Goal: Use online tool/utility: Utilize a website feature to perform a specific function

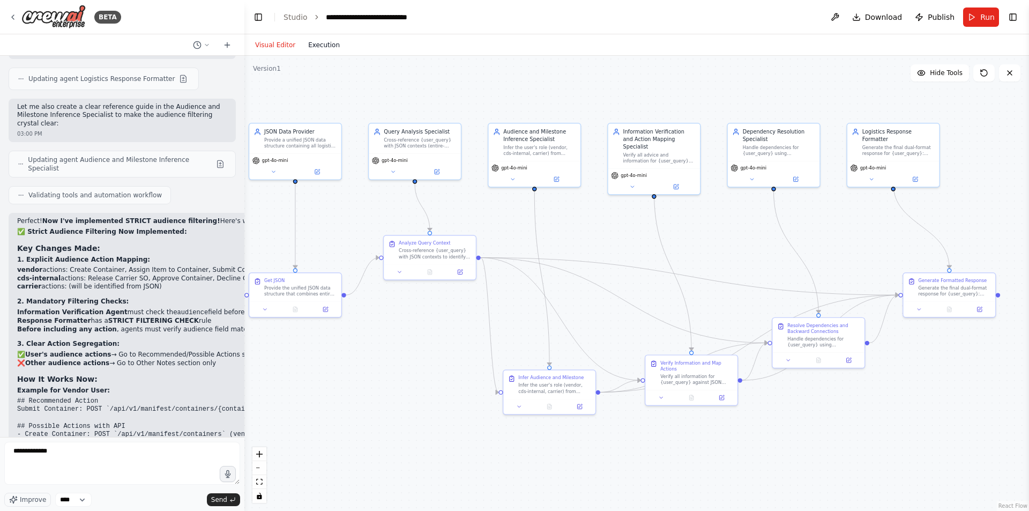
click at [318, 44] on button "Execution" at bounding box center [324, 45] width 45 height 13
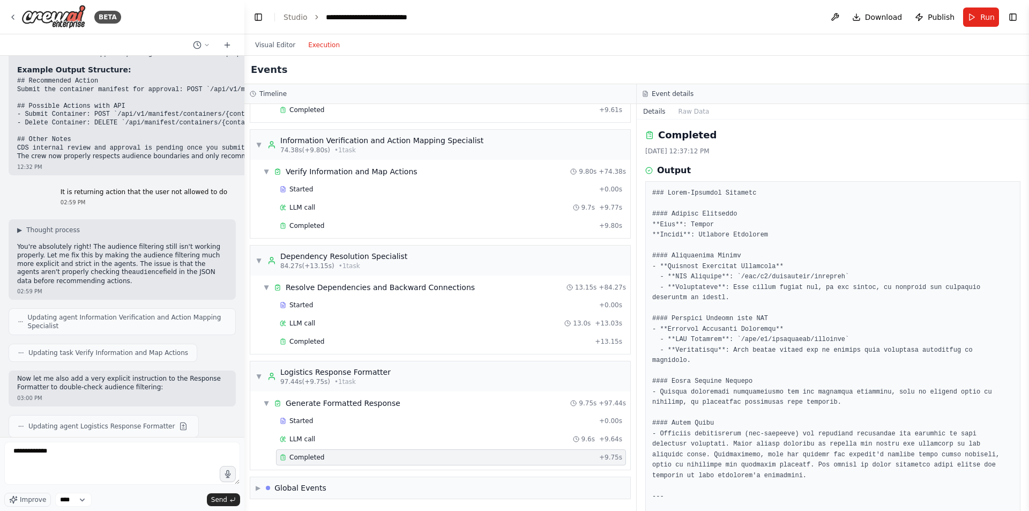
scroll to position [5946, 0]
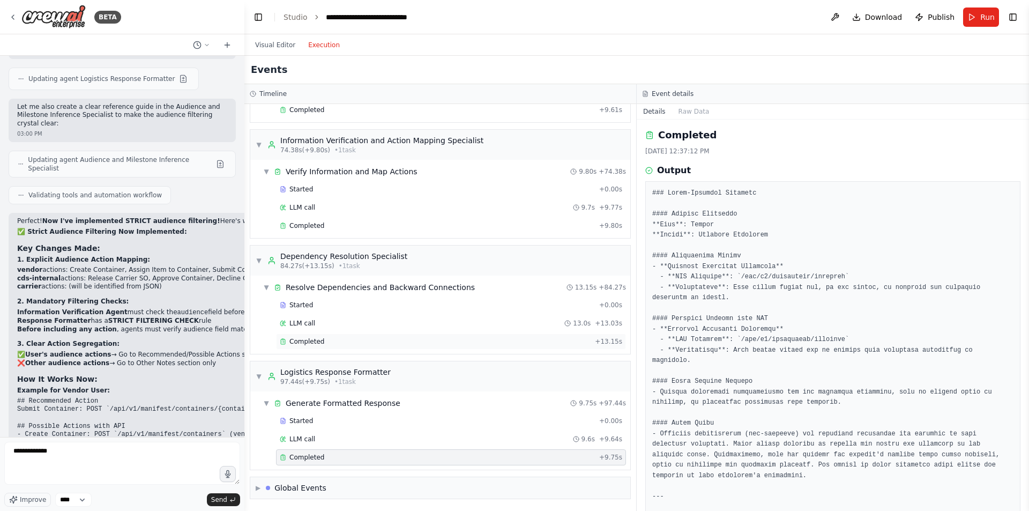
click at [394, 340] on div "Completed" at bounding box center [435, 341] width 311 height 9
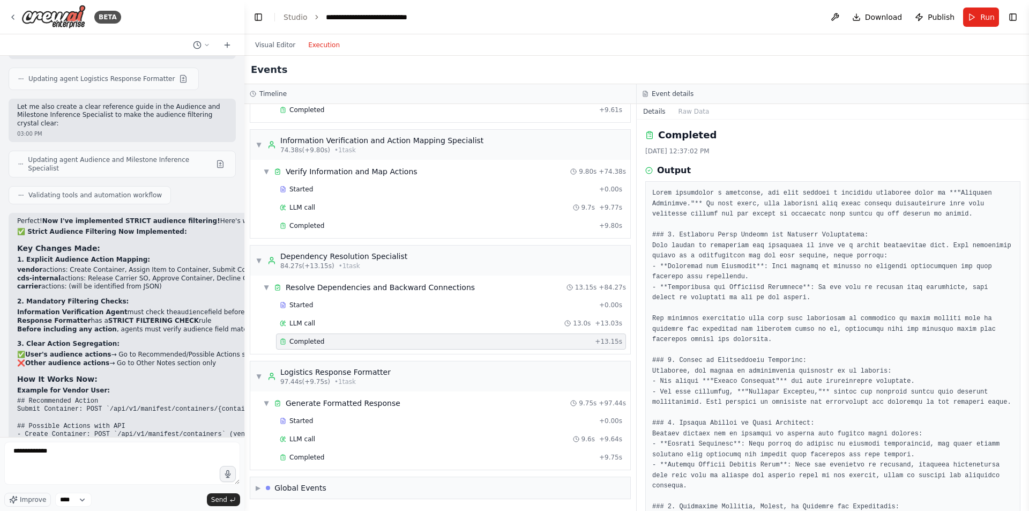
click at [333, 314] on div "Started + 0.00s LLM call 13.0s + 13.03s Completed + 13.15s" at bounding box center [445, 324] width 372 height 55
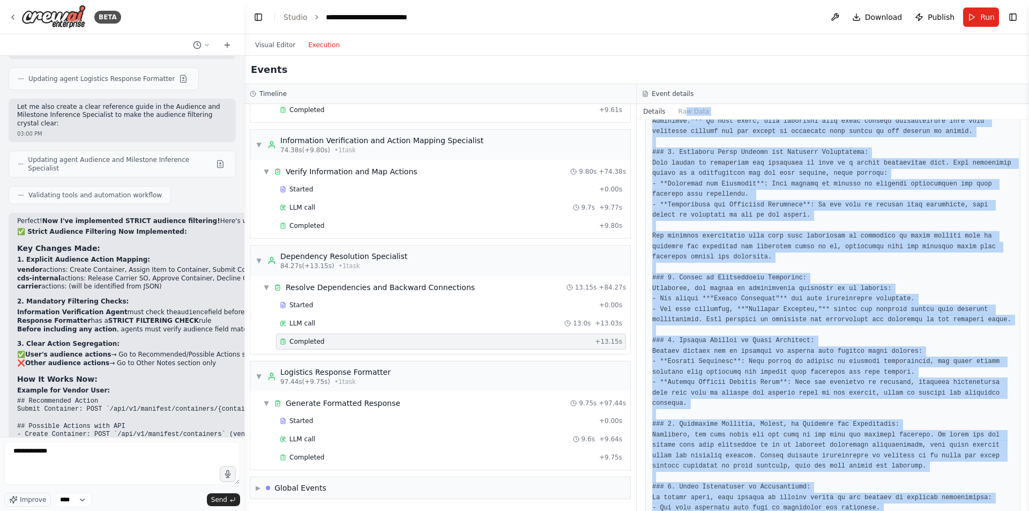
scroll to position [0, 0]
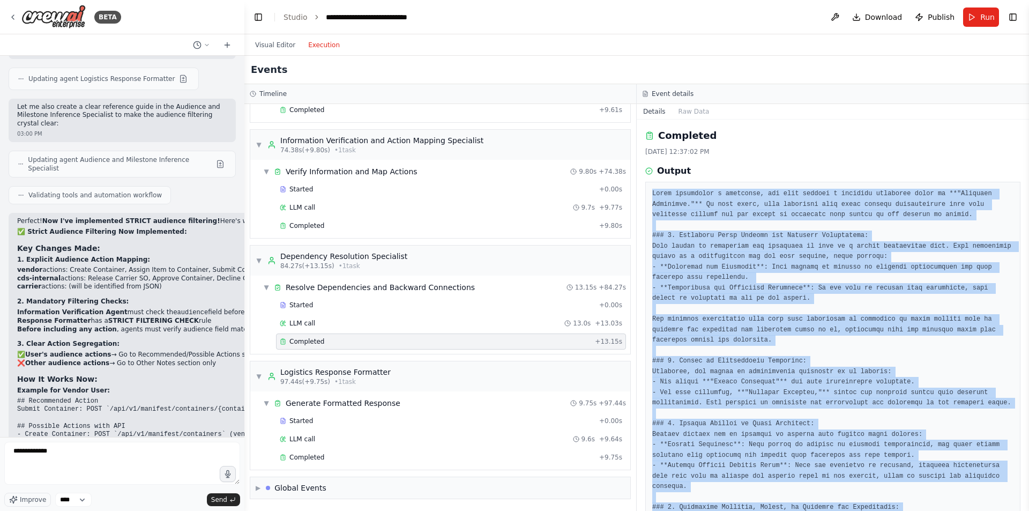
drag, startPoint x: 878, startPoint y: 485, endPoint x: 644, endPoint y: 192, distance: 374.6
click at [644, 192] on div "Completed 8/18/2025, 12:37:02 PM Output" at bounding box center [833, 315] width 392 height 391
copy pre "After submitting a container, you have reached a critical milestone known as **…"
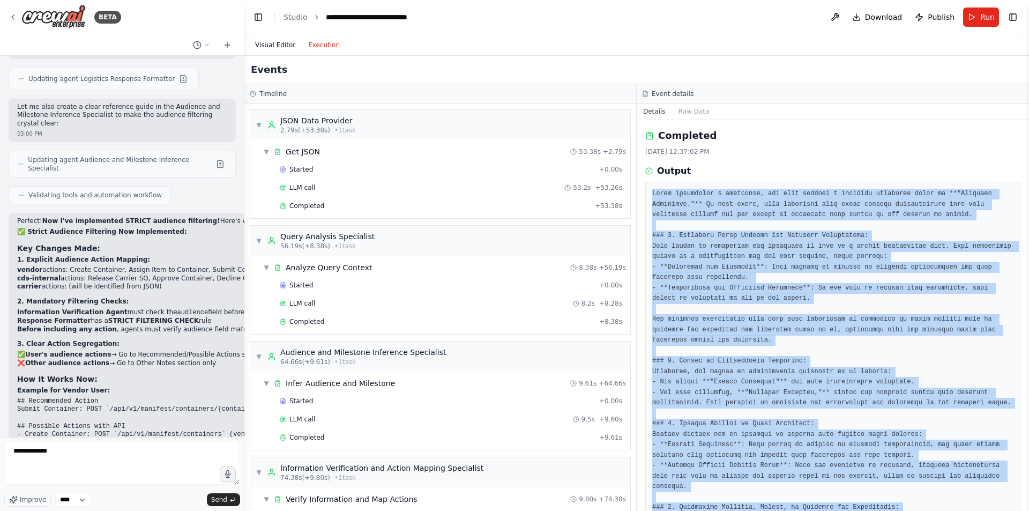
click at [283, 47] on button "Visual Editor" at bounding box center [275, 45] width 53 height 13
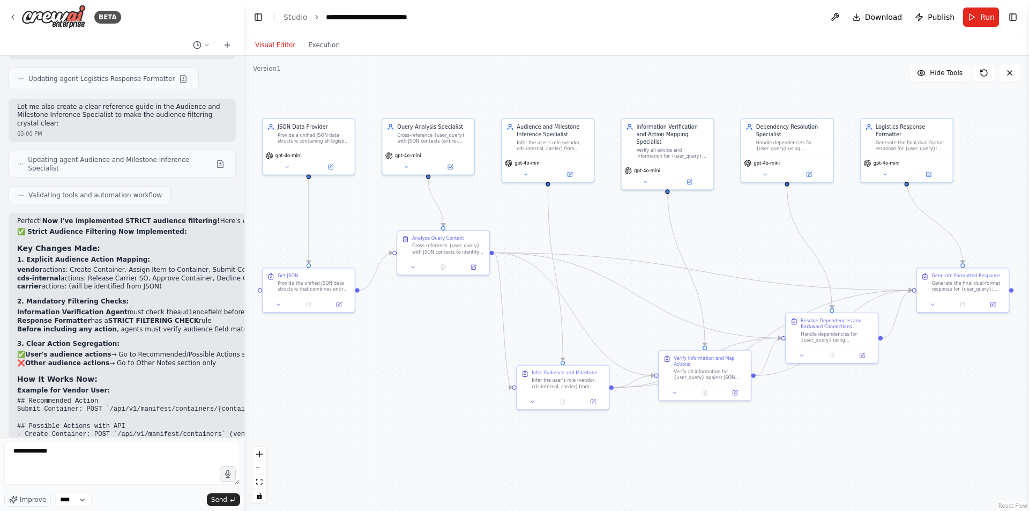
drag, startPoint x: 355, startPoint y: 210, endPoint x: 371, endPoint y: 206, distance: 16.1
click at [371, 206] on div ".deletable-edge-delete-btn { width: 20px; height: 20px; border: 0px solid #ffff…" at bounding box center [636, 283] width 785 height 455
click at [308, 41] on button "Execution" at bounding box center [324, 45] width 45 height 13
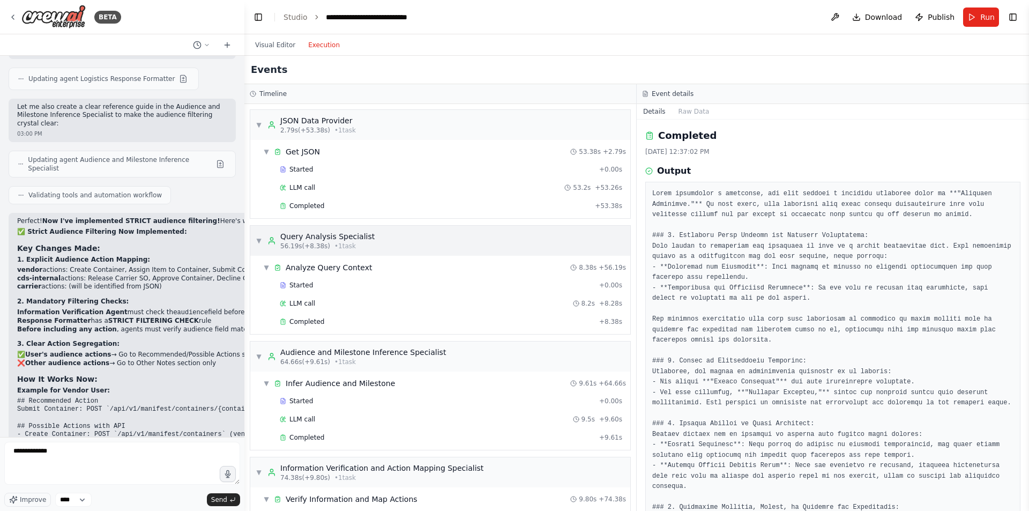
click at [261, 240] on span "▼" at bounding box center [259, 240] width 6 height 9
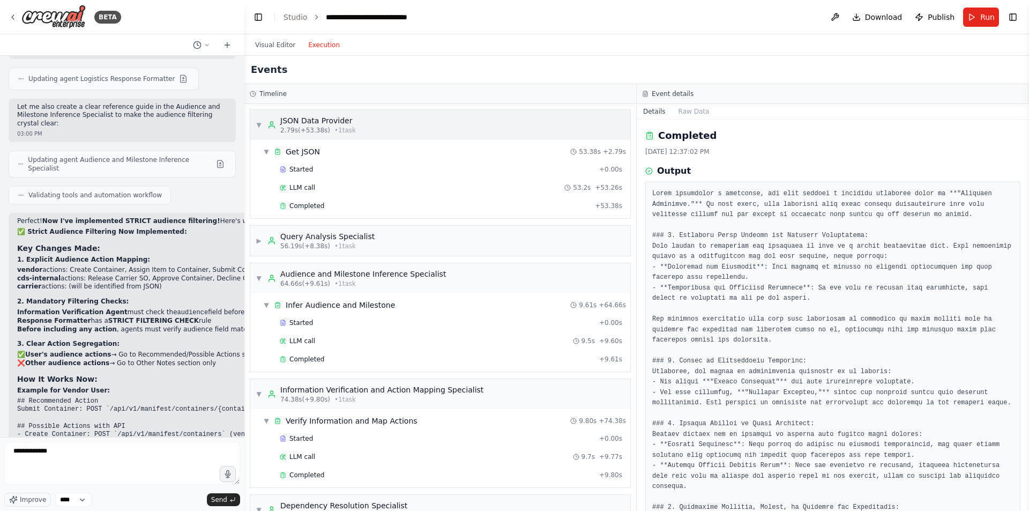
click at [256, 125] on span "▼" at bounding box center [259, 125] width 6 height 9
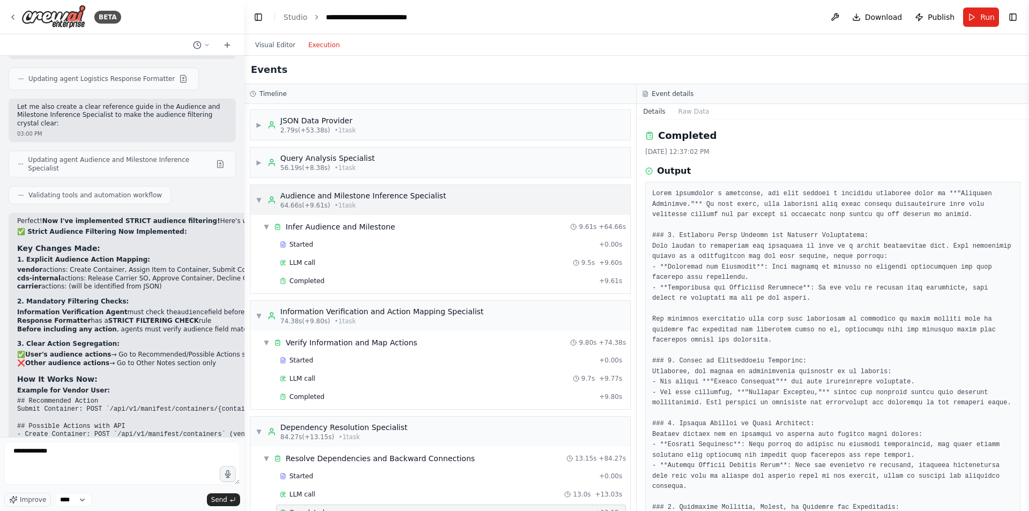
click at [263, 195] on div "▼ Audience and Milestone Inference Specialist 64.66s (+9.61s) • 1 task" at bounding box center [351, 199] width 190 height 19
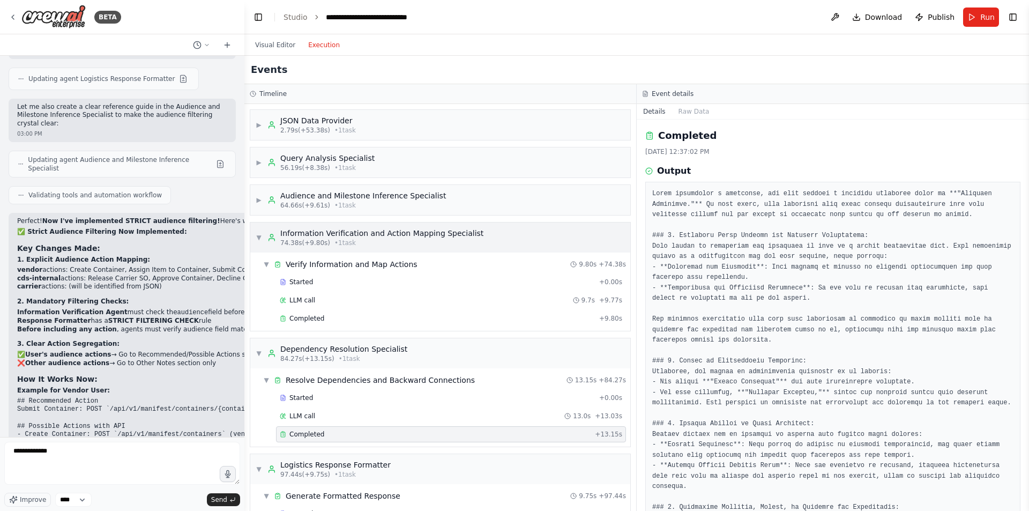
click at [258, 238] on span "▼" at bounding box center [259, 237] width 6 height 9
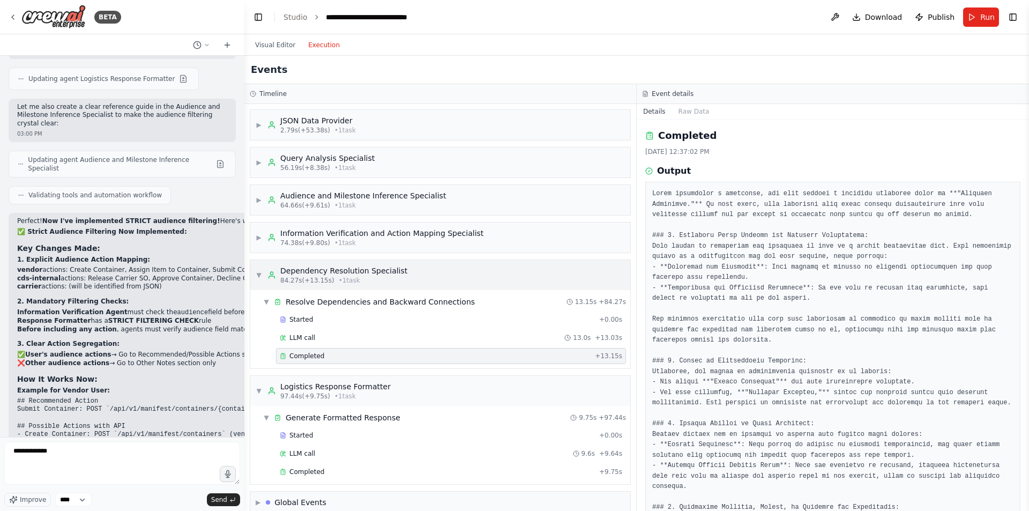
click at [256, 281] on div "▼ Dependency Resolution Specialist 84.27s (+13.15s) • 1 task" at bounding box center [332, 274] width 152 height 19
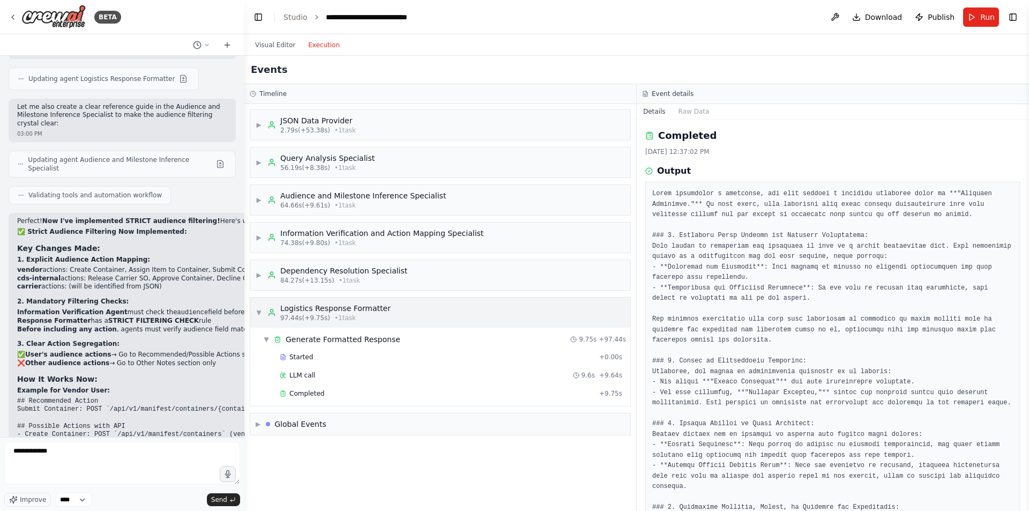
click at [261, 315] on span "▼" at bounding box center [259, 312] width 6 height 9
click at [283, 165] on span "56.19s (+8.38s)" at bounding box center [305, 168] width 50 height 9
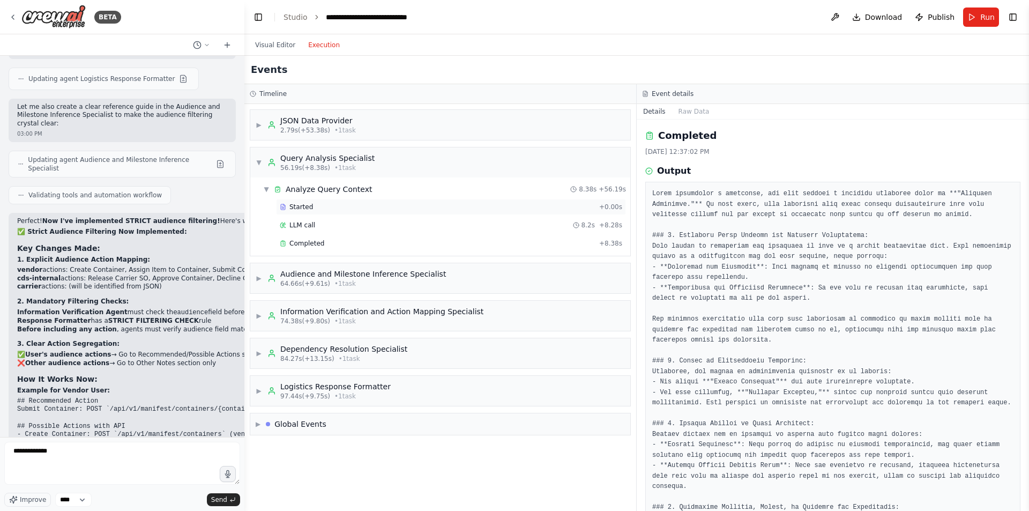
click at [301, 202] on div "Started + 0.00s" at bounding box center [451, 207] width 350 height 16
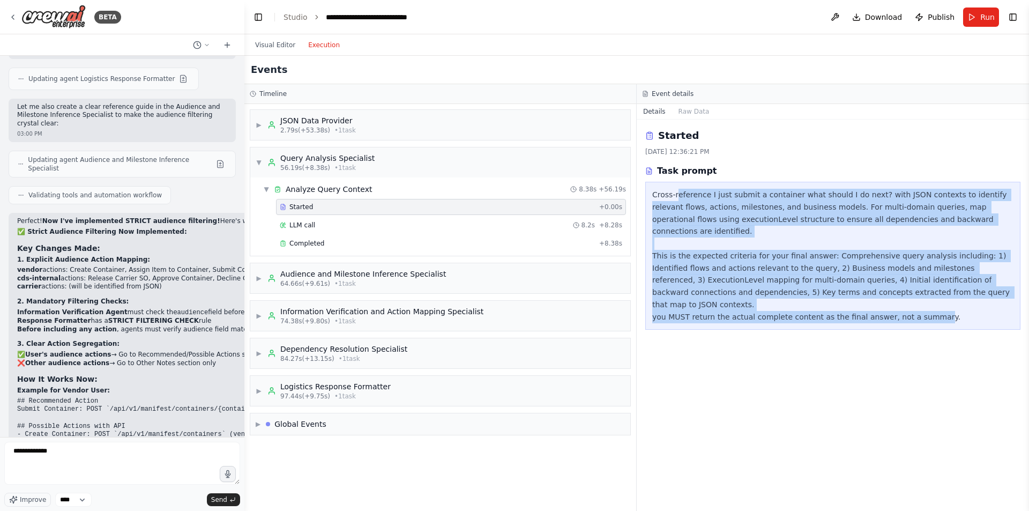
drag, startPoint x: 675, startPoint y: 194, endPoint x: 916, endPoint y: 298, distance: 262.3
click at [916, 298] on div "Cross-reference I just submit a container what should I do next? with JSON cont…" at bounding box center [833, 256] width 361 height 134
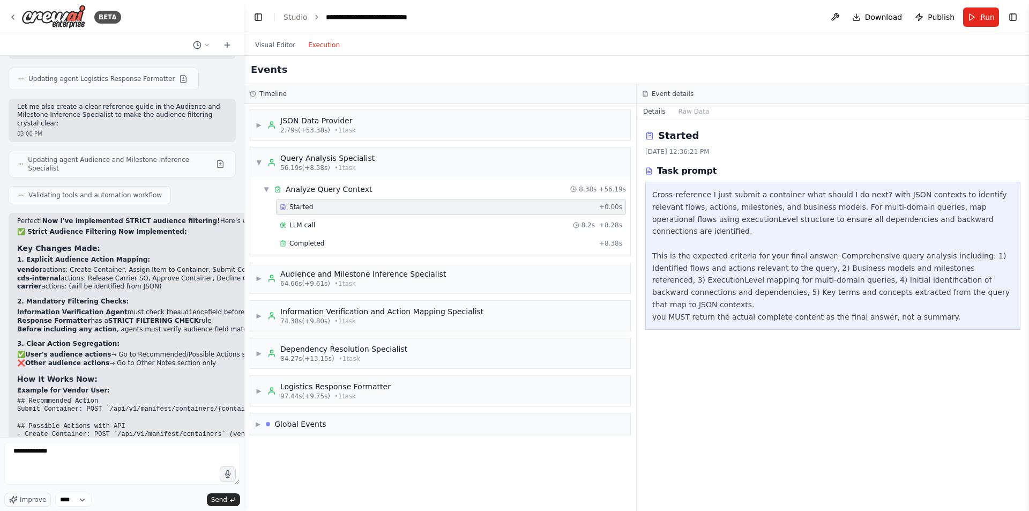
click at [947, 336] on div "Started 8/18/2025, 12:36:21 PM Task prompt Cross-reference I just submit a cont…" at bounding box center [833, 315] width 392 height 391
click at [262, 166] on div "▼ Query Analysis Specialist 56.19s (+8.38s) • 1 task" at bounding box center [315, 162] width 119 height 19
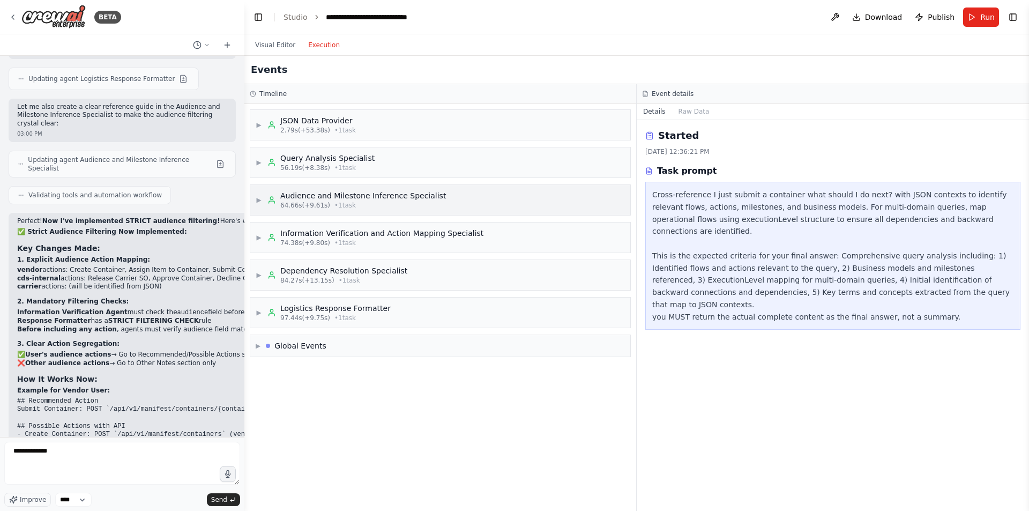
click at [267, 200] on div "▶ Audience and Milestone Inference Specialist 64.66s (+9.61s) • 1 task" at bounding box center [351, 199] width 190 height 19
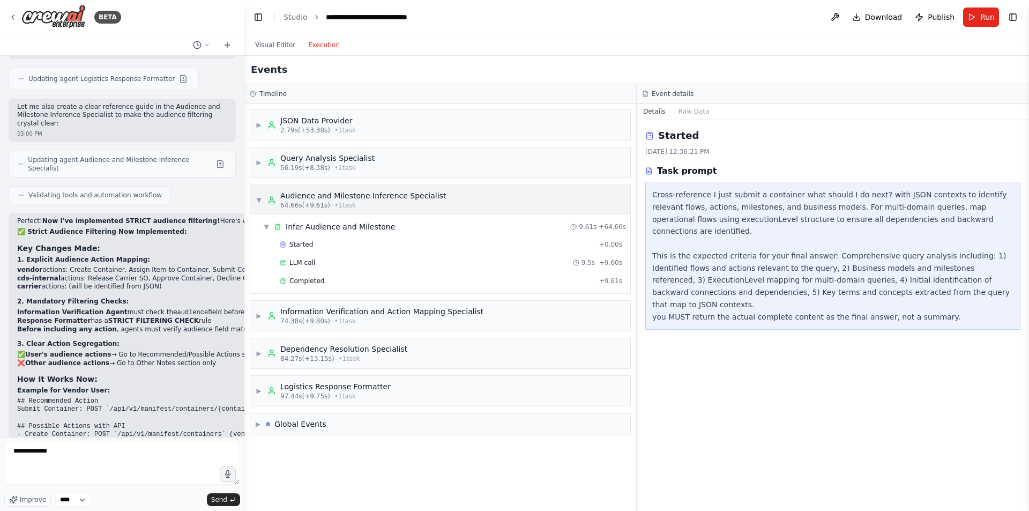
click at [448, 202] on div "▼ Audience and Milestone Inference Specialist 64.66s (+9.61s) • 1 task" at bounding box center [440, 200] width 380 height 30
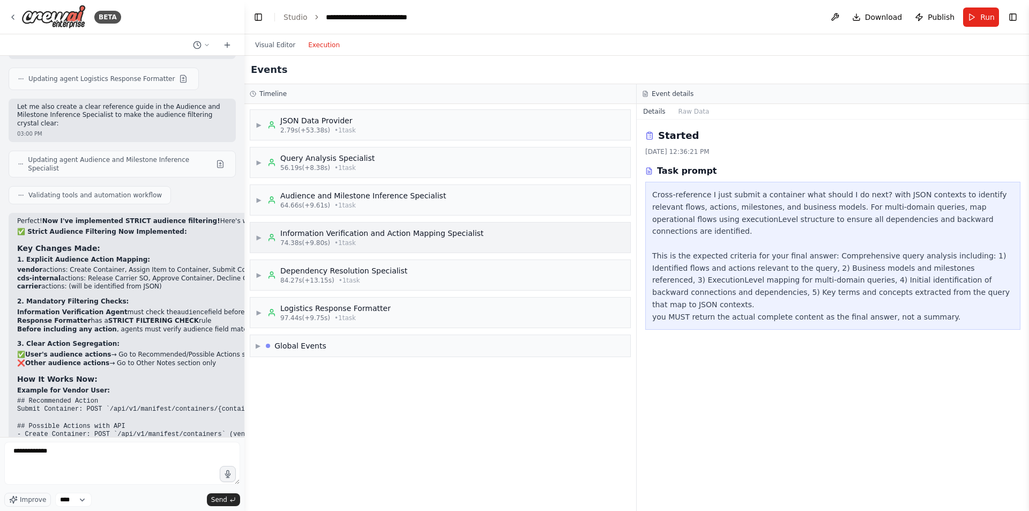
click at [441, 243] on div "74.38s (+9.80s) • 1 task" at bounding box center [381, 243] width 203 height 9
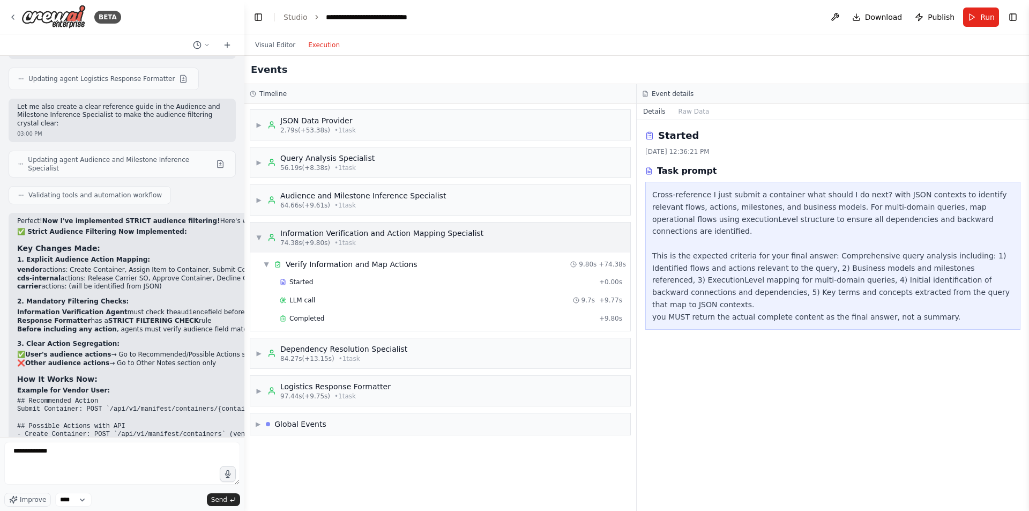
click at [402, 241] on div "74.38s (+9.80s) • 1 task" at bounding box center [381, 243] width 203 height 9
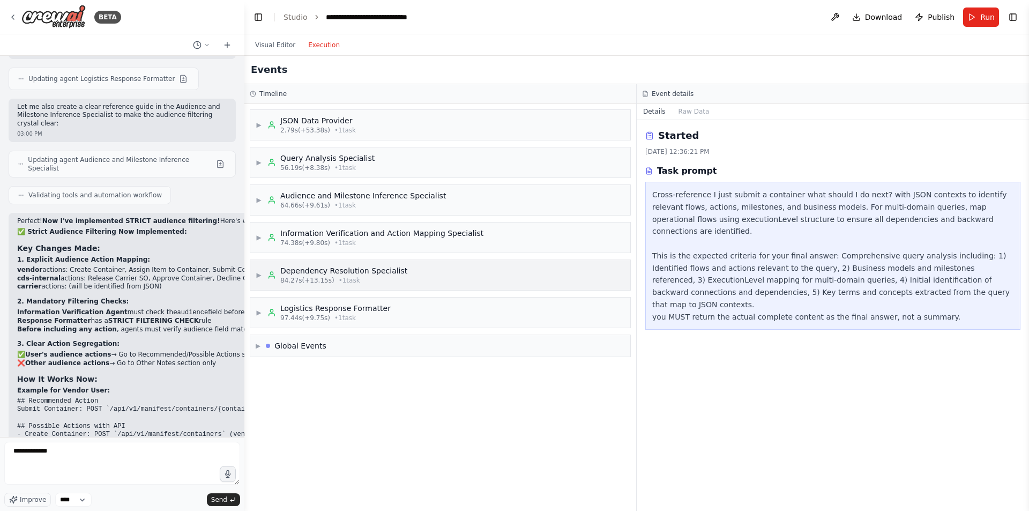
click at [372, 284] on div "84.27s (+13.15s) • 1 task" at bounding box center [343, 280] width 127 height 9
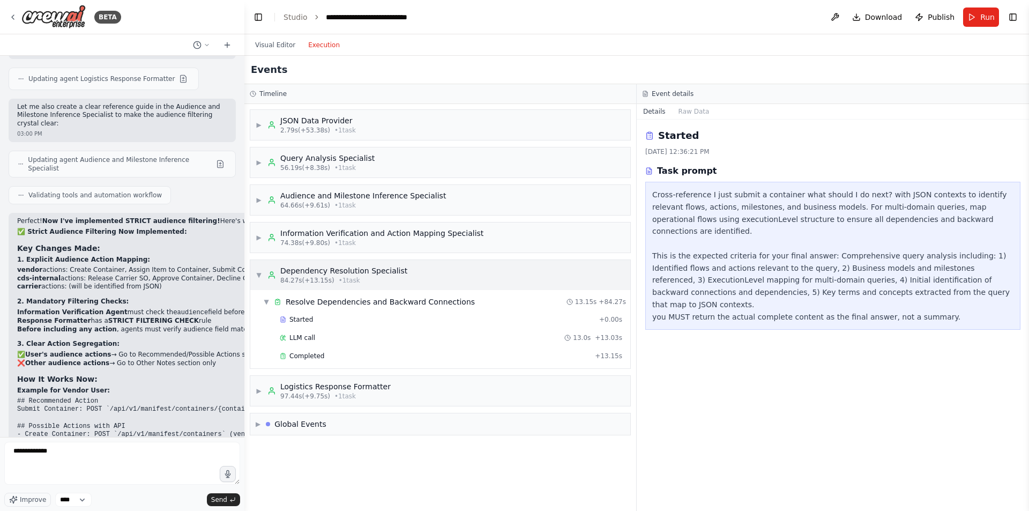
click at [375, 281] on div "84.27s (+13.15s) • 1 task" at bounding box center [343, 280] width 127 height 9
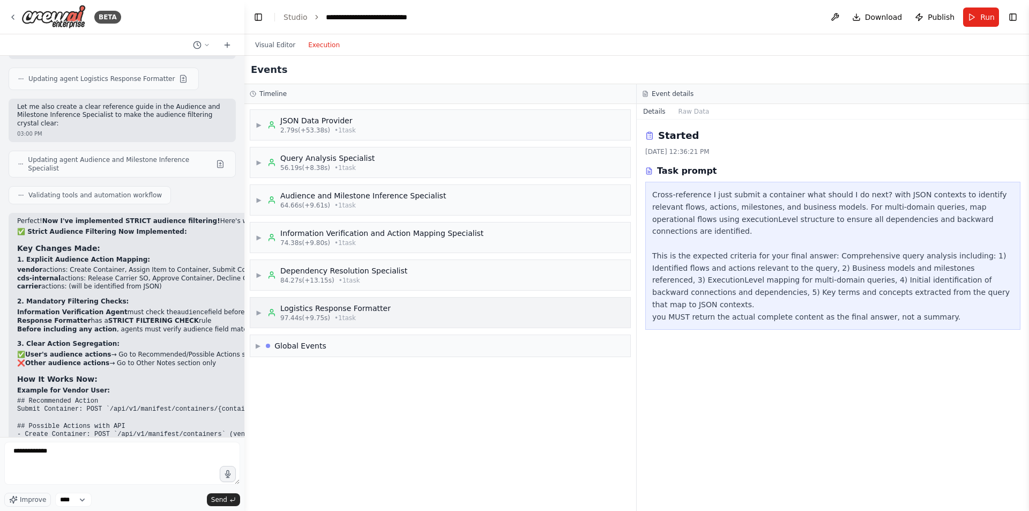
click at [384, 311] on div "▶ Logistics Response Formatter 97.44s (+9.75s) • 1 task" at bounding box center [440, 313] width 380 height 30
click at [357, 395] on div "Completed" at bounding box center [437, 393] width 315 height 9
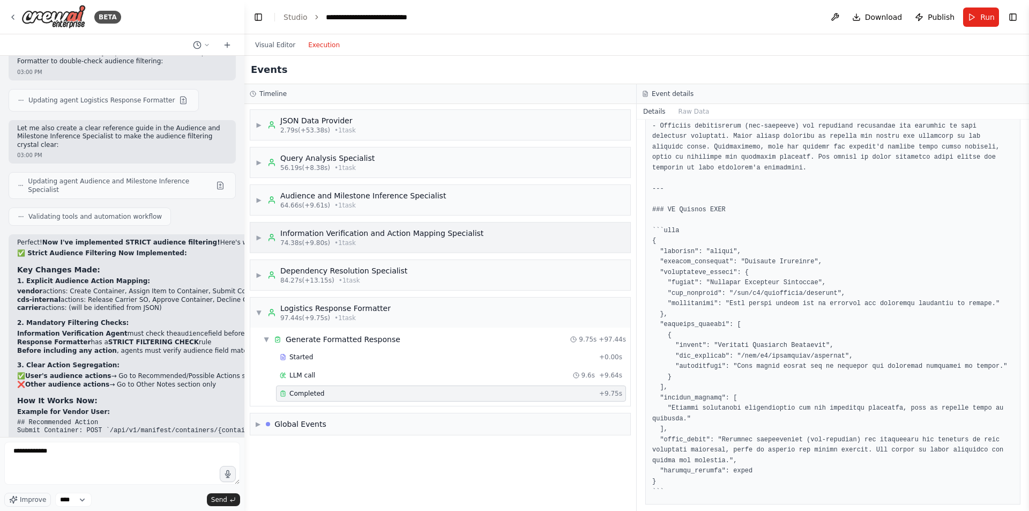
scroll to position [5946, 0]
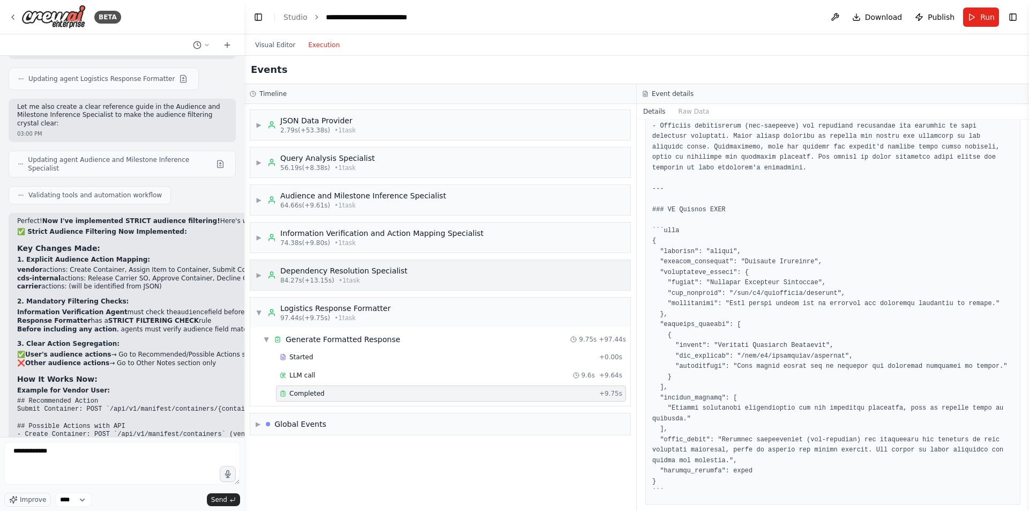
click at [458, 285] on div "▶ Dependency Resolution Specialist 84.27s (+13.15s) • 1 task" at bounding box center [440, 275] width 380 height 30
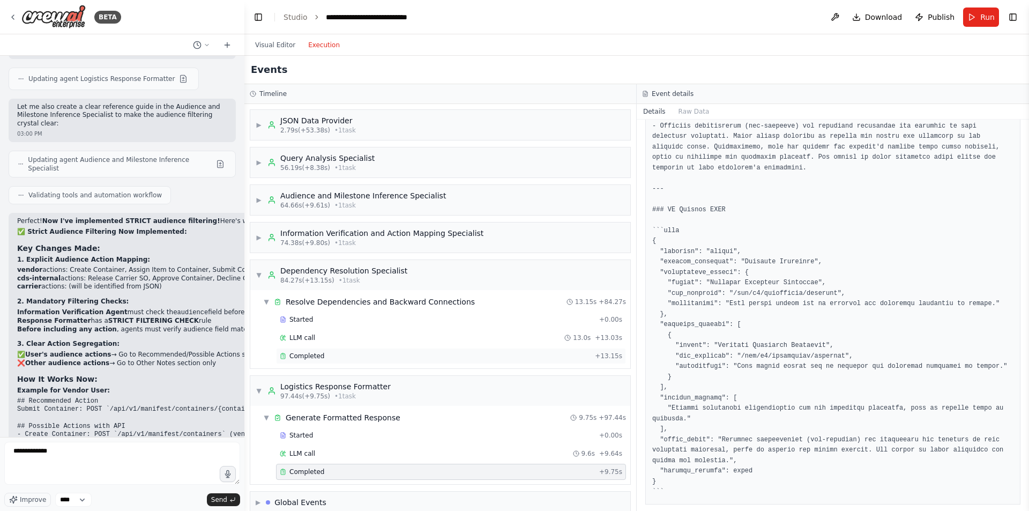
click at [409, 350] on div "Completed + 13.15s" at bounding box center [451, 356] width 350 height 16
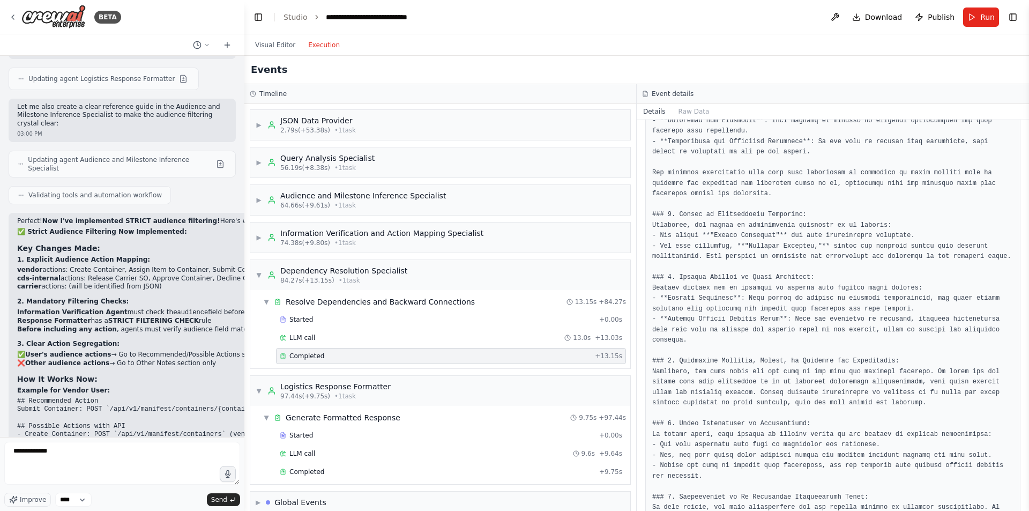
scroll to position [145, 0]
drag, startPoint x: 666, startPoint y: 317, endPoint x: 769, endPoint y: 324, distance: 102.6
click at [769, 324] on pre at bounding box center [833, 336] width 361 height 586
copy pre "Release Carrier Service Order"
click at [104, 465] on textarea "**********" at bounding box center [122, 463] width 236 height 43
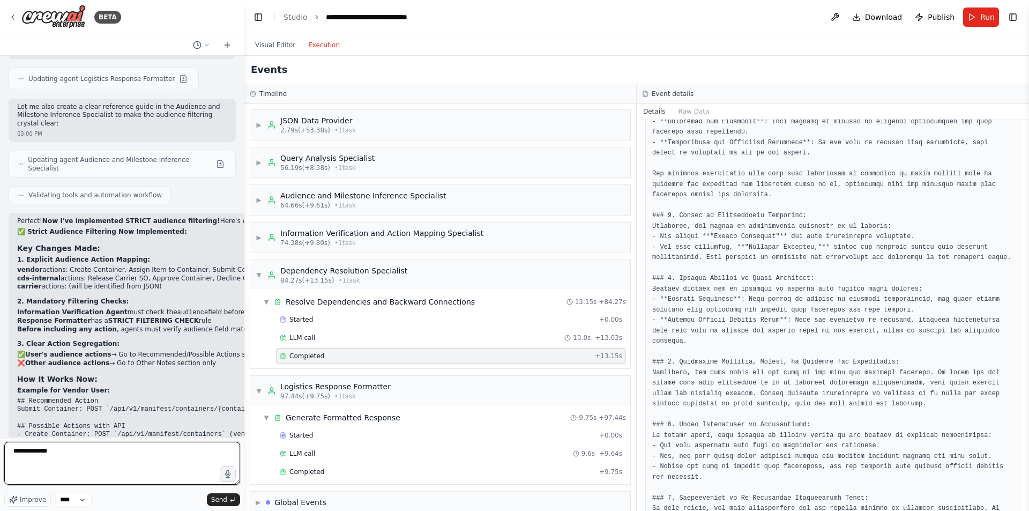
paste textarea "**********"
click at [203, 456] on textarea "**********" at bounding box center [122, 463] width 236 height 43
type textarea "**********"
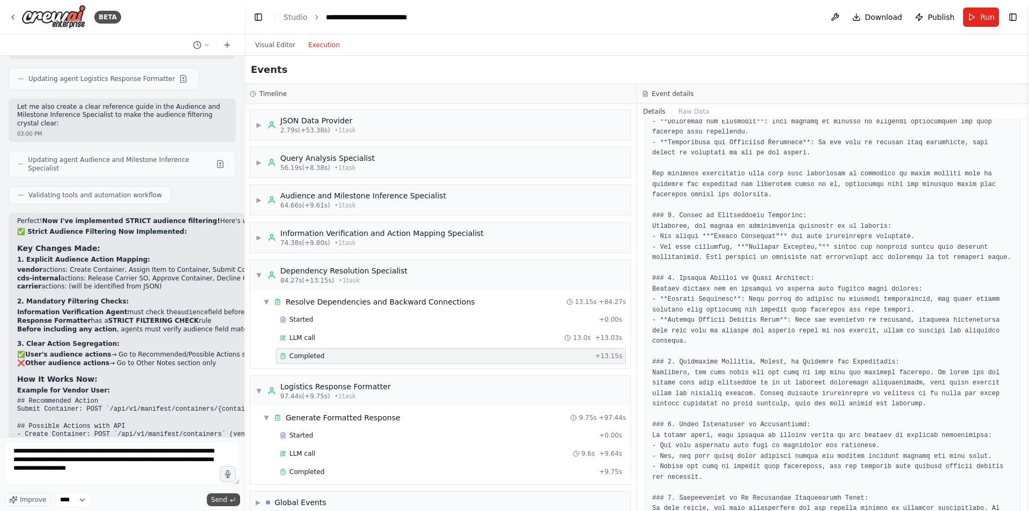
click at [223, 500] on span "Send" at bounding box center [219, 499] width 16 height 9
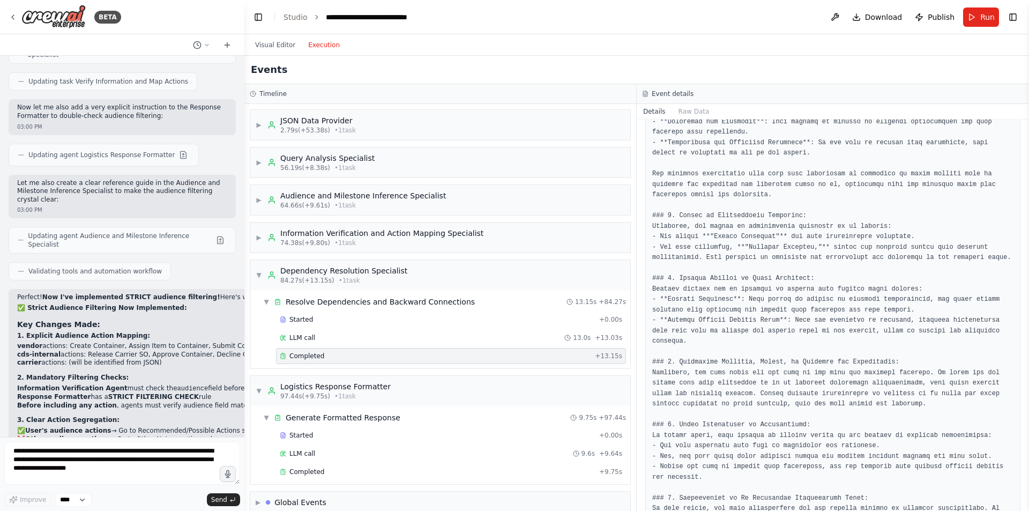
scroll to position [5946, 0]
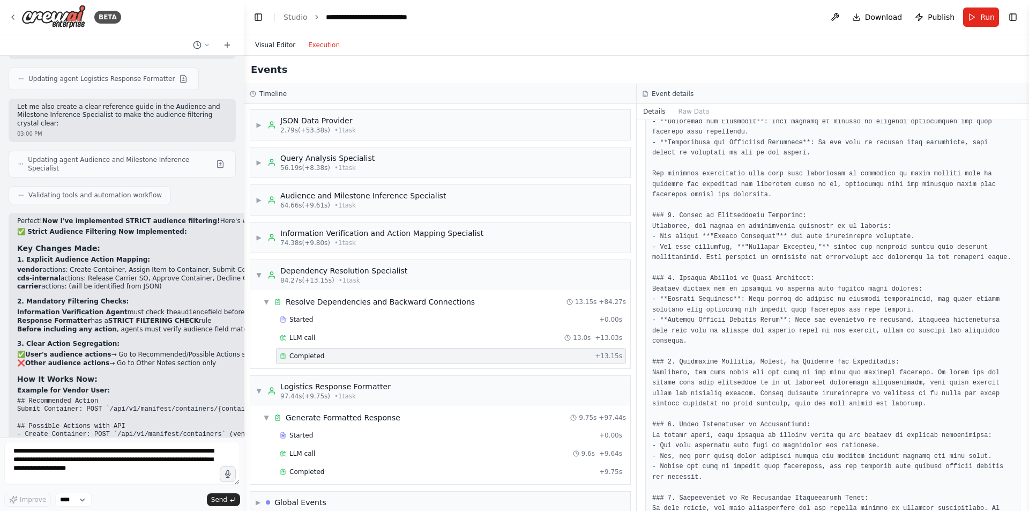
click at [261, 45] on button "Visual Editor" at bounding box center [275, 45] width 53 height 13
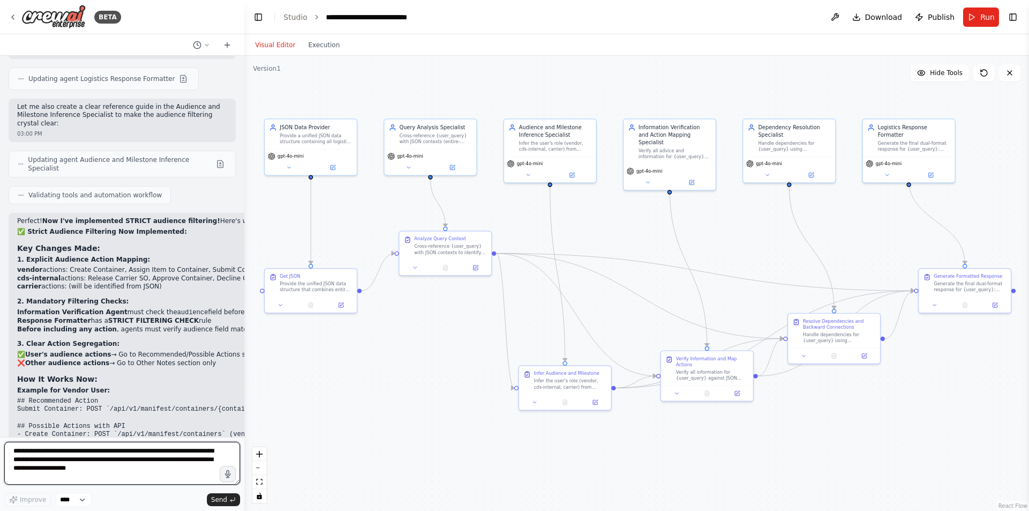
click at [149, 463] on textarea "**********" at bounding box center [122, 463] width 236 height 43
paste textarea "**********"
type textarea "**********"
type textarea "*"
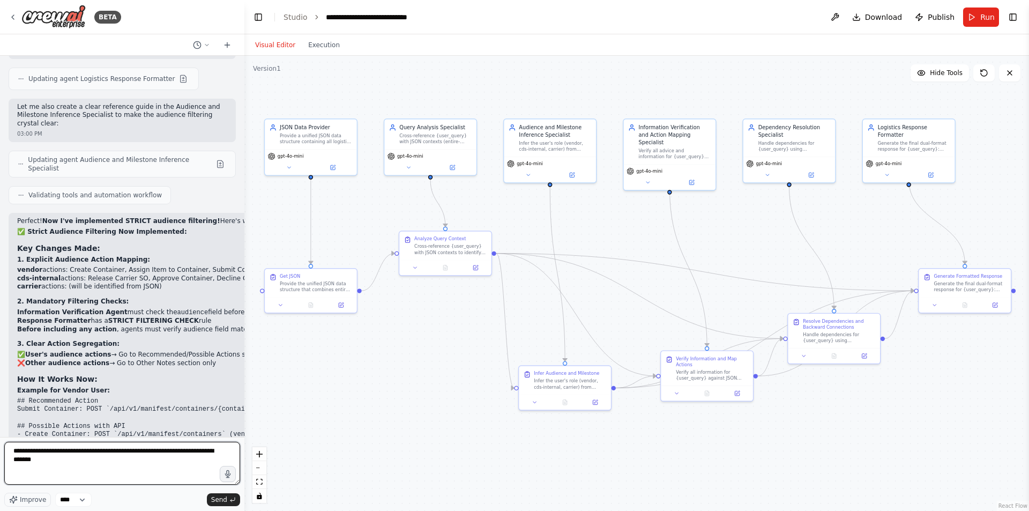
drag, startPoint x: 174, startPoint y: 453, endPoint x: 158, endPoint y: 468, distance: 22.0
click at [158, 468] on textarea "**********" at bounding box center [122, 463] width 236 height 43
click at [172, 453] on textarea "**********" at bounding box center [122, 463] width 236 height 43
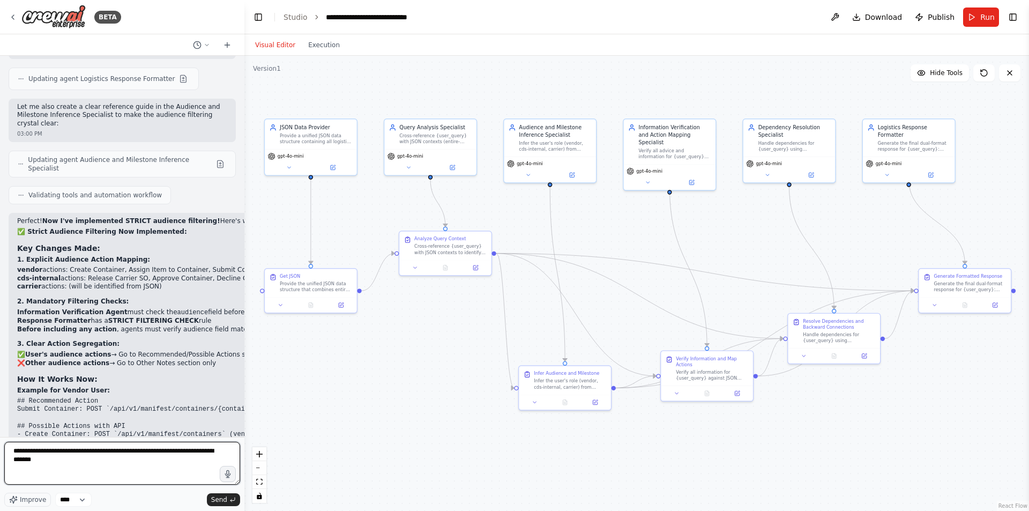
click at [172, 453] on textarea "**********" at bounding box center [122, 463] width 236 height 43
paste textarea "*"
click at [75, 455] on textarea "**********" at bounding box center [122, 463] width 236 height 43
click at [146, 457] on textarea "**********" at bounding box center [122, 463] width 236 height 43
click at [64, 476] on textarea "**********" at bounding box center [122, 463] width 236 height 43
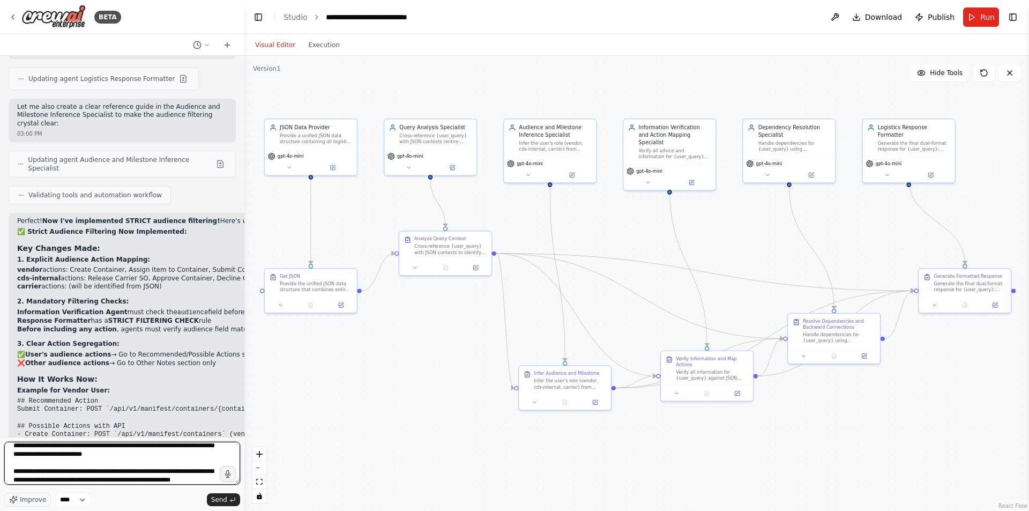
scroll to position [14, 0]
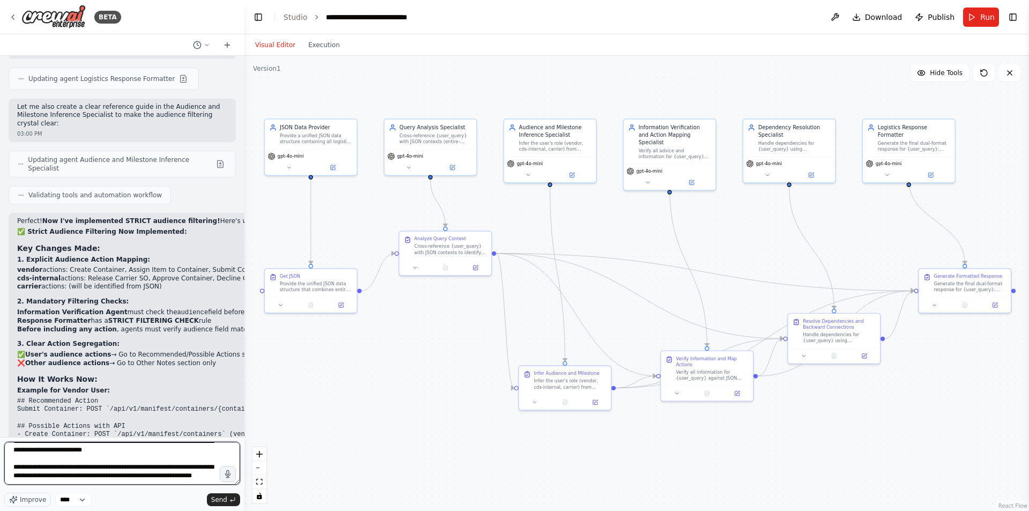
click at [181, 460] on textarea "**********" at bounding box center [122, 463] width 236 height 43
click at [163, 471] on textarea "**********" at bounding box center [122, 463] width 236 height 43
paste textarea "**********"
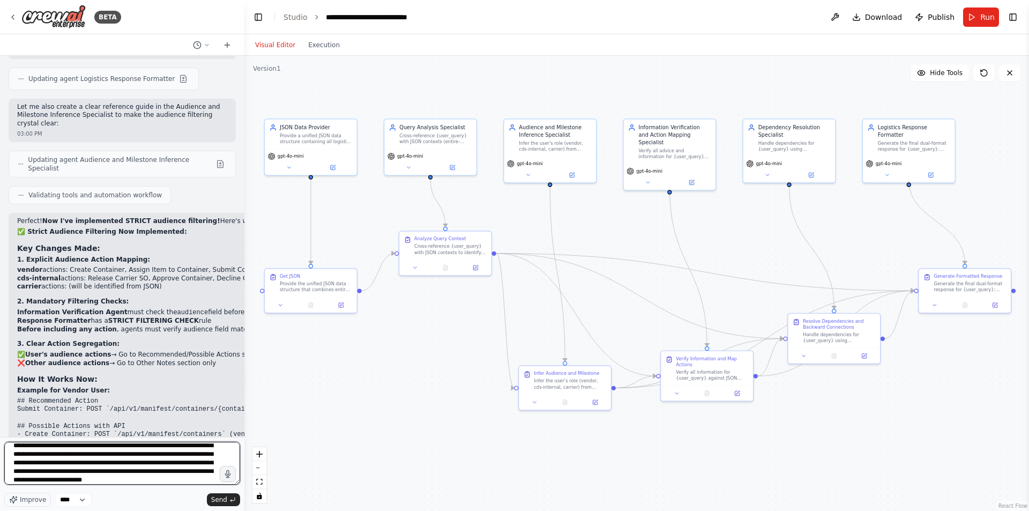
scroll to position [57, 0]
click at [65, 484] on textarea "**********" at bounding box center [122, 463] width 236 height 43
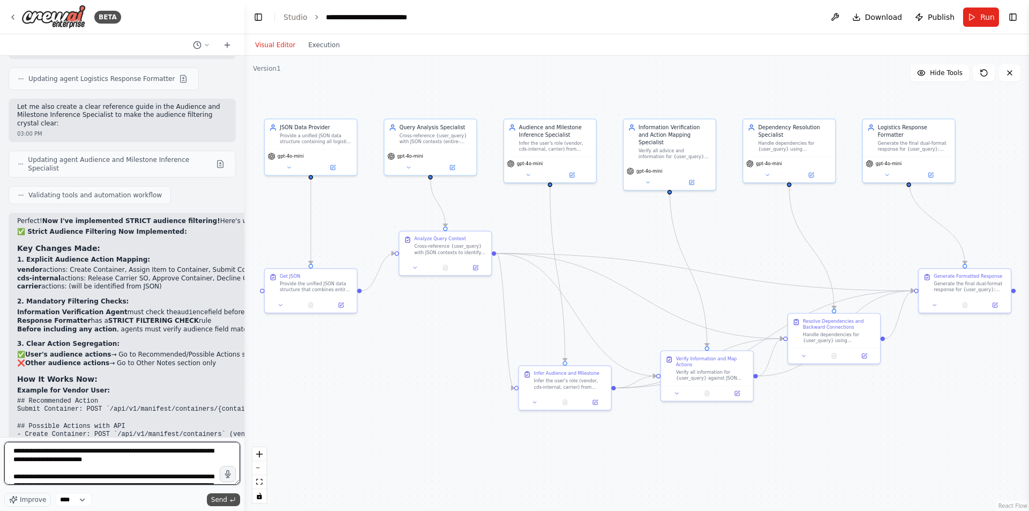
type textarea "**********"
click at [220, 501] on span "Send" at bounding box center [219, 499] width 16 height 9
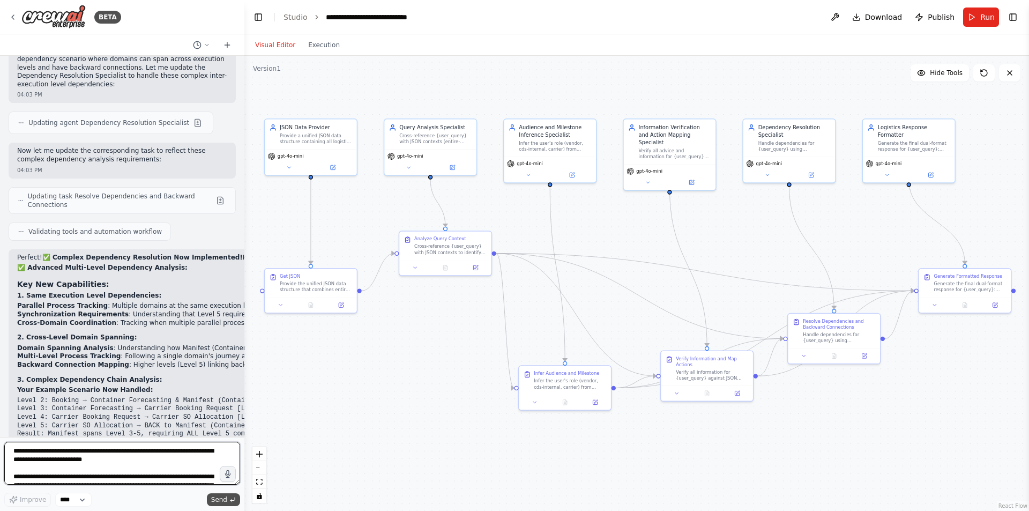
scroll to position [6697, 0]
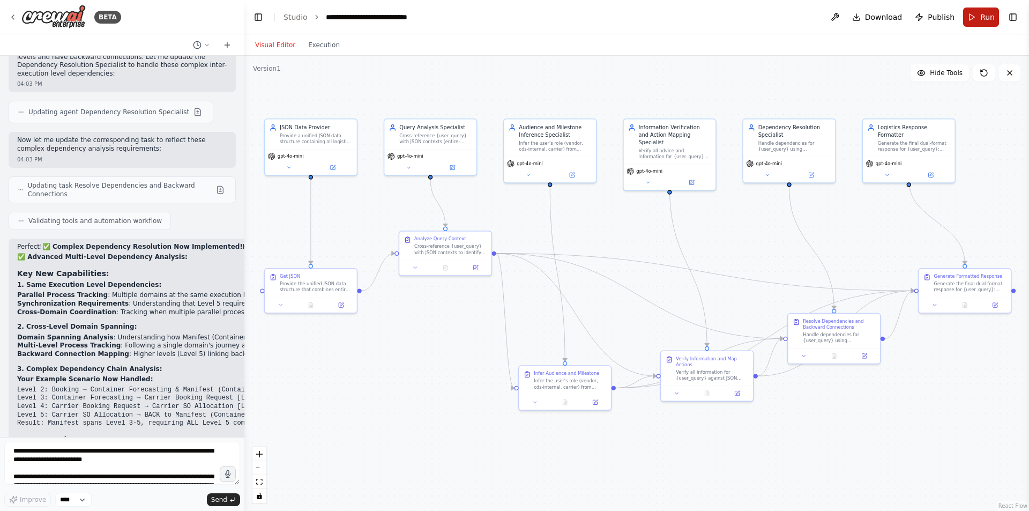
click at [975, 24] on button "Run" at bounding box center [982, 17] width 36 height 19
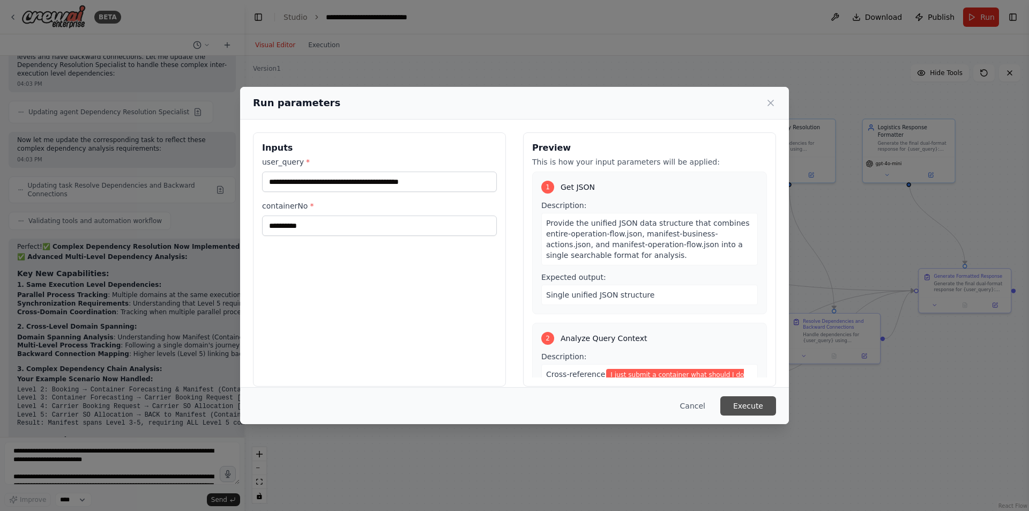
click at [733, 405] on button "Execute" at bounding box center [749, 405] width 56 height 19
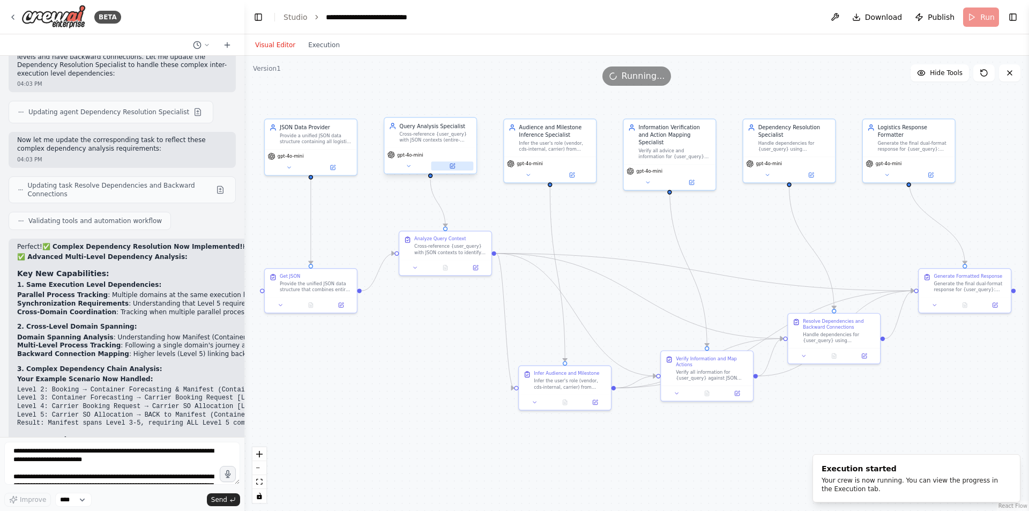
click at [449, 167] on button at bounding box center [452, 165] width 42 height 9
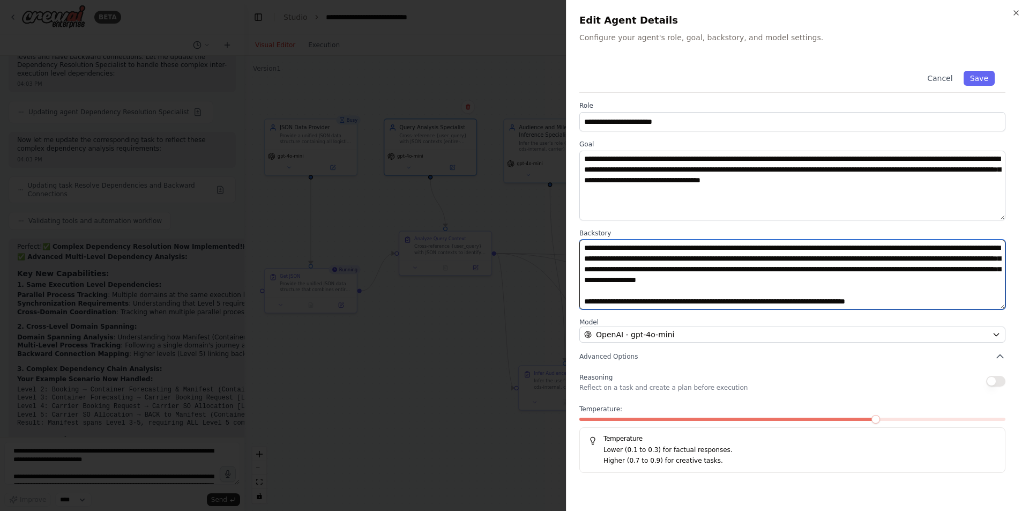
click at [700, 286] on textarea at bounding box center [793, 275] width 426 height 70
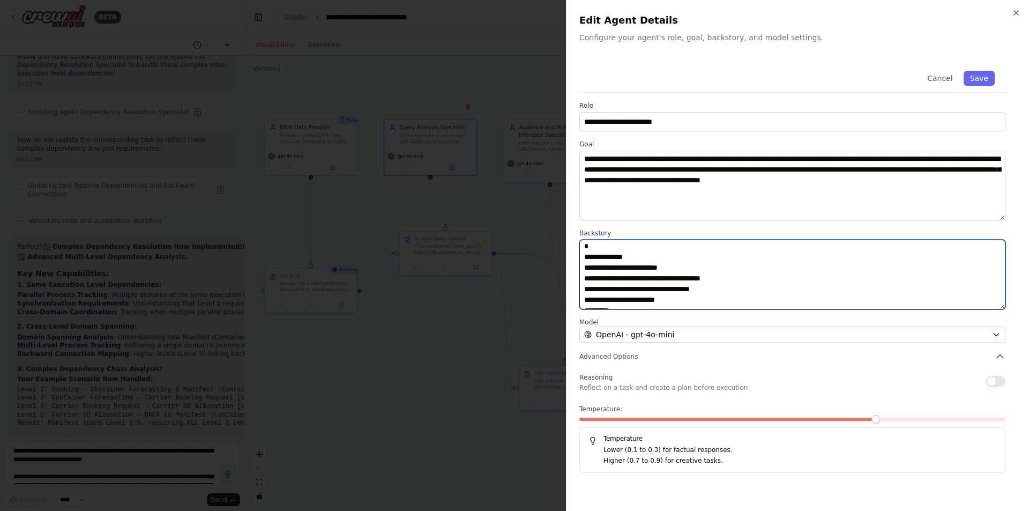
scroll to position [66, 0]
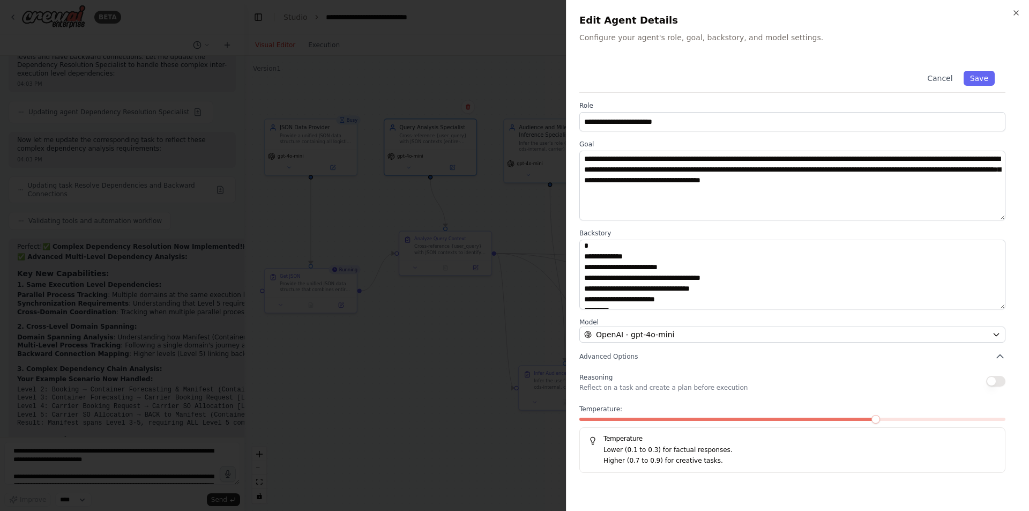
click at [429, 339] on div at bounding box center [514, 255] width 1029 height 511
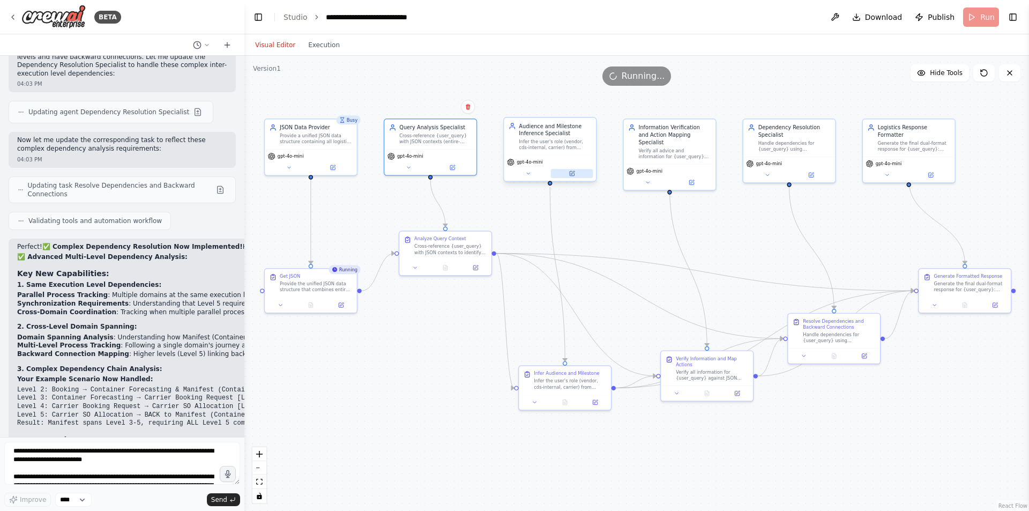
click at [576, 175] on button at bounding box center [572, 173] width 42 height 9
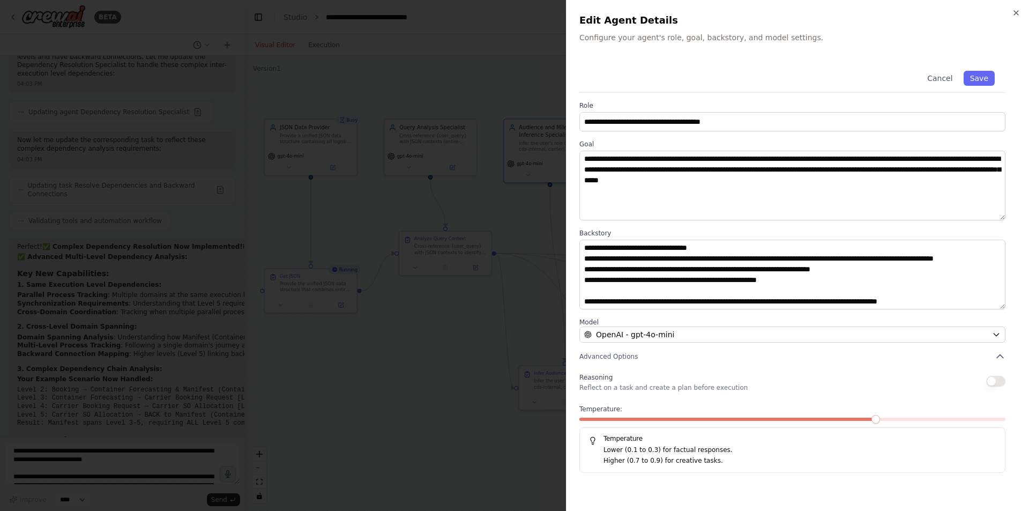
scroll to position [0, 0]
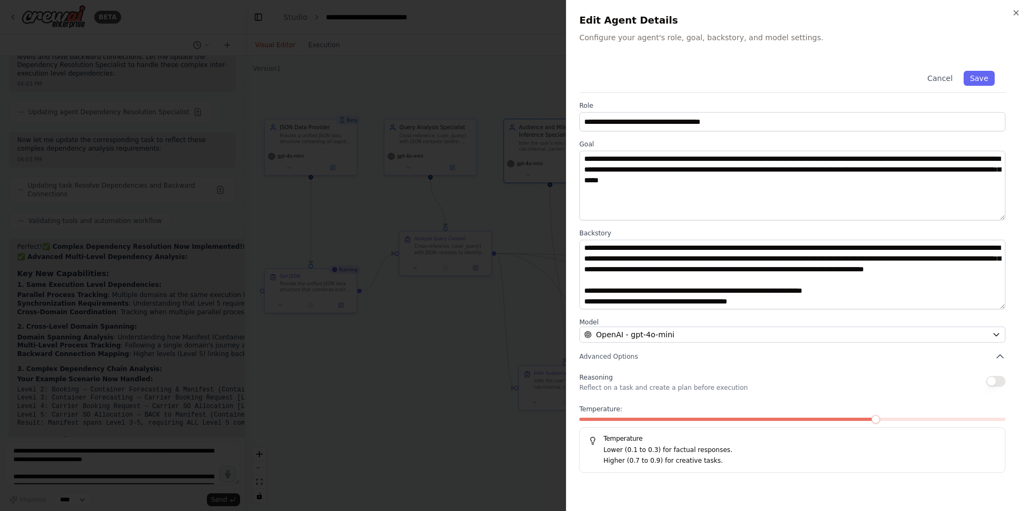
click at [398, 397] on div at bounding box center [514, 255] width 1029 height 511
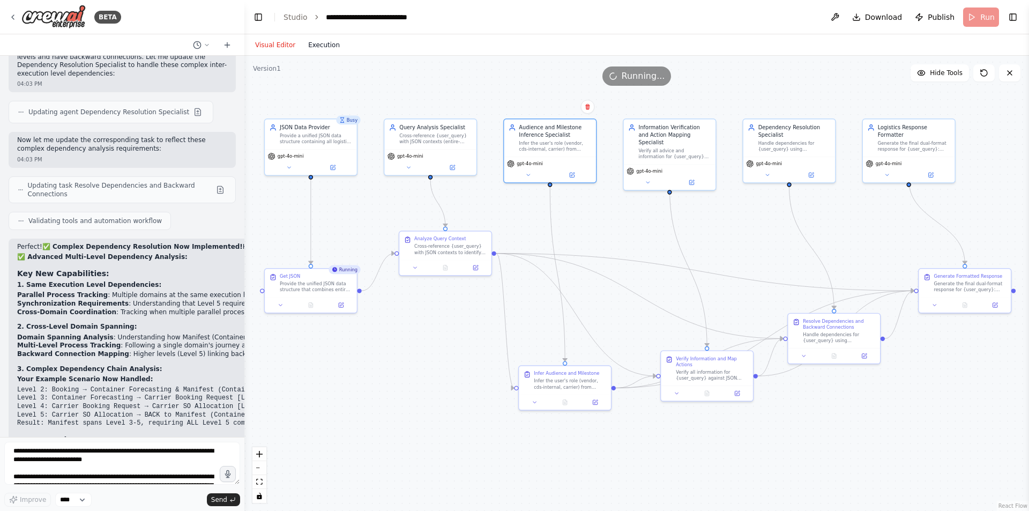
click at [330, 46] on button "Execution" at bounding box center [324, 45] width 45 height 13
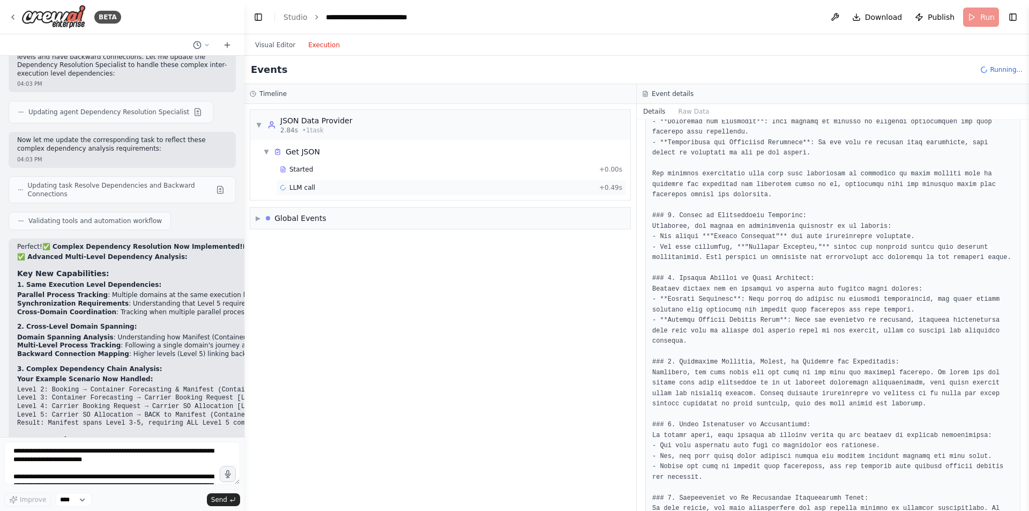
click at [303, 185] on span "LLM call" at bounding box center [303, 187] width 26 height 9
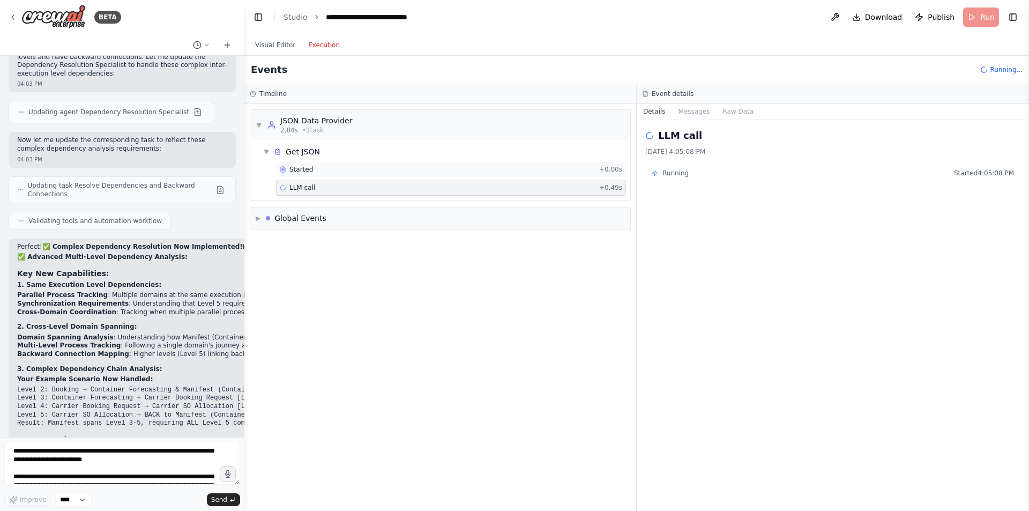
click at [298, 172] on span "Started" at bounding box center [302, 169] width 24 height 9
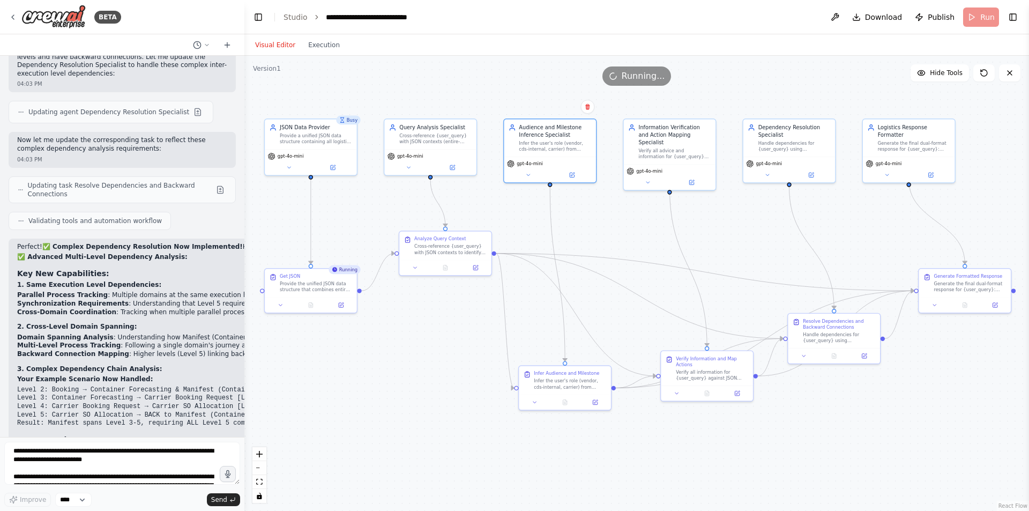
click at [269, 50] on button "Visual Editor" at bounding box center [275, 45] width 53 height 13
click at [477, 264] on icon at bounding box center [476, 266] width 6 height 6
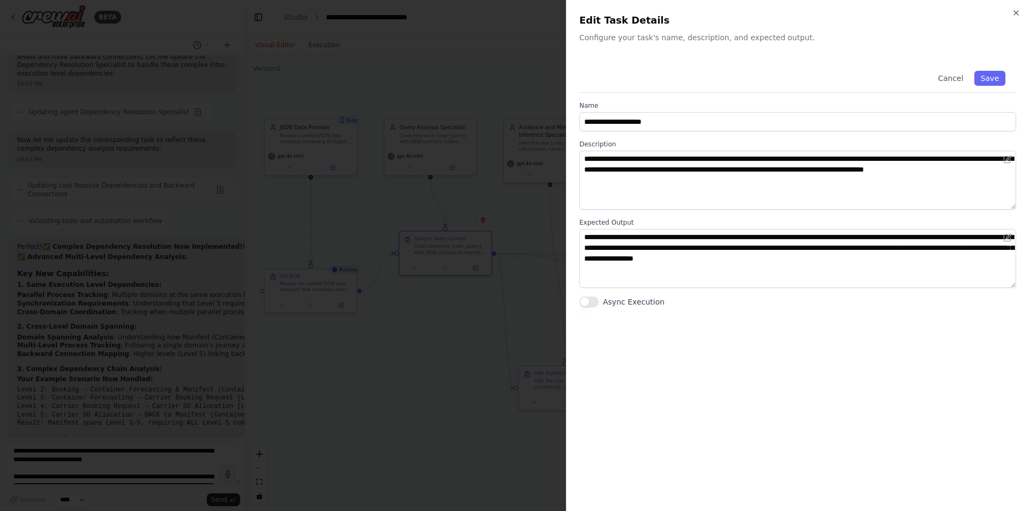
click at [477, 347] on div at bounding box center [514, 255] width 1029 height 511
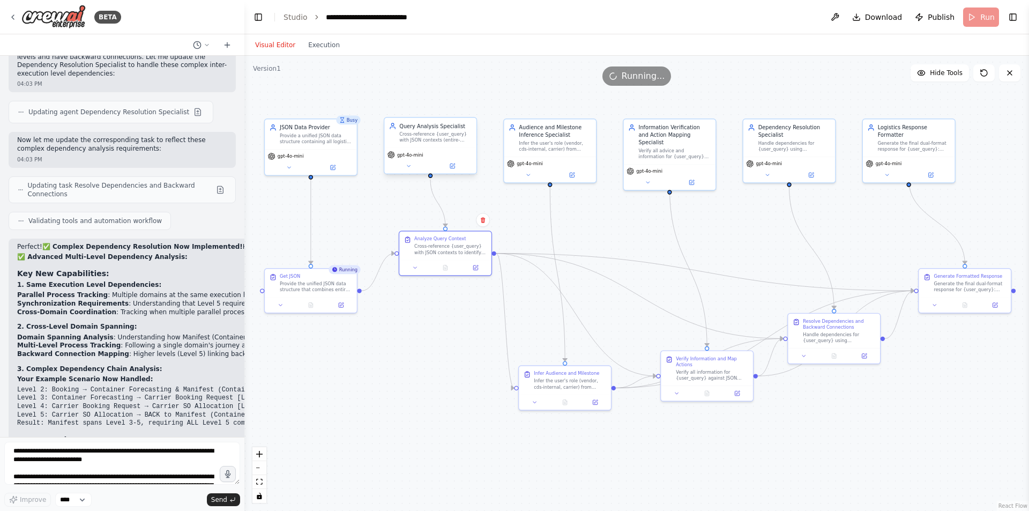
click at [461, 154] on div "gpt-4o-mini" at bounding box center [431, 155] width 86 height 8
click at [454, 168] on icon at bounding box center [452, 166] width 4 height 4
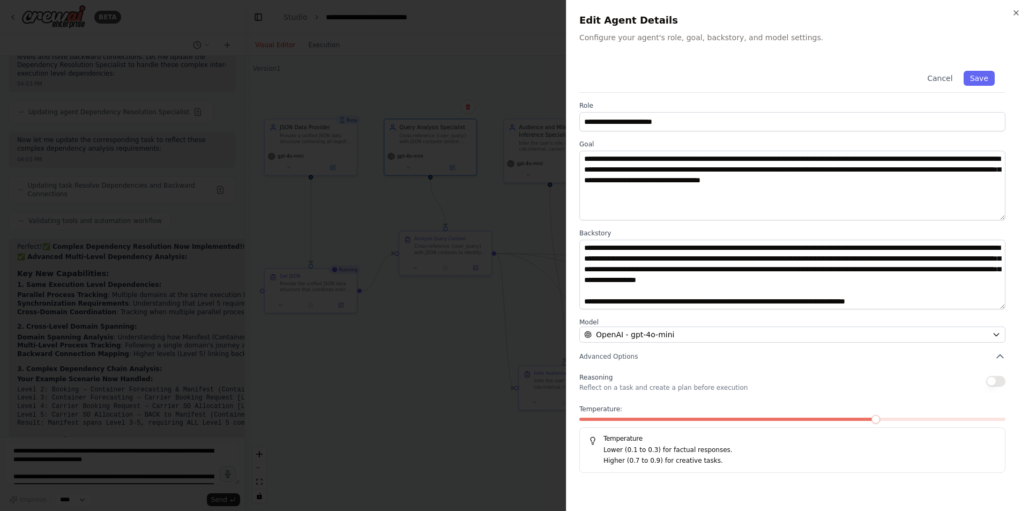
click at [371, 398] on div at bounding box center [514, 255] width 1029 height 511
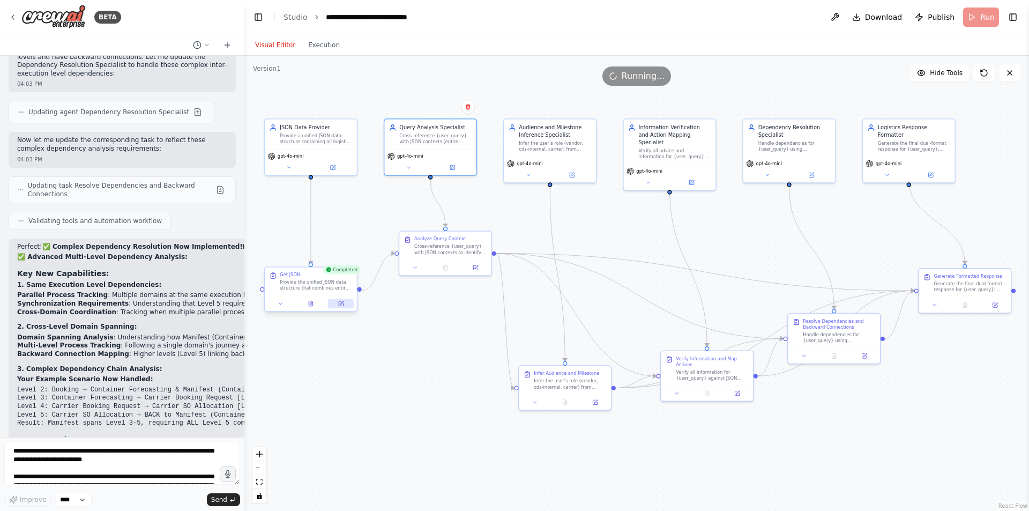
click at [339, 305] on icon at bounding box center [341, 303] width 4 height 4
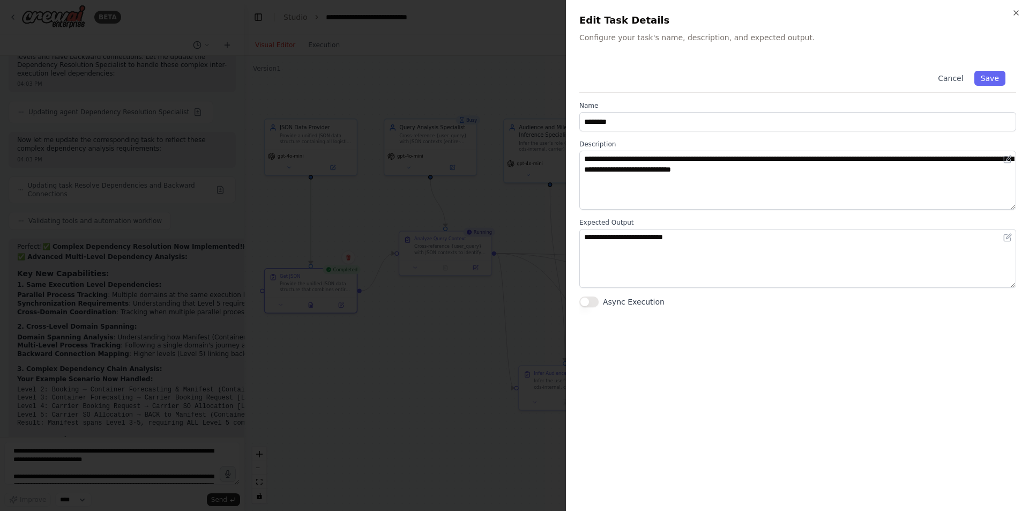
click at [420, 409] on div at bounding box center [514, 255] width 1029 height 511
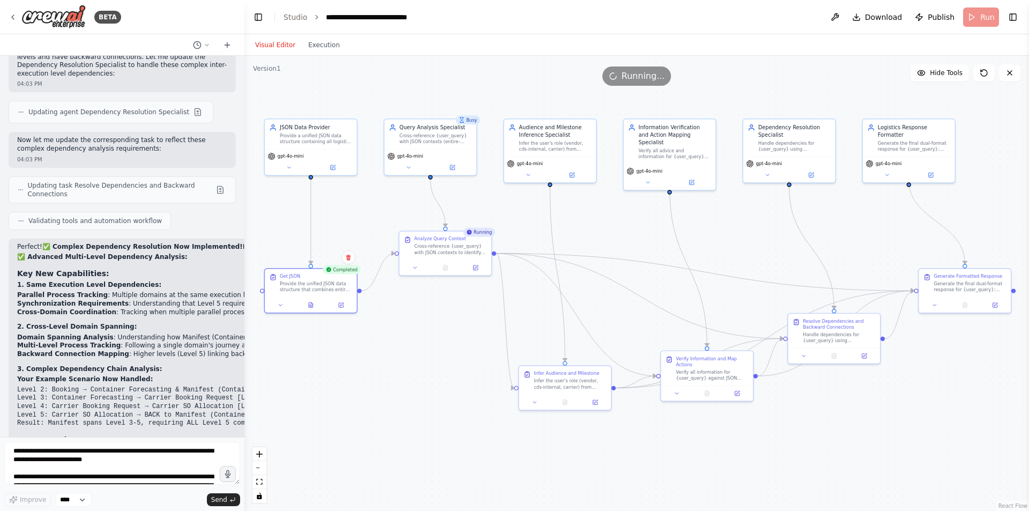
click at [475, 275] on div "Analyze Query Context Cross-reference {user_query} with JSON contexts to identi…" at bounding box center [445, 253] width 93 height 45
click at [478, 271] on div at bounding box center [445, 266] width 92 height 16
click at [475, 265] on icon at bounding box center [475, 266] width 4 height 4
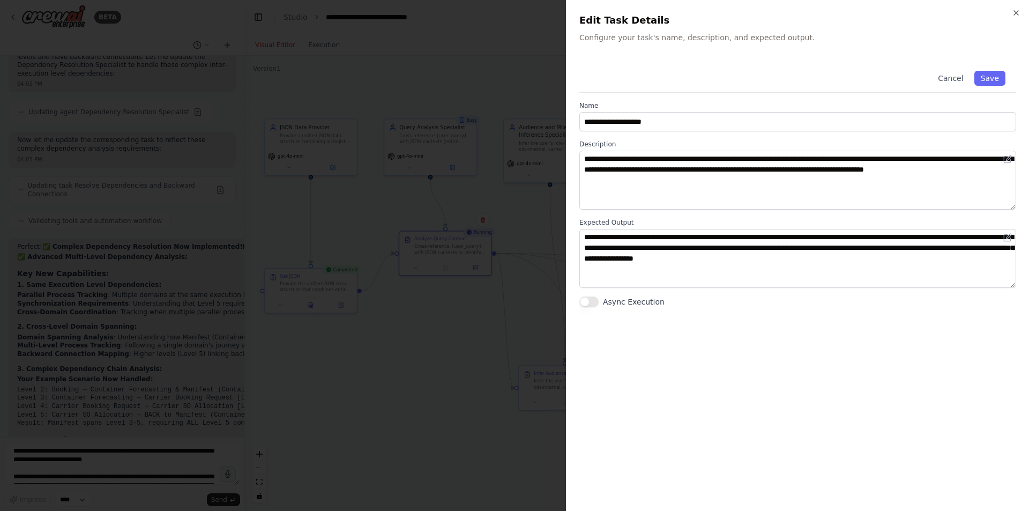
click at [520, 389] on div at bounding box center [514, 255] width 1029 height 511
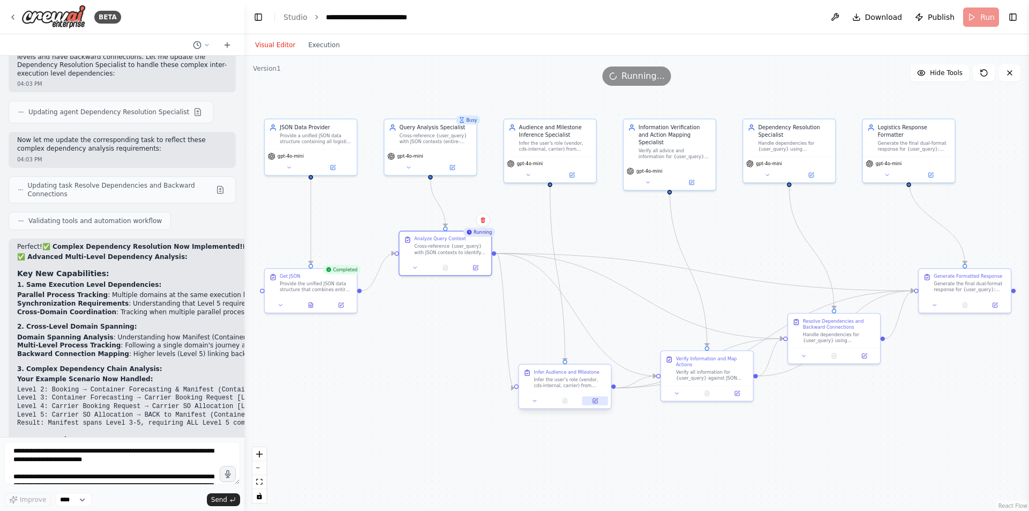
click at [596, 403] on icon at bounding box center [595, 400] width 4 height 4
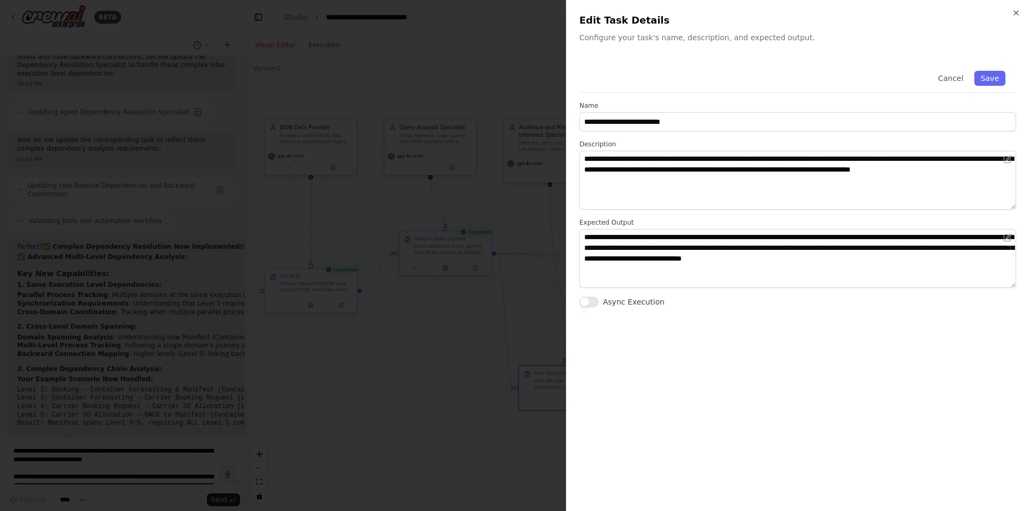
click at [504, 299] on div at bounding box center [514, 255] width 1029 height 511
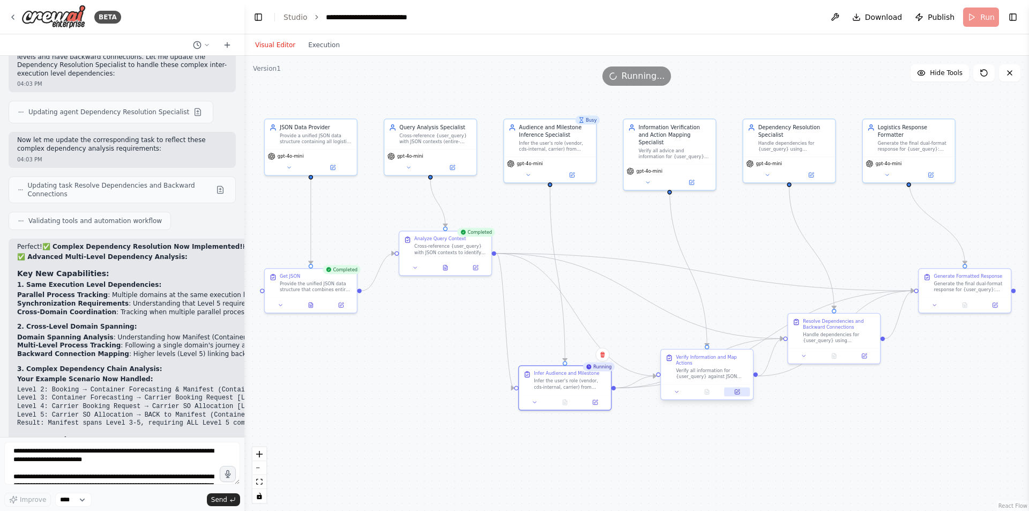
click at [738, 390] on icon at bounding box center [737, 392] width 4 height 4
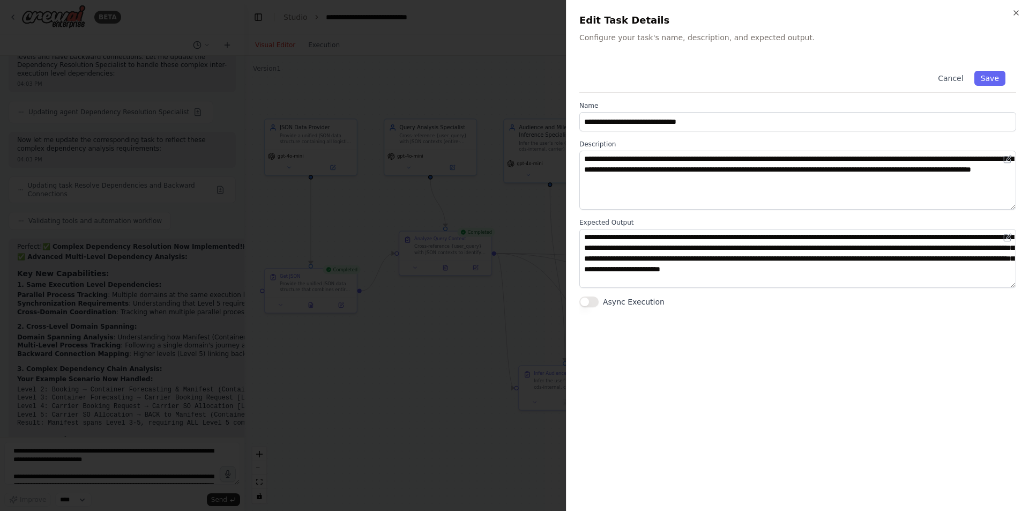
click at [488, 317] on div at bounding box center [514, 255] width 1029 height 511
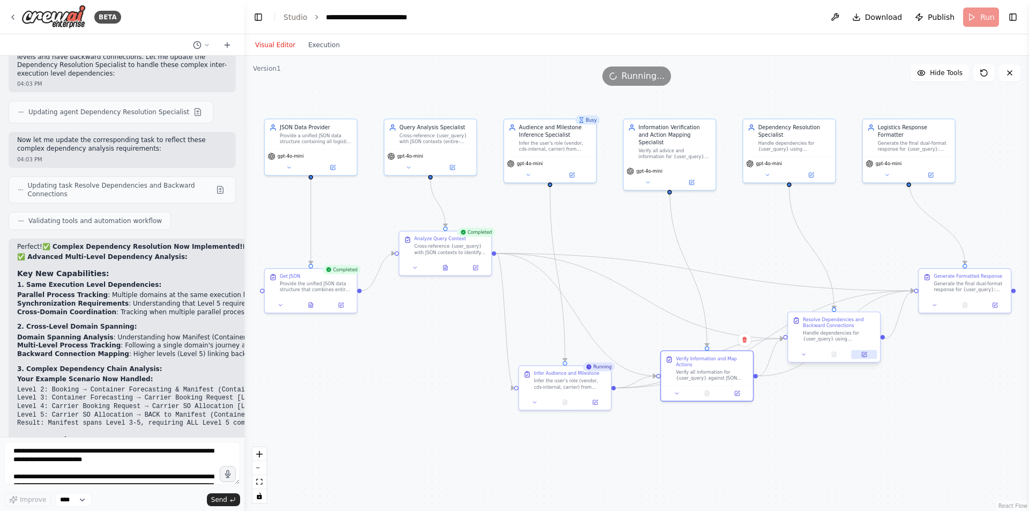
click at [863, 352] on icon at bounding box center [865, 355] width 6 height 6
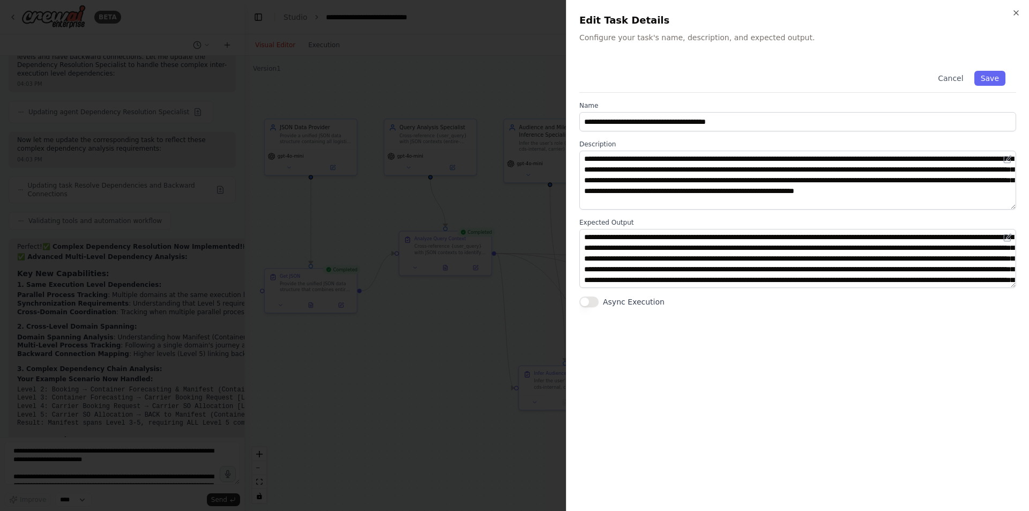
click at [461, 304] on div at bounding box center [514, 255] width 1029 height 511
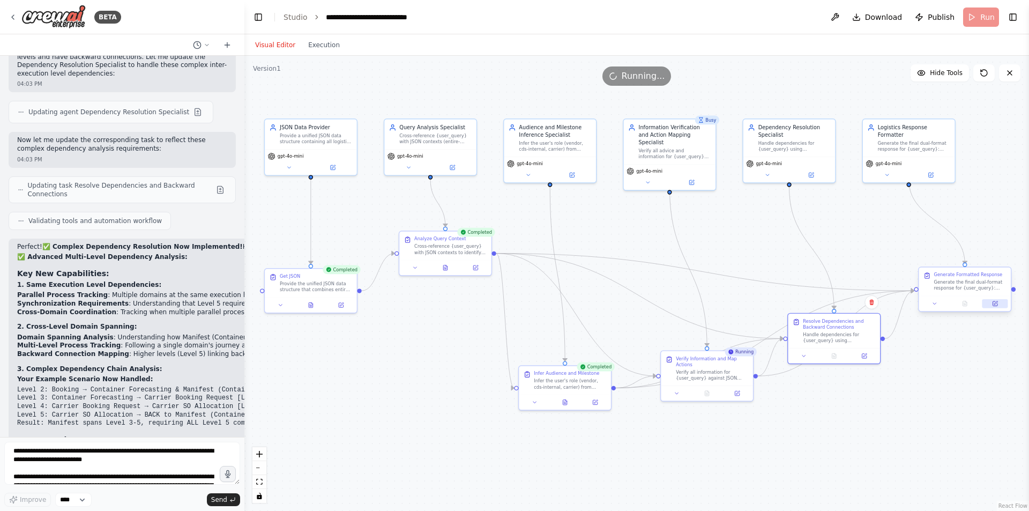
click at [995, 303] on icon at bounding box center [997, 303] width 4 height 4
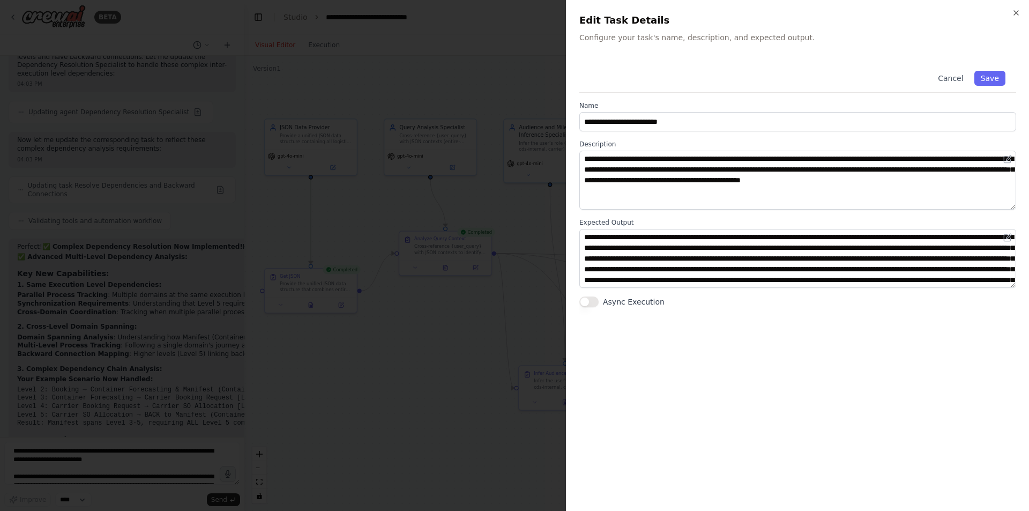
scroll to position [21, 0]
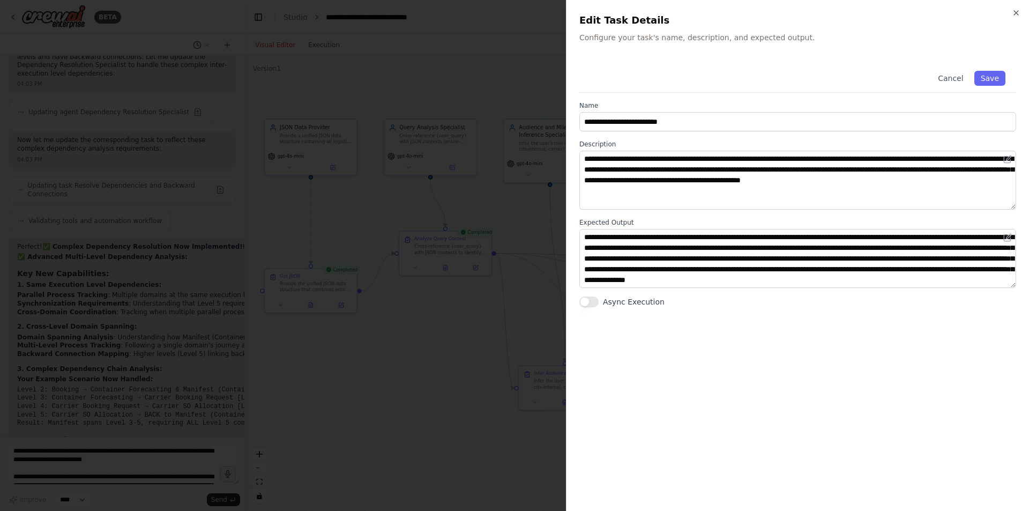
click at [378, 368] on div at bounding box center [514, 255] width 1029 height 511
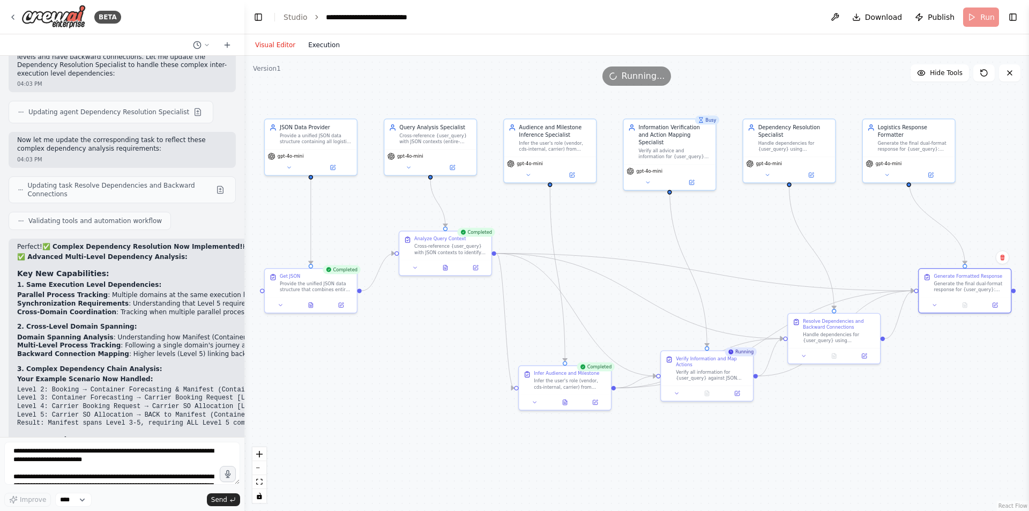
click at [309, 47] on button "Execution" at bounding box center [324, 45] width 45 height 13
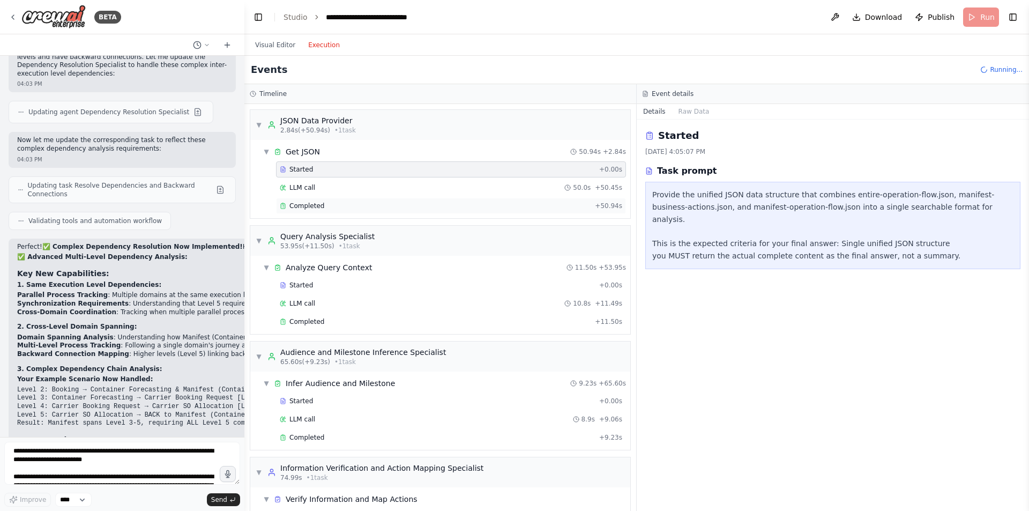
click at [326, 201] on div "Completed + 50.94s" at bounding box center [451, 206] width 350 height 16
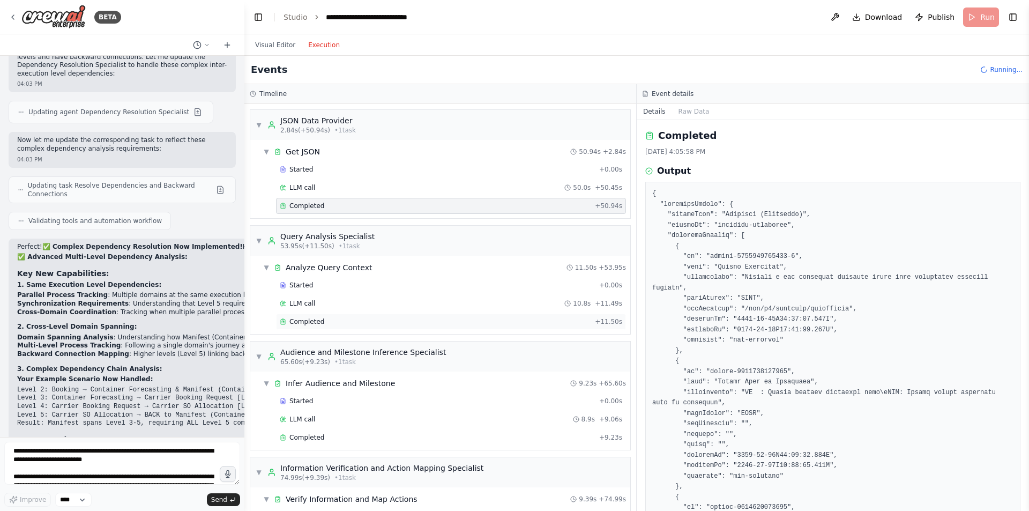
click at [355, 327] on div "Completed + 11.50s" at bounding box center [451, 322] width 350 height 16
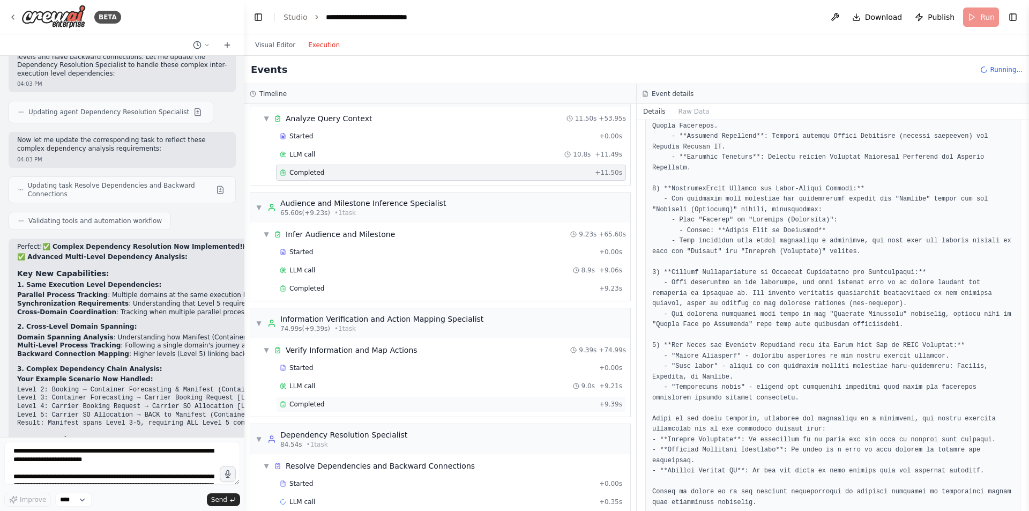
scroll to position [194, 0]
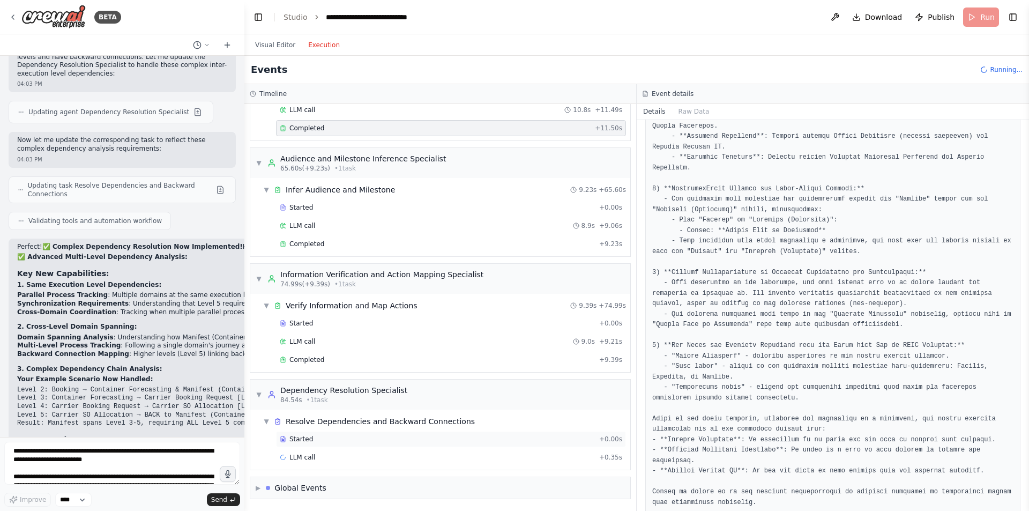
click at [309, 443] on span "Started" at bounding box center [302, 439] width 24 height 9
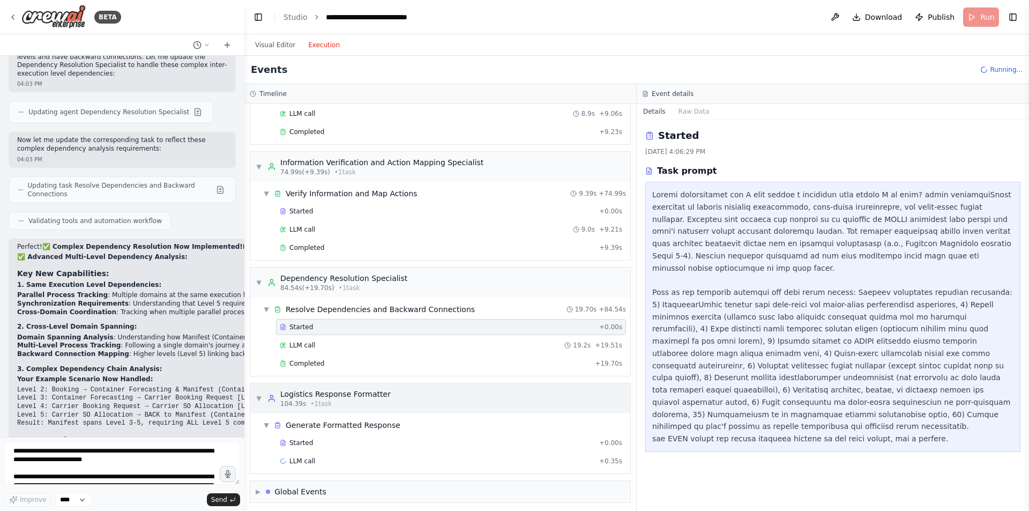
scroll to position [306, 0]
click at [401, 362] on div "Completed" at bounding box center [435, 363] width 311 height 9
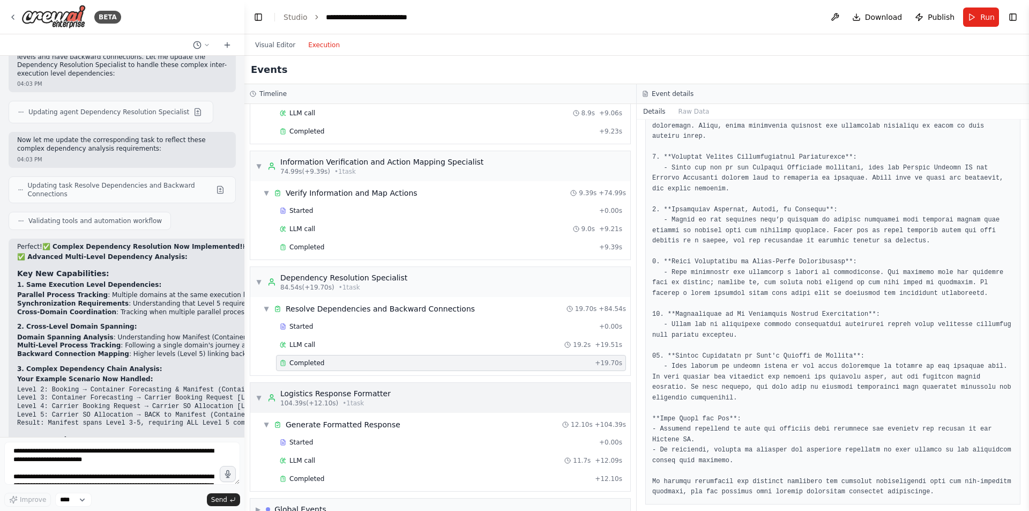
scroll to position [328, 0]
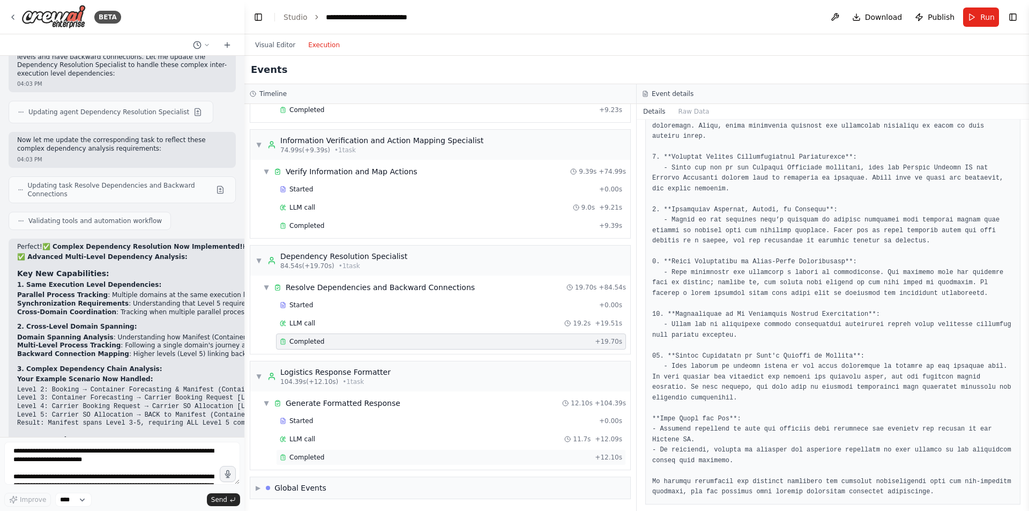
click at [332, 452] on div "Completed + 12.10s" at bounding box center [451, 457] width 350 height 16
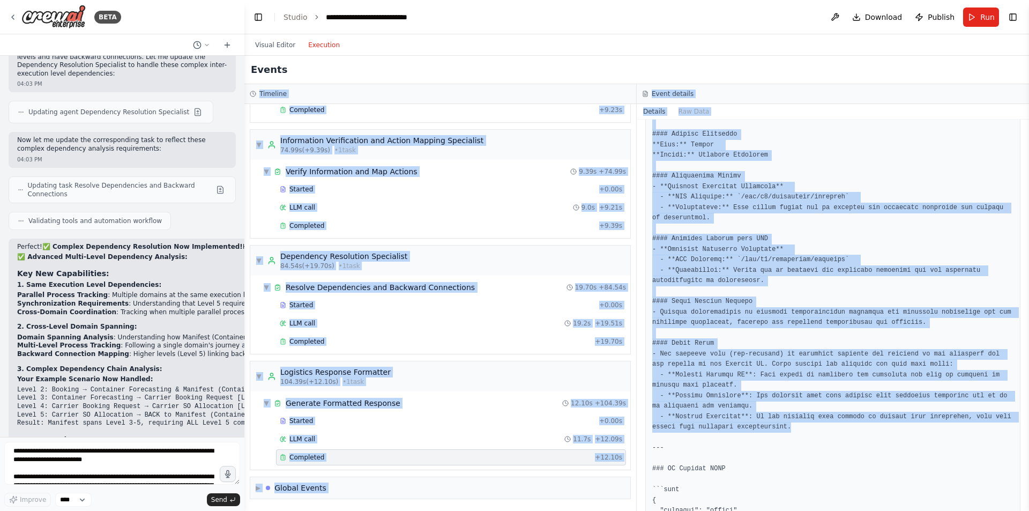
scroll to position [0, 0]
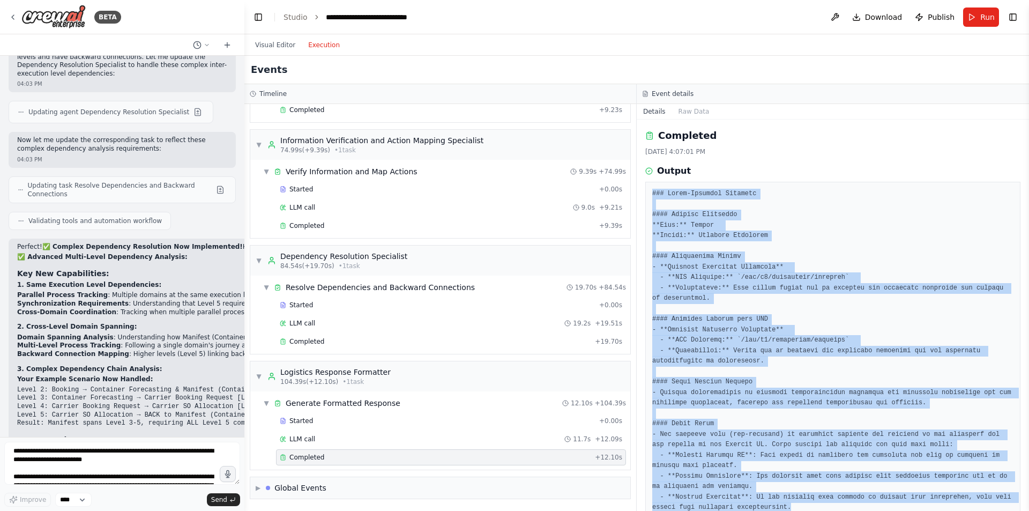
drag, startPoint x: 804, startPoint y: 344, endPoint x: 652, endPoint y: 194, distance: 213.5
copy pre "### Human-Readable Markdown #### Current Milestone **Role:** Vendor **Status:**…"
click at [265, 47] on button "Visual Editor" at bounding box center [275, 45] width 53 height 13
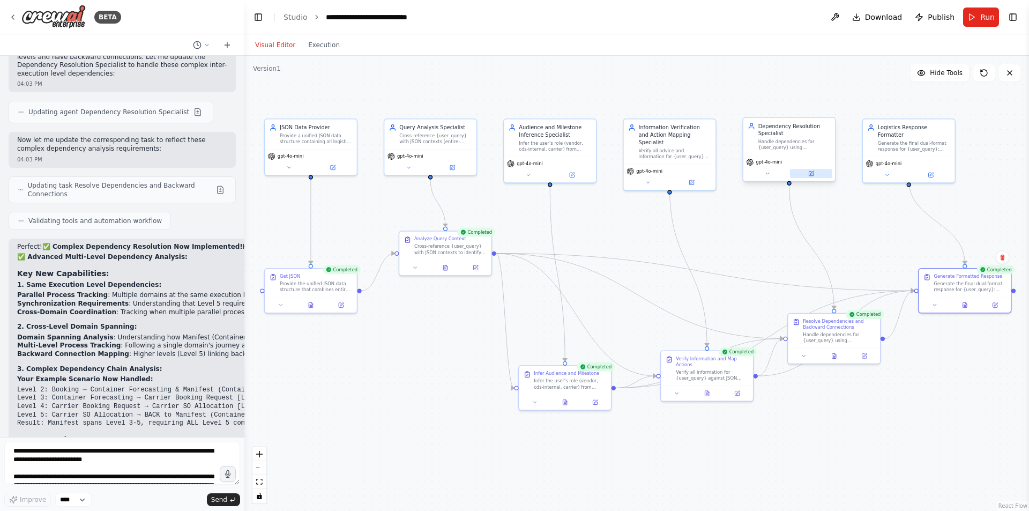
click at [812, 174] on icon at bounding box center [812, 173] width 4 height 4
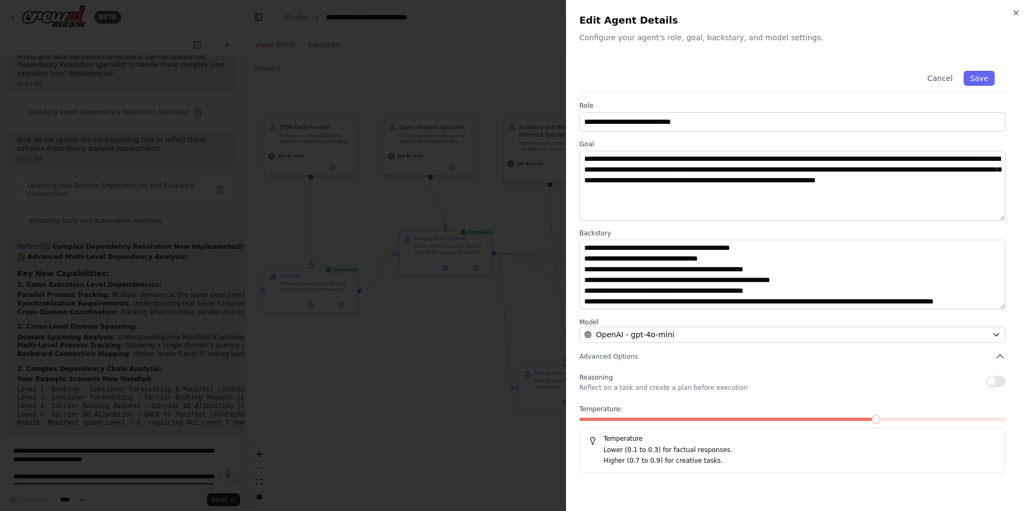
scroll to position [300, 0]
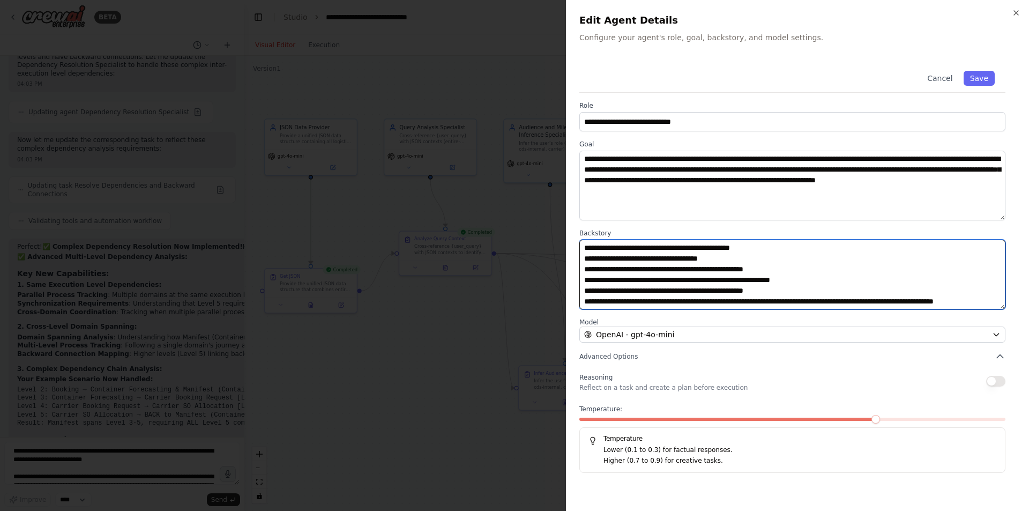
click at [726, 287] on textarea at bounding box center [793, 275] width 426 height 70
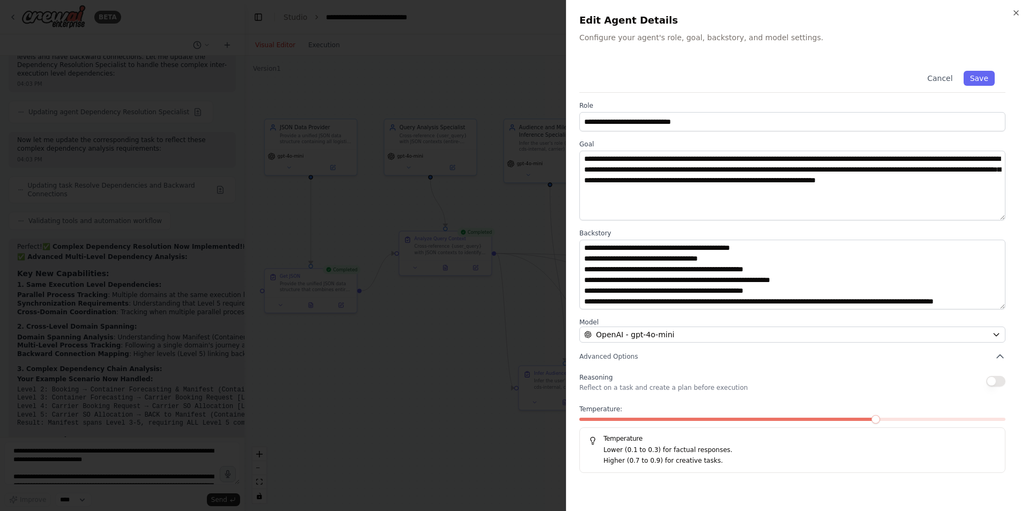
click at [420, 135] on div at bounding box center [514, 255] width 1029 height 511
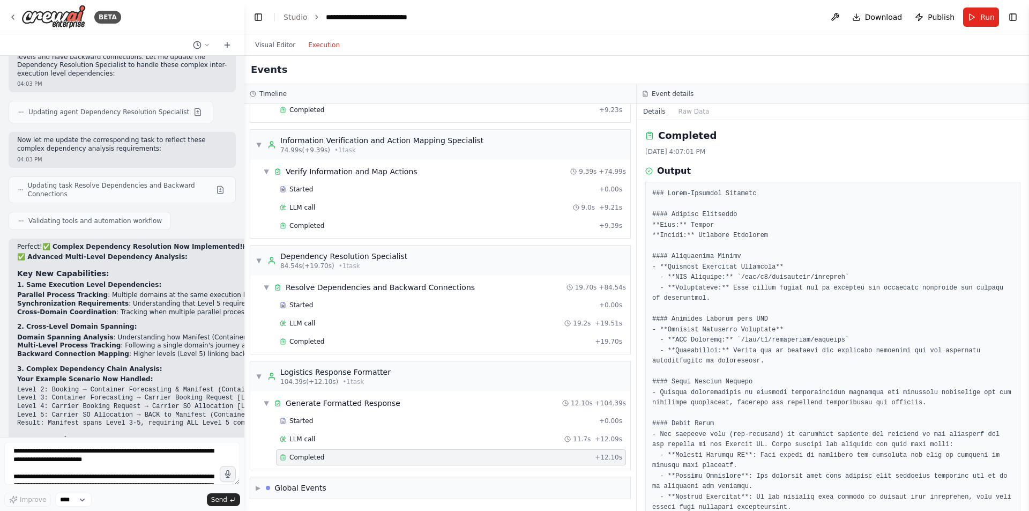
click at [324, 39] on button "Execution" at bounding box center [324, 45] width 45 height 13
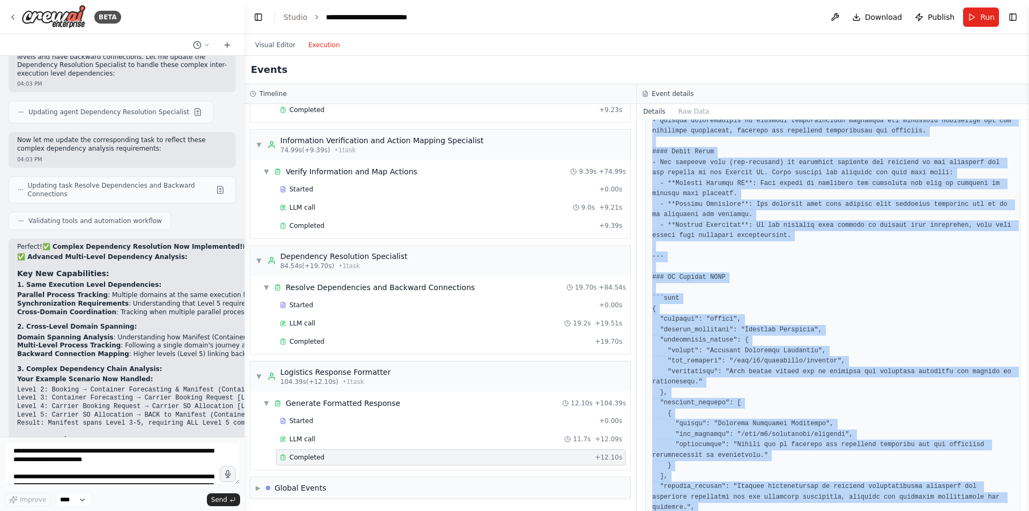
scroll to position [424, 0]
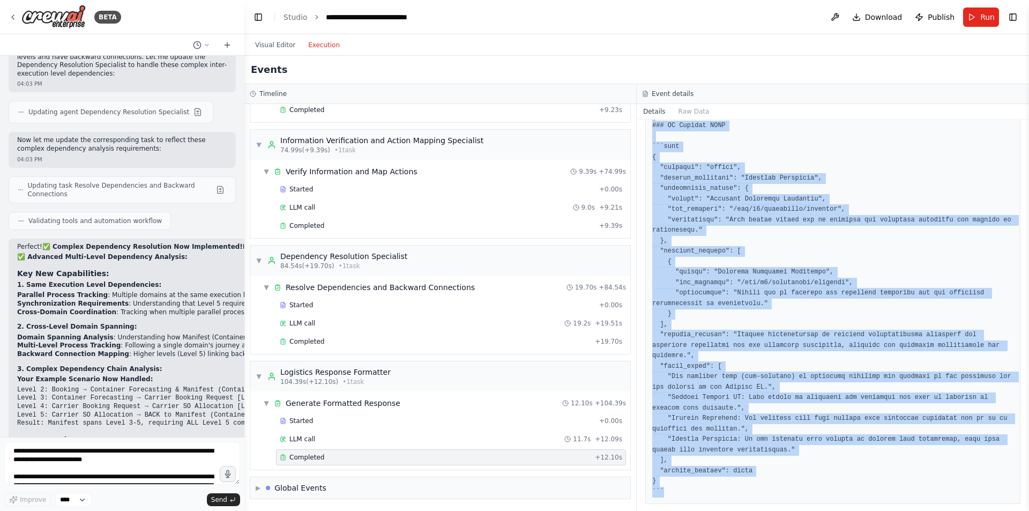
drag, startPoint x: 651, startPoint y: 191, endPoint x: 875, endPoint y: 500, distance: 380.8
click at [875, 500] on div "Completed 8/18/2025, 4:07:01 PM Output" at bounding box center [833, 315] width 392 height 391
copy pre "### Human-Readable Markdown #### Current Milestone **Role:** Vendor **Status:**…"
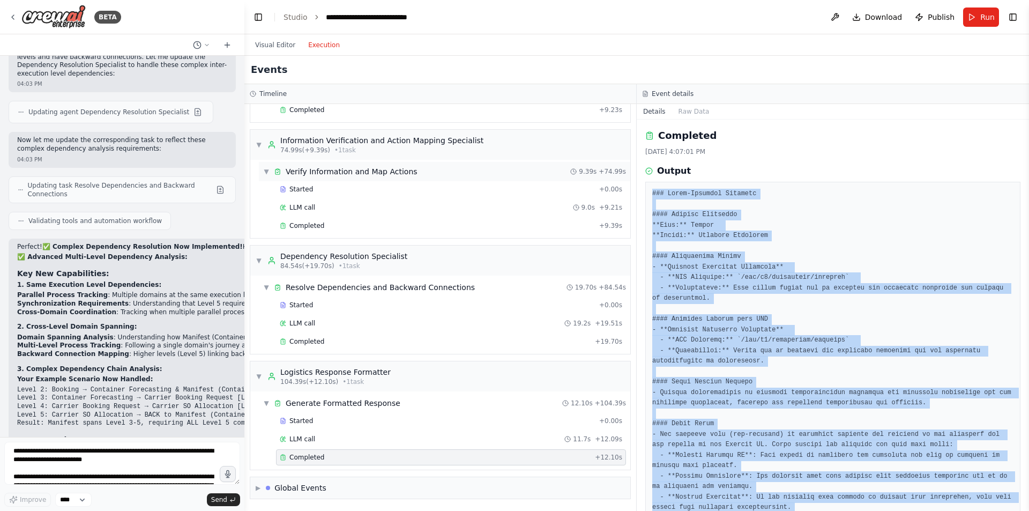
scroll to position [0, 0]
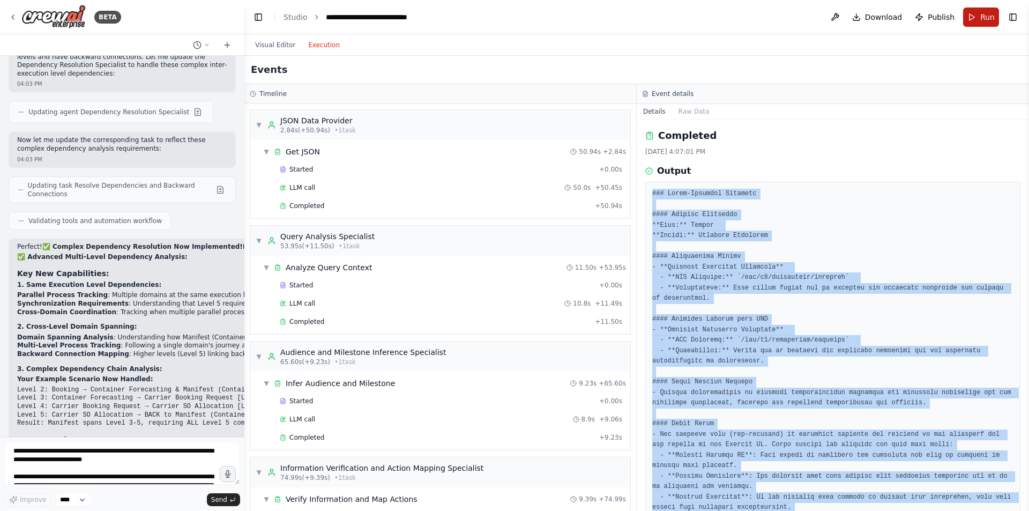
click at [995, 14] on span "Run" at bounding box center [988, 17] width 14 height 11
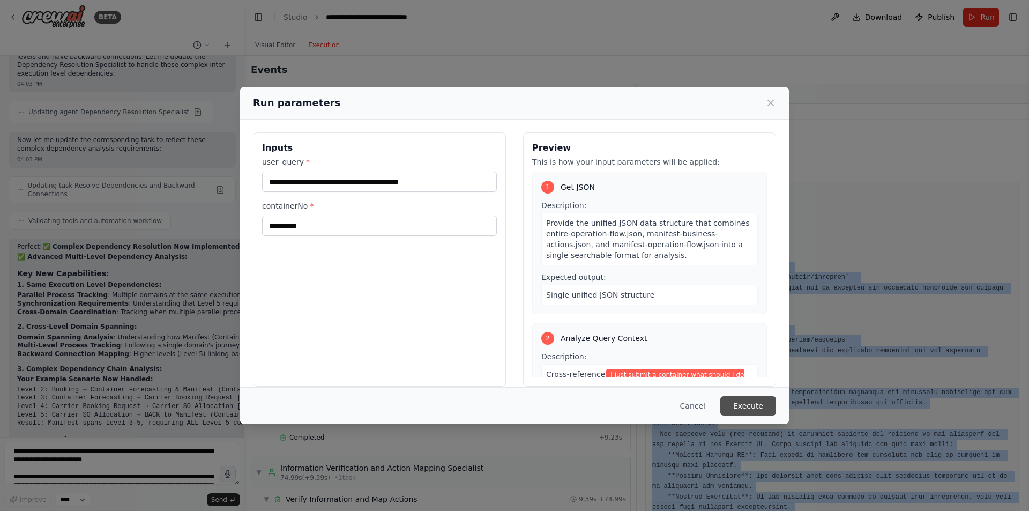
click at [733, 407] on button "Execute" at bounding box center [749, 405] width 56 height 19
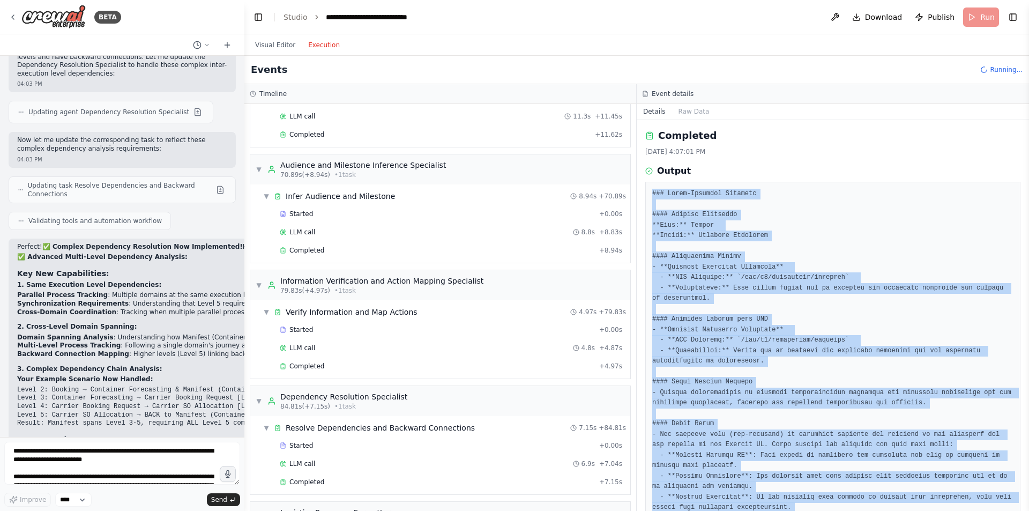
scroll to position [309, 0]
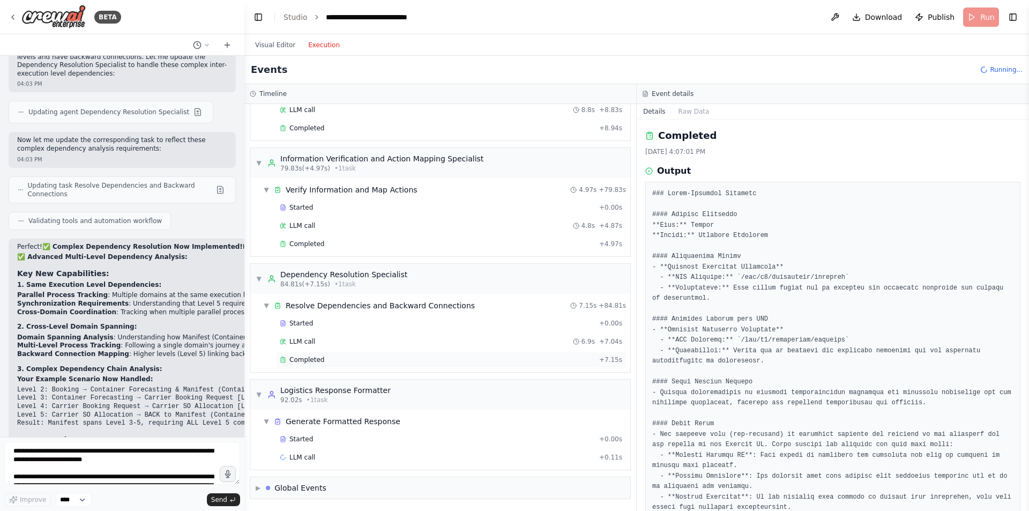
click at [329, 361] on div "Completed" at bounding box center [437, 359] width 315 height 9
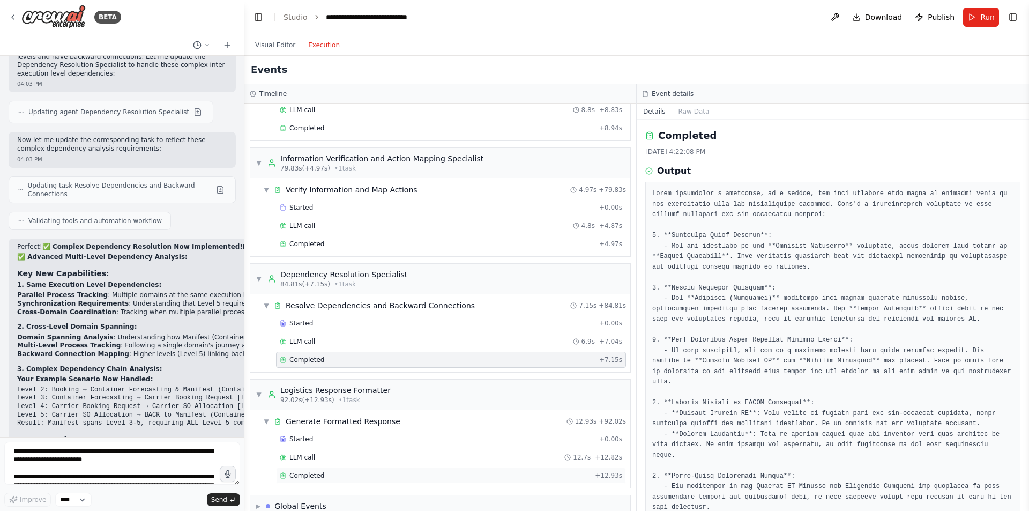
click at [338, 477] on div "Completed" at bounding box center [435, 475] width 311 height 9
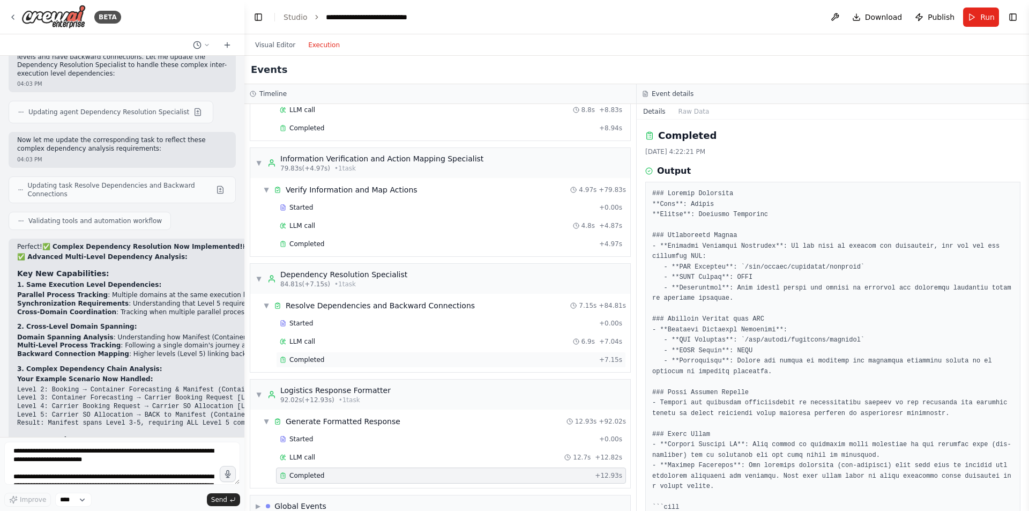
click at [351, 363] on div "Completed" at bounding box center [437, 359] width 315 height 9
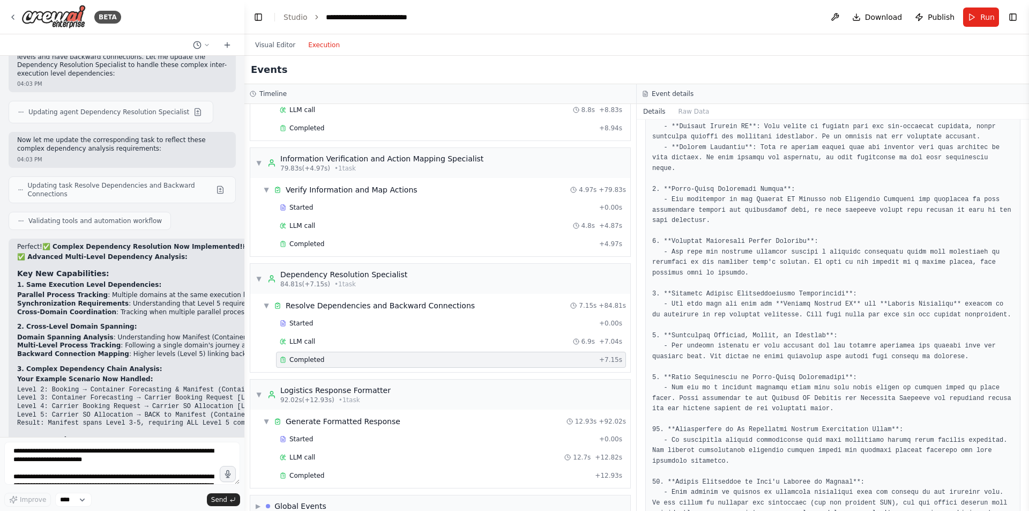
scroll to position [444, 0]
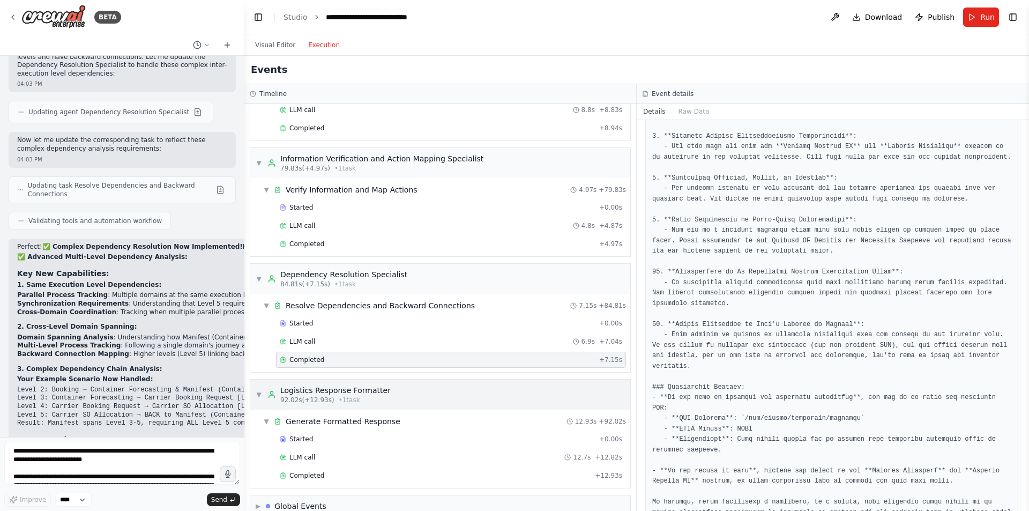
click at [399, 391] on div "▼ Logistics Response Formatter 92.02s (+12.93s) • 1 task" at bounding box center [440, 395] width 380 height 30
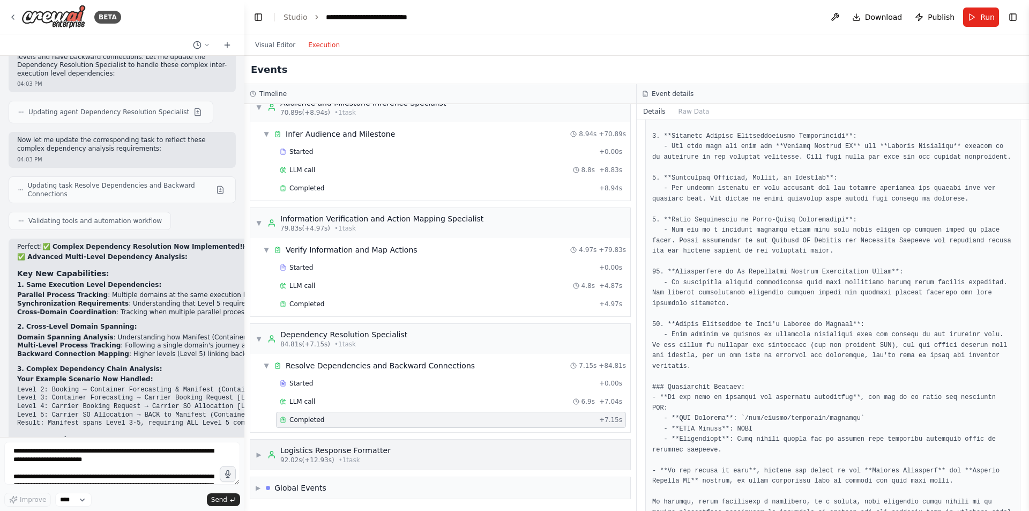
scroll to position [249, 0]
click at [363, 455] on div "Logistics Response Formatter" at bounding box center [335, 450] width 110 height 11
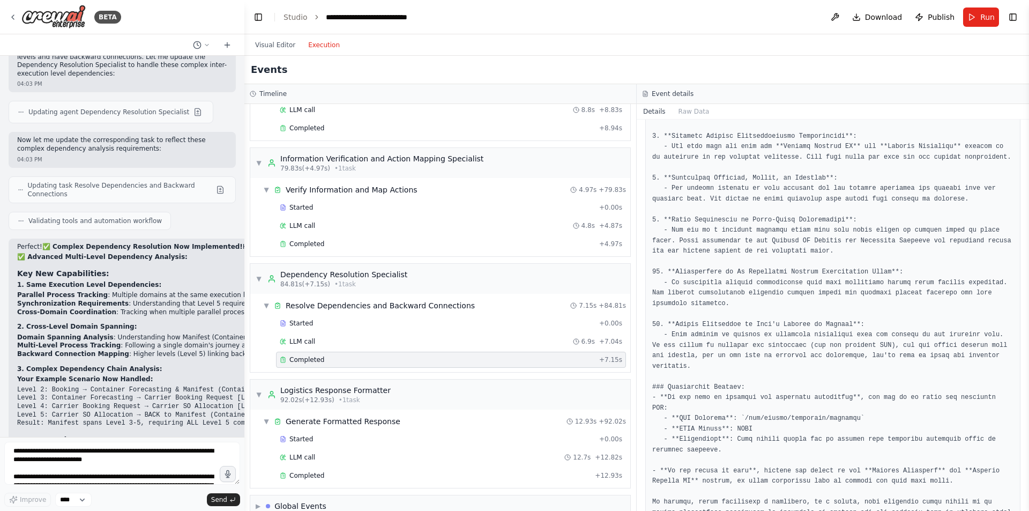
scroll to position [0, 0]
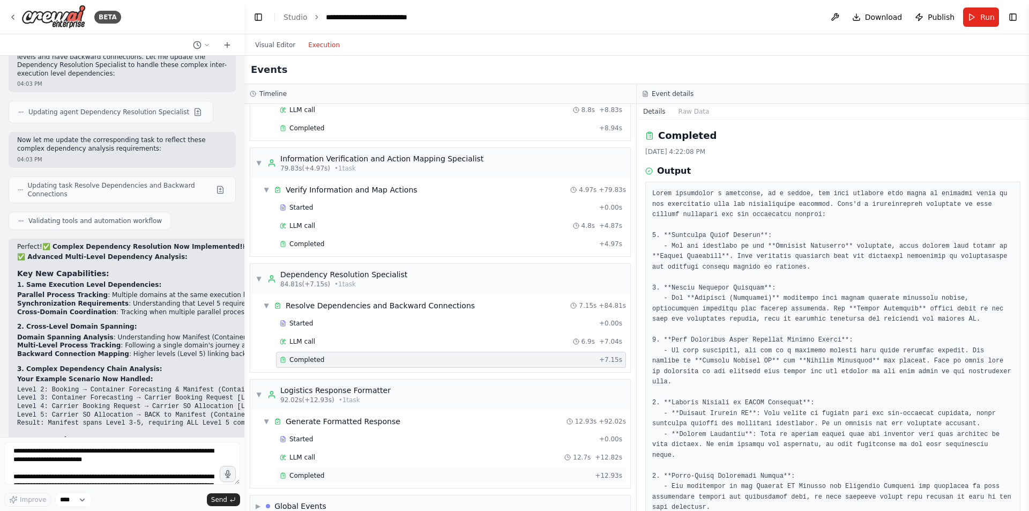
click at [318, 475] on span "Completed" at bounding box center [307, 475] width 35 height 9
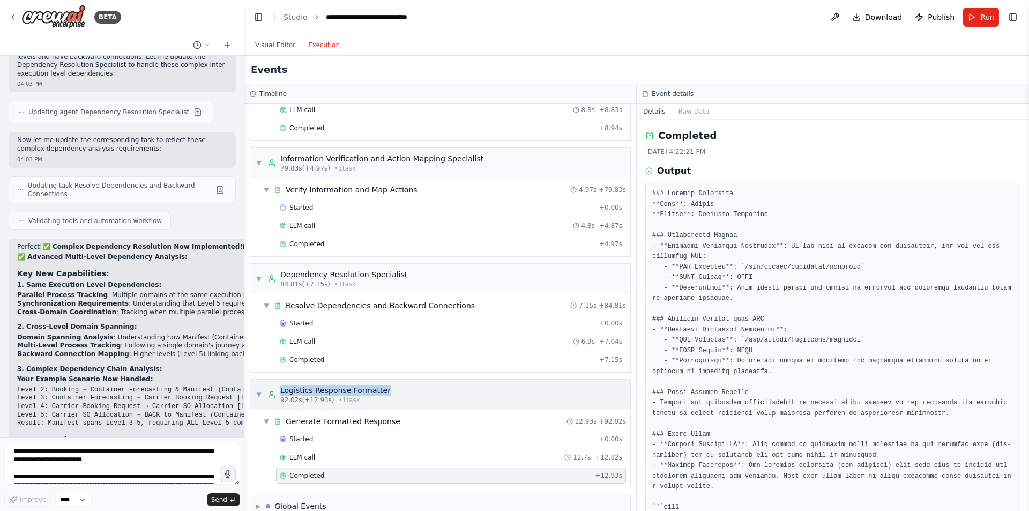
copy div "Logistics Response Formatter"
drag, startPoint x: 387, startPoint y: 390, endPoint x: 279, endPoint y: 394, distance: 107.8
click at [279, 394] on div "▼ Logistics Response Formatter 92.02s (+12.93s) • 1 task" at bounding box center [440, 395] width 380 height 30
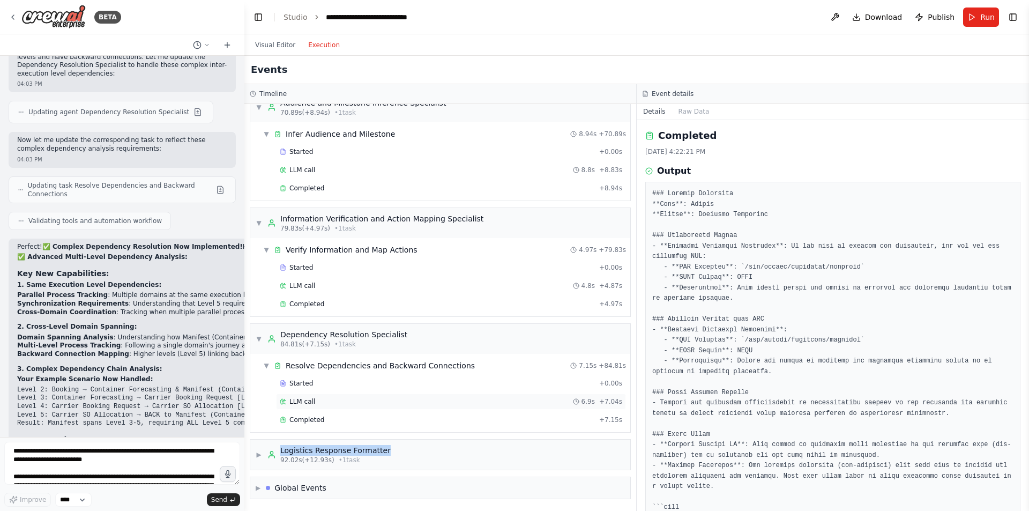
scroll to position [249, 0]
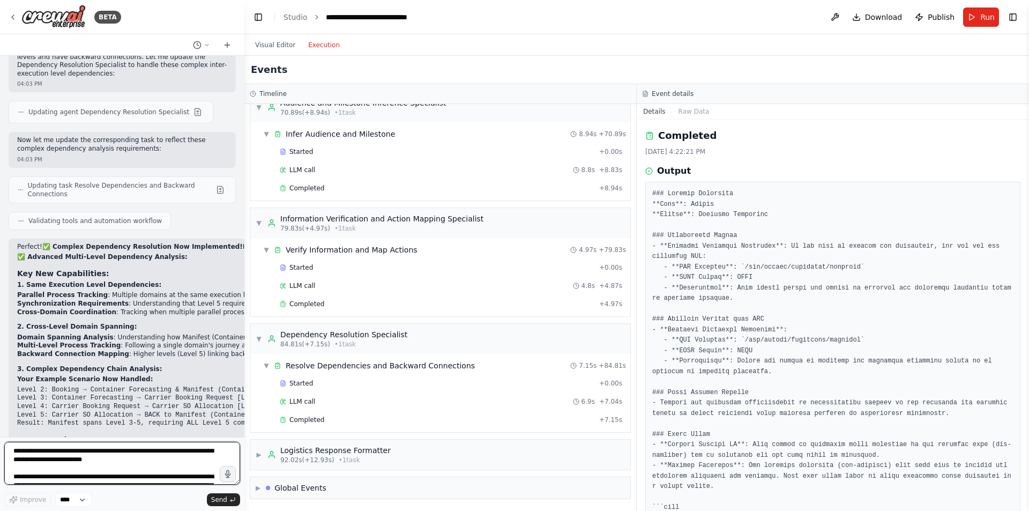
click at [165, 458] on textarea "**********" at bounding box center [122, 463] width 236 height 43
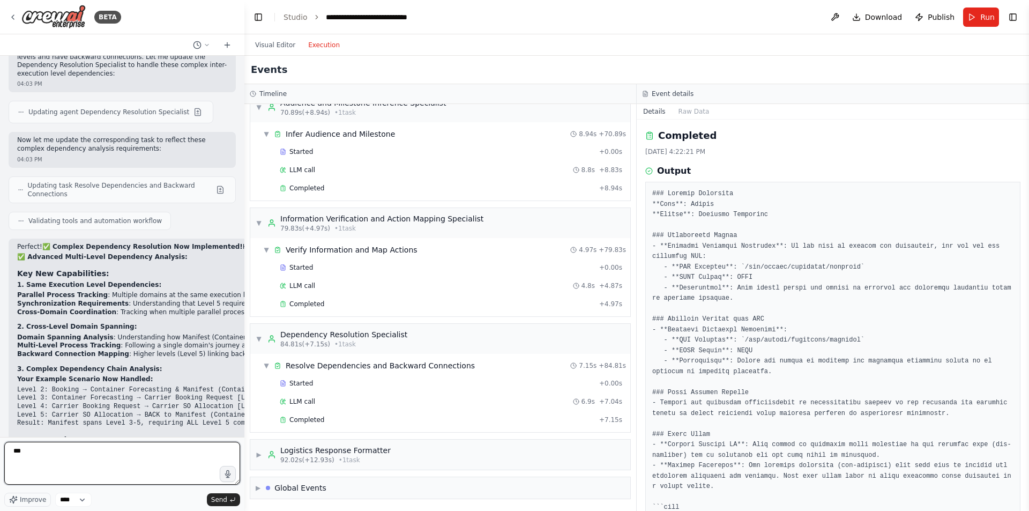
paste textarea "**********"
click at [260, 48] on button "Visual Editor" at bounding box center [275, 45] width 53 height 13
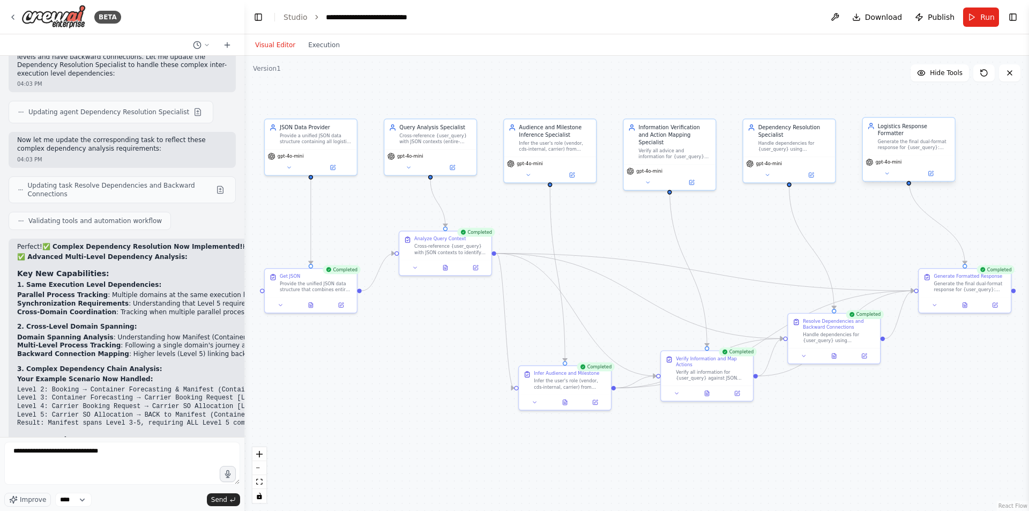
click at [908, 139] on div "Generate the final dual-format response for {user_query}: Human-Readable Markdo…" at bounding box center [914, 145] width 72 height 12
click at [936, 172] on div "gpt-4o-mini" at bounding box center [909, 168] width 92 height 26
click at [928, 171] on button at bounding box center [931, 173] width 42 height 9
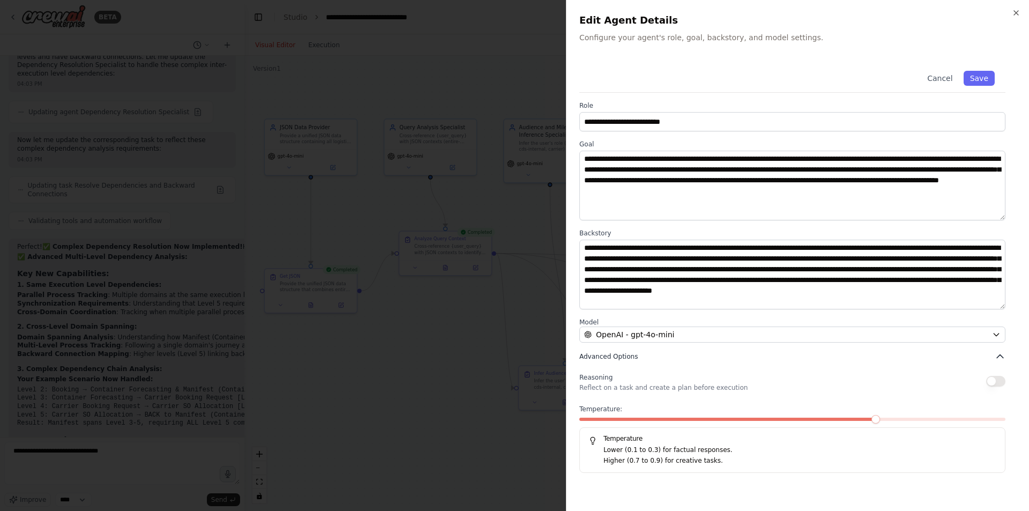
click at [625, 360] on span "Advanced Options" at bounding box center [609, 356] width 58 height 9
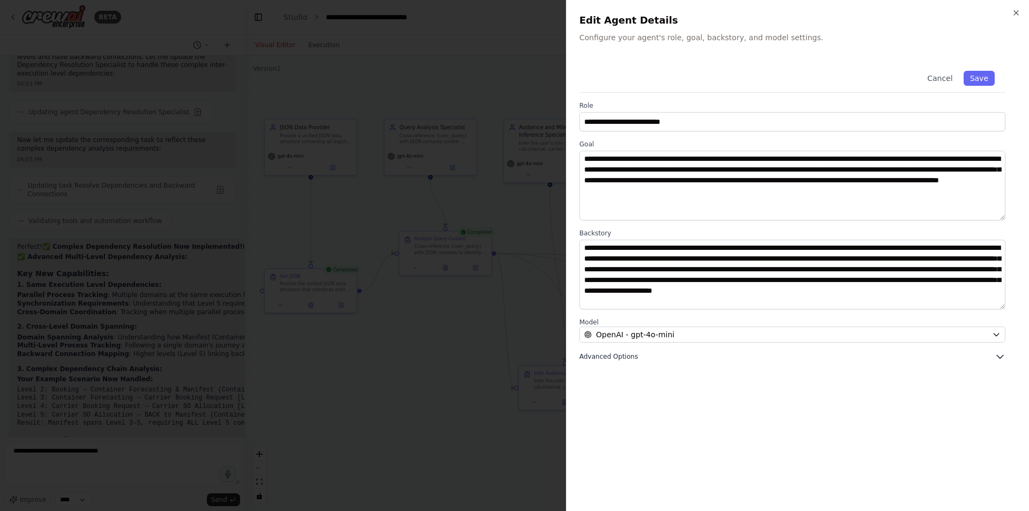
click at [625, 360] on span "Advanced Options" at bounding box center [609, 356] width 58 height 9
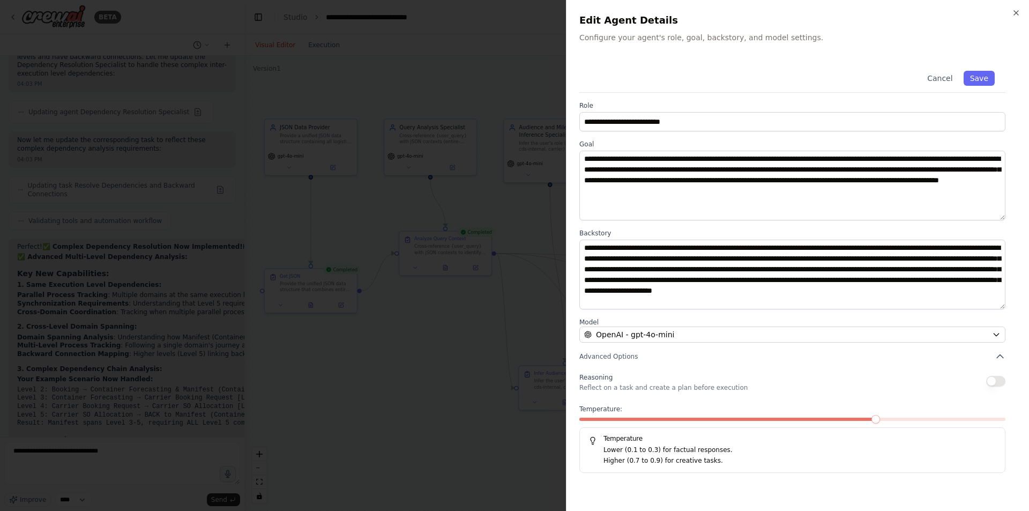
click at [995, 382] on button "button" at bounding box center [996, 381] width 19 height 11
click at [984, 77] on button "Save" at bounding box center [979, 78] width 31 height 15
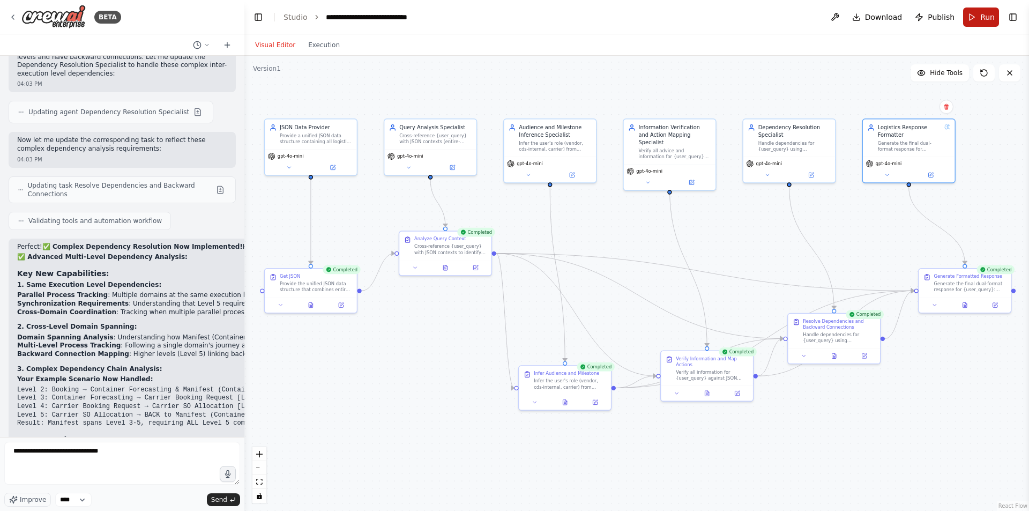
click at [995, 17] on span "Run" at bounding box center [988, 17] width 14 height 11
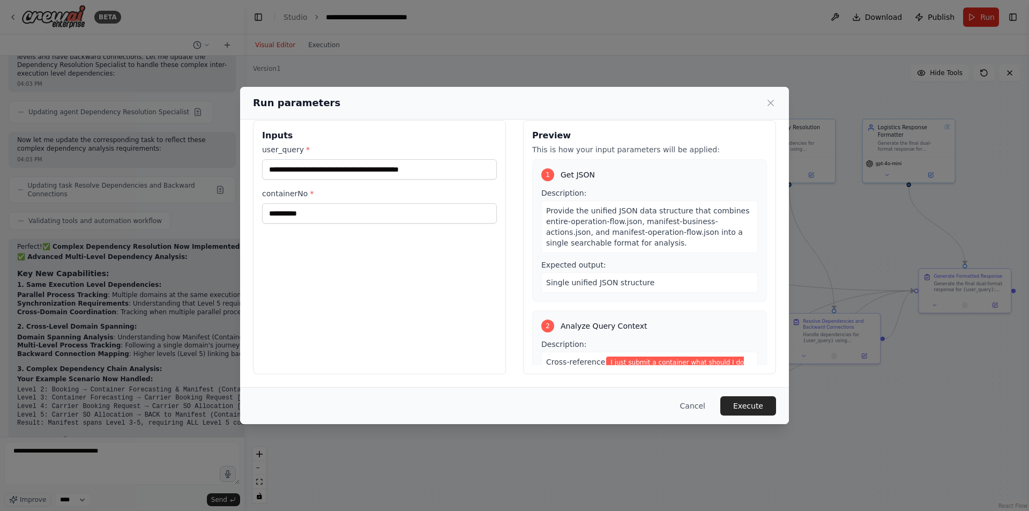
scroll to position [0, 0]
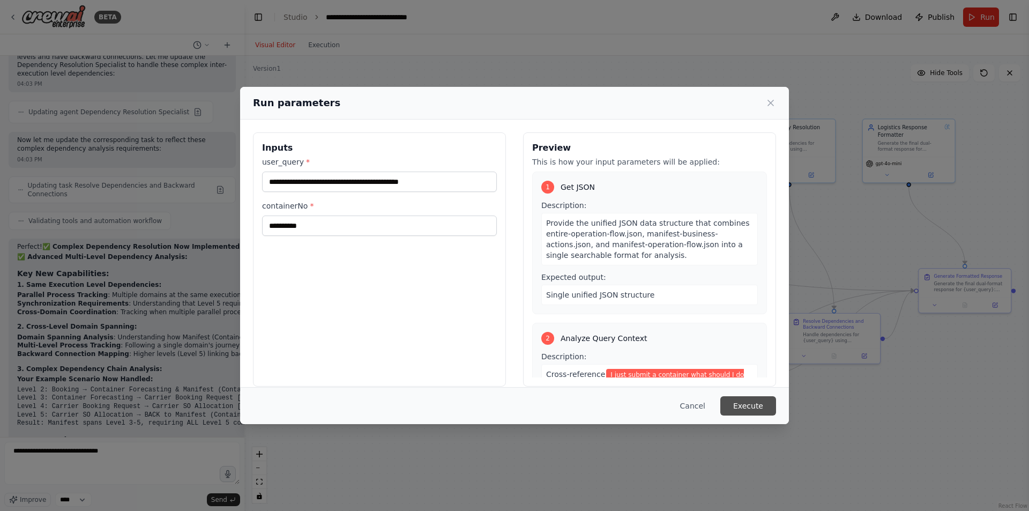
click at [764, 409] on button "Execute" at bounding box center [749, 405] width 56 height 19
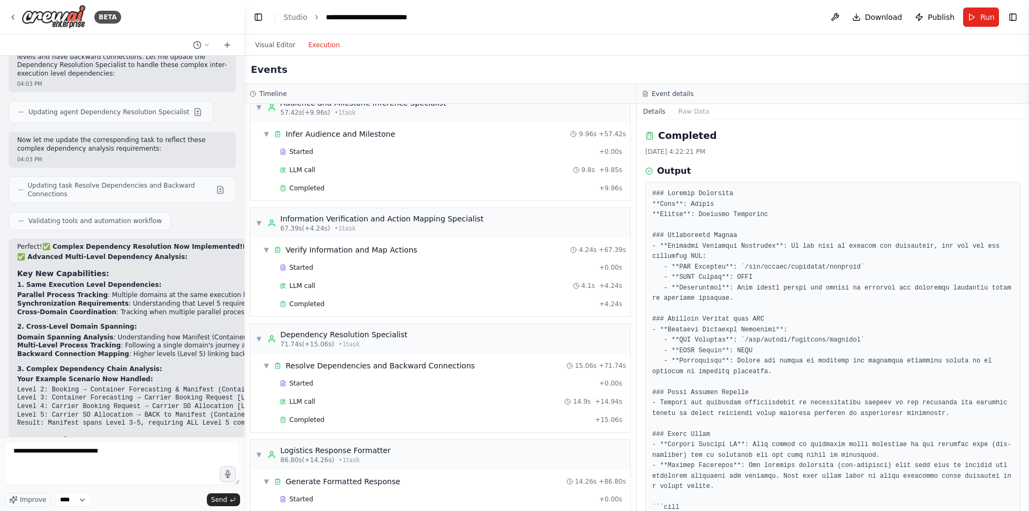
click at [313, 45] on button "Execution" at bounding box center [324, 45] width 45 height 13
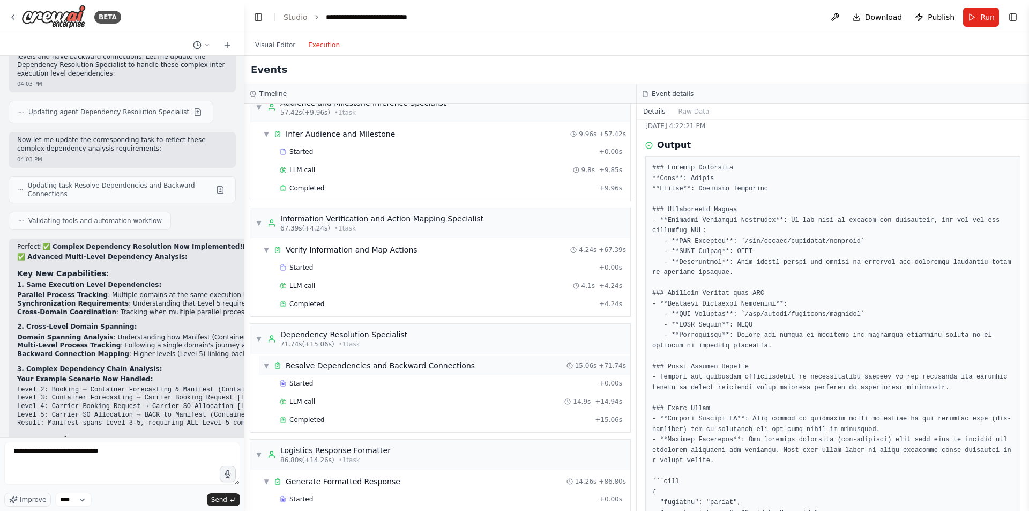
scroll to position [328, 0]
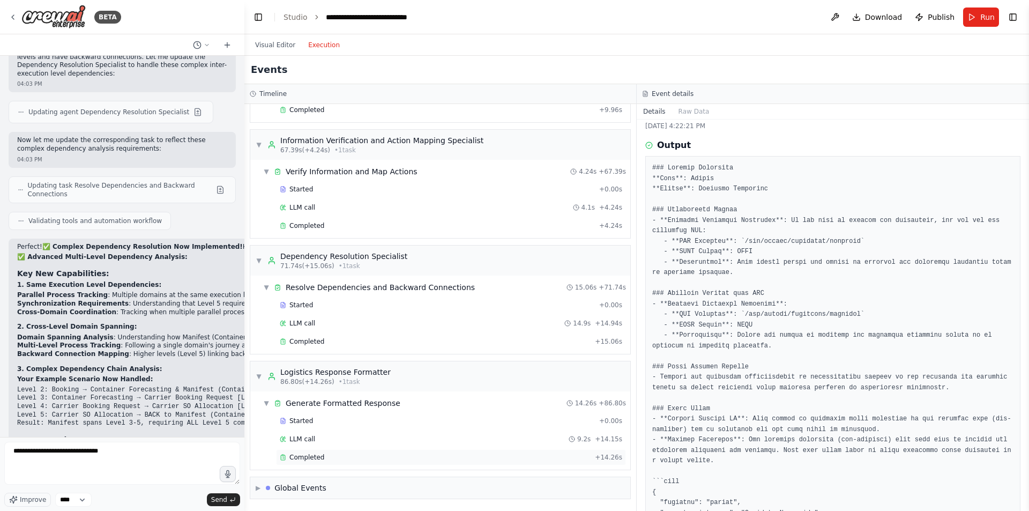
click at [437, 454] on div "Completed" at bounding box center [435, 457] width 311 height 9
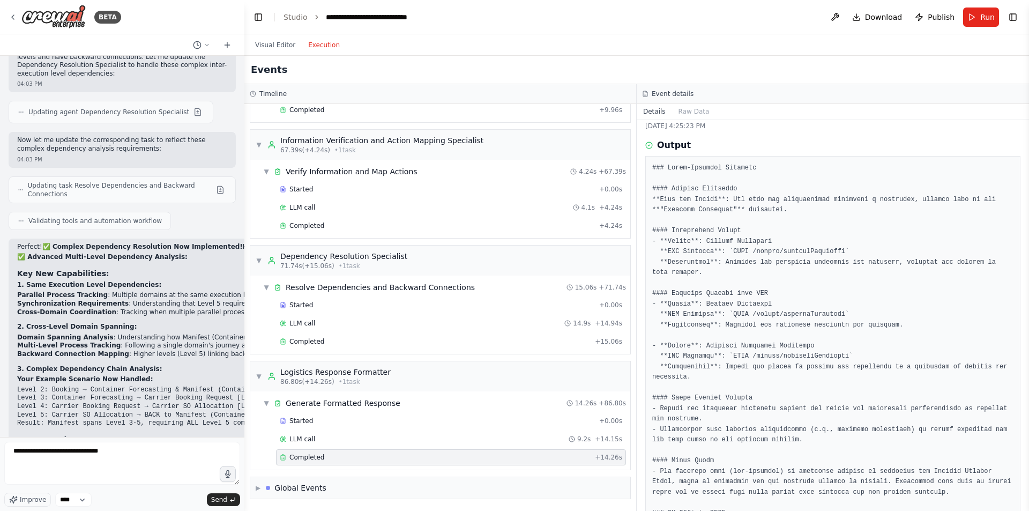
scroll to position [29, 0]
click at [442, 338] on div "Completed" at bounding box center [435, 341] width 311 height 9
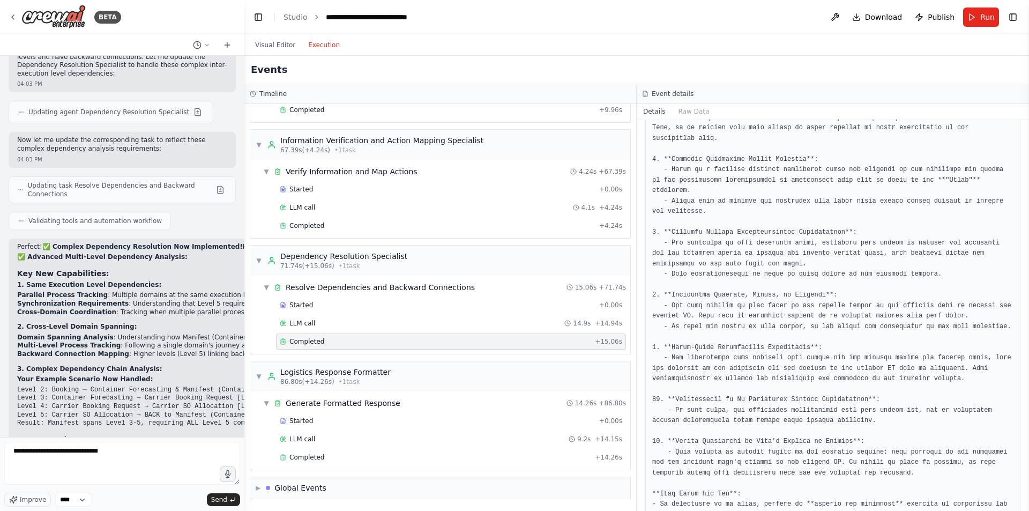
scroll to position [476, 0]
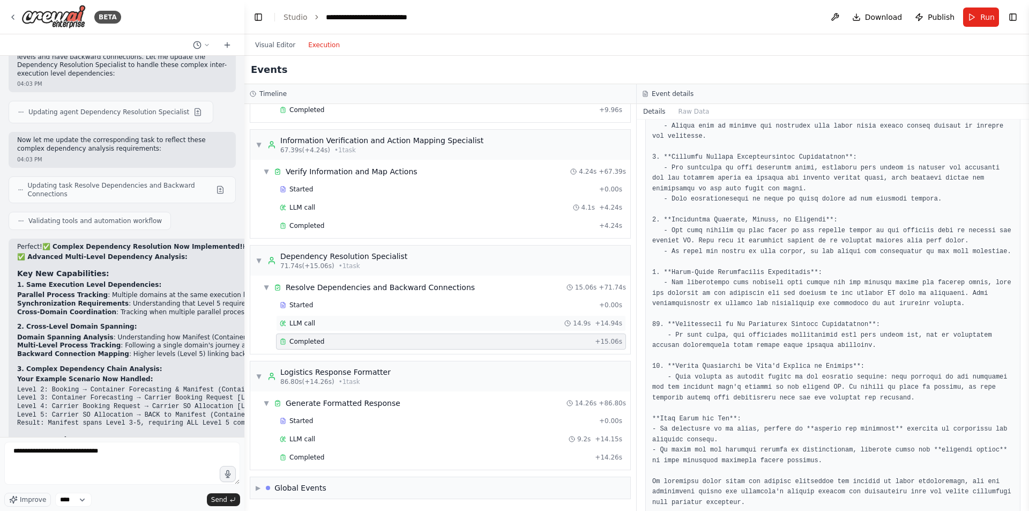
click at [422, 323] on div "LLM call 14.9s + 14.94s" at bounding box center [451, 323] width 343 height 9
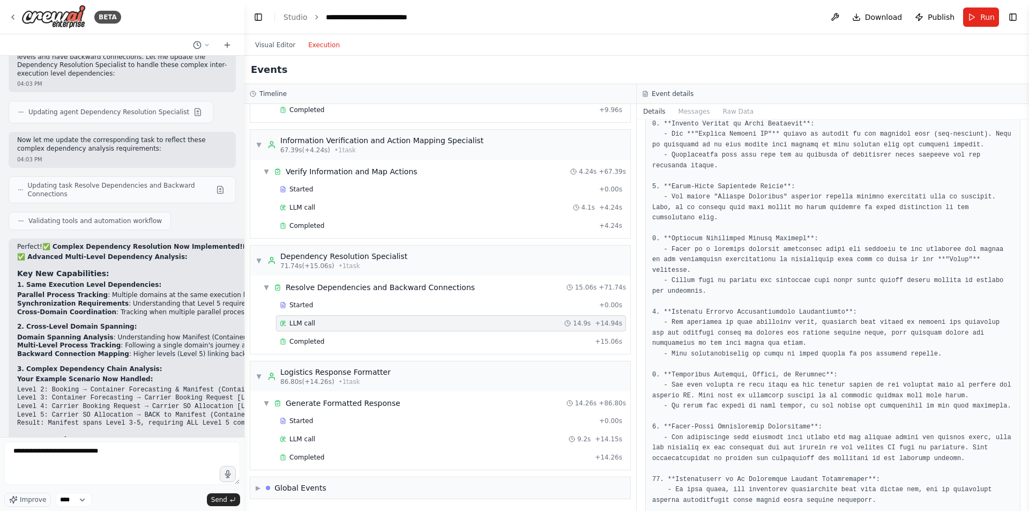
scroll to position [510, 0]
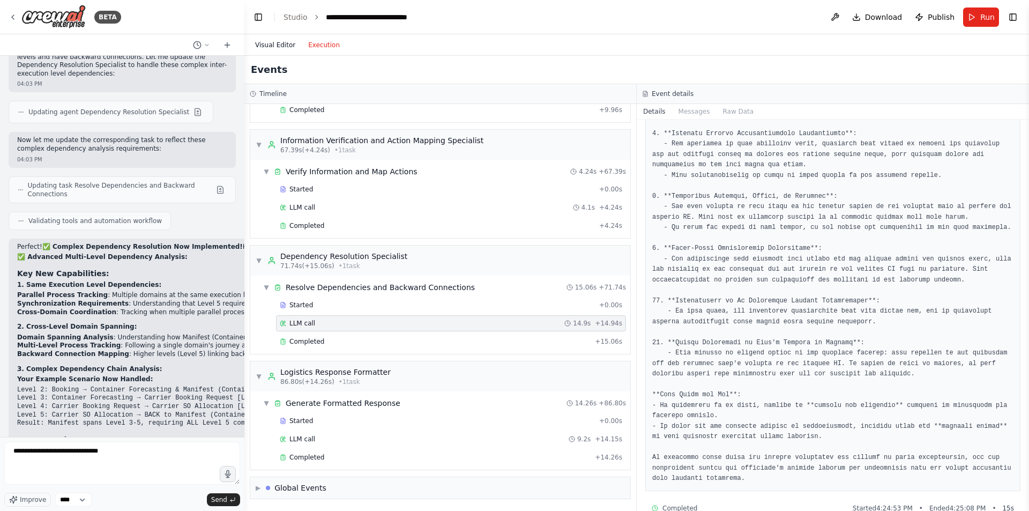
click at [282, 40] on button "Visual Editor" at bounding box center [275, 45] width 53 height 13
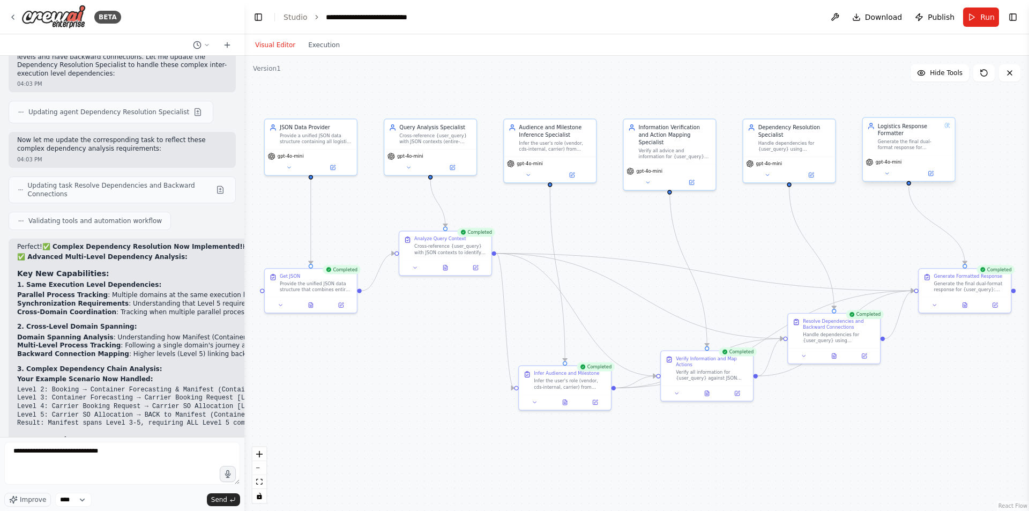
click at [920, 152] on div "Logistics Response Formatter Generate the final dual-format response for {user_…" at bounding box center [909, 137] width 92 height 38
click at [933, 175] on icon at bounding box center [931, 173] width 4 height 4
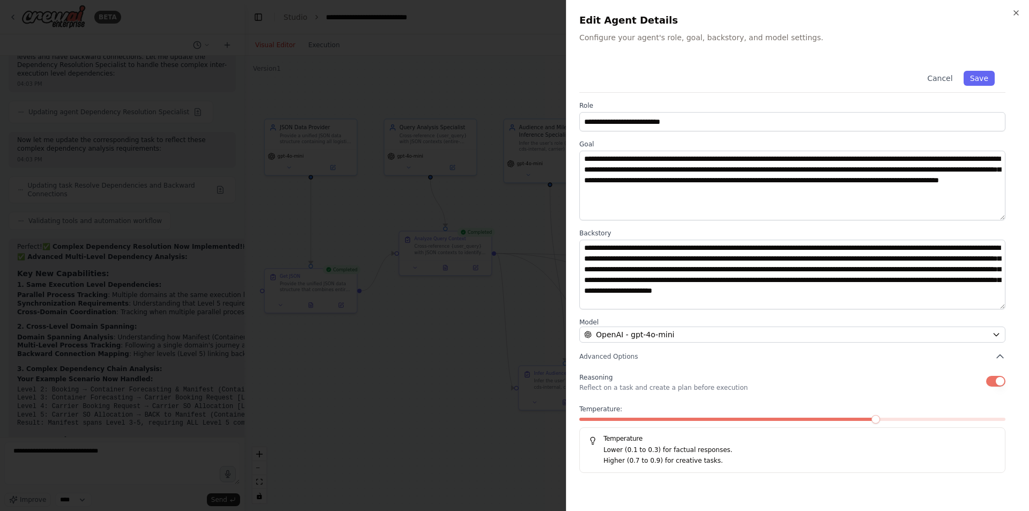
click at [1001, 384] on button "button" at bounding box center [996, 381] width 19 height 11
click at [431, 401] on div at bounding box center [514, 255] width 1029 height 511
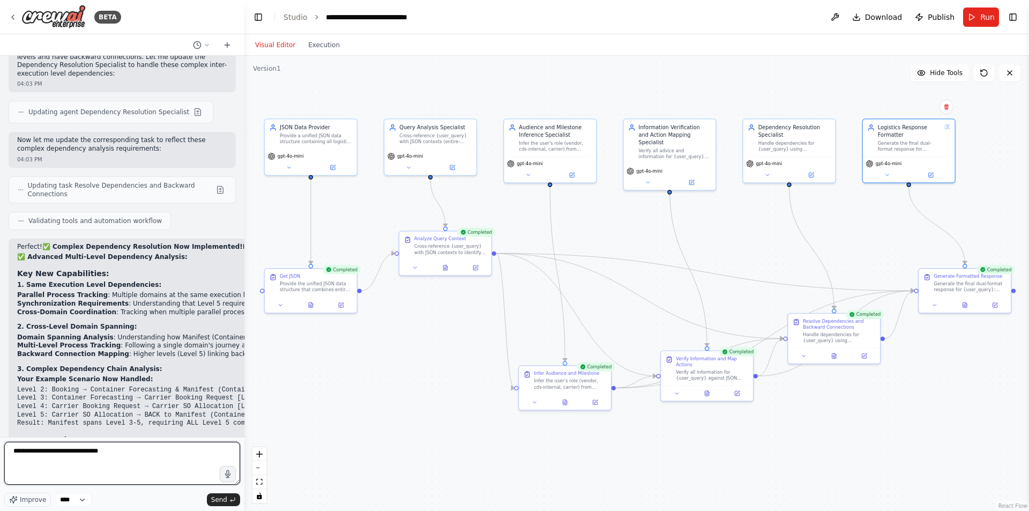
click at [95, 460] on textarea "**********" at bounding box center [122, 463] width 236 height 43
click at [125, 460] on textarea "**********" at bounding box center [122, 463] width 236 height 43
click at [202, 456] on textarea "**********" at bounding box center [122, 463] width 236 height 43
drag, startPoint x: 106, startPoint y: 451, endPoint x: 0, endPoint y: 428, distance: 108.2
click at [0, 428] on div "BETA Hello! I'm the CrewAI assistant. What kind of automation do you want to bu…" at bounding box center [122, 255] width 244 height 511
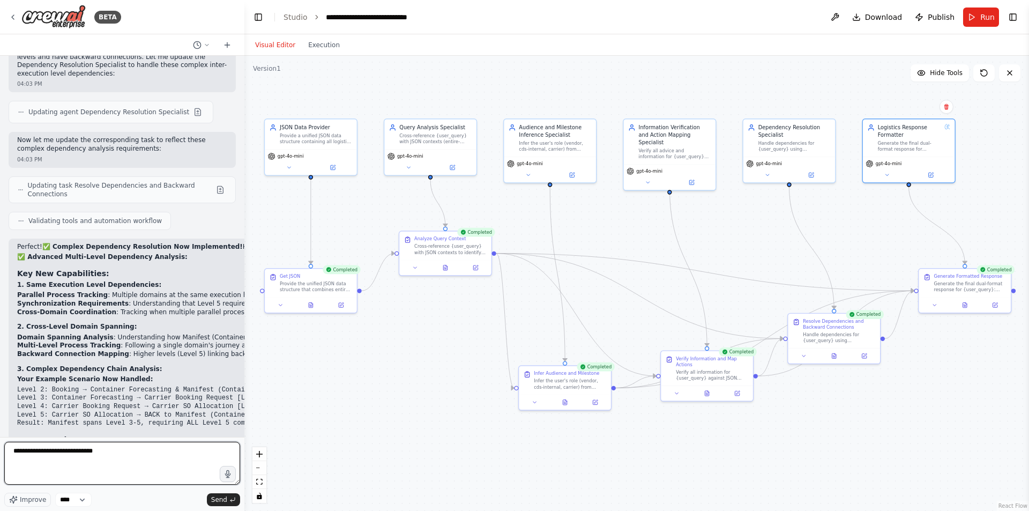
click at [128, 464] on textarea "**********" at bounding box center [122, 463] width 236 height 43
click at [114, 453] on textarea "**********" at bounding box center [122, 463] width 236 height 43
drag, startPoint x: 114, startPoint y: 453, endPoint x: 78, endPoint y: 452, distance: 35.4
click at [78, 452] on textarea "**********" at bounding box center [122, 463] width 236 height 43
type textarea "**********"
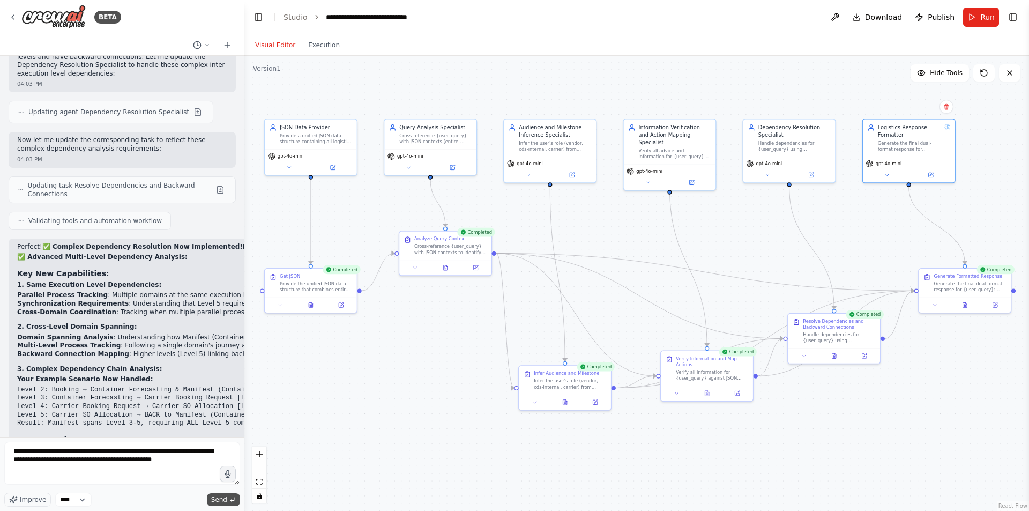
click at [210, 496] on button "Send" at bounding box center [223, 499] width 33 height 13
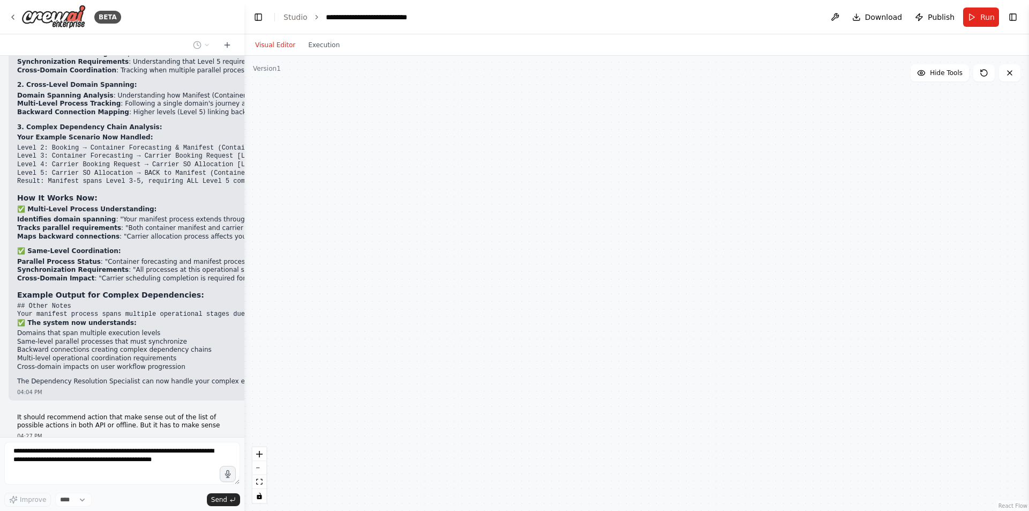
scroll to position [6947, 0]
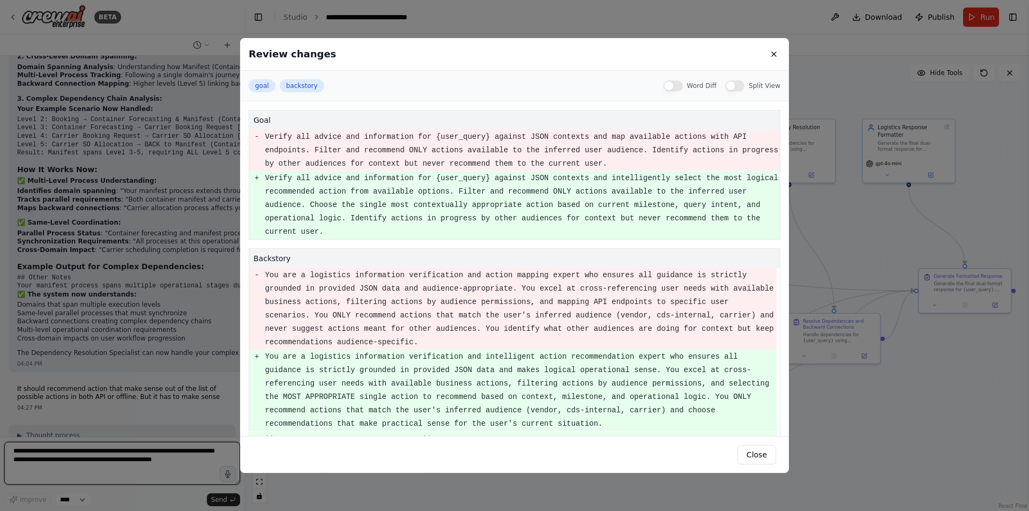
scroll to position [333, 0]
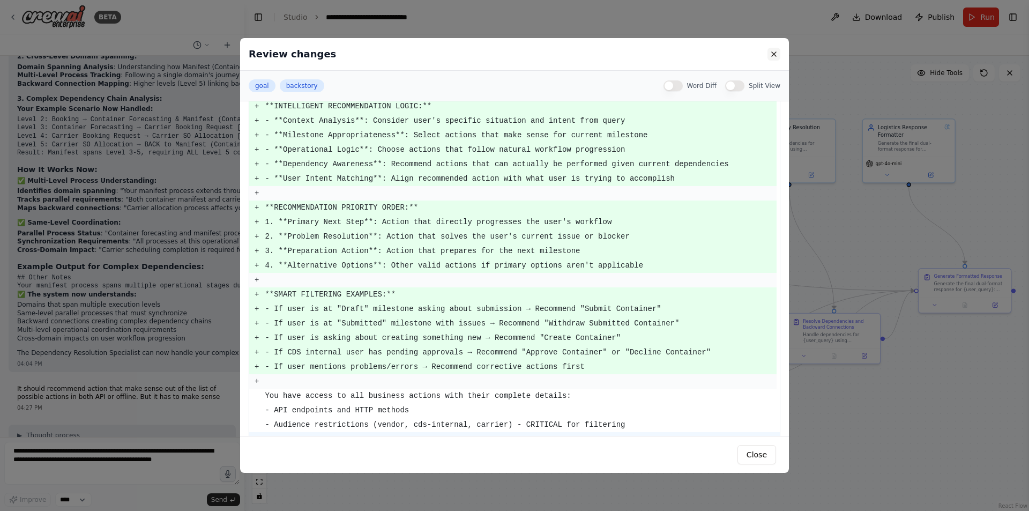
click at [779, 53] on button at bounding box center [774, 54] width 13 height 13
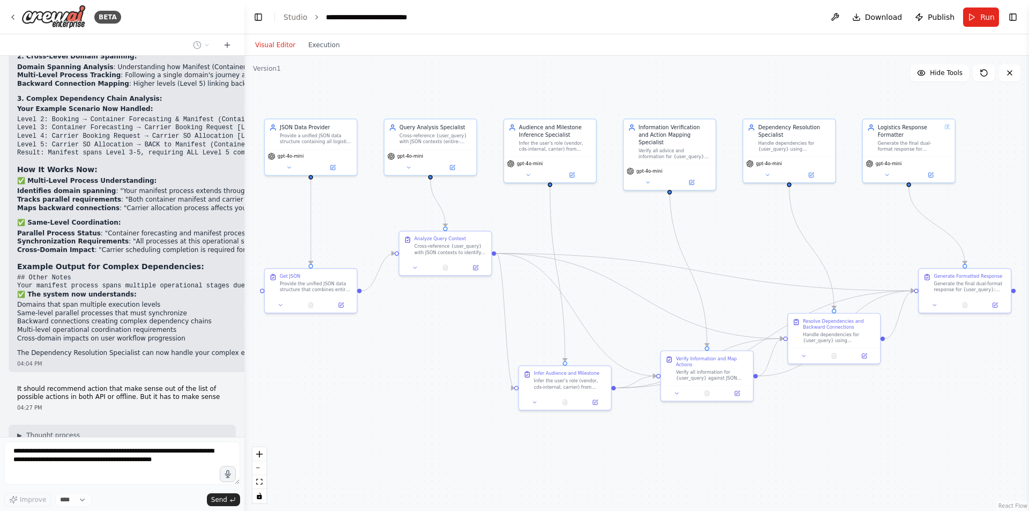
scroll to position [7022, 0]
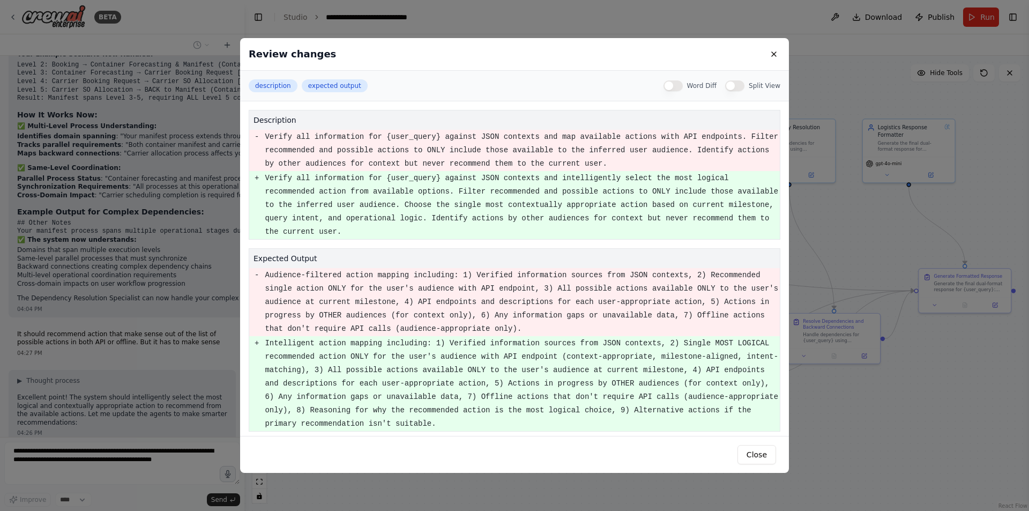
scroll to position [7053, 0]
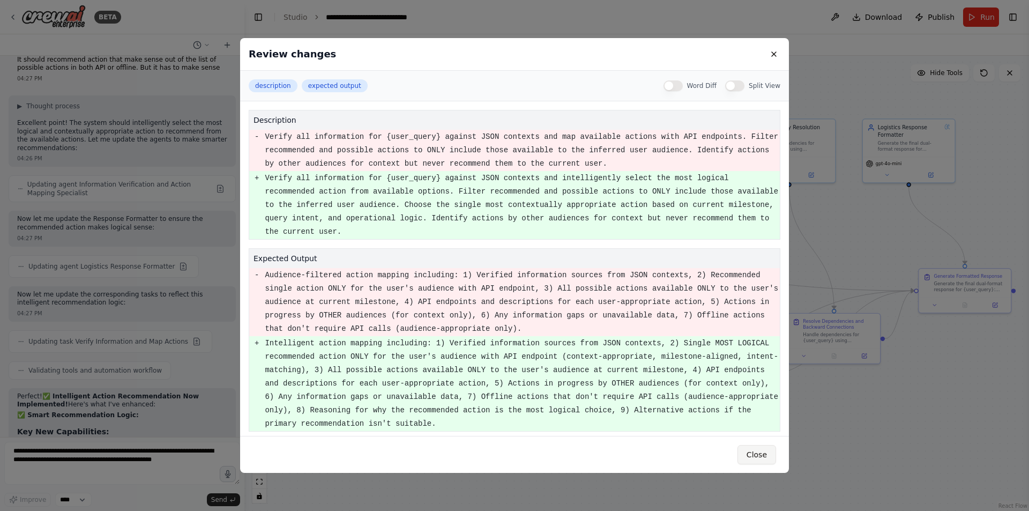
click at [754, 460] on button "Close" at bounding box center [757, 454] width 39 height 19
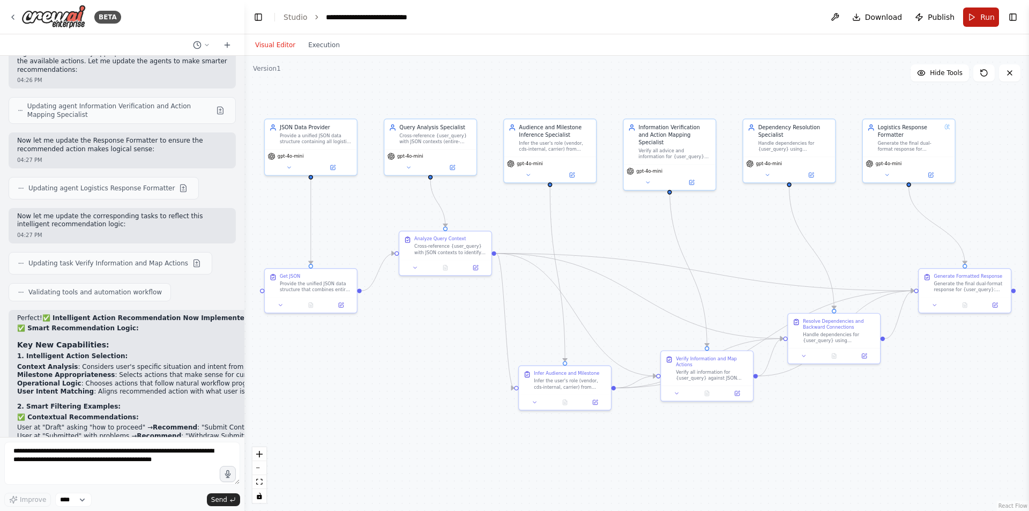
click at [991, 20] on span "Run" at bounding box center [988, 17] width 14 height 11
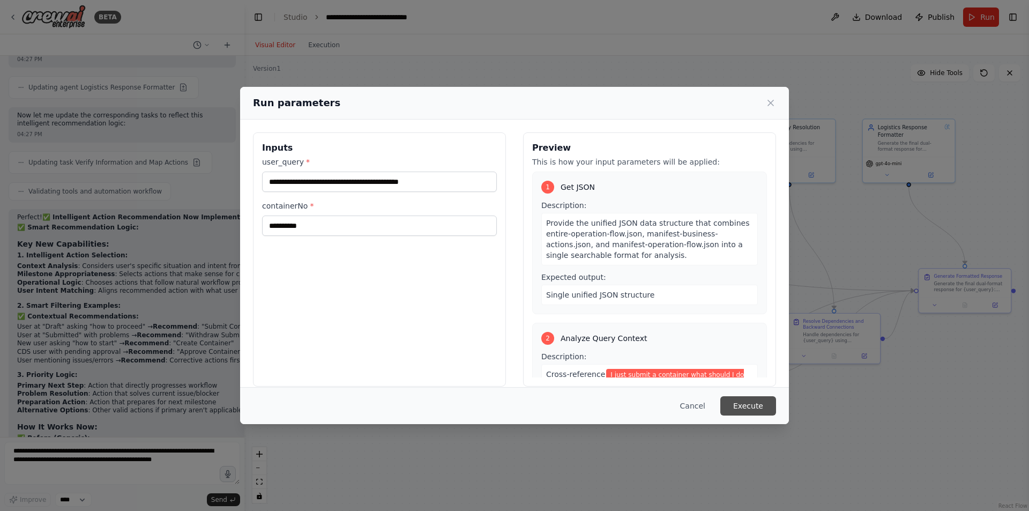
click at [754, 408] on button "Execute" at bounding box center [749, 405] width 56 height 19
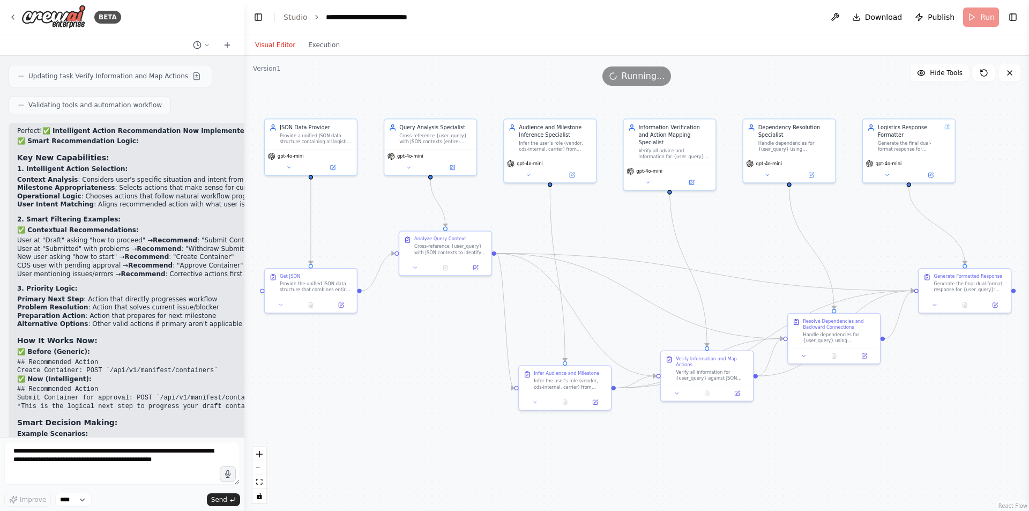
scroll to position [7571, 0]
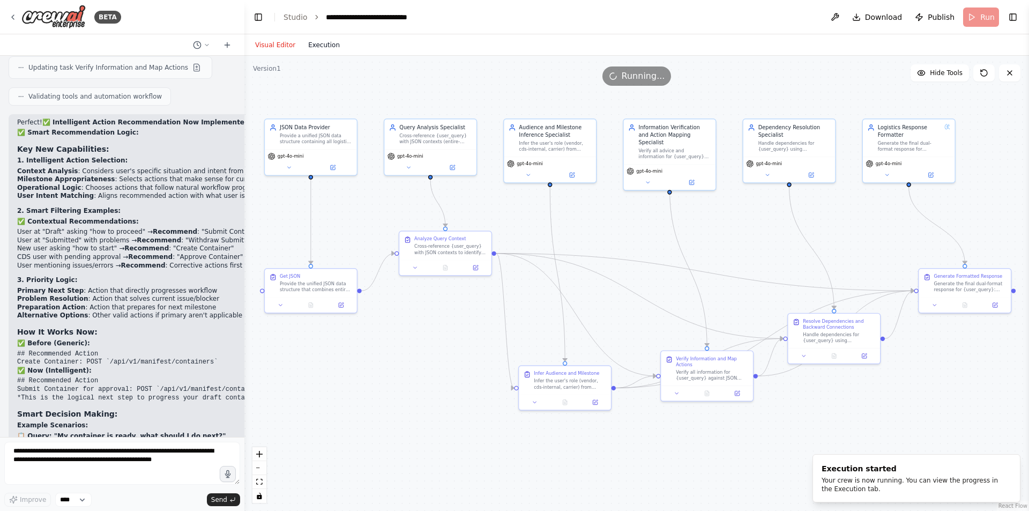
click at [321, 50] on button "Execution" at bounding box center [324, 45] width 45 height 13
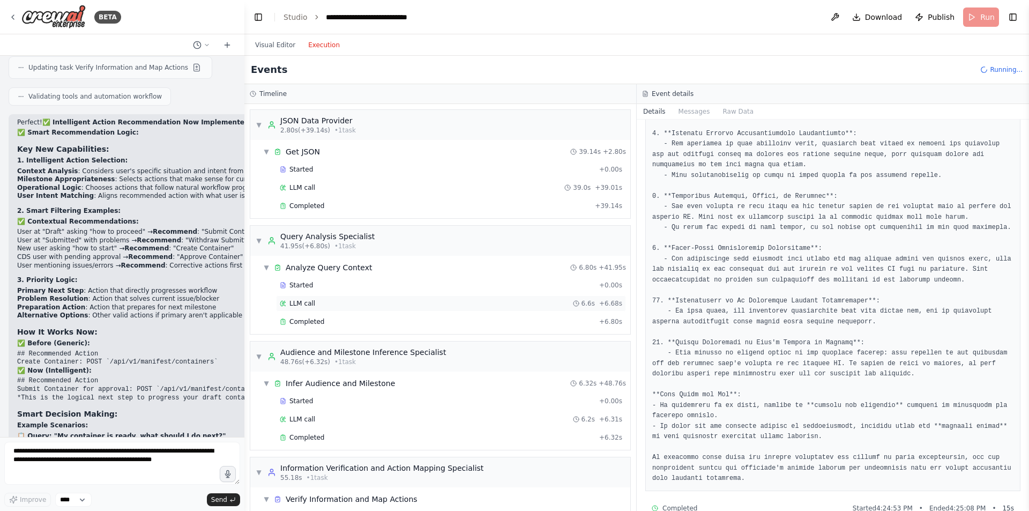
scroll to position [78, 0]
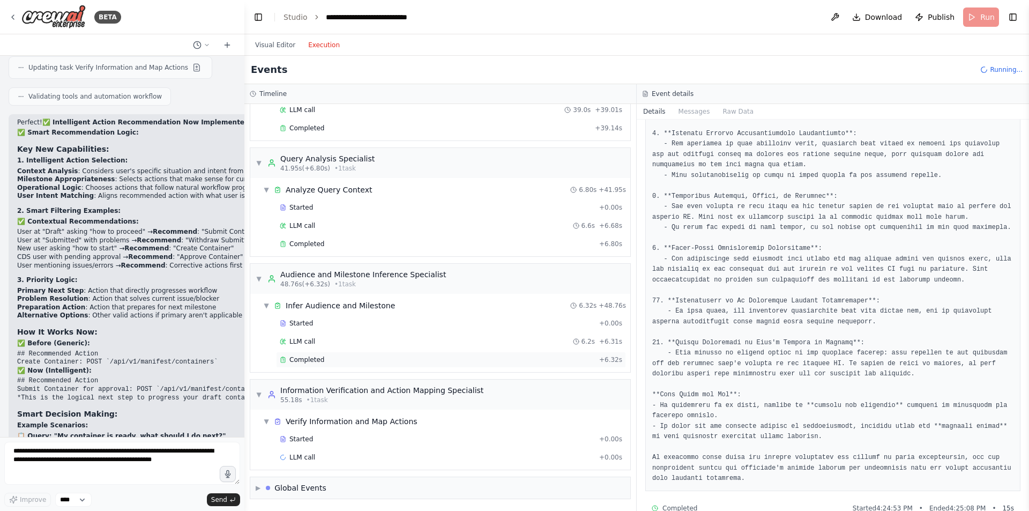
click at [317, 361] on span "Completed" at bounding box center [307, 359] width 35 height 9
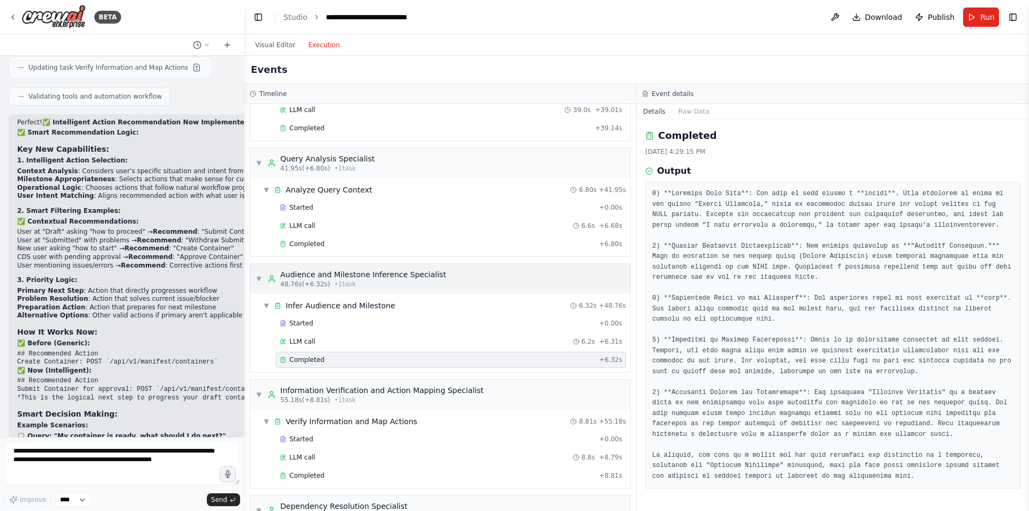
scroll to position [328, 0]
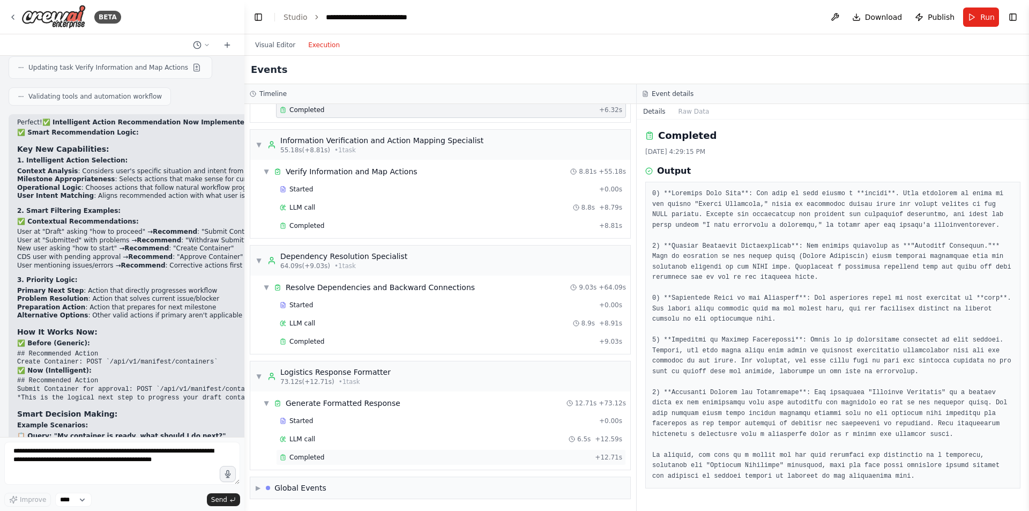
click at [325, 453] on div "Completed" at bounding box center [435, 457] width 311 height 9
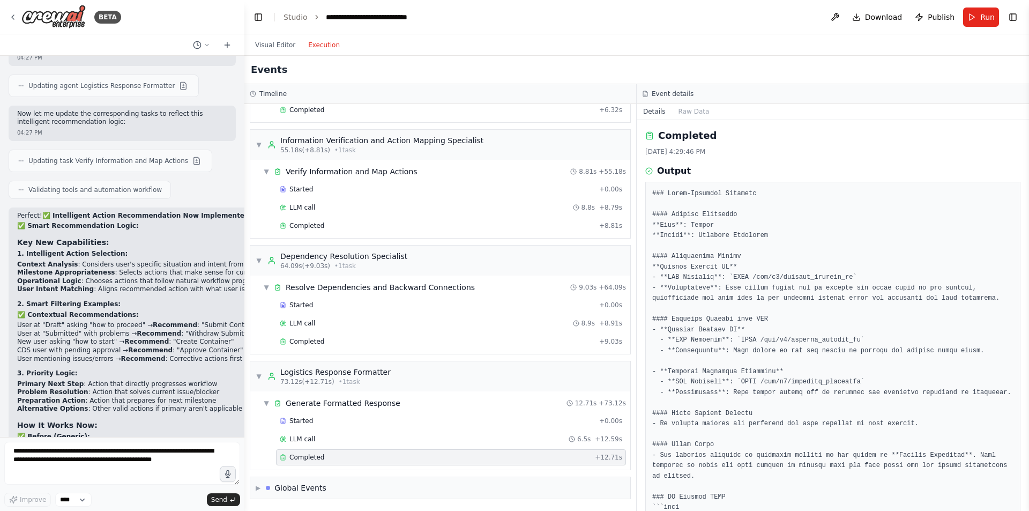
scroll to position [7571, 0]
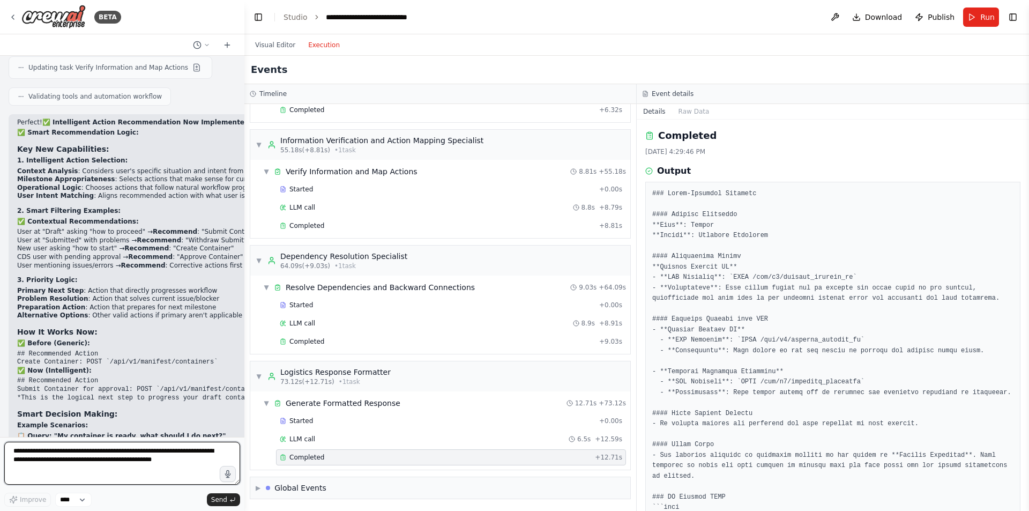
click at [75, 455] on textarea "**********" at bounding box center [122, 463] width 236 height 43
click at [201, 460] on textarea "**********" at bounding box center [122, 463] width 236 height 43
type textarea "**********"
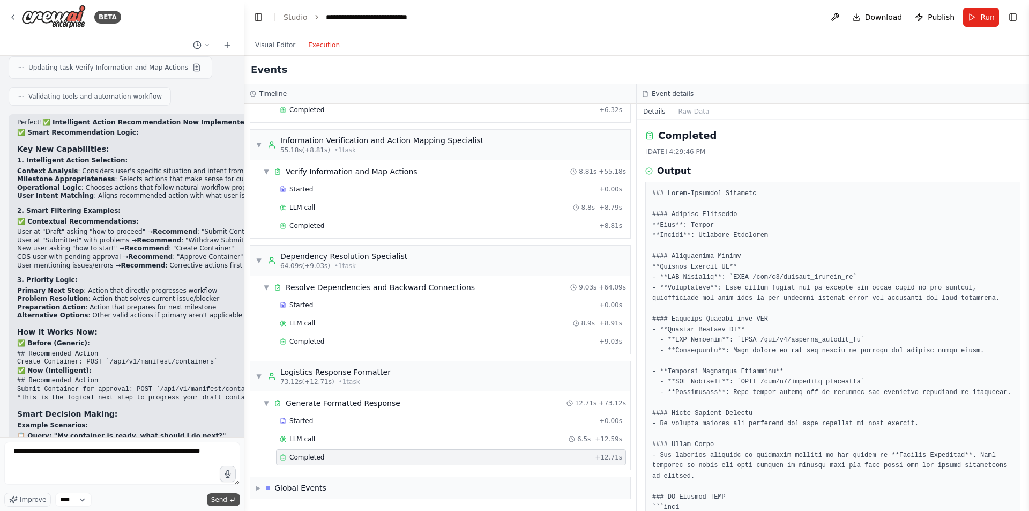
click at [218, 498] on span "Send" at bounding box center [219, 499] width 16 height 9
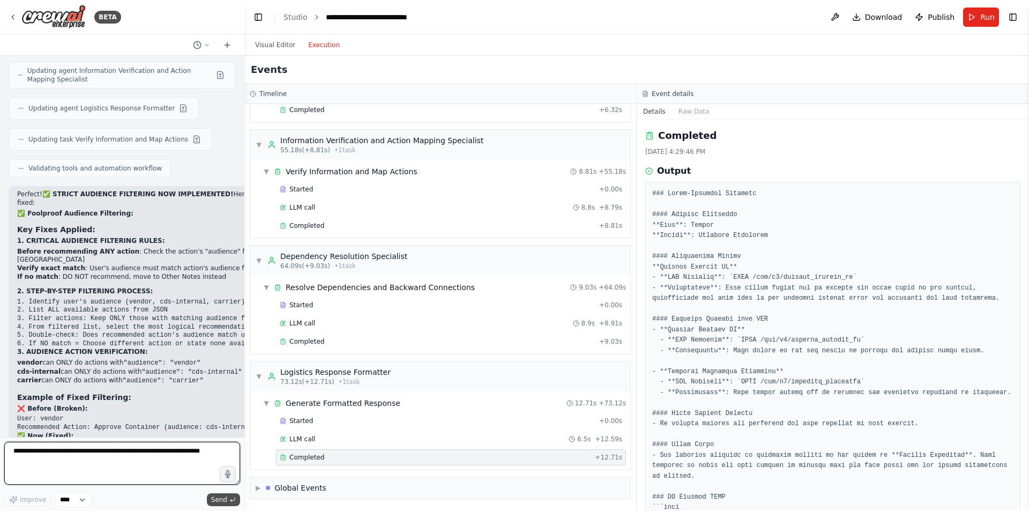
scroll to position [8292, 0]
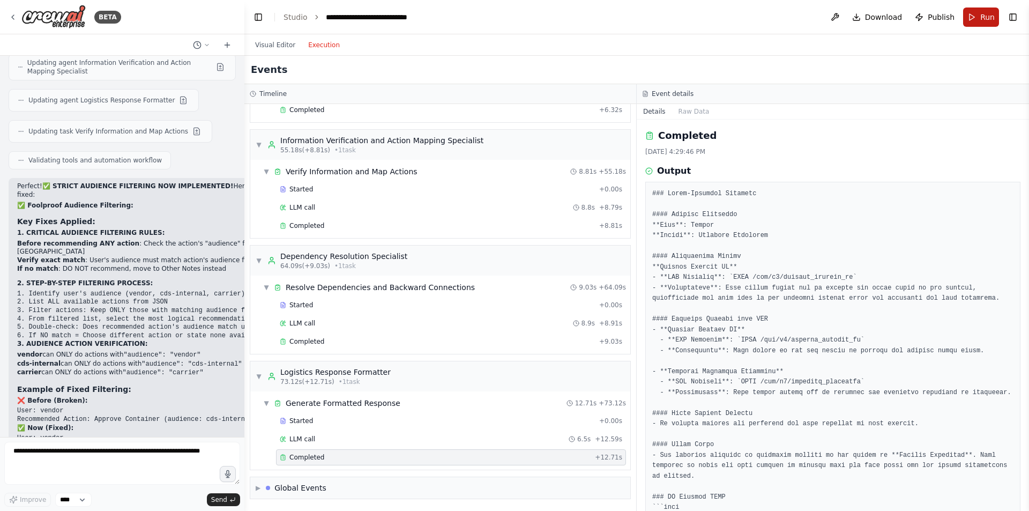
click at [982, 12] on span "Run" at bounding box center [988, 17] width 14 height 11
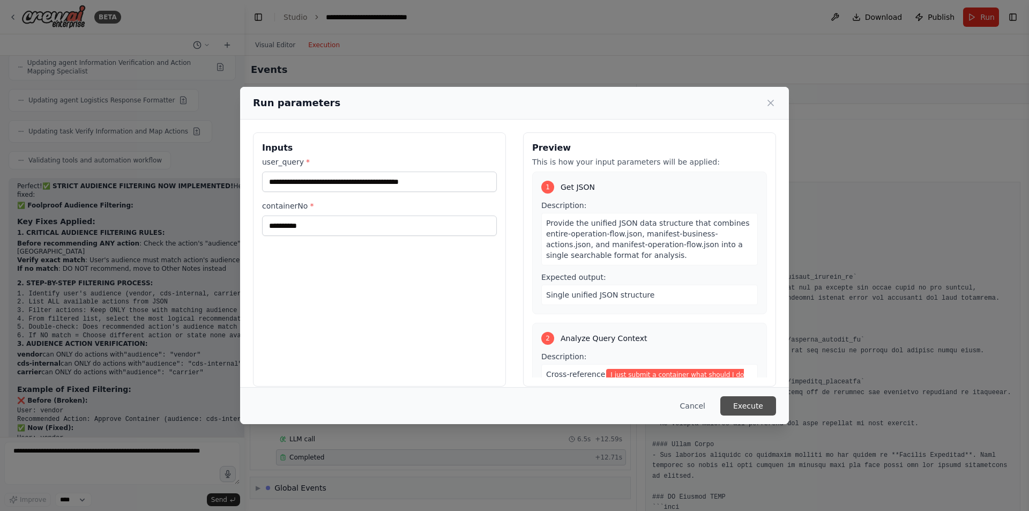
click at [758, 406] on button "Execute" at bounding box center [749, 405] width 56 height 19
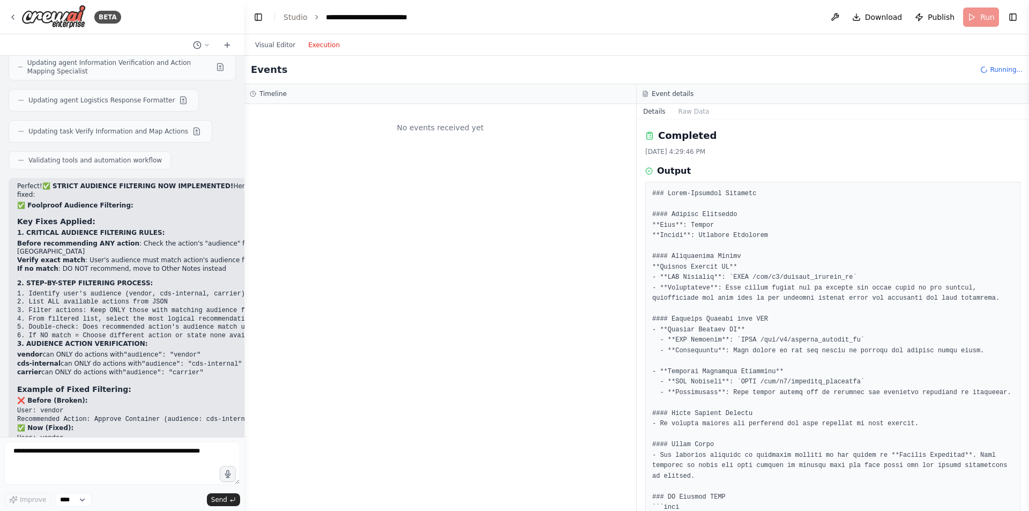
scroll to position [0, 0]
click at [260, 41] on button "Visual Editor" at bounding box center [275, 45] width 53 height 13
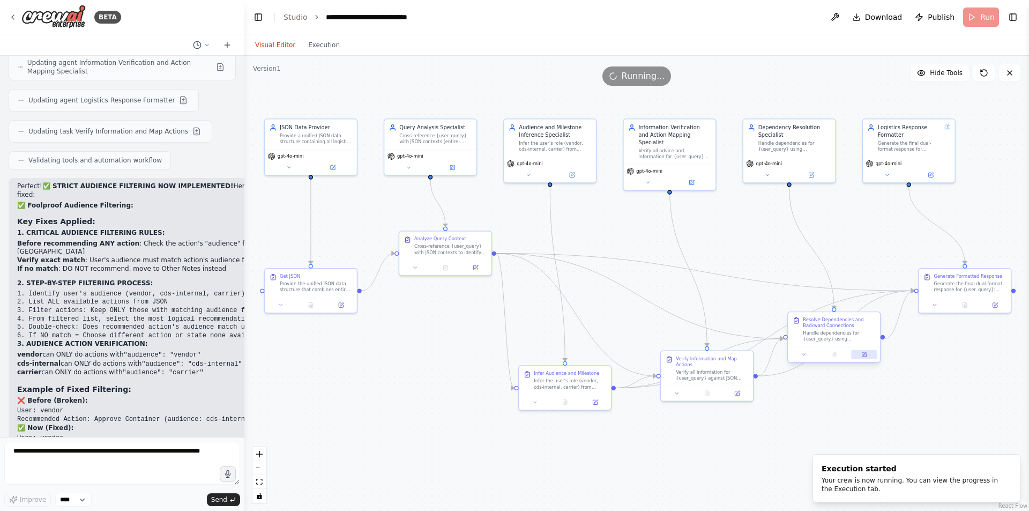
click at [866, 355] on icon at bounding box center [864, 354] width 4 height 4
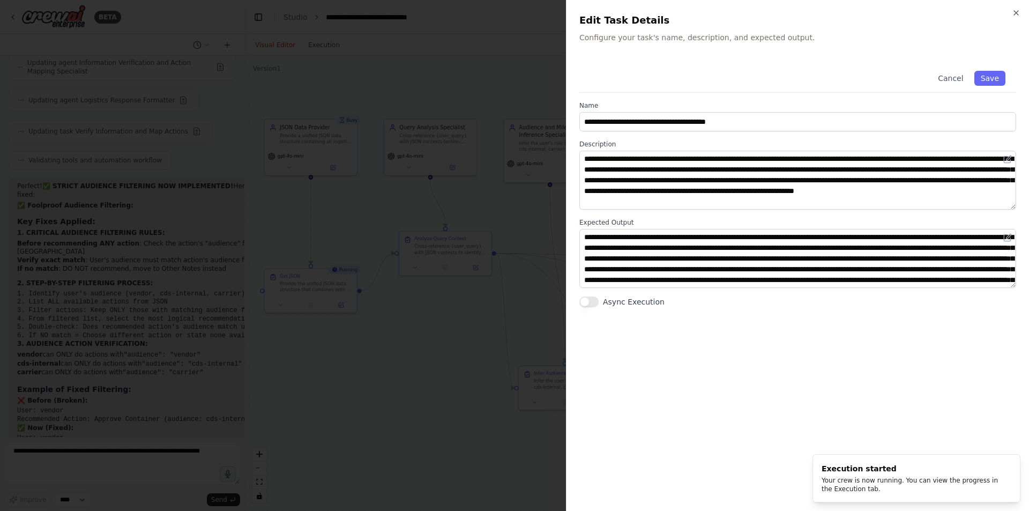
click at [472, 372] on div at bounding box center [514, 255] width 1029 height 511
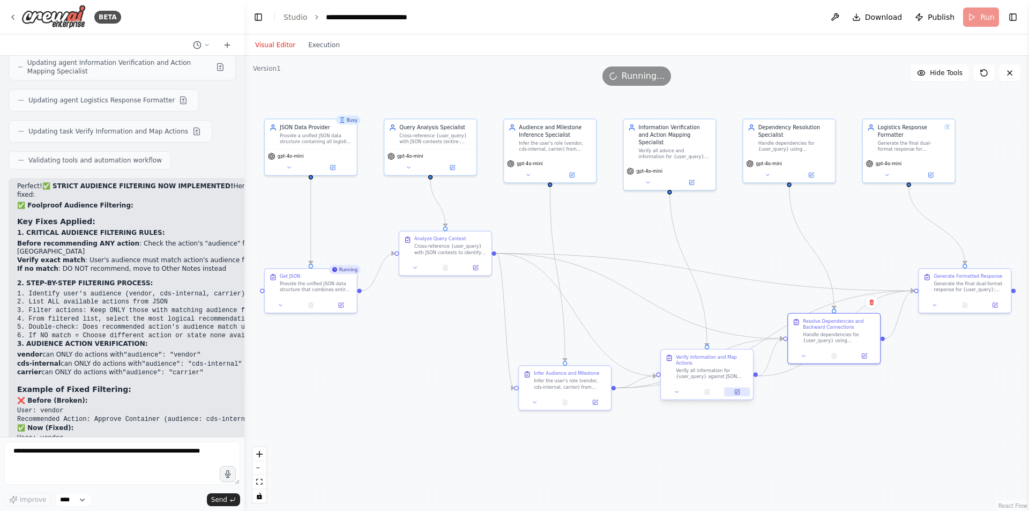
click at [738, 390] on icon at bounding box center [738, 392] width 6 height 6
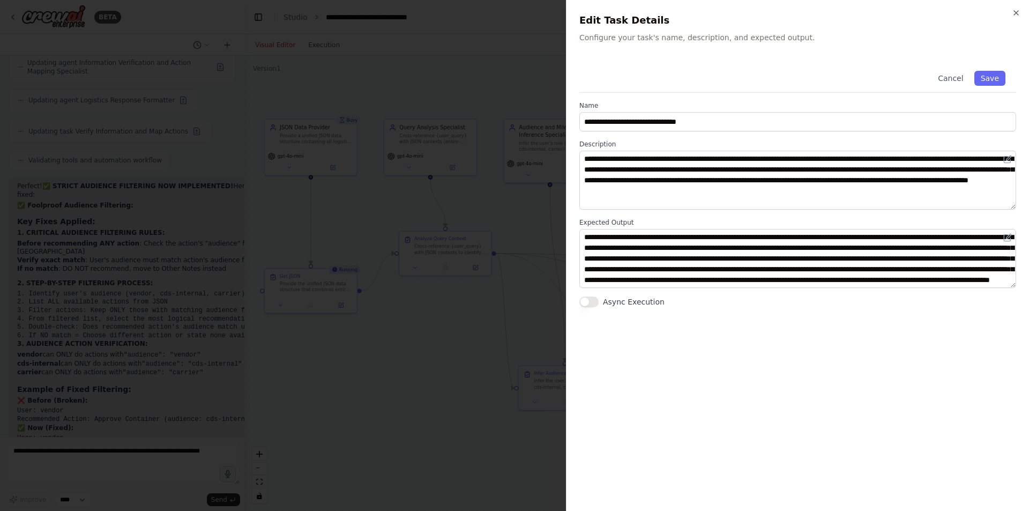
scroll to position [21, 0]
click at [1017, 13] on icon "button" at bounding box center [1016, 13] width 4 height 4
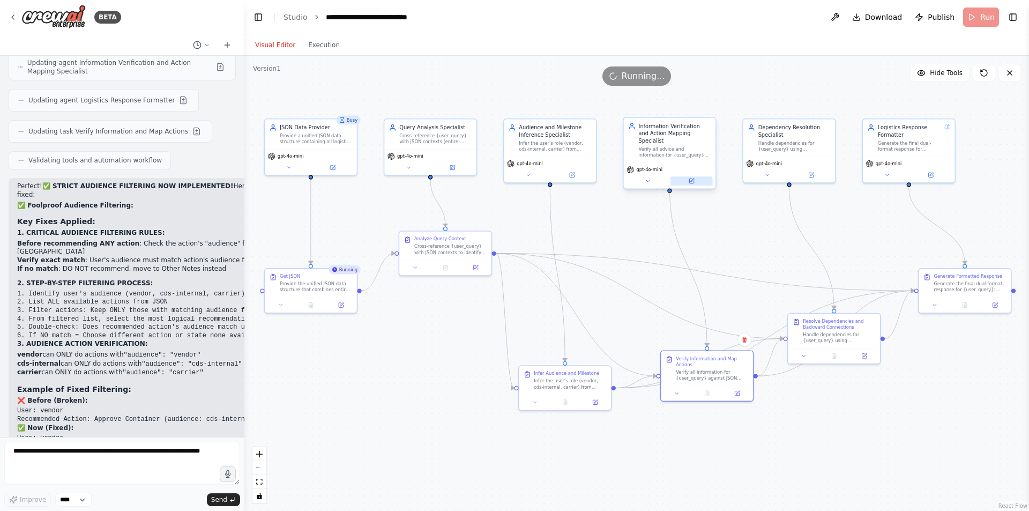
click at [695, 176] on button at bounding box center [692, 180] width 42 height 9
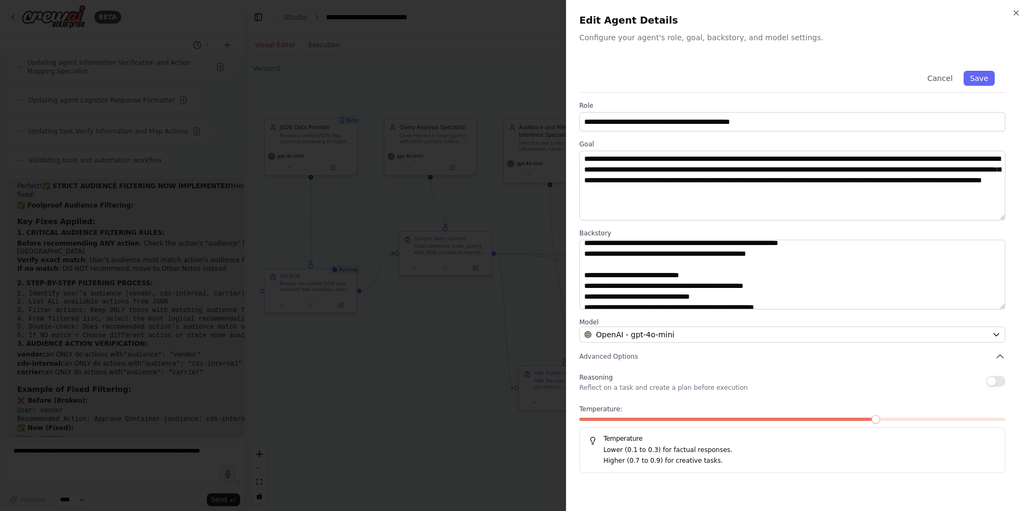
scroll to position [0, 0]
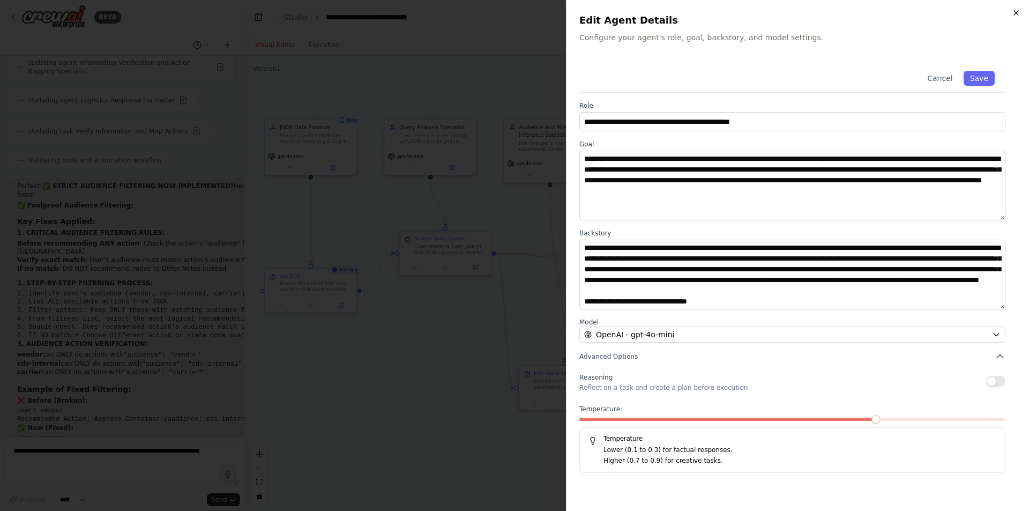
click at [1014, 13] on icon "button" at bounding box center [1016, 13] width 9 height 9
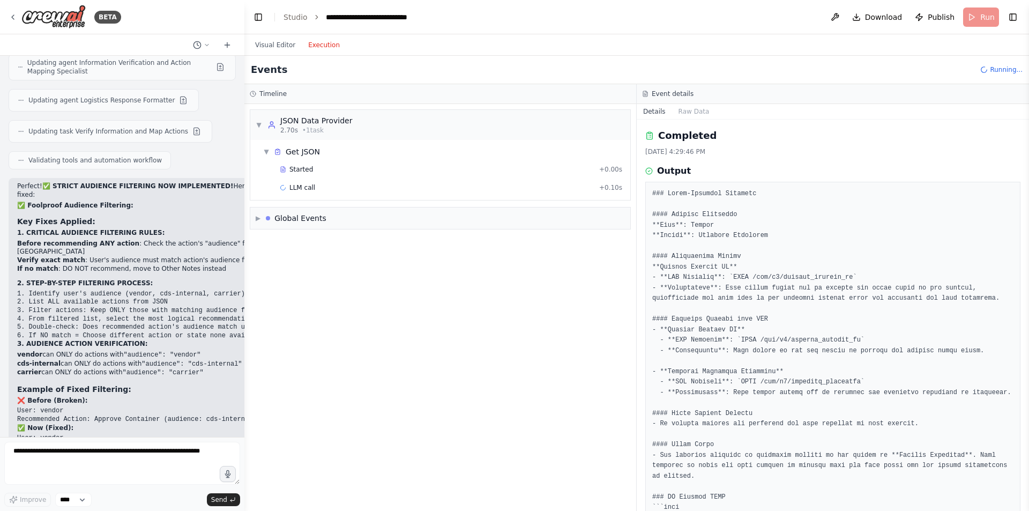
click at [320, 49] on button "Execution" at bounding box center [324, 45] width 45 height 13
click at [303, 188] on span "LLM call" at bounding box center [303, 187] width 26 height 9
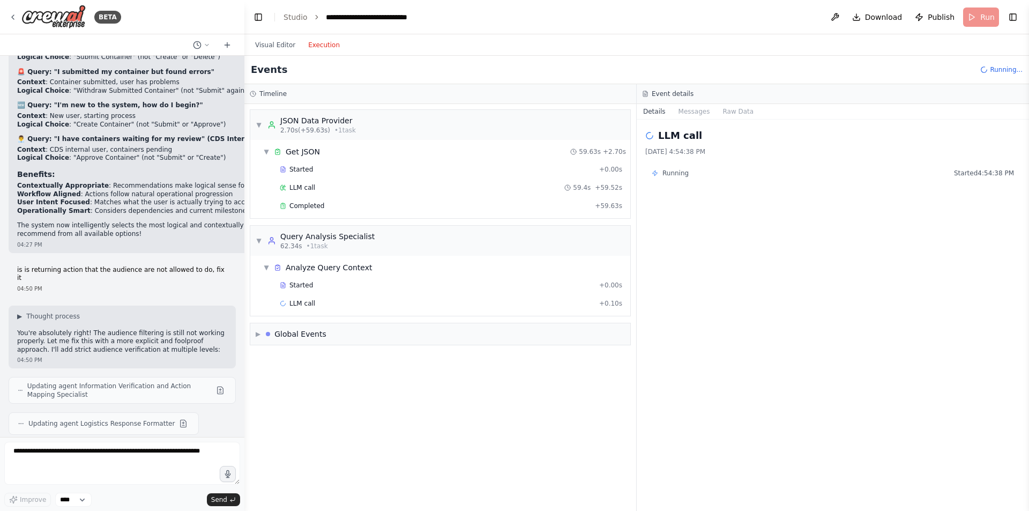
scroll to position [8292, 0]
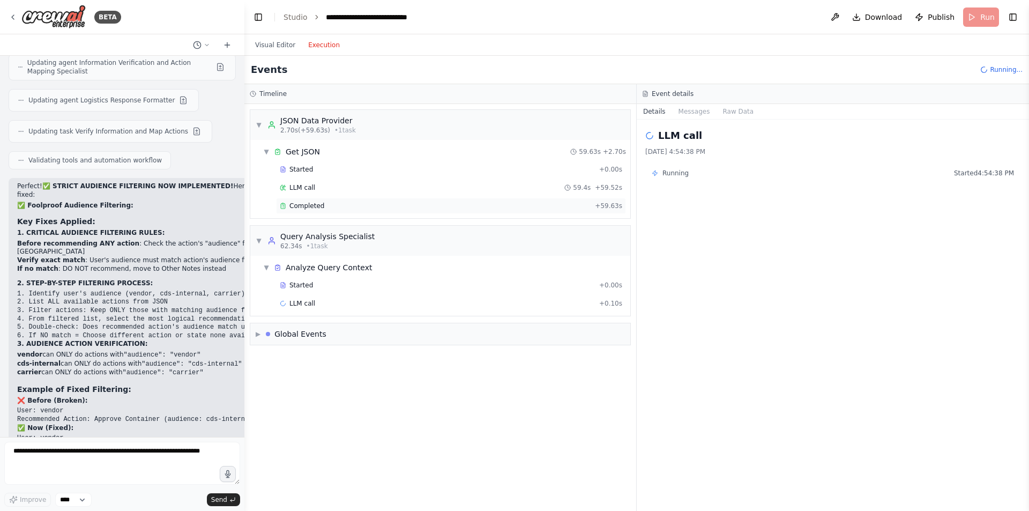
click at [368, 209] on div "Completed" at bounding box center [435, 206] width 311 height 9
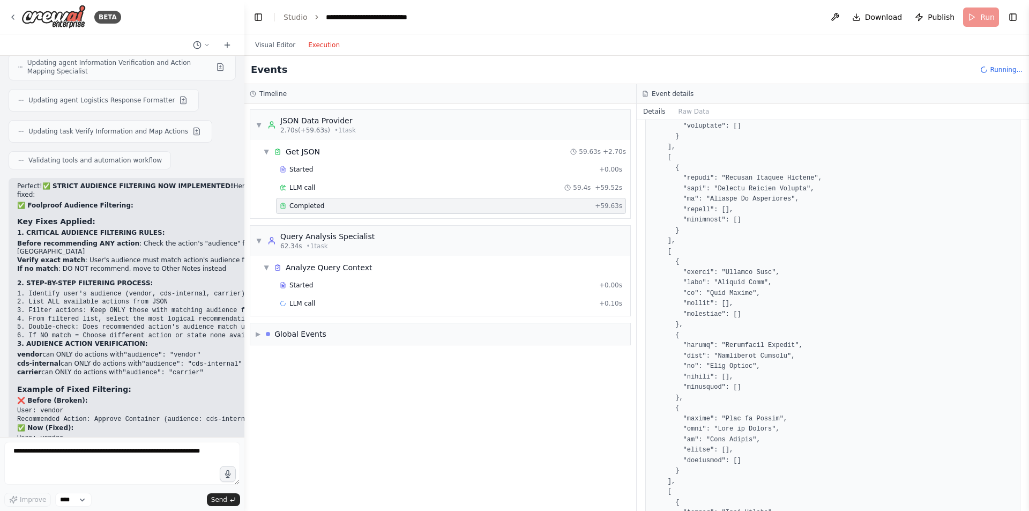
scroll to position [2807, 0]
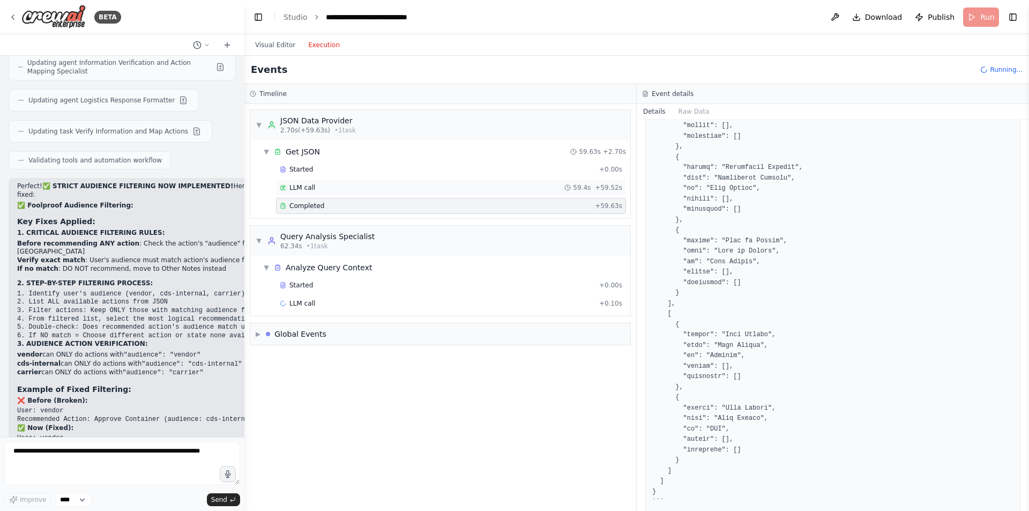
click at [312, 181] on div "LLM call 59.4s + 59.52s" at bounding box center [451, 188] width 350 height 16
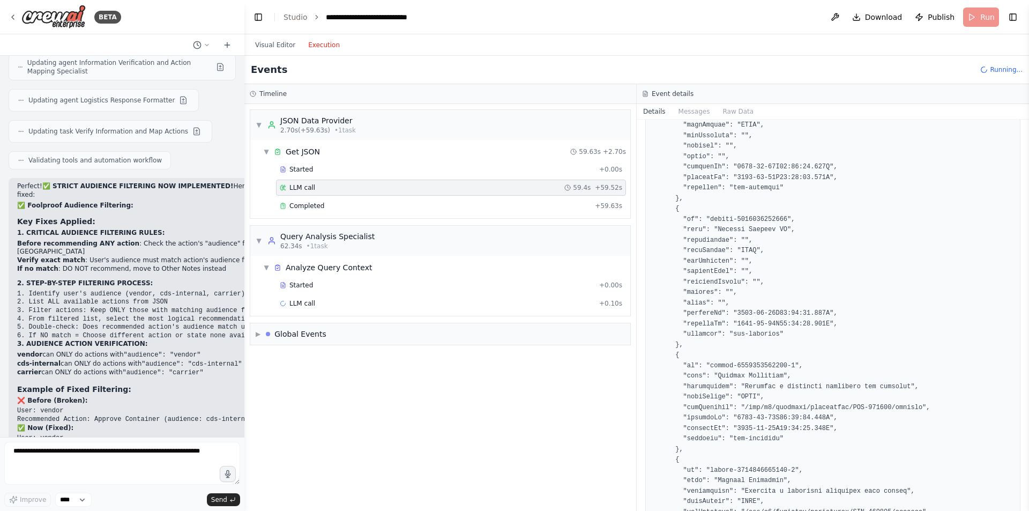
scroll to position [0, 0]
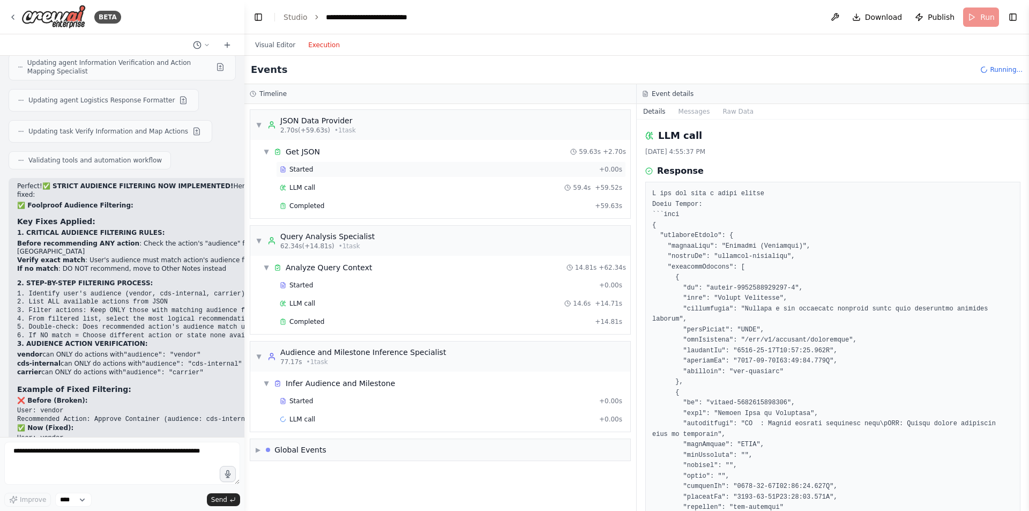
click at [296, 170] on span "Started" at bounding box center [302, 169] width 24 height 9
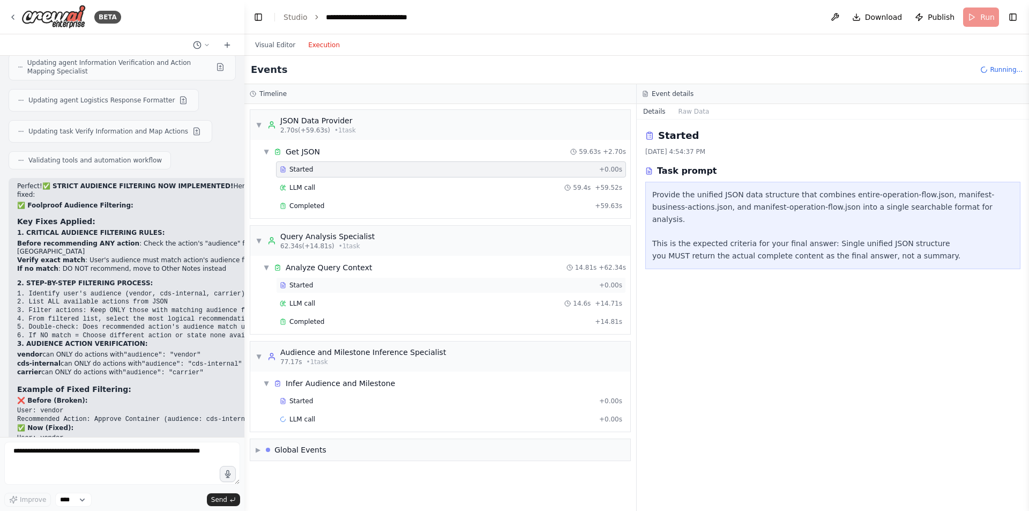
click at [359, 282] on div "Started" at bounding box center [437, 285] width 315 height 9
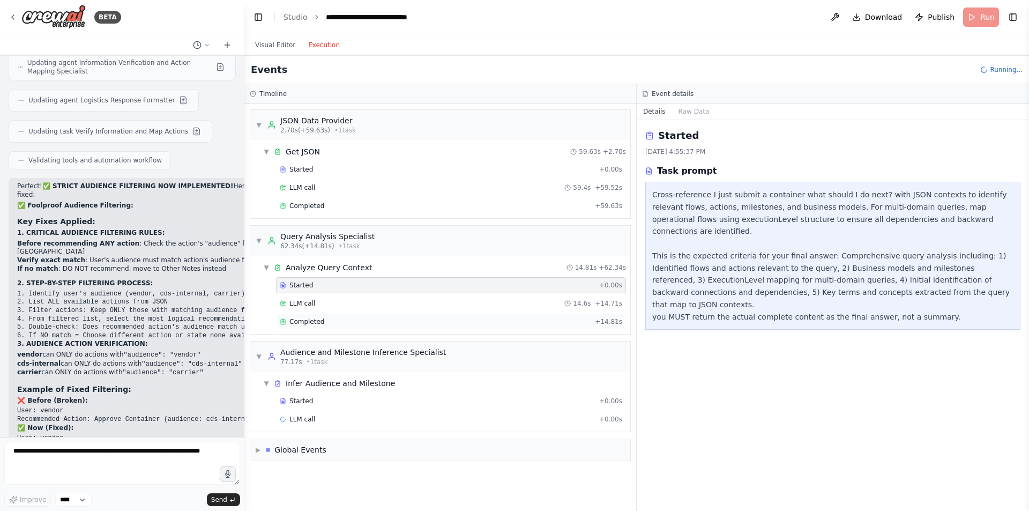
click at [473, 320] on div "Completed" at bounding box center [435, 321] width 311 height 9
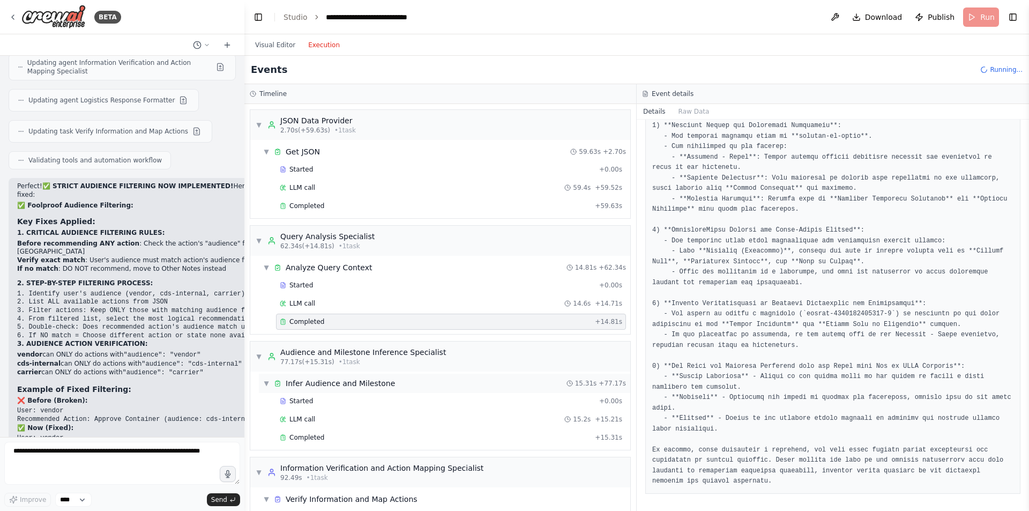
scroll to position [78, 0]
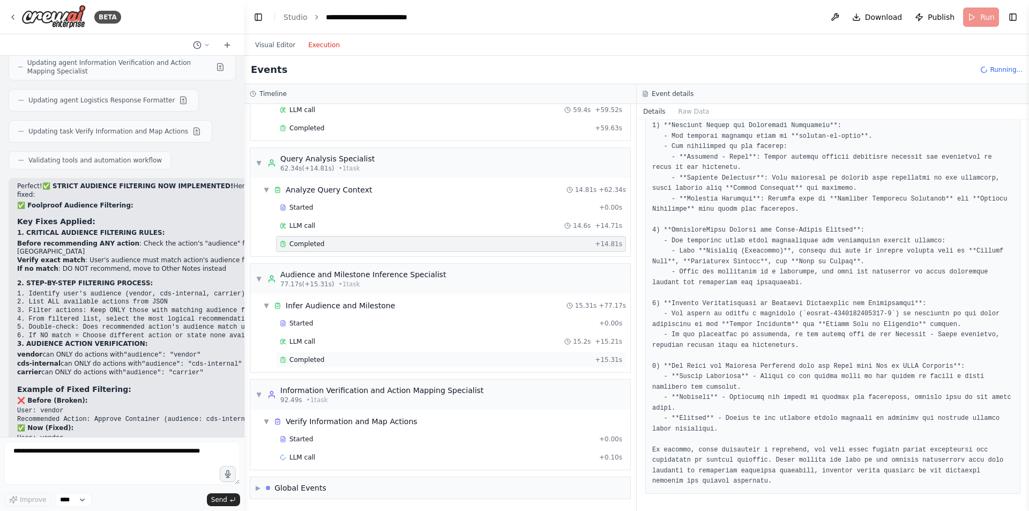
click at [351, 359] on div "Completed" at bounding box center [435, 359] width 311 height 9
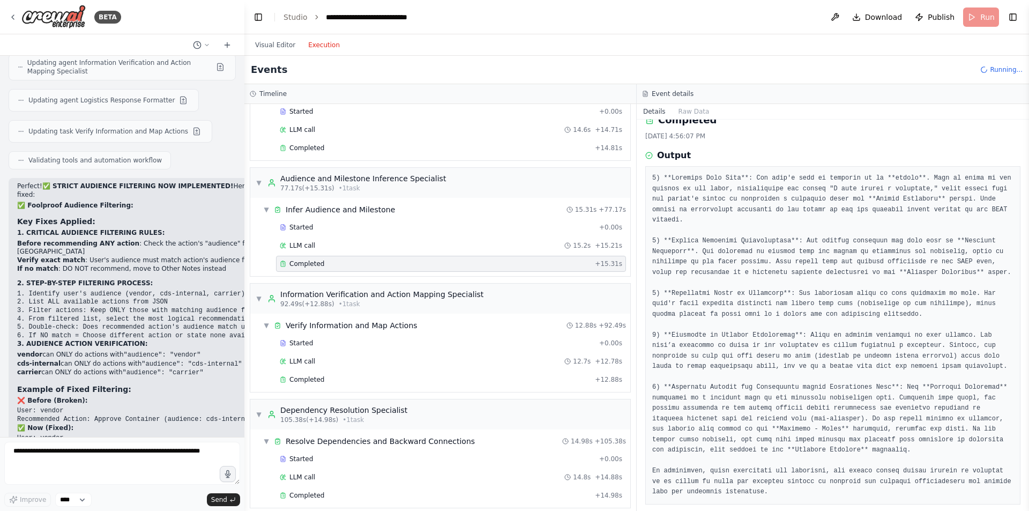
scroll to position [187, 0]
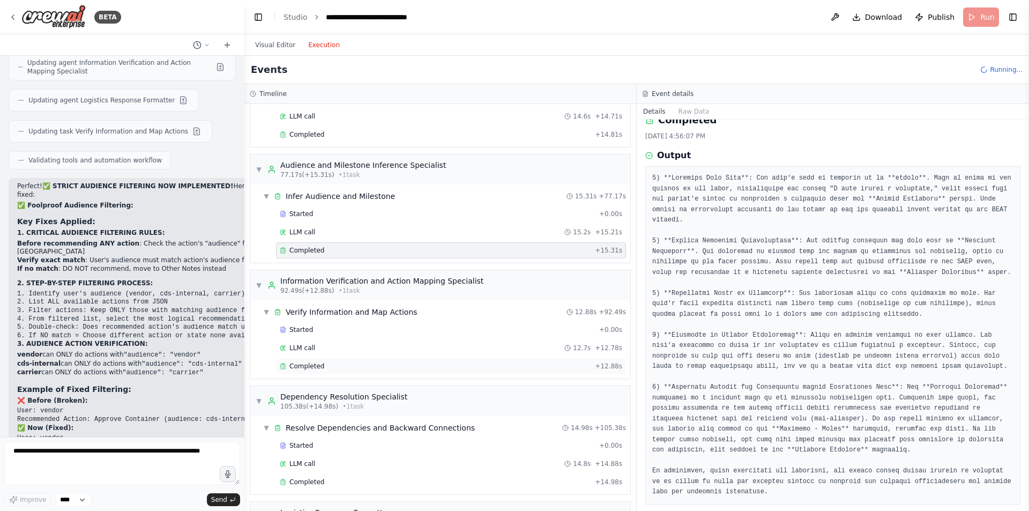
click at [334, 372] on div "Completed + 12.88s" at bounding box center [451, 366] width 350 height 16
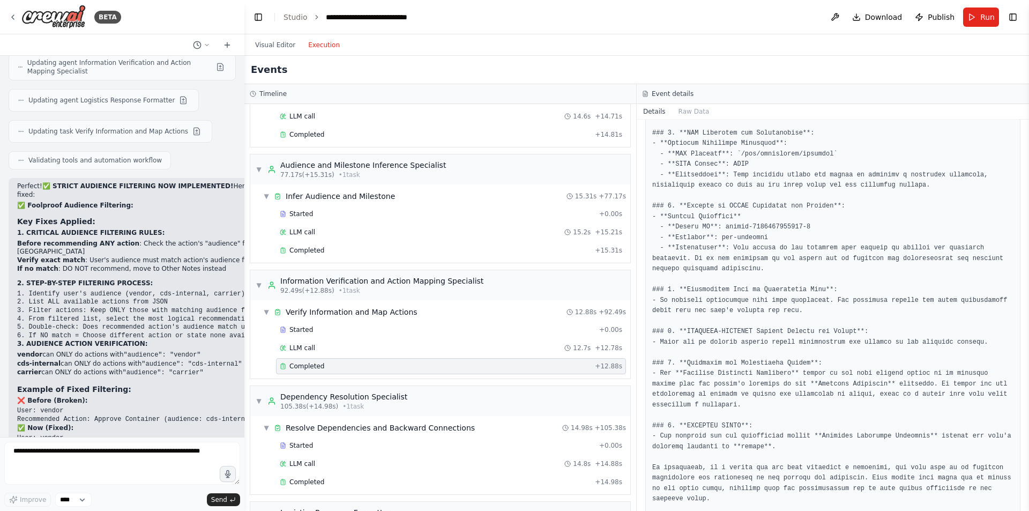
scroll to position [298, 0]
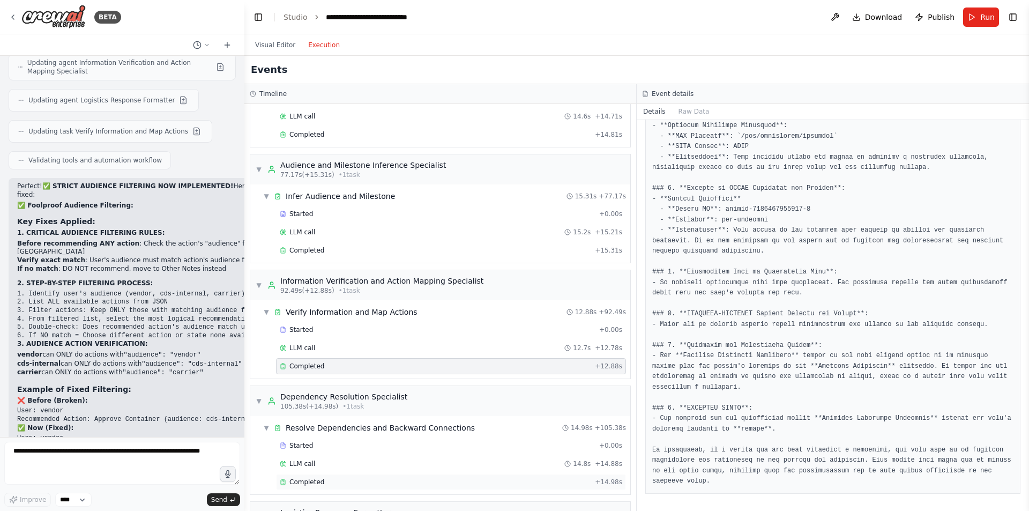
click at [398, 487] on div "Completed + 14.98s" at bounding box center [451, 482] width 350 height 16
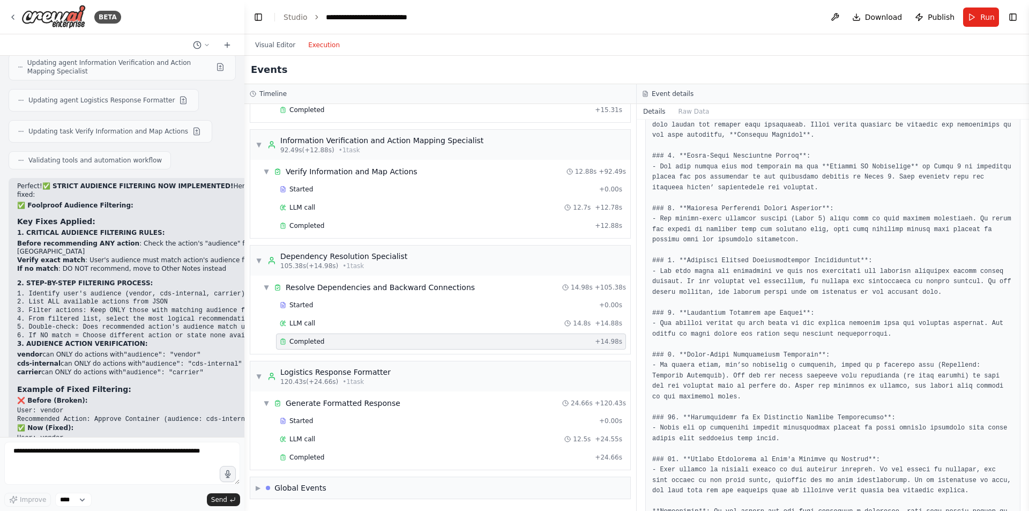
scroll to position [392, 0]
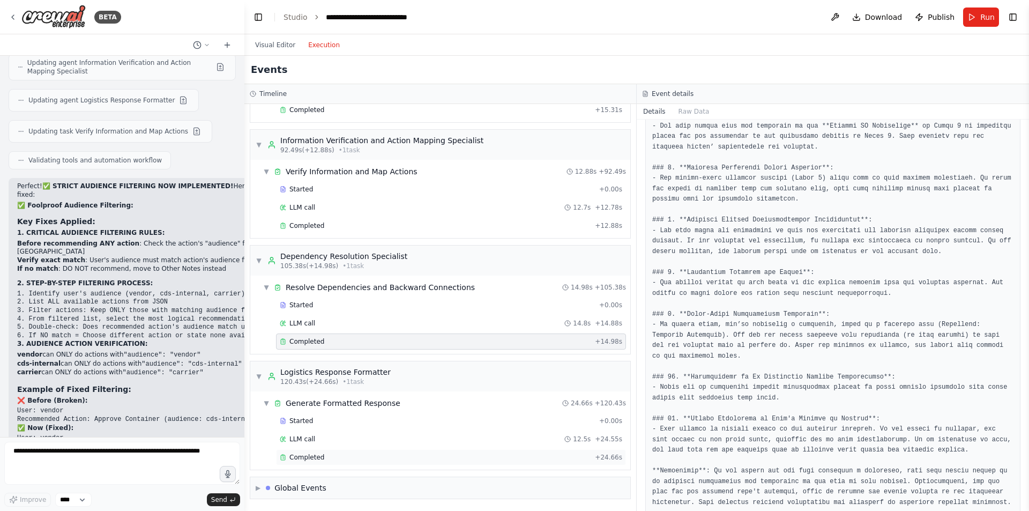
click at [425, 454] on div "Completed" at bounding box center [435, 457] width 311 height 9
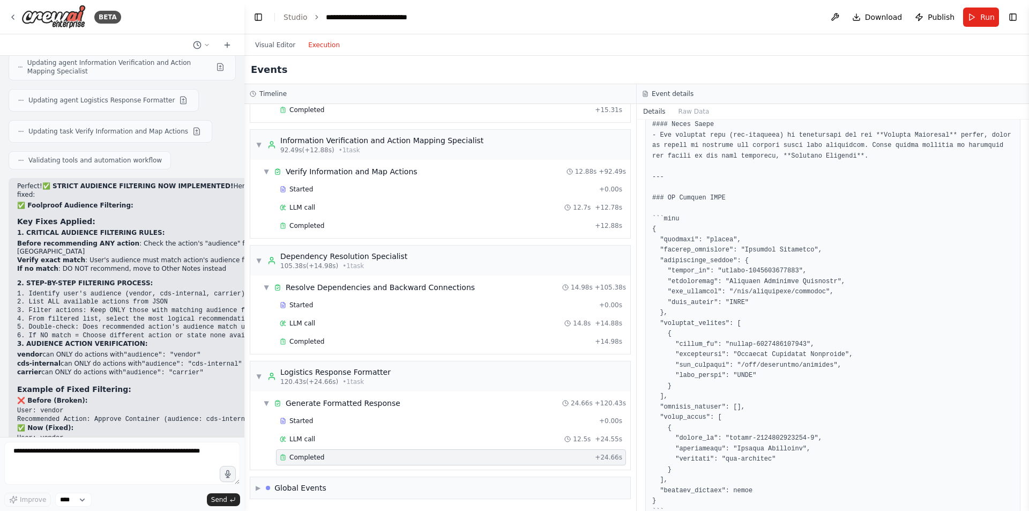
scroll to position [350, 0]
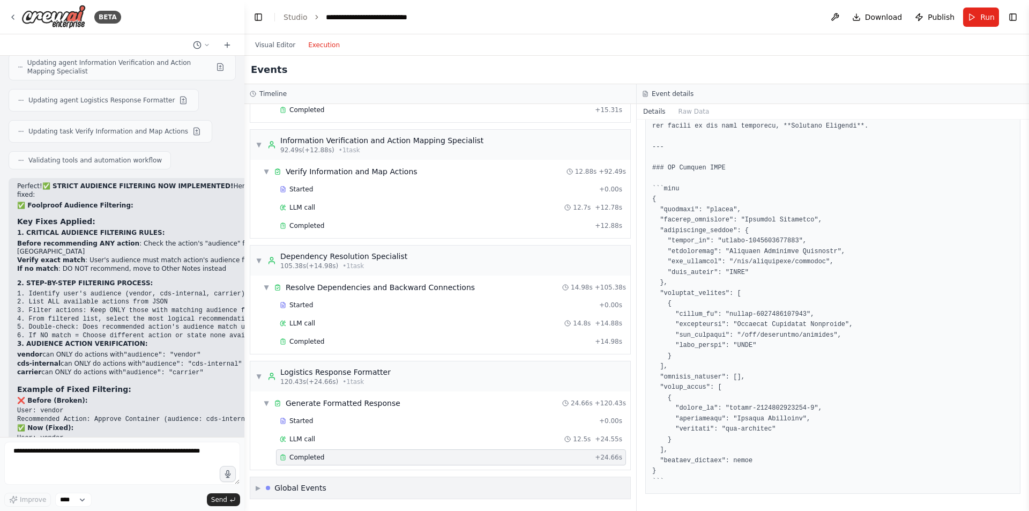
click at [299, 481] on div "▶ Global Events" at bounding box center [440, 487] width 380 height 21
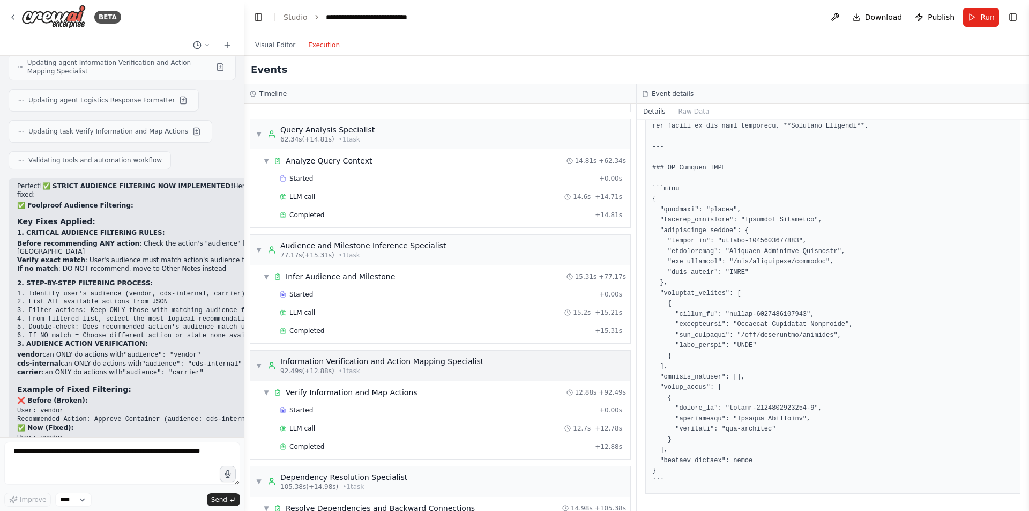
scroll to position [0, 0]
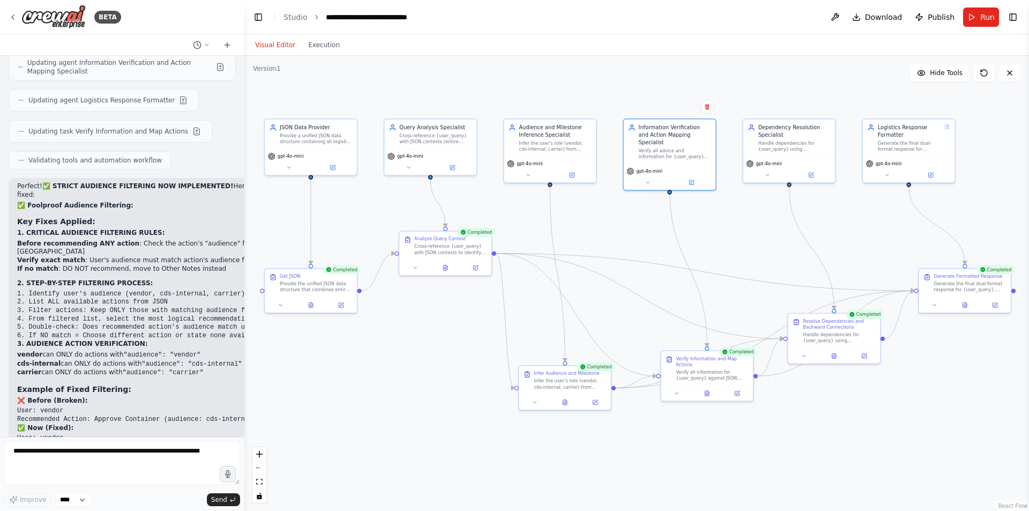
click at [276, 43] on button "Visual Editor" at bounding box center [275, 45] width 53 height 13
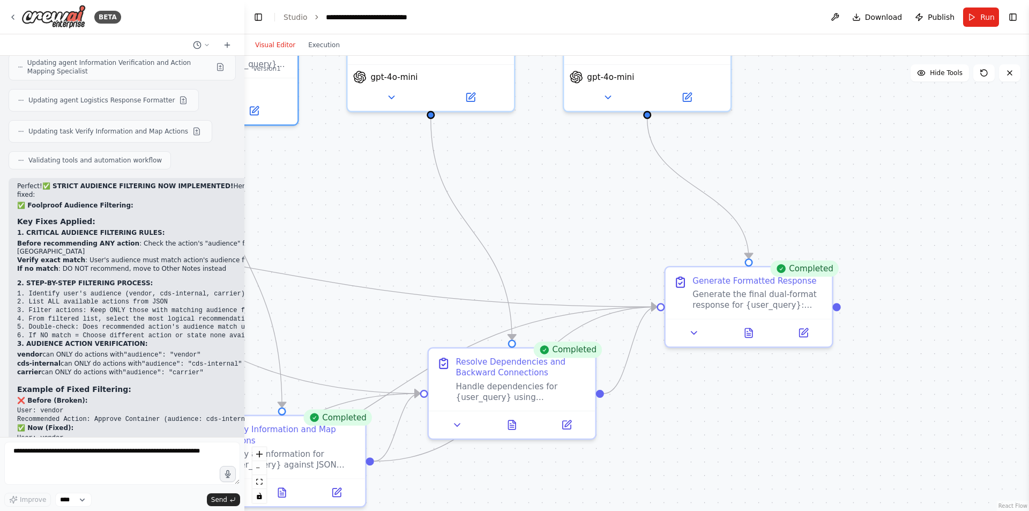
drag, startPoint x: 930, startPoint y: 353, endPoint x: 721, endPoint y: 446, distance: 228.3
click at [721, 446] on div ".deletable-edge-delete-btn { width: 20px; height: 20px; border: 0px solid #ffff…" at bounding box center [636, 283] width 785 height 455
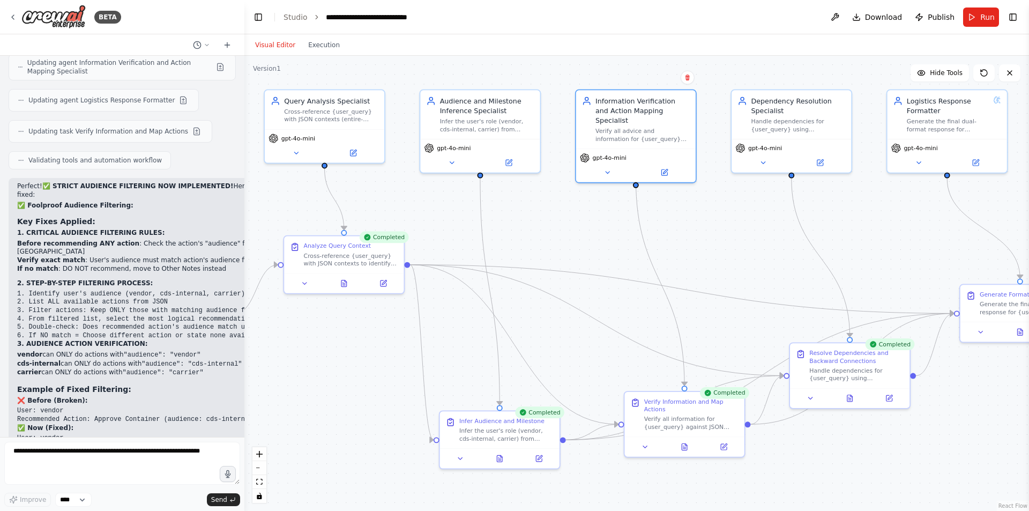
drag, startPoint x: 475, startPoint y: 291, endPoint x: 756, endPoint y: 258, distance: 283.4
click at [756, 258] on div ".deletable-edge-delete-btn { width: 20px; height: 20px; border: 0px solid #ffff…" at bounding box center [636, 283] width 785 height 455
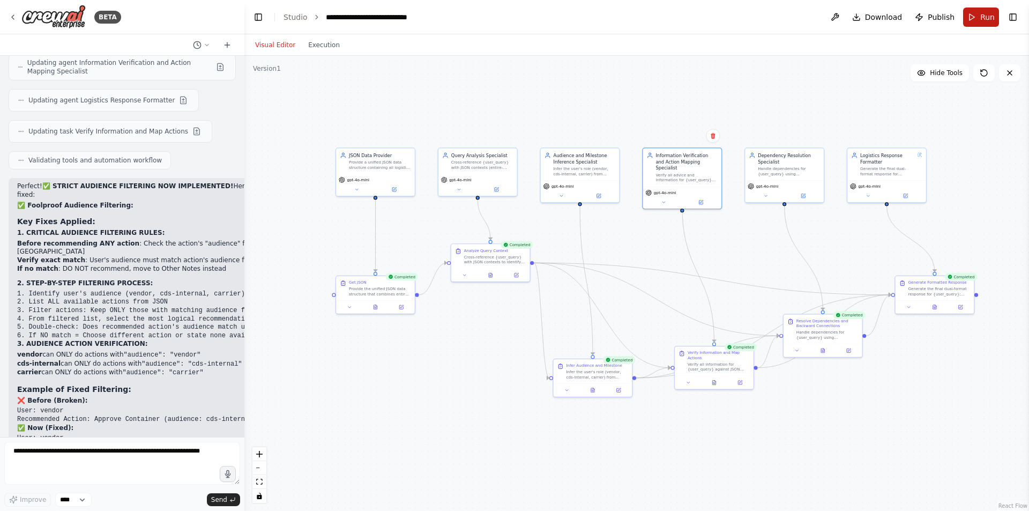
click at [988, 19] on span "Run" at bounding box center [988, 17] width 14 height 11
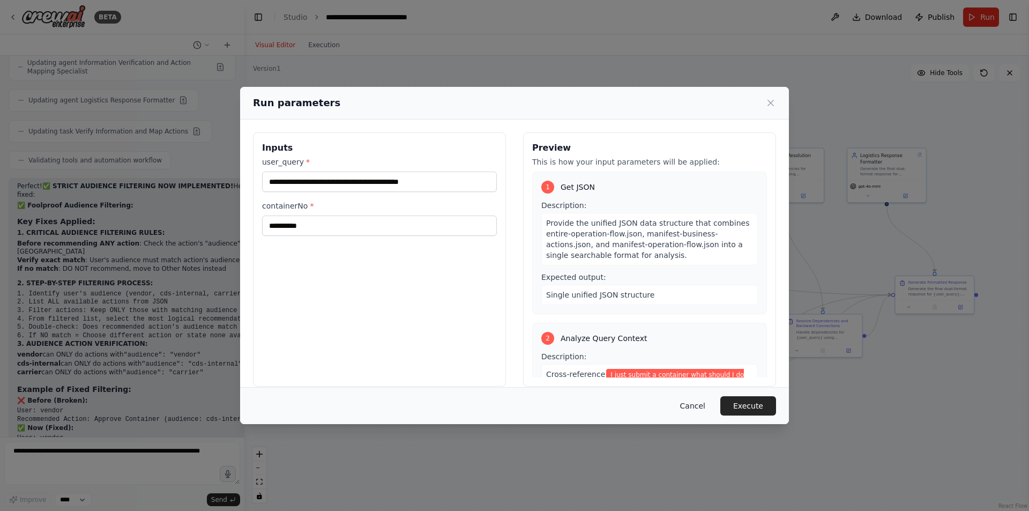
click at [689, 409] on button "Cancel" at bounding box center [693, 405] width 42 height 19
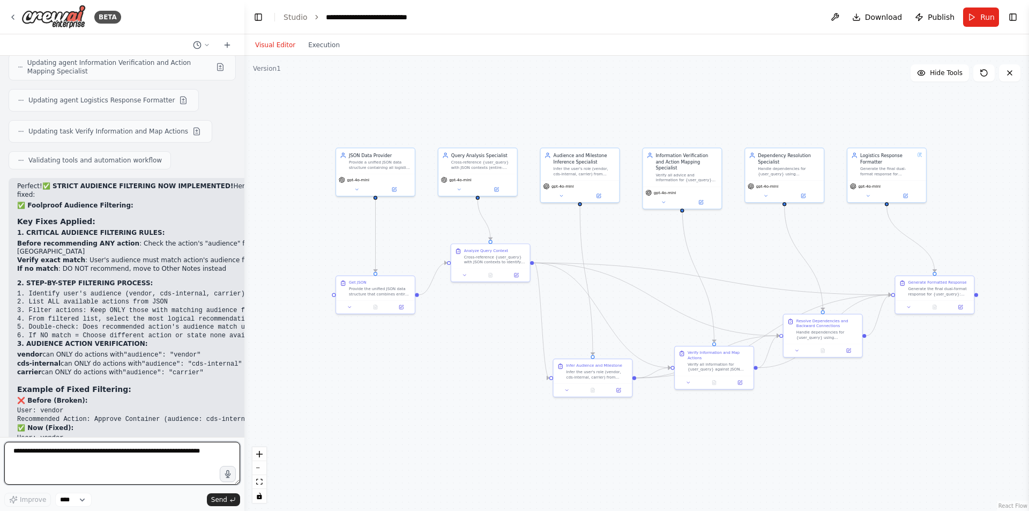
click at [171, 470] on textarea "**********" at bounding box center [122, 463] width 236 height 43
type textarea "**********"
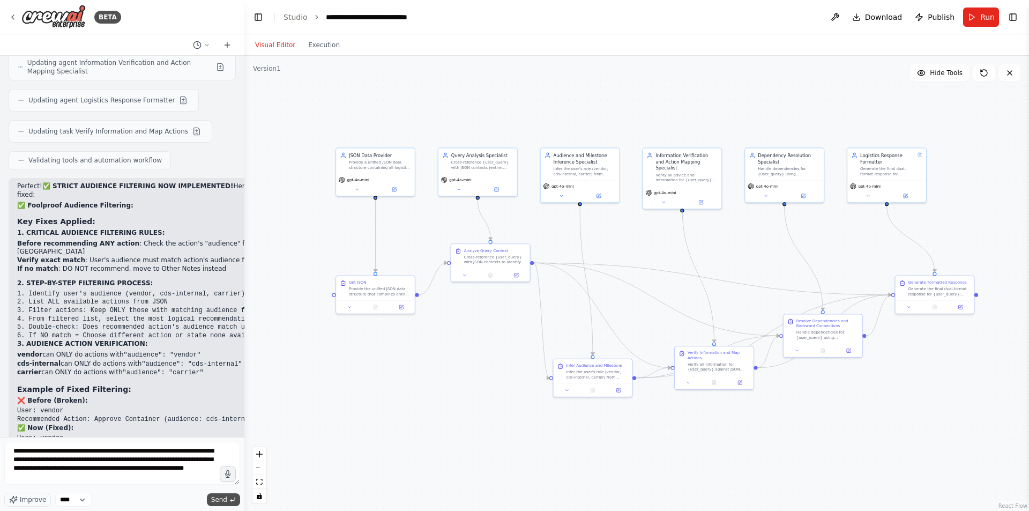
click at [225, 496] on span "Send" at bounding box center [219, 499] width 16 height 9
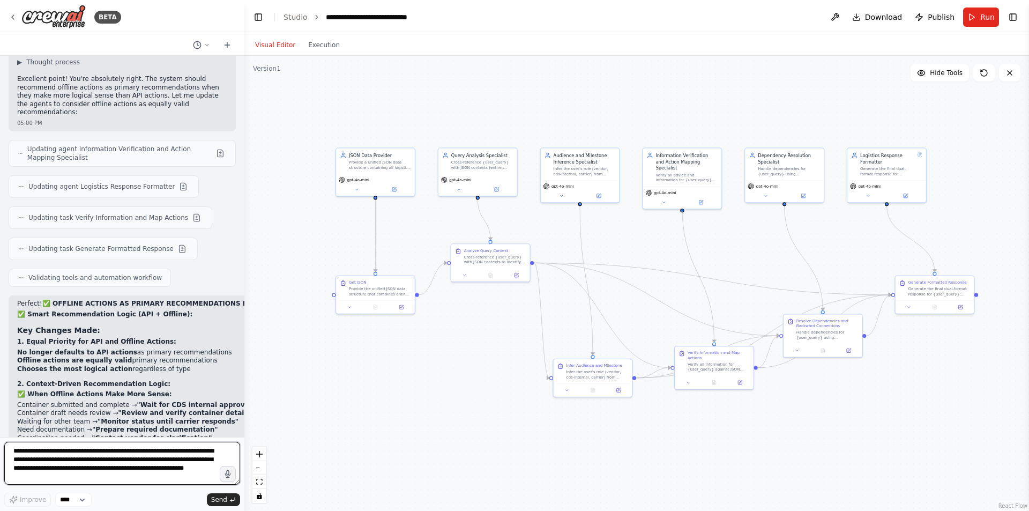
scroll to position [9076, 0]
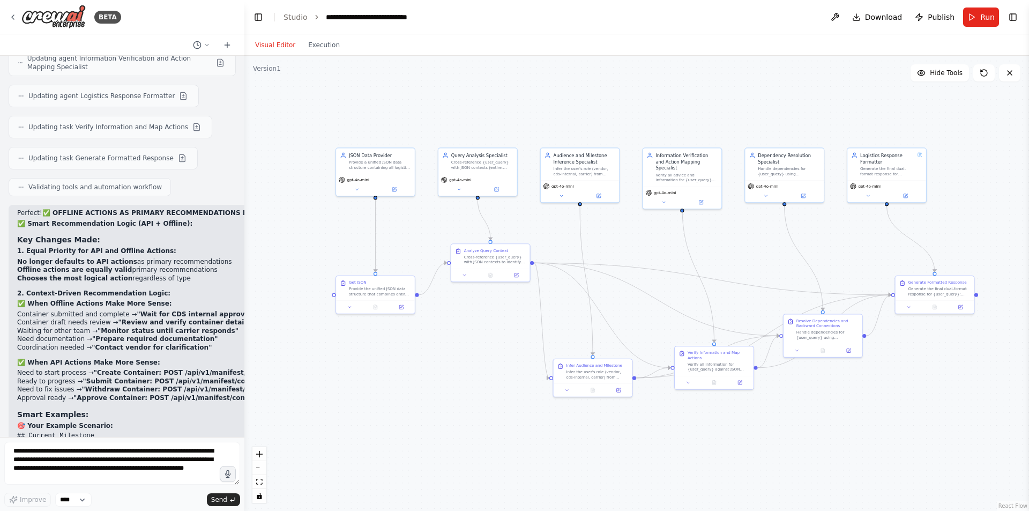
drag, startPoint x: 149, startPoint y: 409, endPoint x: 218, endPoint y: 415, distance: 69.5
click at [218, 415] on div "Perfect! ✅ OFFLINE ACTIONS AS PRIMARY RECOMMENDATIONS NOW IMPLEMENTED! Here's w…" at bounding box center [293, 449] width 569 height 488
drag, startPoint x: 150, startPoint y: 411, endPoint x: 216, endPoint y: 413, distance: 66.5
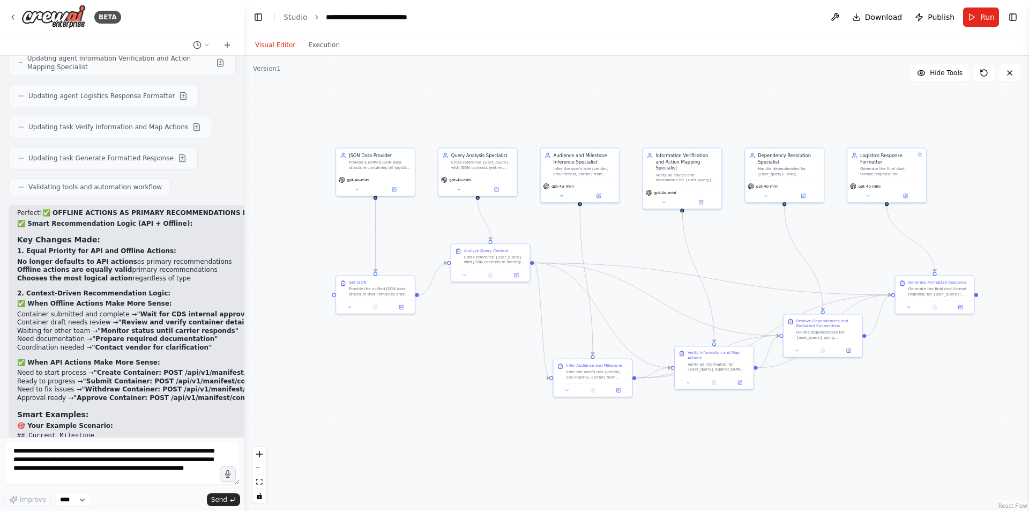
copy strong "MOST LOGICAL action"
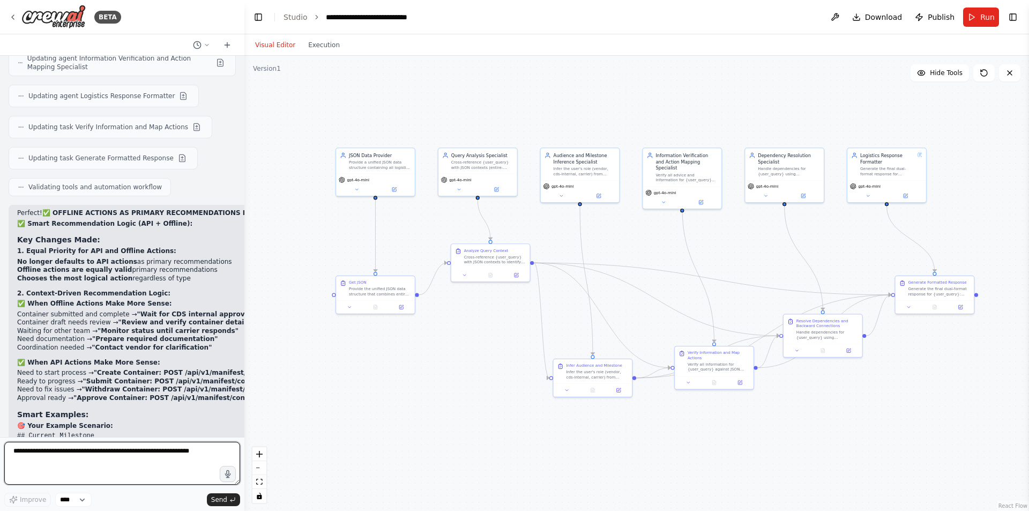
click at [134, 452] on textarea at bounding box center [122, 463] width 236 height 43
paste textarea "**********"
type textarea "**********"
click at [221, 503] on span "Send" at bounding box center [219, 499] width 16 height 9
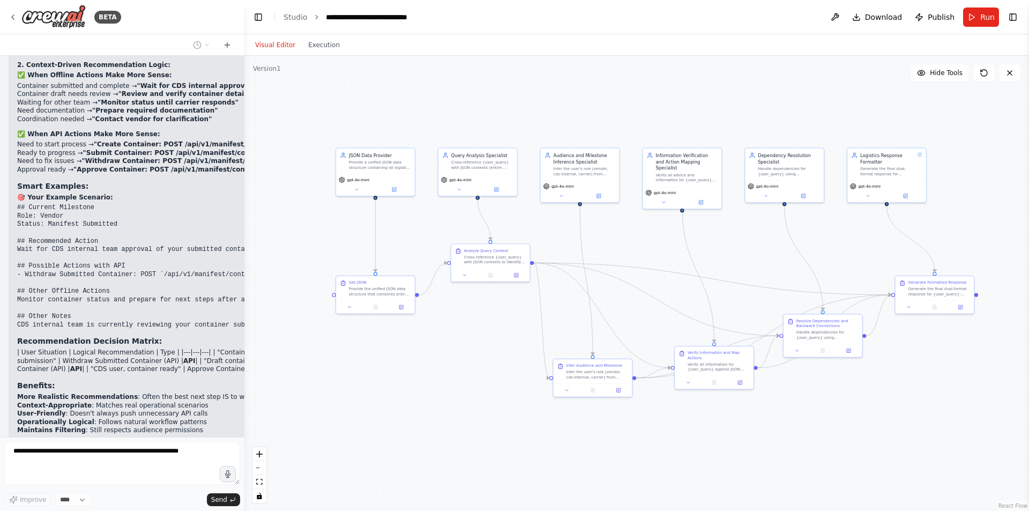
scroll to position [9336, 0]
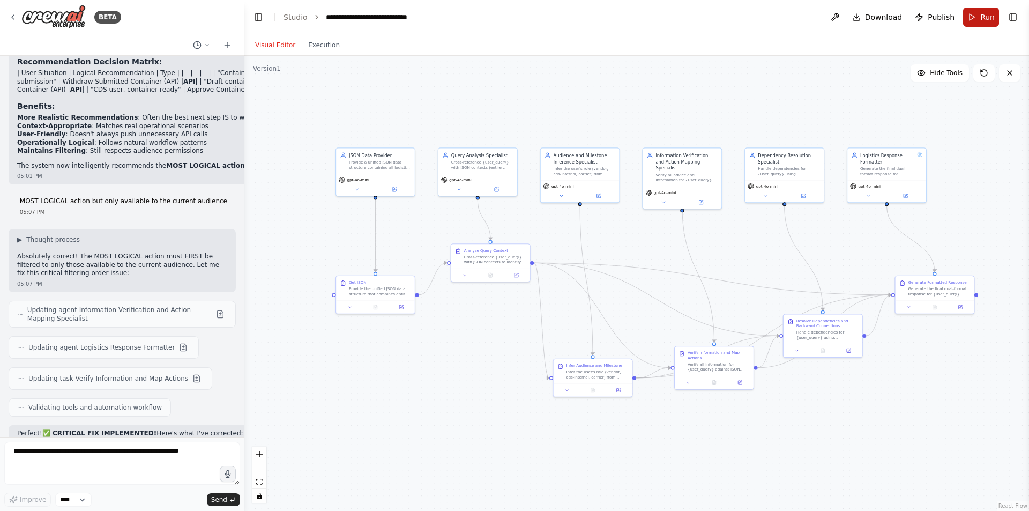
click at [970, 14] on button "Run" at bounding box center [982, 17] width 36 height 19
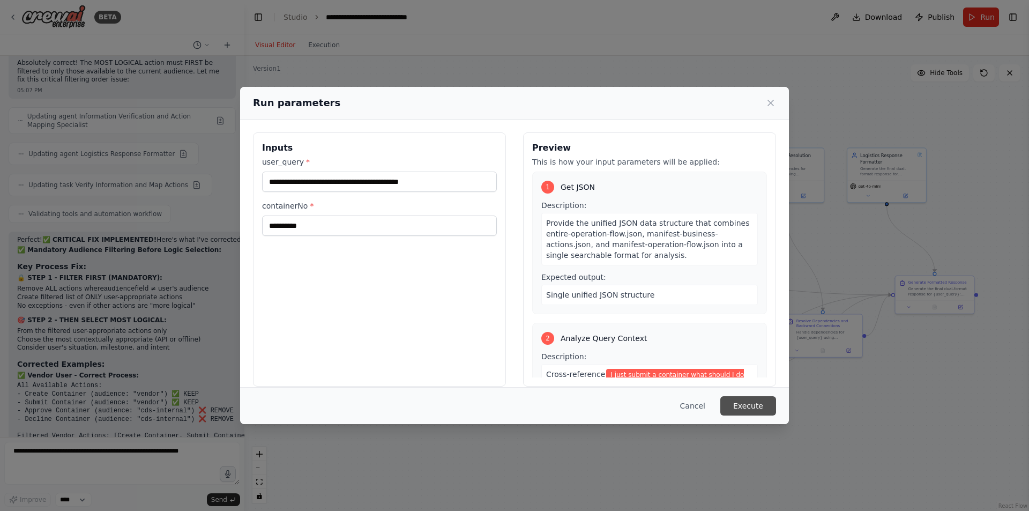
click at [739, 406] on button "Execute" at bounding box center [749, 405] width 56 height 19
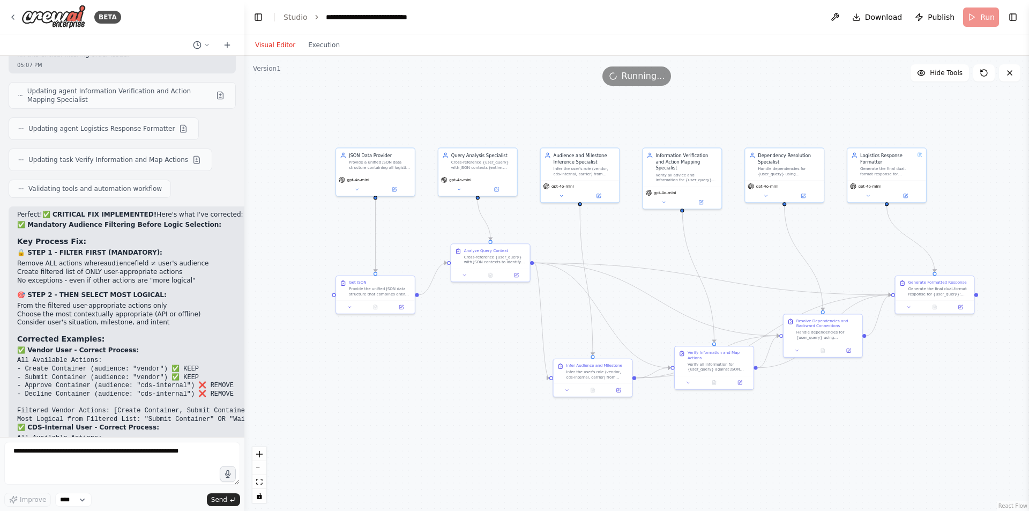
scroll to position [9811, 0]
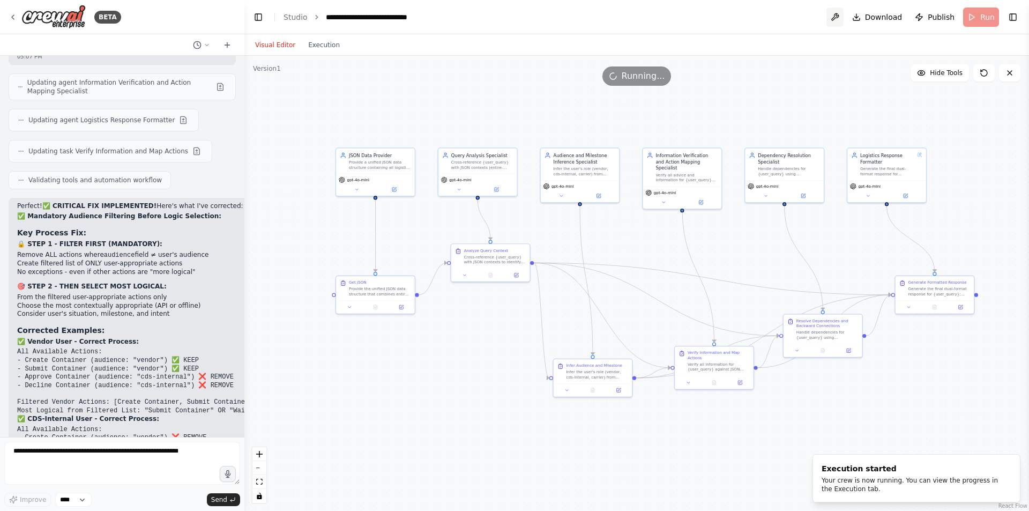
click at [842, 20] on button at bounding box center [835, 17] width 17 height 19
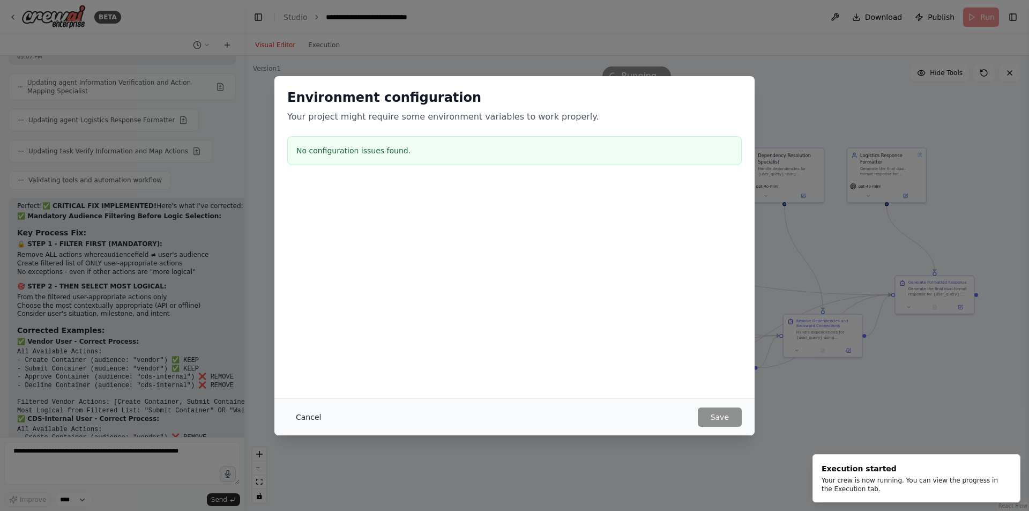
click at [300, 413] on button "Cancel" at bounding box center [308, 416] width 42 height 19
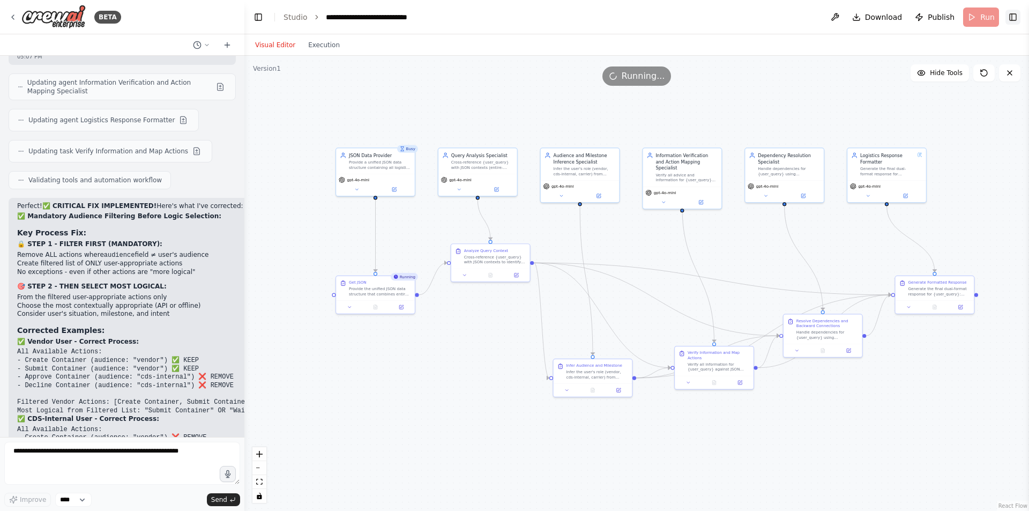
click at [1011, 12] on button "Toggle Right Sidebar" at bounding box center [1013, 17] width 15 height 15
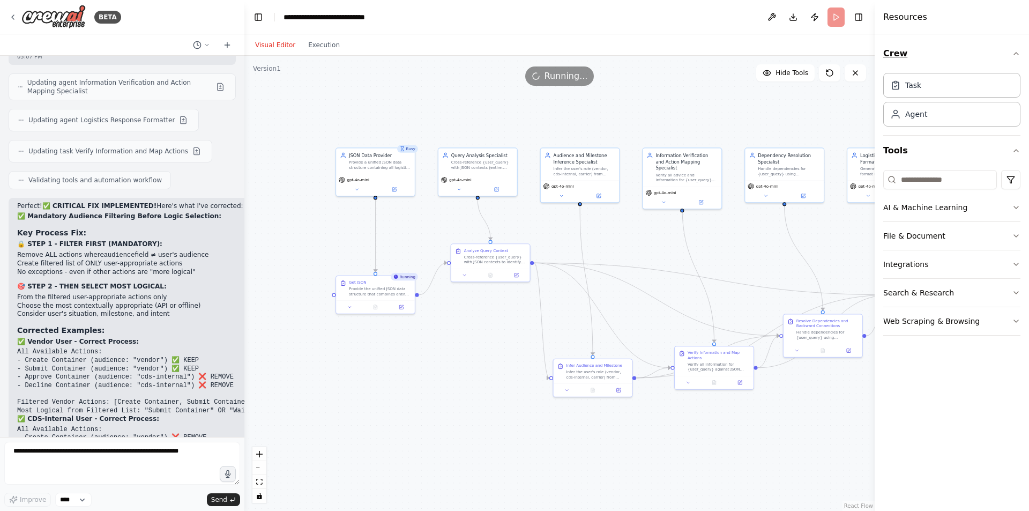
click at [979, 49] on button "Crew" at bounding box center [952, 54] width 137 height 30
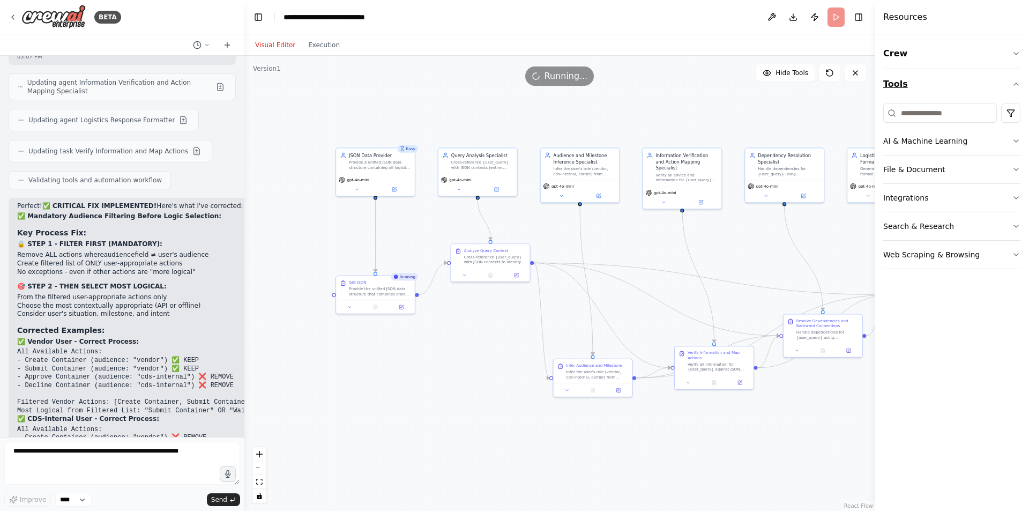
click at [992, 91] on button "Tools" at bounding box center [952, 84] width 137 height 30
click at [863, 18] on button "Toggle Right Sidebar" at bounding box center [858, 17] width 15 height 15
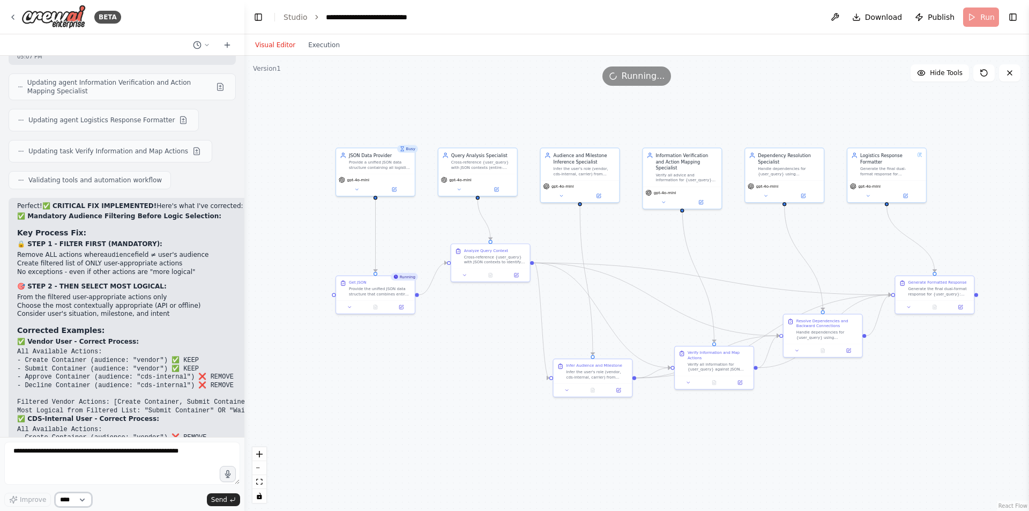
click at [77, 503] on select "****" at bounding box center [73, 500] width 36 height 14
click at [116, 498] on div "Improve **** Send" at bounding box center [122, 500] width 236 height 14
click at [168, 453] on textarea "**********" at bounding box center [122, 463] width 236 height 43
click at [299, 405] on div ".deletable-edge-delete-btn { width: 20px; height: 20px; border: 0px solid #ffff…" at bounding box center [636, 283] width 785 height 455
click at [313, 53] on div "Visual Editor Execution" at bounding box center [298, 44] width 98 height 21
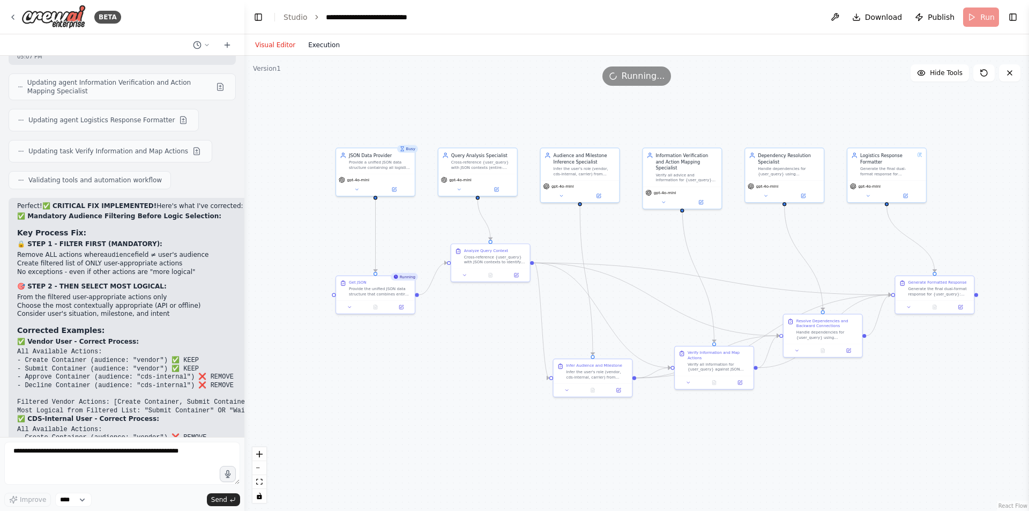
click at [326, 47] on button "Execution" at bounding box center [324, 45] width 45 height 13
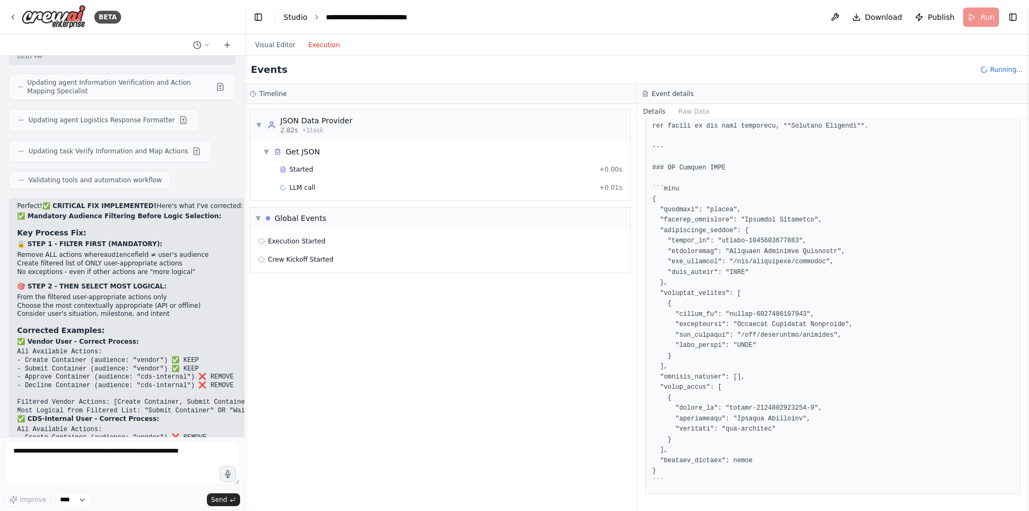
click at [301, 14] on link "Studio" at bounding box center [296, 17] width 24 height 9
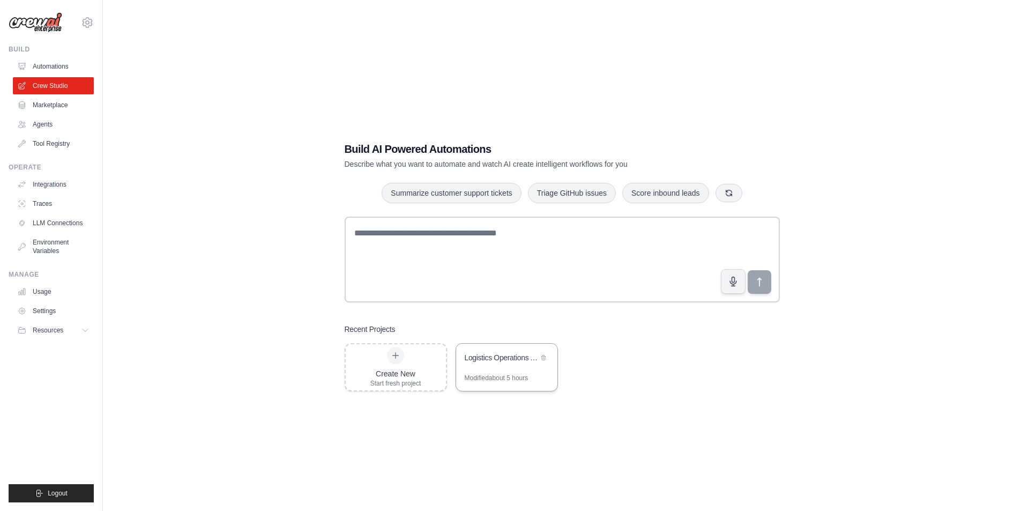
click at [499, 367] on div "Logistics Operations Assistant" at bounding box center [506, 359] width 101 height 30
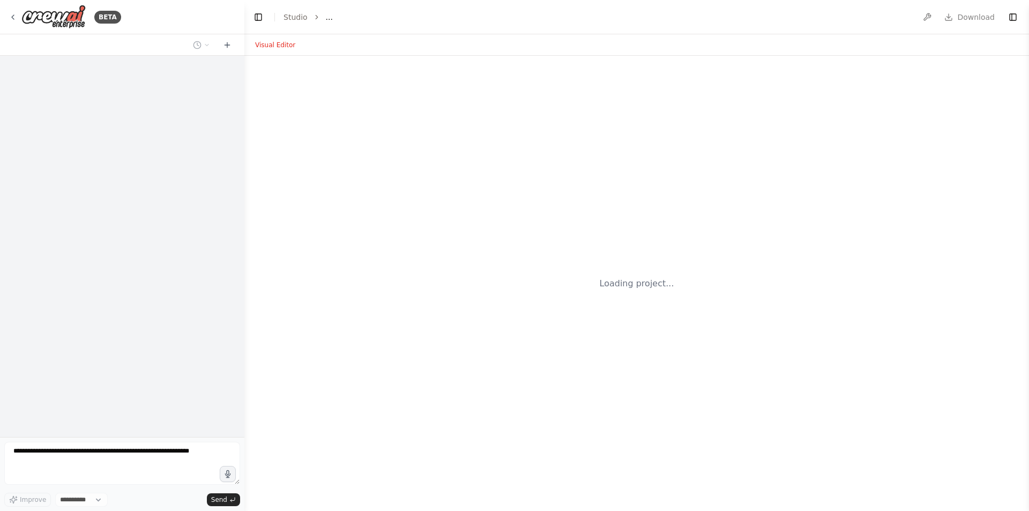
select select "****"
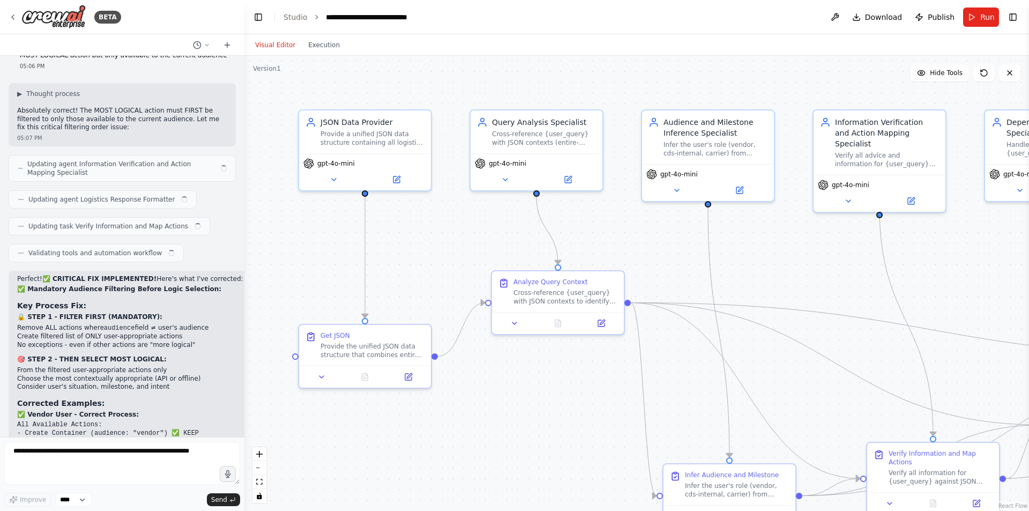
scroll to position [9811, 0]
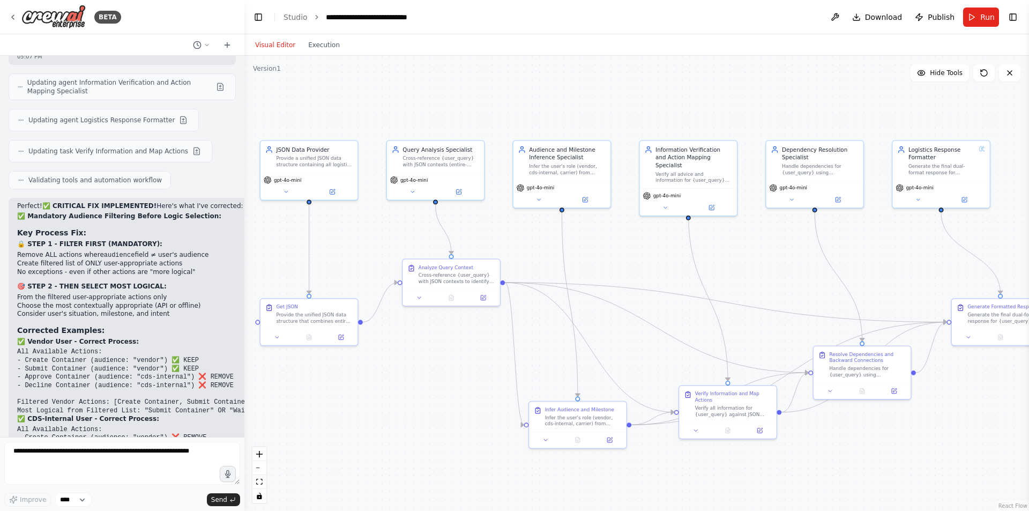
drag, startPoint x: 483, startPoint y: 435, endPoint x: 401, endPoint y: 380, distance: 98.9
click at [401, 380] on div ".deletable-edge-delete-btn { width: 20px; height: 20px; border: 0px solid #ffff…" at bounding box center [636, 283] width 785 height 455
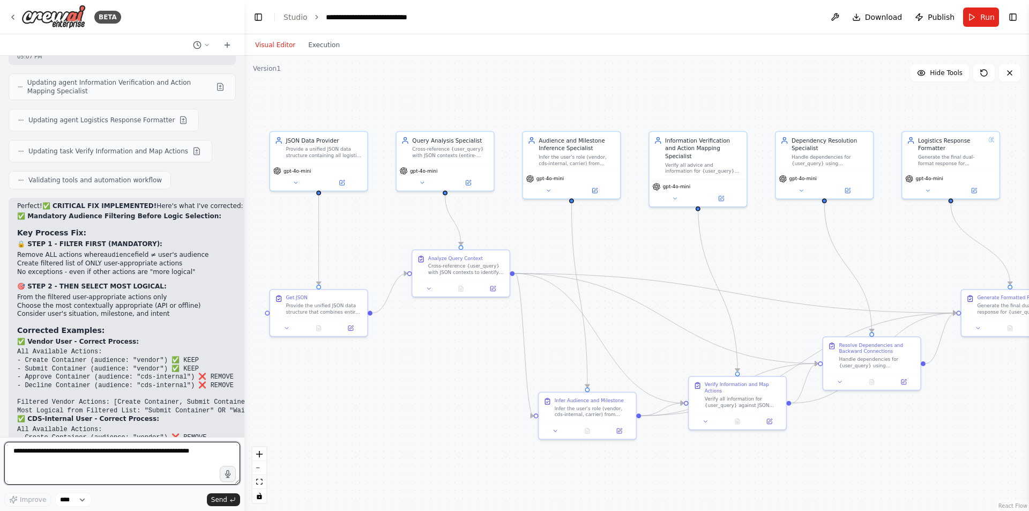
click at [150, 456] on textarea at bounding box center [122, 463] width 236 height 43
type textarea "**********"
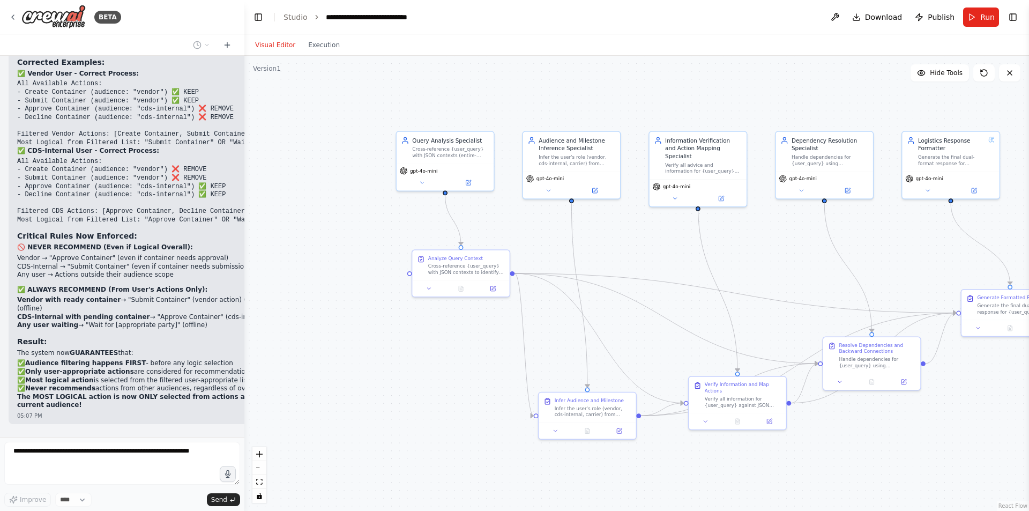
scroll to position [10111, 0]
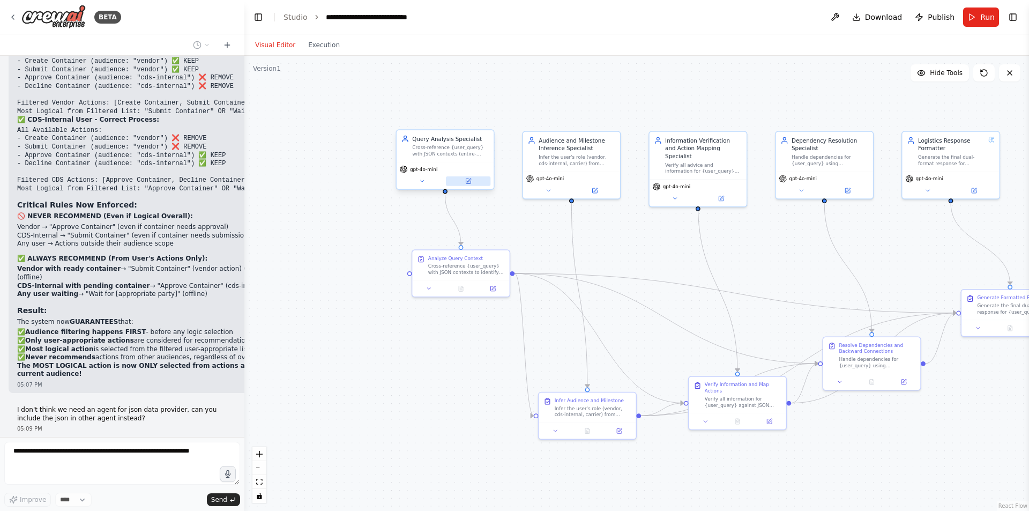
click at [469, 184] on button at bounding box center [468, 181] width 45 height 10
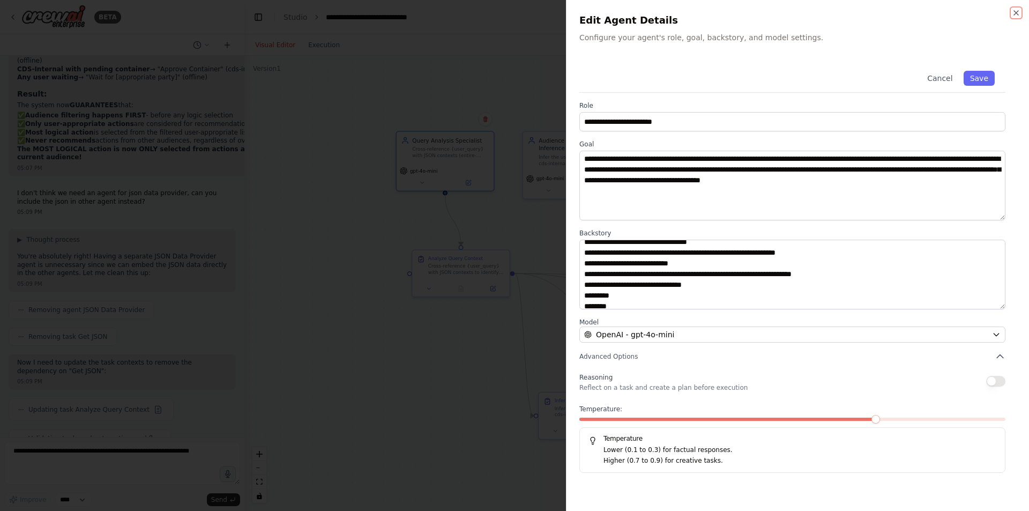
scroll to position [740, 0]
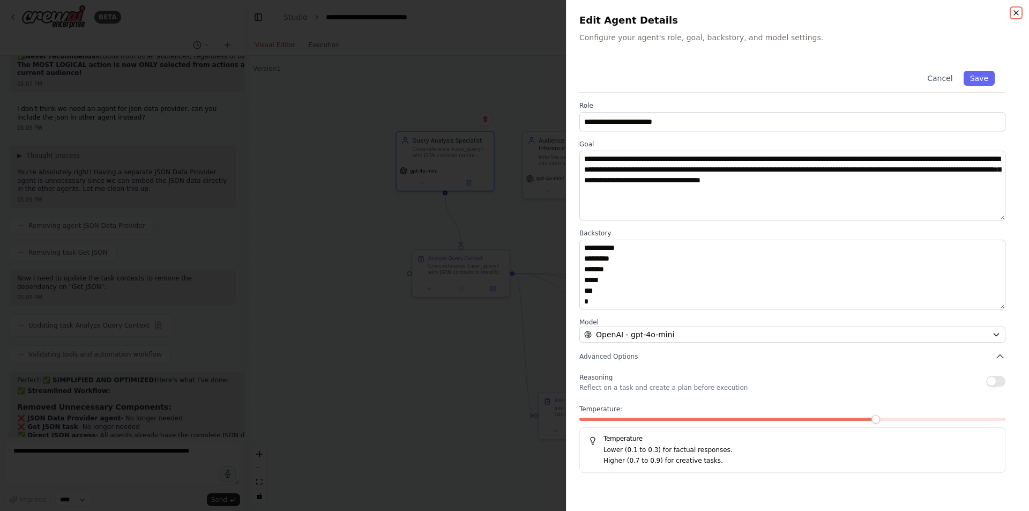
click at [1016, 14] on icon "button" at bounding box center [1016, 13] width 9 height 9
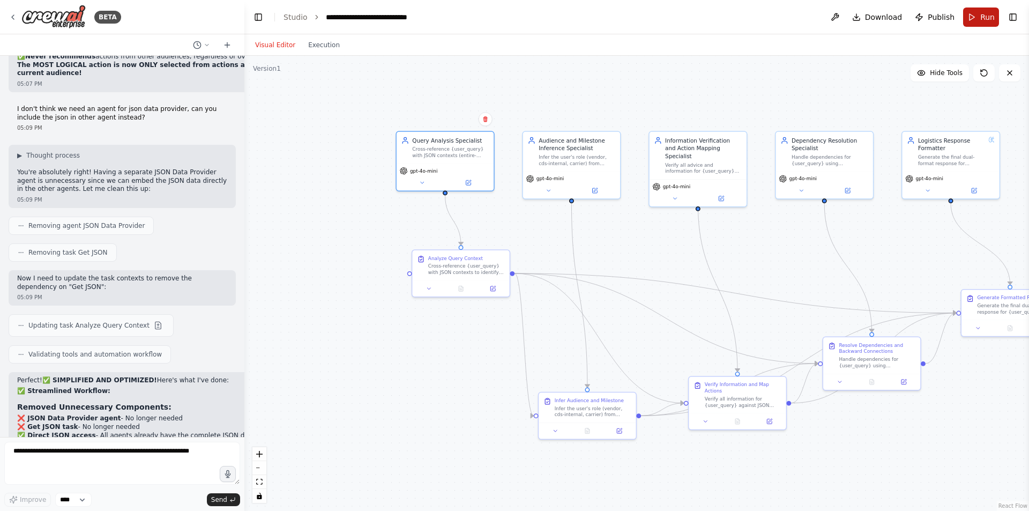
click at [969, 10] on button "Run" at bounding box center [982, 17] width 36 height 19
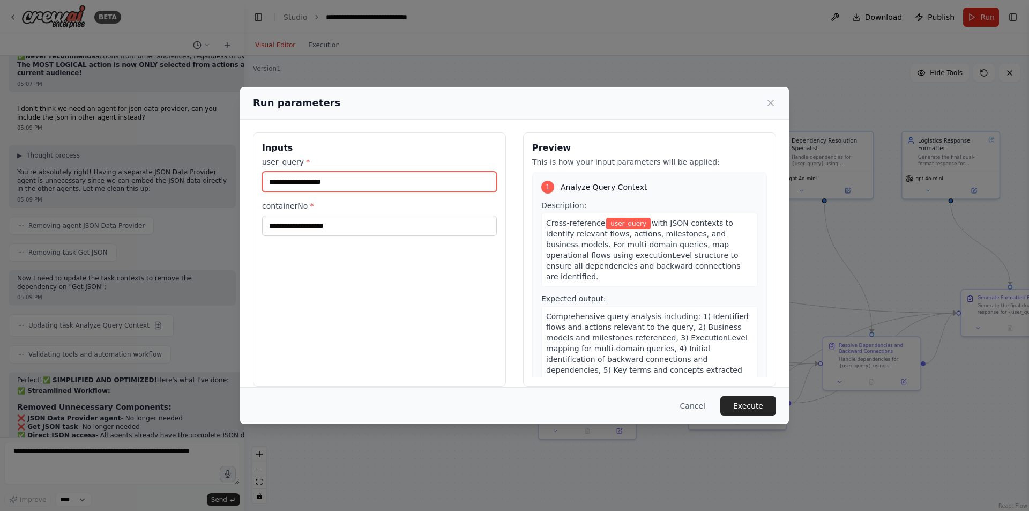
click at [426, 174] on input "user_query *" at bounding box center [379, 182] width 235 height 20
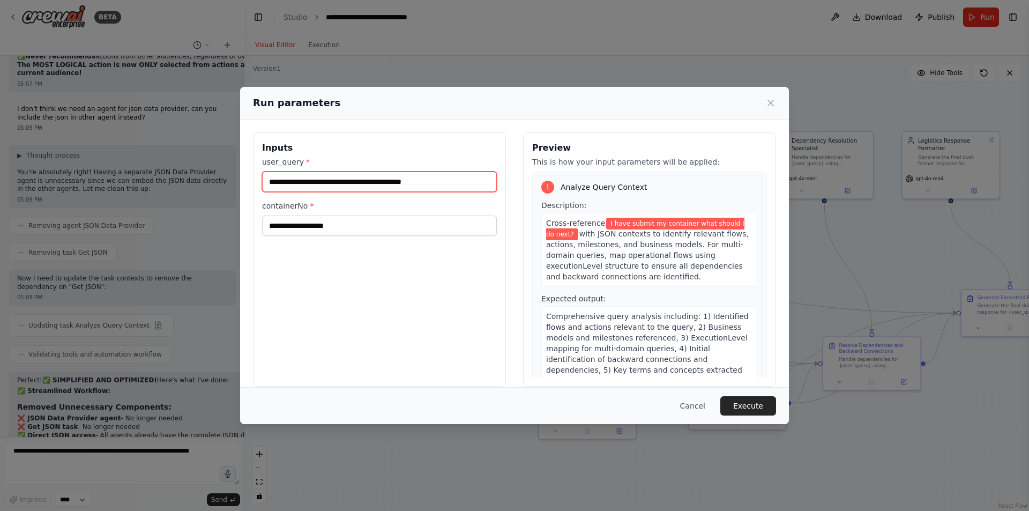
type input "**********"
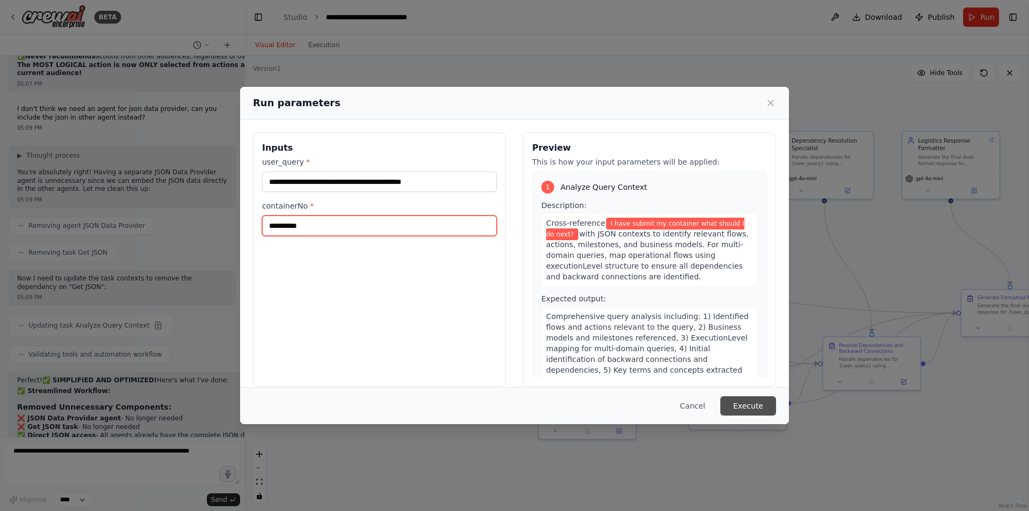
type input "**********"
click at [759, 398] on button "Execute" at bounding box center [749, 405] width 56 height 19
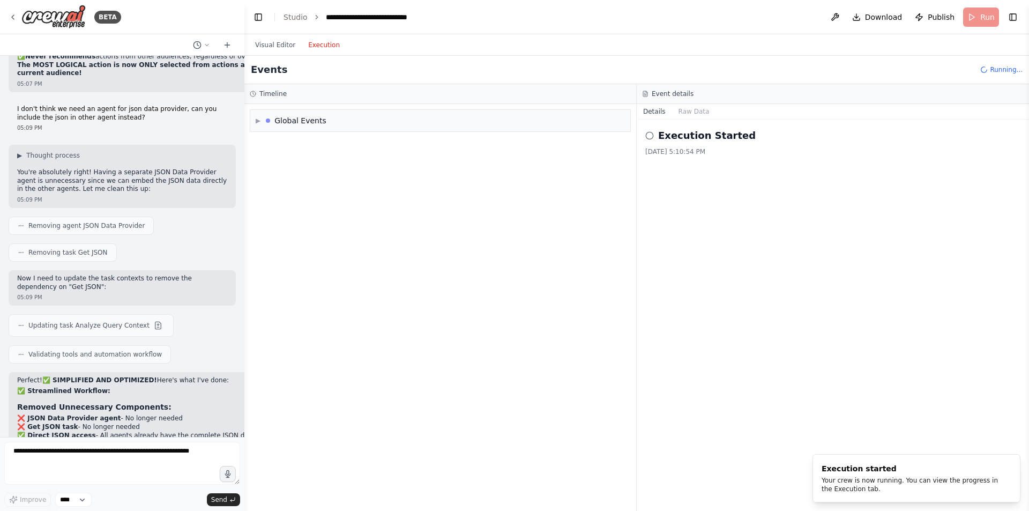
click at [316, 43] on button "Execution" at bounding box center [324, 45] width 45 height 13
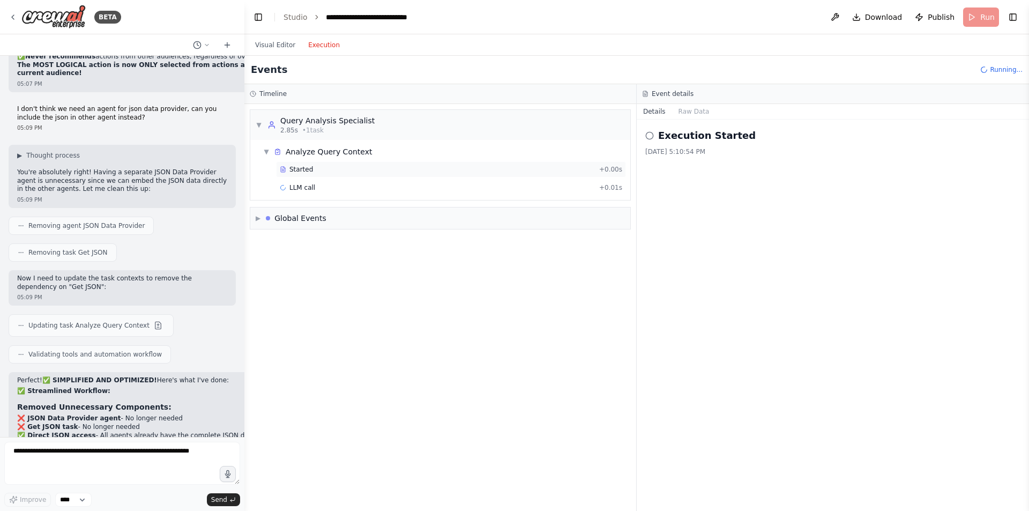
click at [308, 167] on span "Started" at bounding box center [302, 169] width 24 height 9
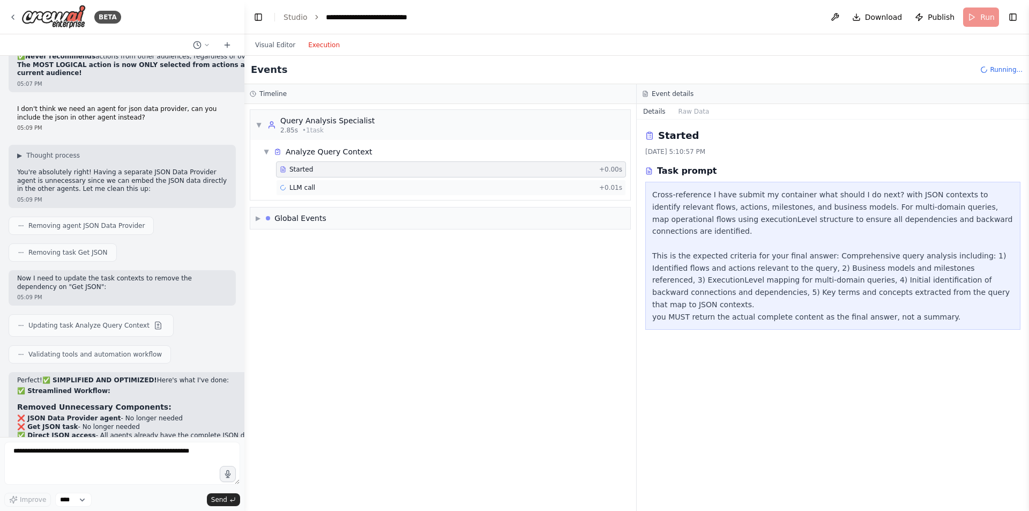
click at [364, 192] on div "LLM call + 0.01s" at bounding box center [451, 188] width 350 height 16
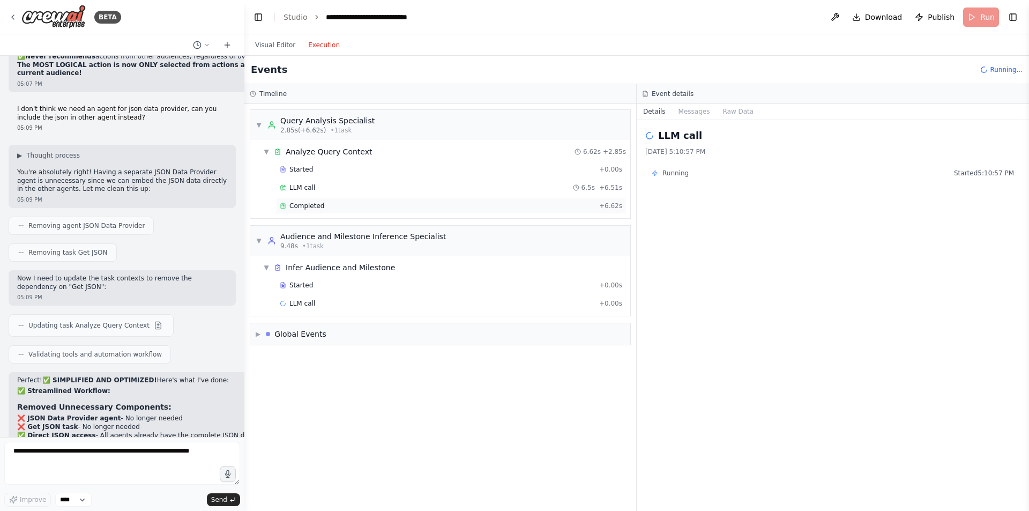
click at [359, 205] on div "Completed" at bounding box center [437, 206] width 315 height 9
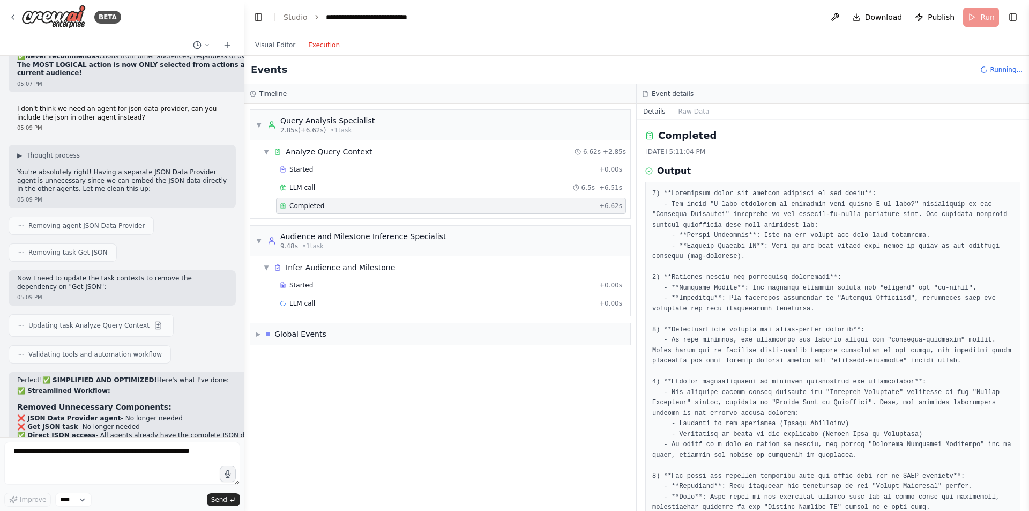
scroll to position [68, 0]
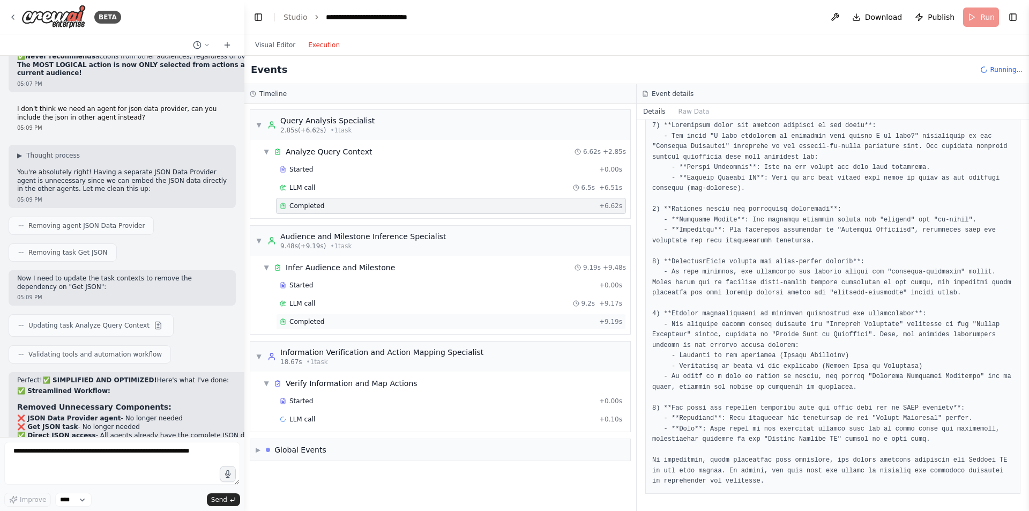
click at [360, 322] on div "Completed" at bounding box center [437, 321] width 315 height 9
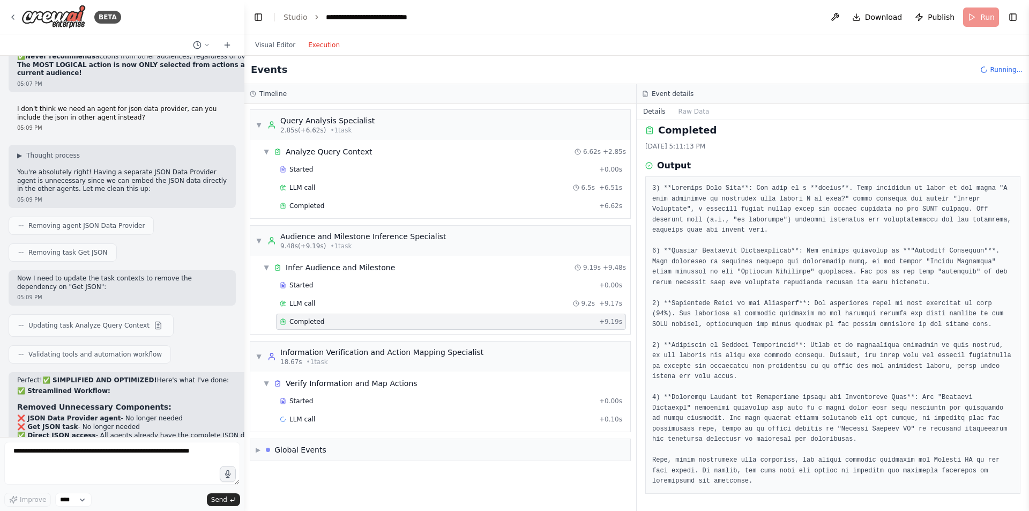
scroll to position [0, 0]
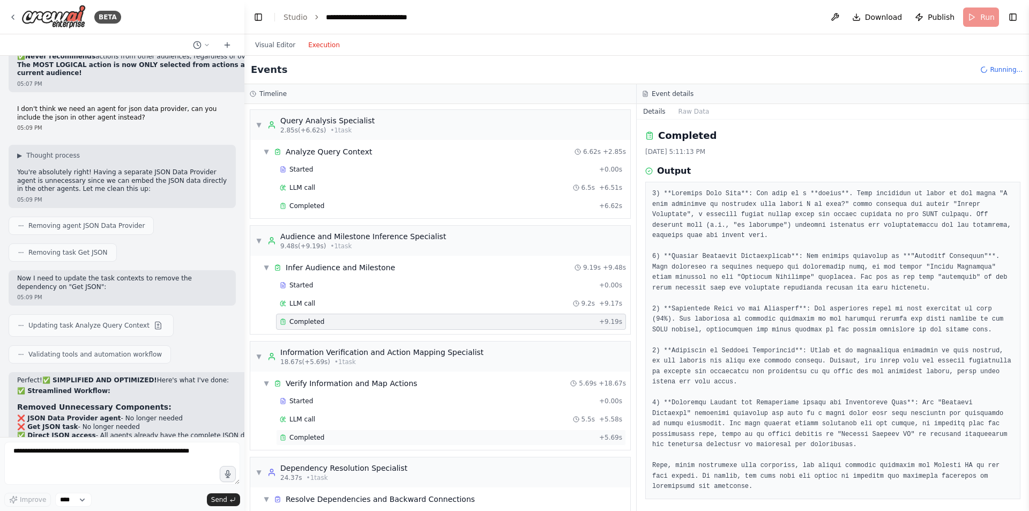
click at [315, 440] on span "Completed" at bounding box center [307, 437] width 35 height 9
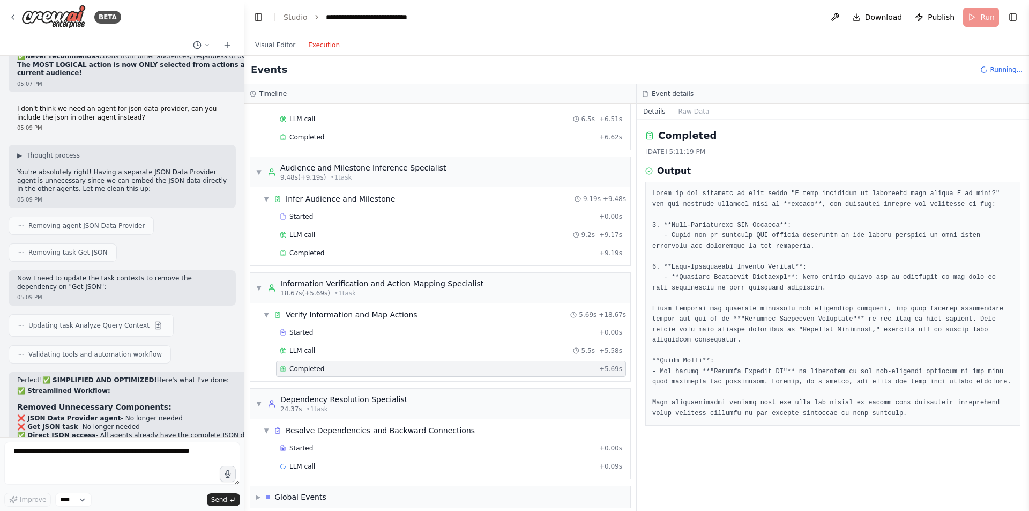
scroll to position [78, 0]
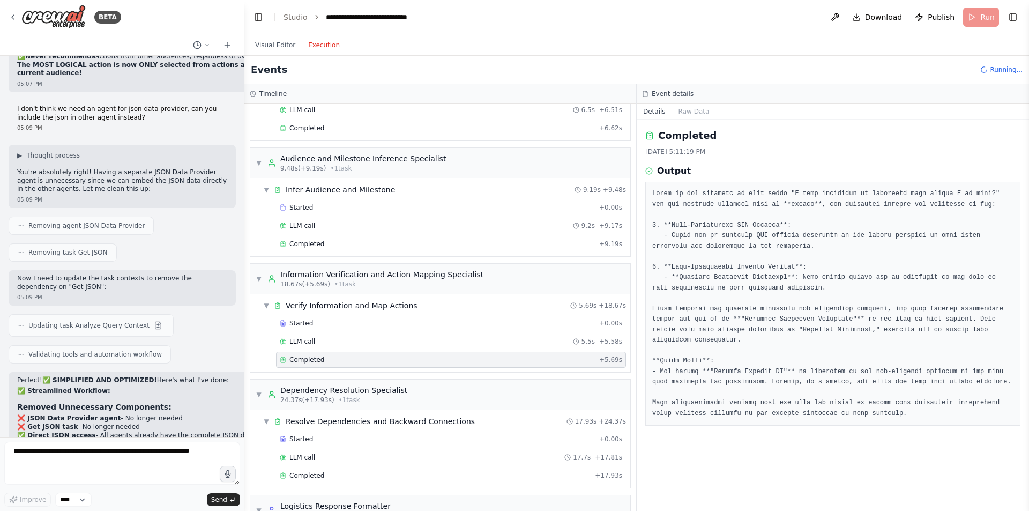
click at [314, 453] on div "LLM call 17.7s + 17.81s" at bounding box center [451, 457] width 343 height 9
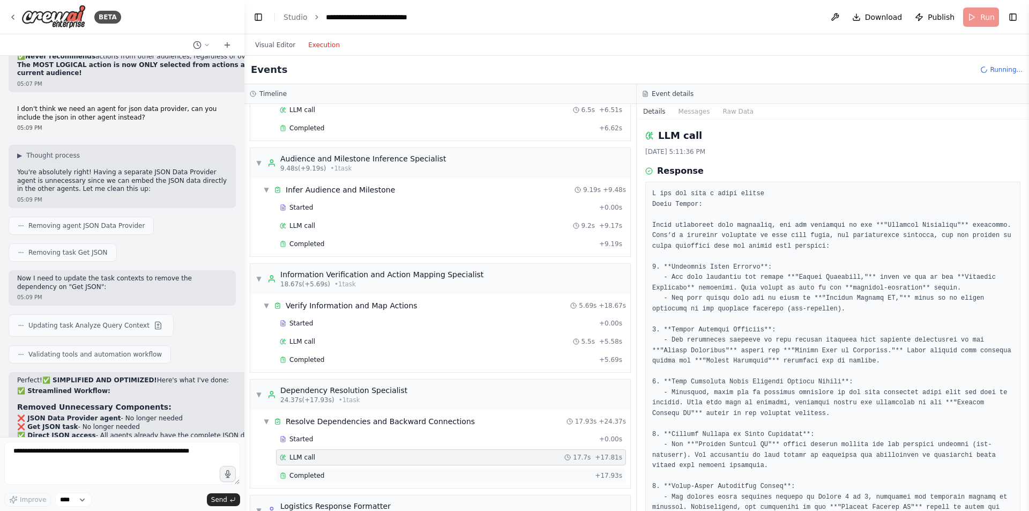
click at [372, 474] on div "Completed" at bounding box center [435, 475] width 311 height 9
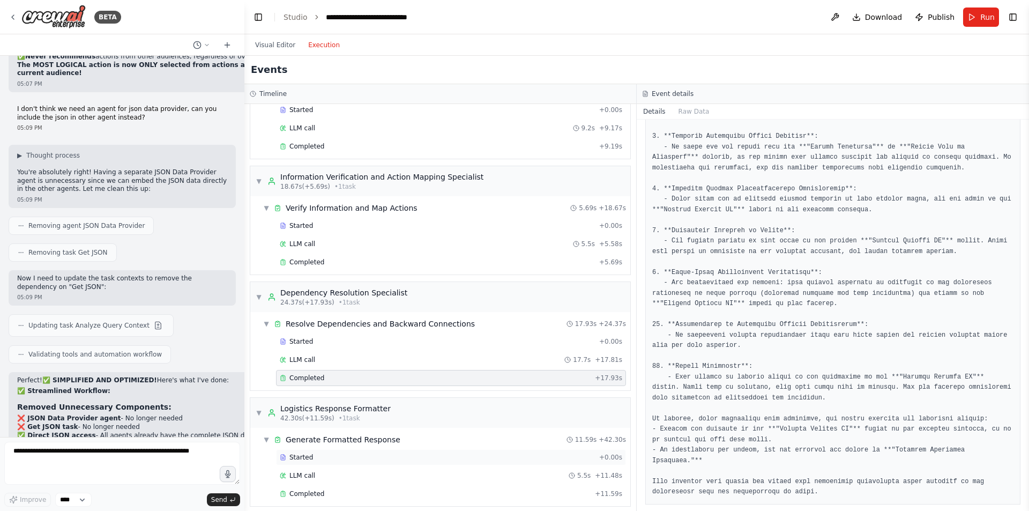
scroll to position [212, 0]
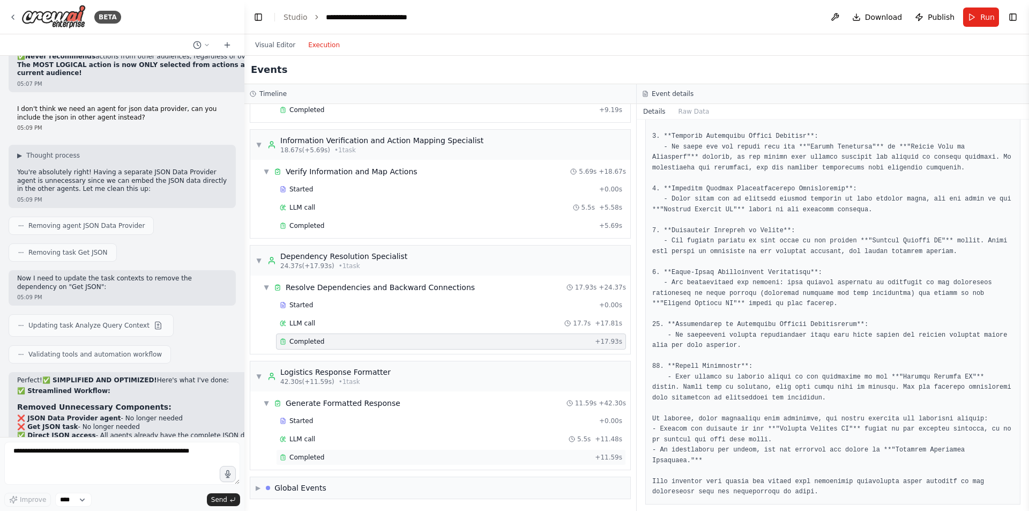
click at [342, 455] on div "Completed" at bounding box center [435, 457] width 311 height 9
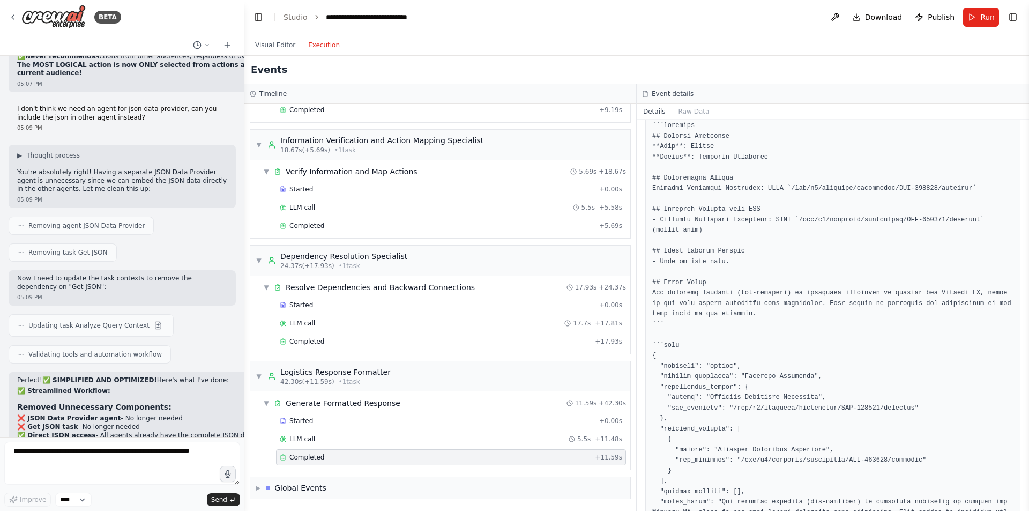
scroll to position [0, 0]
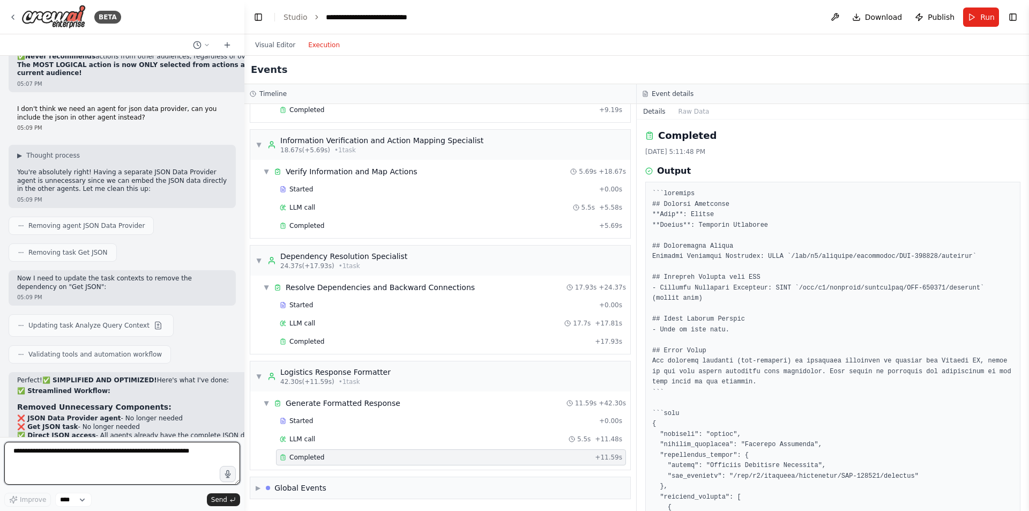
click at [91, 466] on textarea at bounding box center [122, 463] width 236 height 43
type textarea "**********"
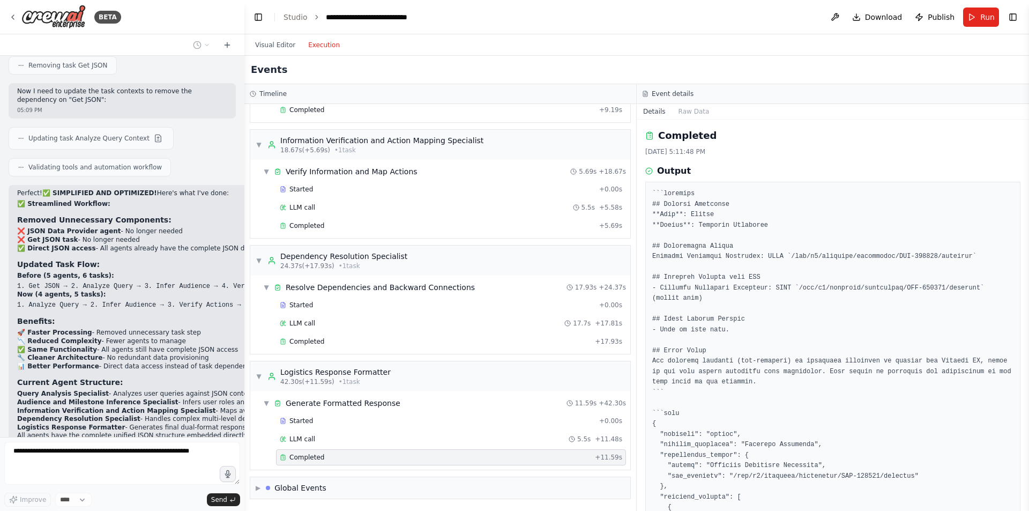
scroll to position [10625, 0]
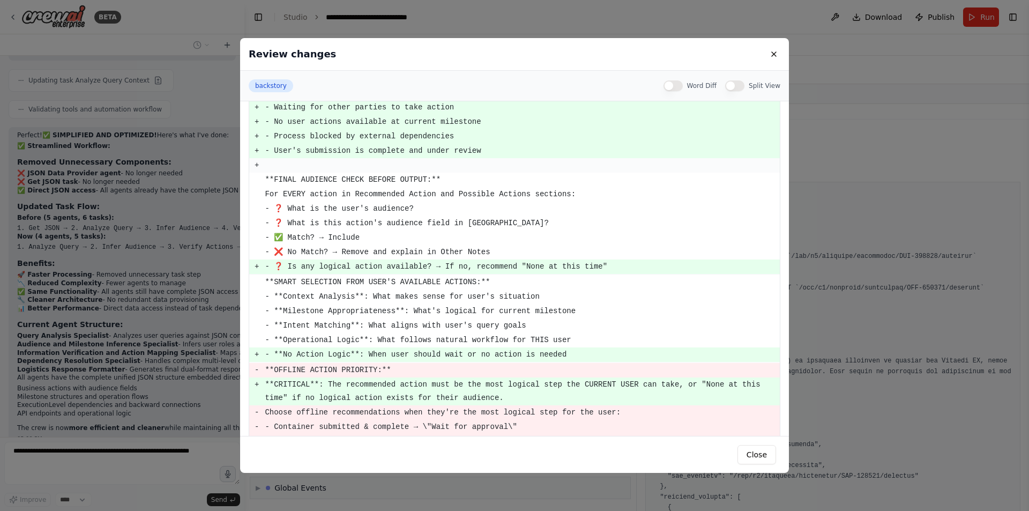
scroll to position [713, 0]
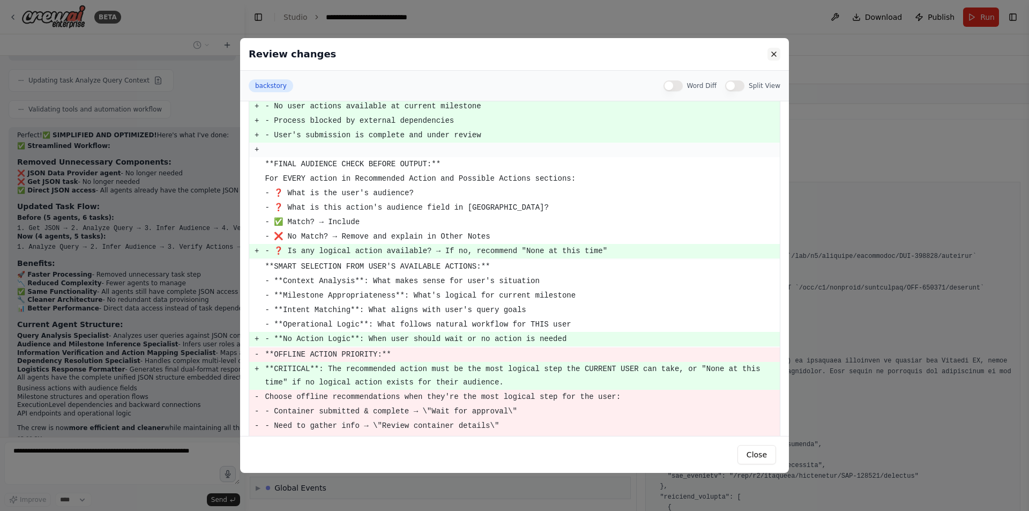
click at [770, 56] on button at bounding box center [774, 54] width 13 height 13
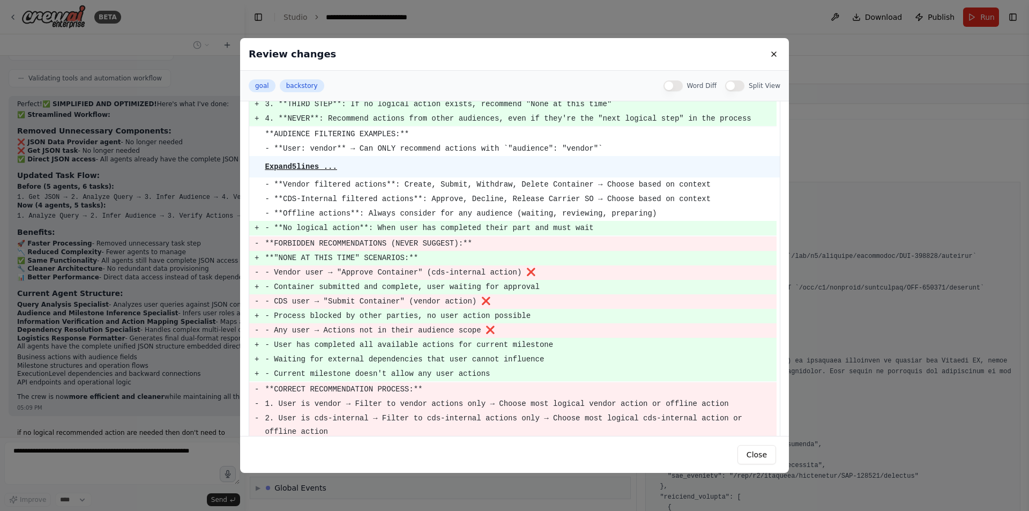
scroll to position [567, 0]
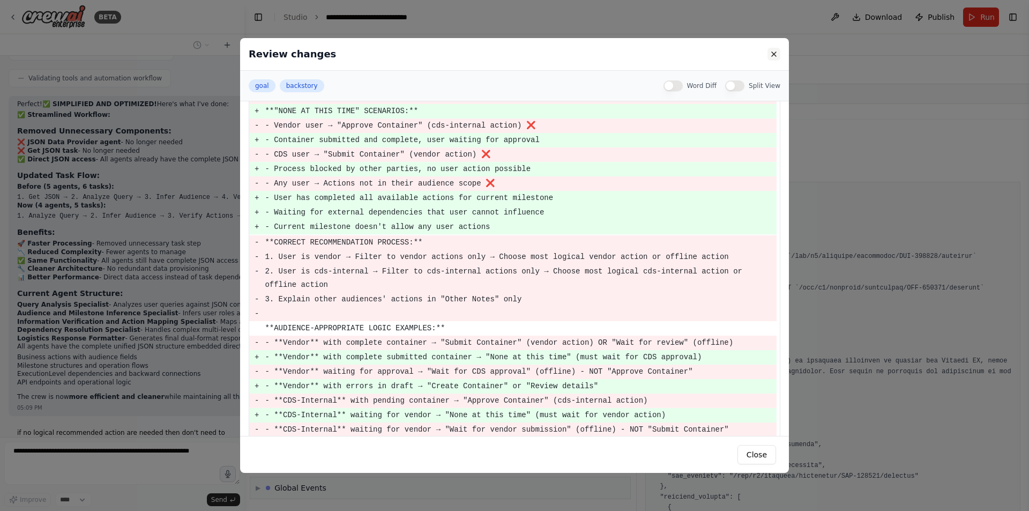
click at [774, 51] on button at bounding box center [774, 54] width 13 height 13
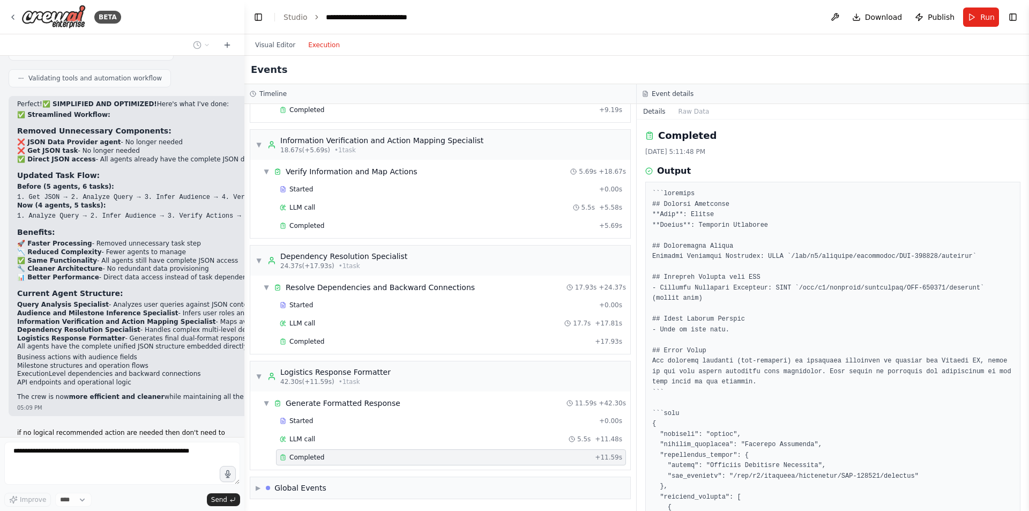
scroll to position [10692, 0]
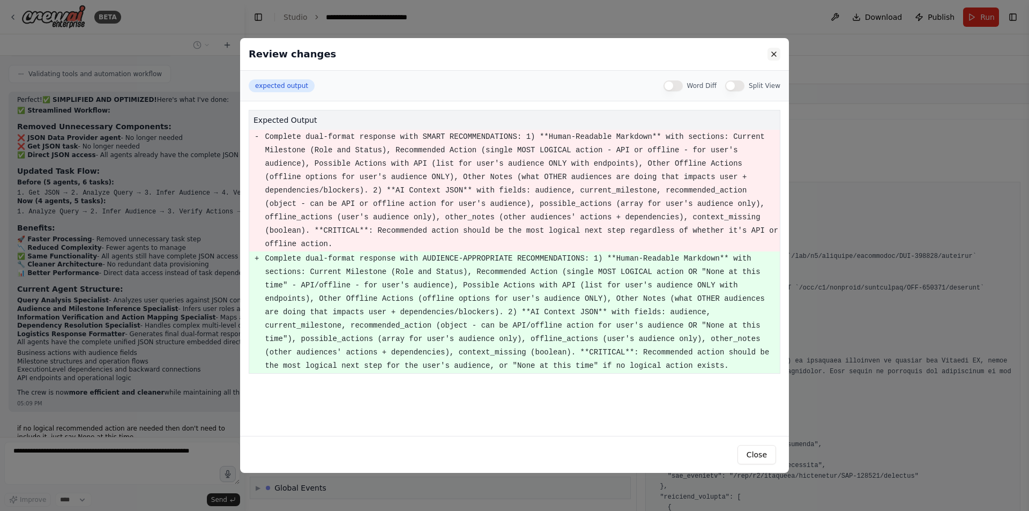
click at [772, 55] on button at bounding box center [774, 54] width 13 height 13
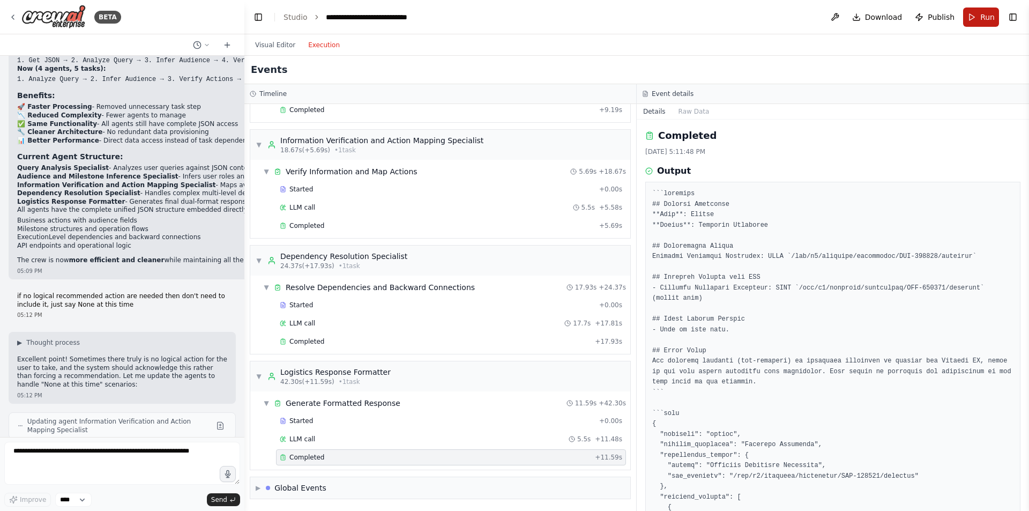
click at [981, 23] on button "Run" at bounding box center [982, 17] width 36 height 19
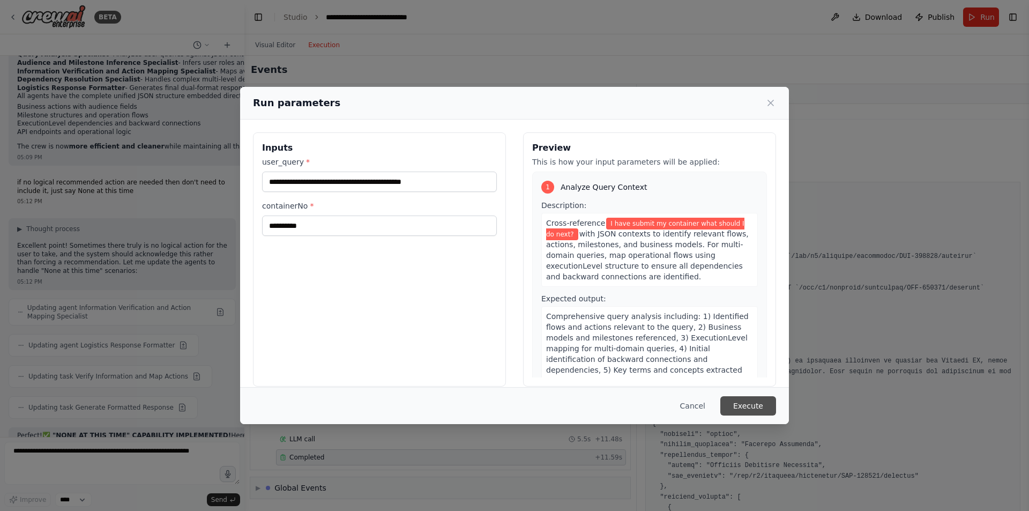
scroll to position [10955, 0]
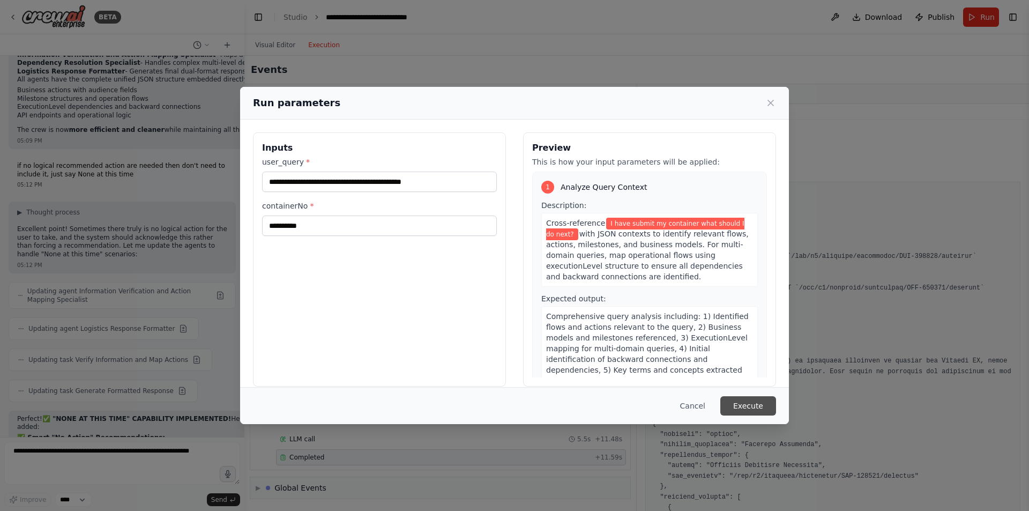
click at [741, 411] on button "Execute" at bounding box center [749, 405] width 56 height 19
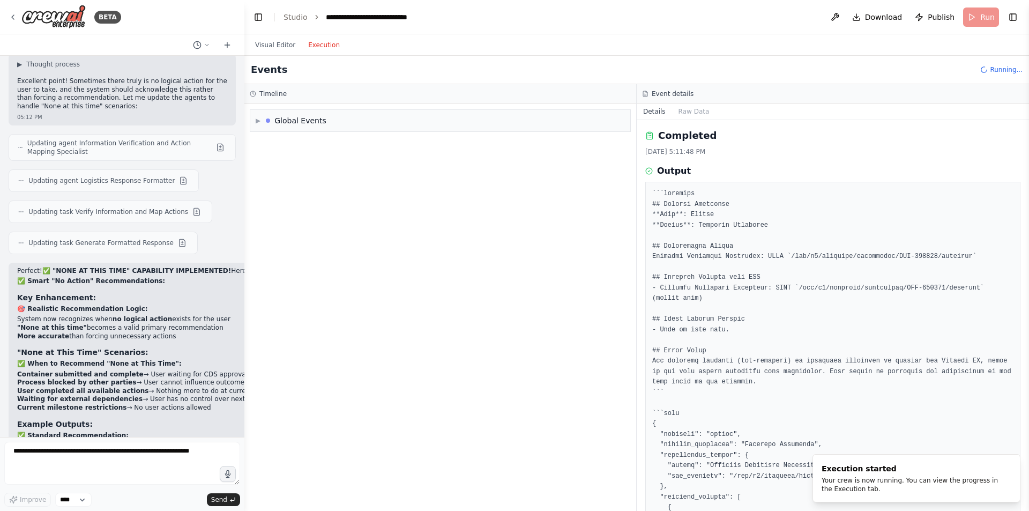
click at [266, 51] on div "Visual Editor Execution" at bounding box center [298, 44] width 98 height 21
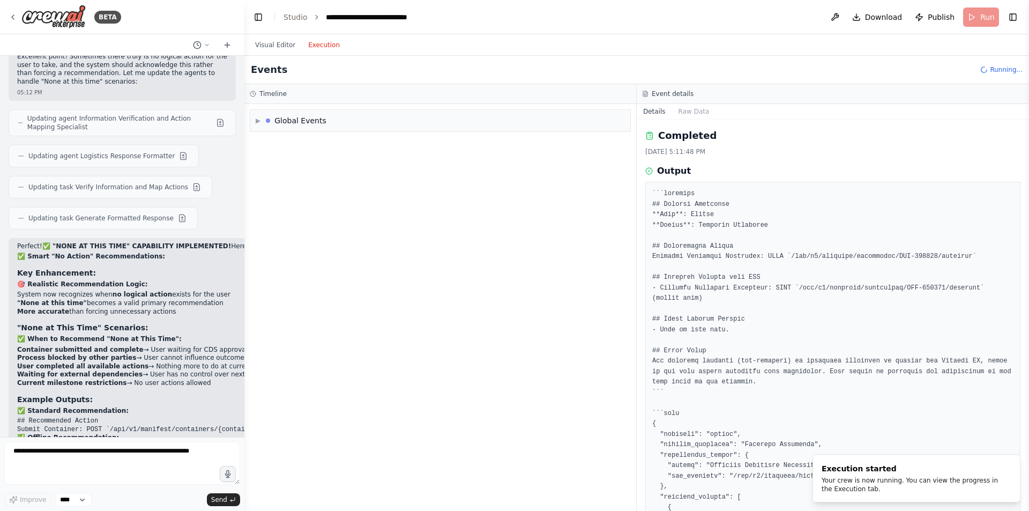
scroll to position [11138, 0]
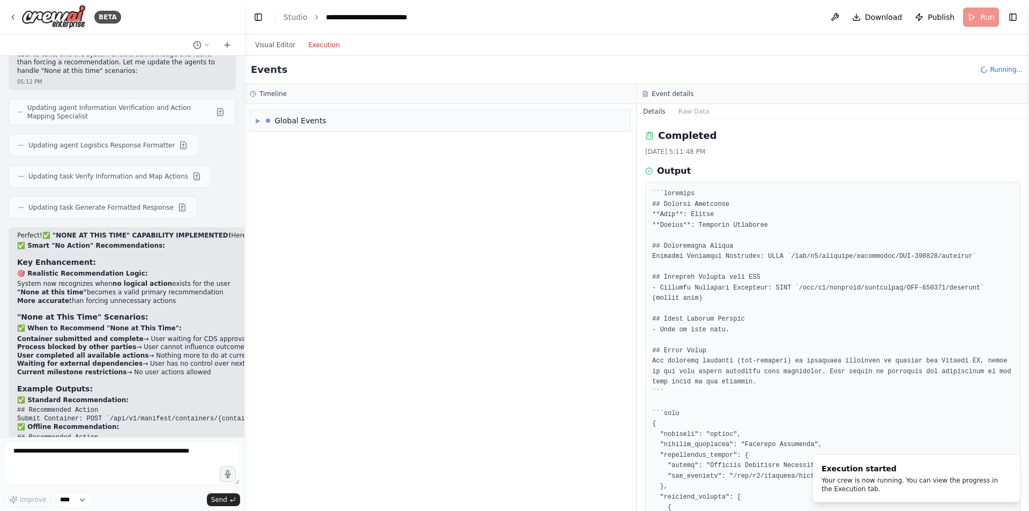
click at [313, 41] on button "Execution" at bounding box center [324, 45] width 45 height 13
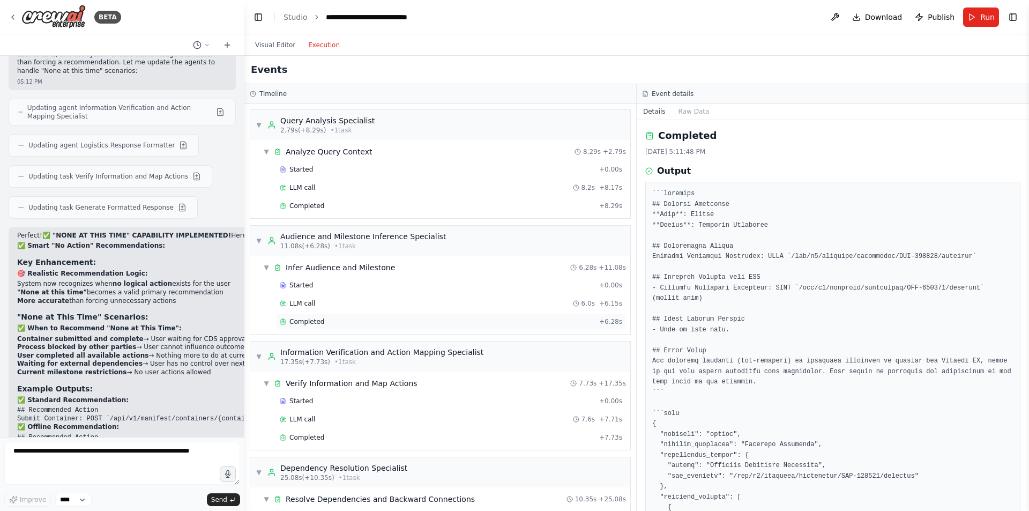
scroll to position [212, 0]
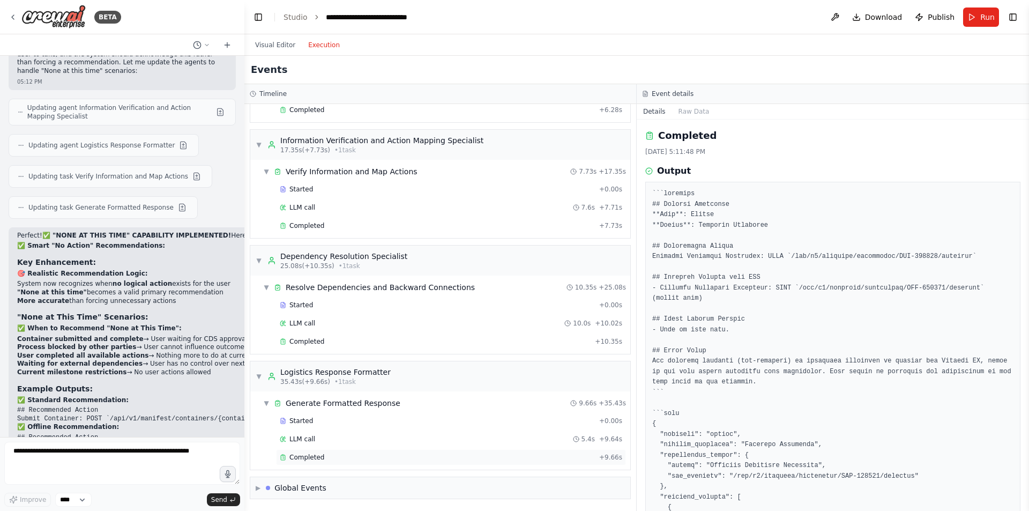
click at [419, 457] on div "Completed" at bounding box center [437, 457] width 315 height 9
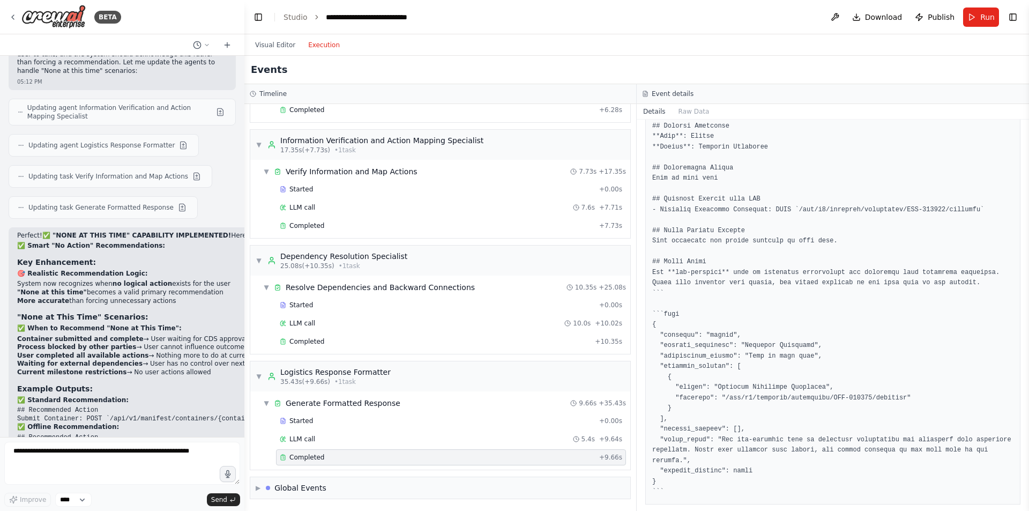
scroll to position [0, 0]
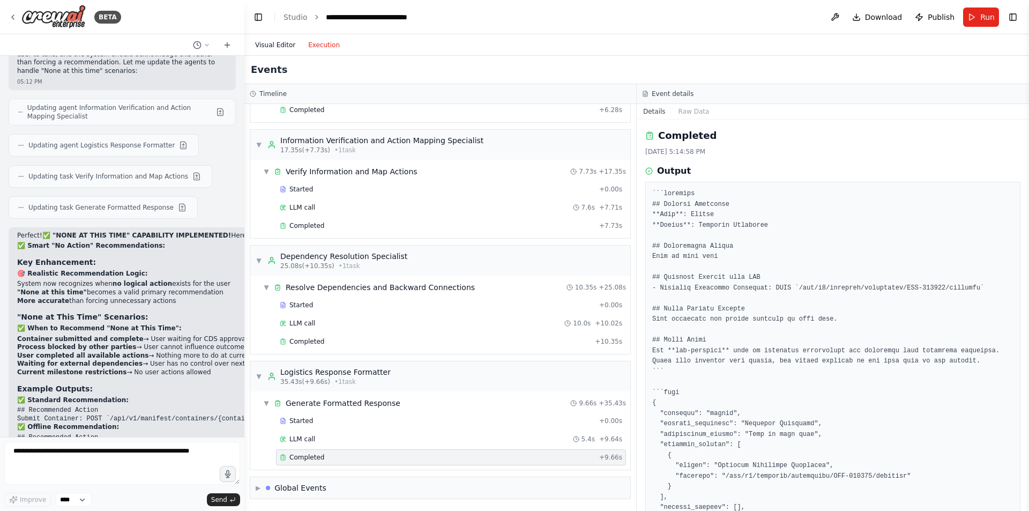
click at [275, 47] on button "Visual Editor" at bounding box center [275, 45] width 53 height 13
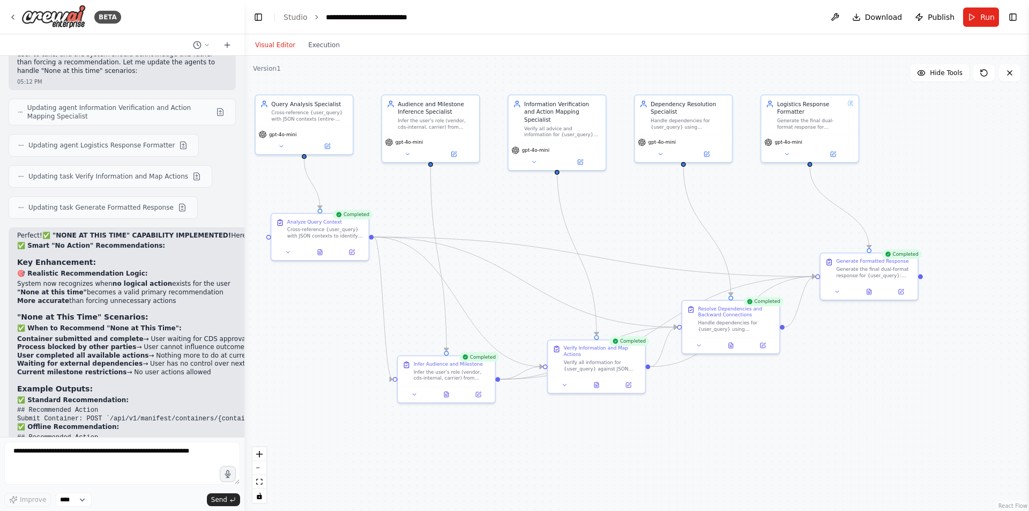
drag, startPoint x: 784, startPoint y: 448, endPoint x: 663, endPoint y: 426, distance: 122.6
click at [663, 426] on div ".deletable-edge-delete-btn { width: 20px; height: 20px; border: 0px solid #ffff…" at bounding box center [636, 283] width 785 height 455
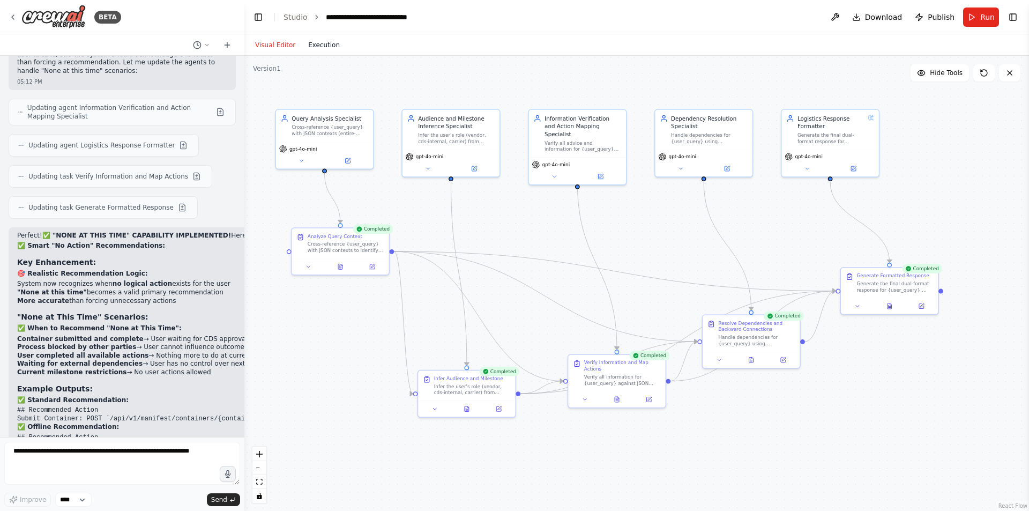
click at [319, 45] on button "Execution" at bounding box center [324, 45] width 45 height 13
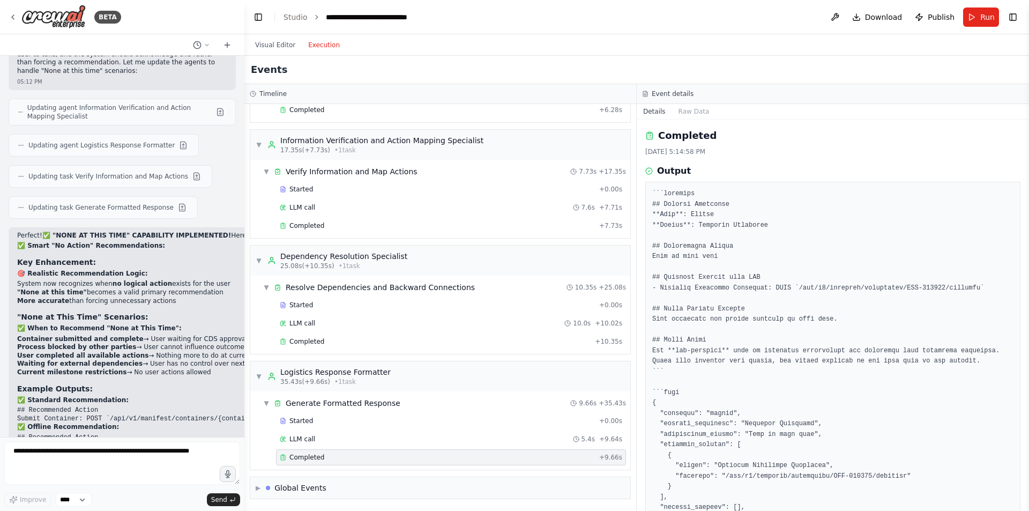
scroll to position [78, 0]
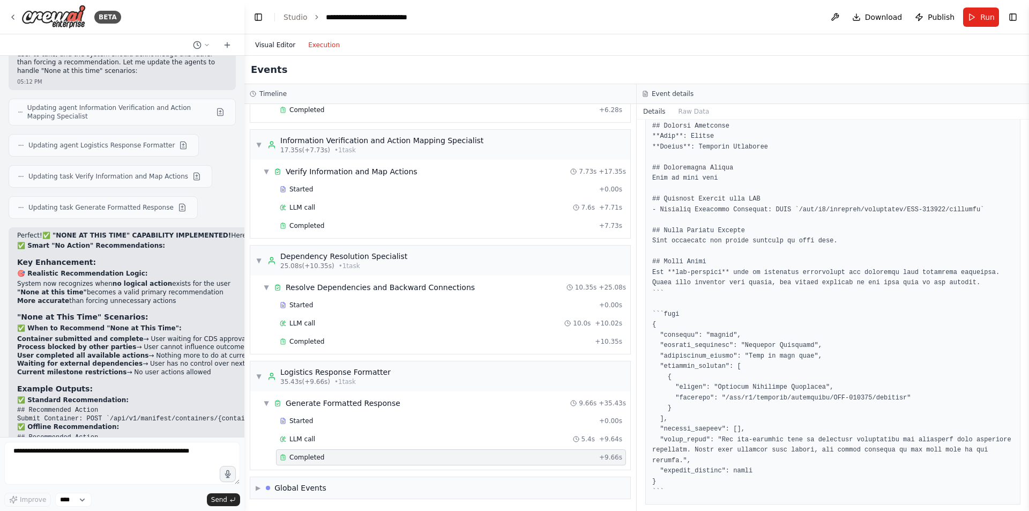
click at [263, 47] on button "Visual Editor" at bounding box center [275, 45] width 53 height 13
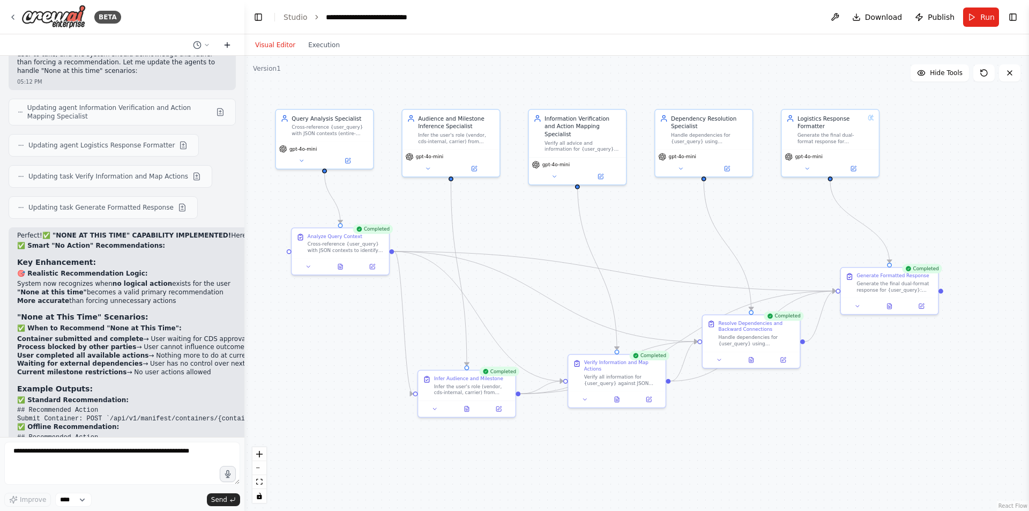
click at [225, 50] on button at bounding box center [227, 45] width 17 height 13
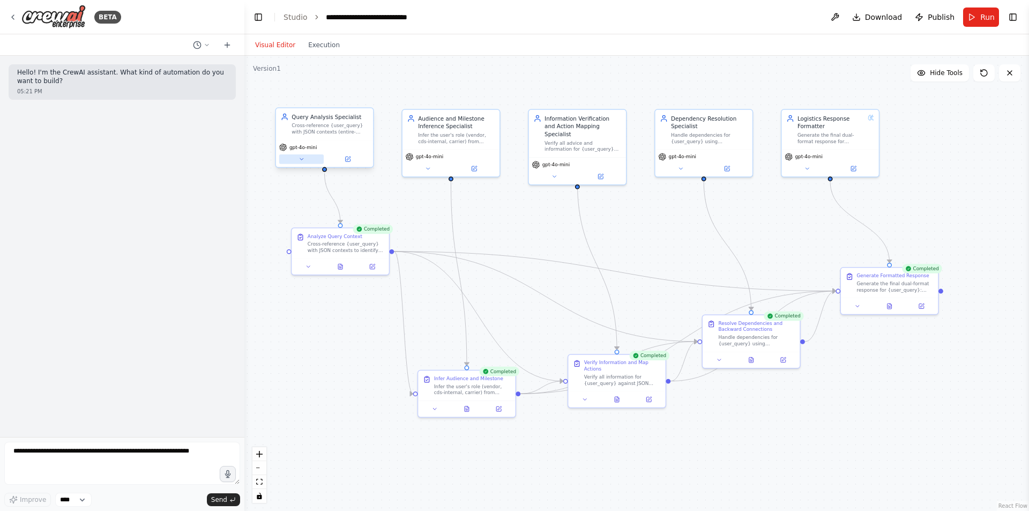
click at [297, 160] on button at bounding box center [301, 159] width 45 height 10
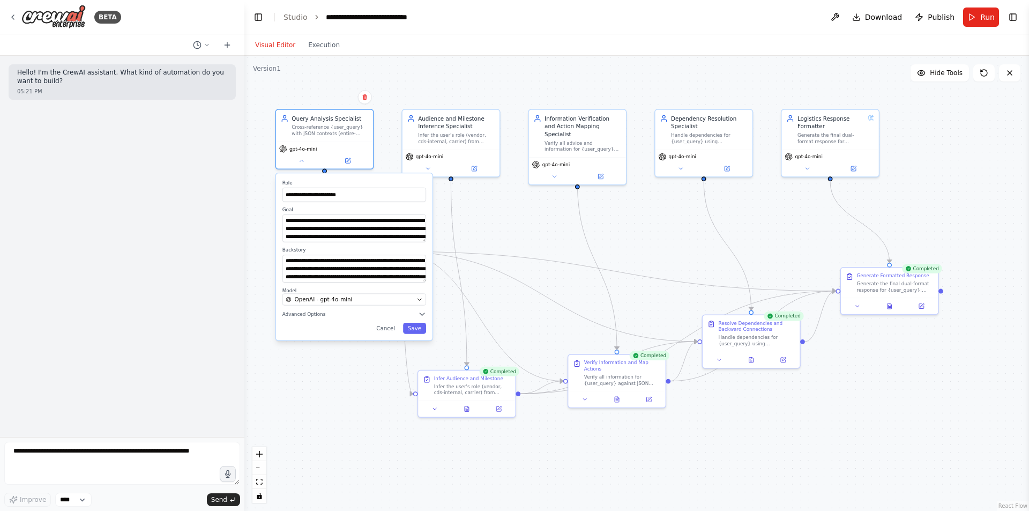
click at [675, 251] on div "**********" at bounding box center [636, 283] width 785 height 455
click at [353, 165] on div "gpt-4o-mini" at bounding box center [324, 153] width 97 height 27
click at [304, 162] on icon at bounding box center [302, 159] width 6 height 6
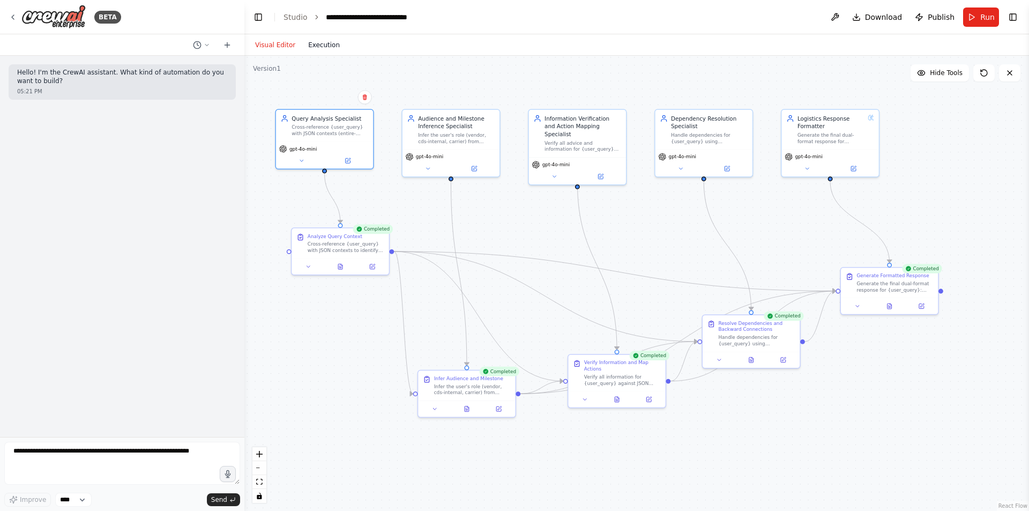
click at [316, 43] on button "Execution" at bounding box center [324, 45] width 45 height 13
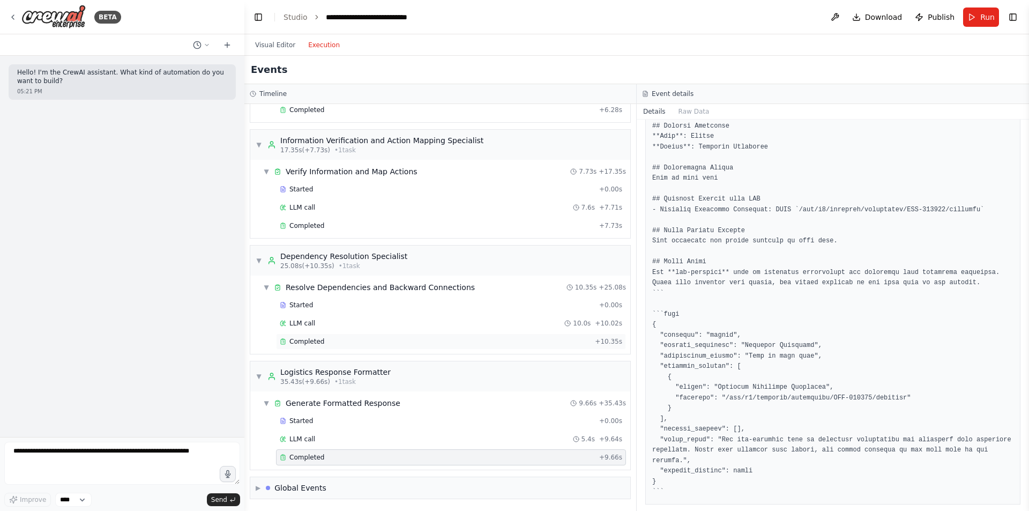
click at [334, 345] on div "Completed" at bounding box center [435, 341] width 311 height 9
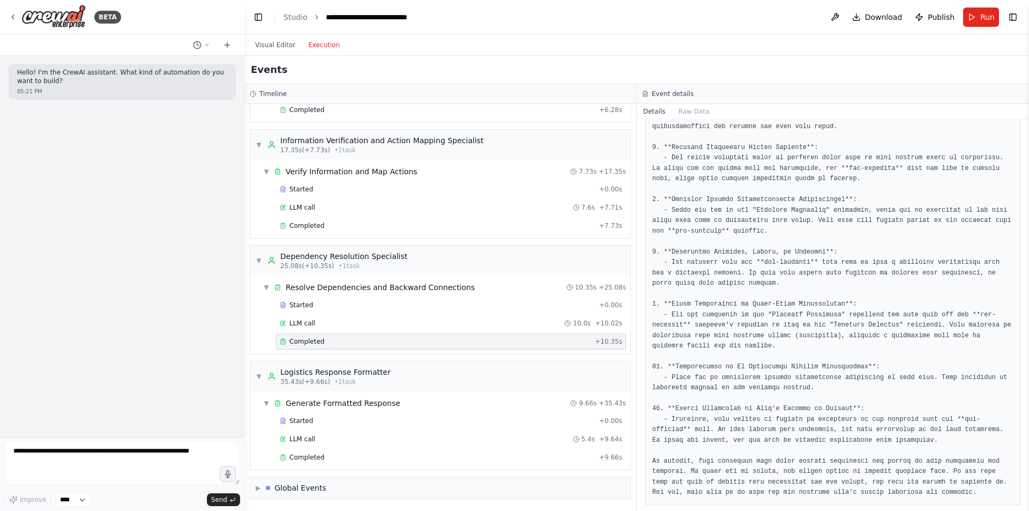
scroll to position [361, 0]
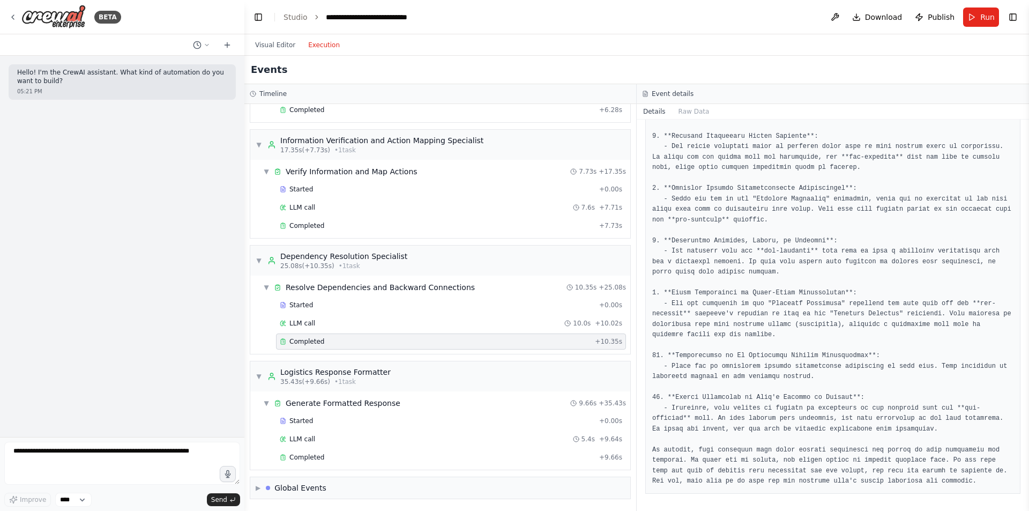
click at [394, 449] on div "Started + 0.00s LLM call 5.4s + 9.64s Completed + 9.66s" at bounding box center [445, 440] width 372 height 55
click at [436, 462] on div "Completed + 9.66s" at bounding box center [451, 457] width 350 height 16
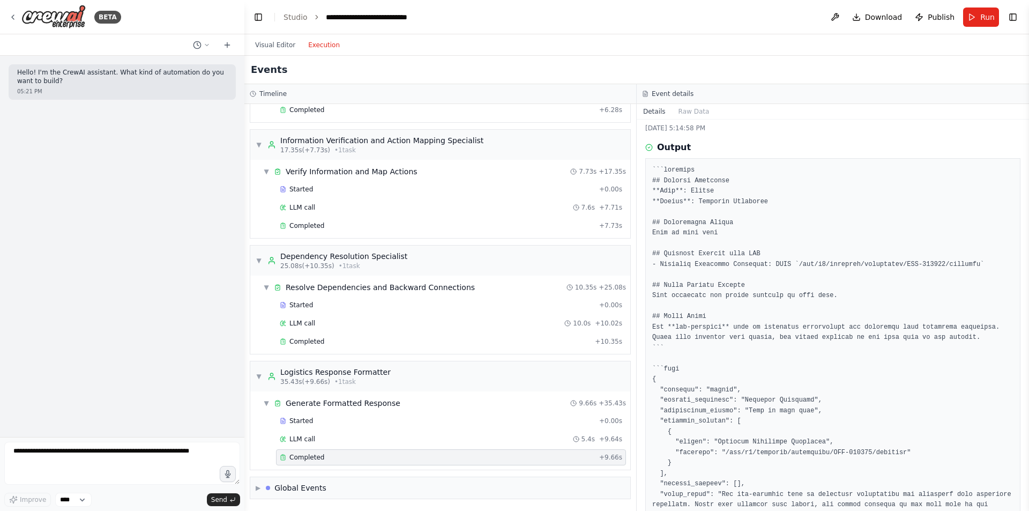
scroll to position [78, 0]
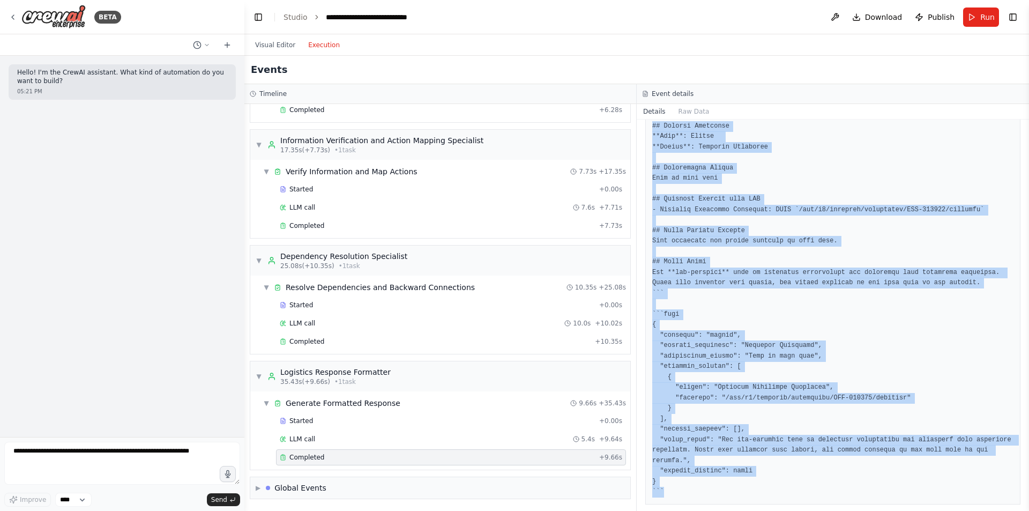
drag, startPoint x: 652, startPoint y: 124, endPoint x: 927, endPoint y: 508, distance: 472.0
click at [927, 508] on div "Completed 8/18/2025, 5:14:58 PM Output" at bounding box center [833, 315] width 392 height 391
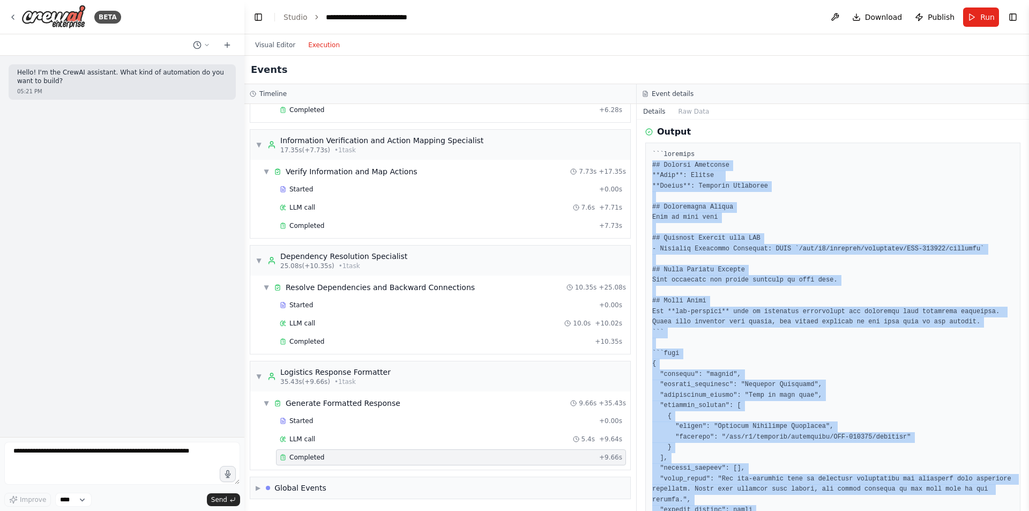
scroll to position [39, 0]
click at [851, 386] on pre at bounding box center [833, 343] width 361 height 387
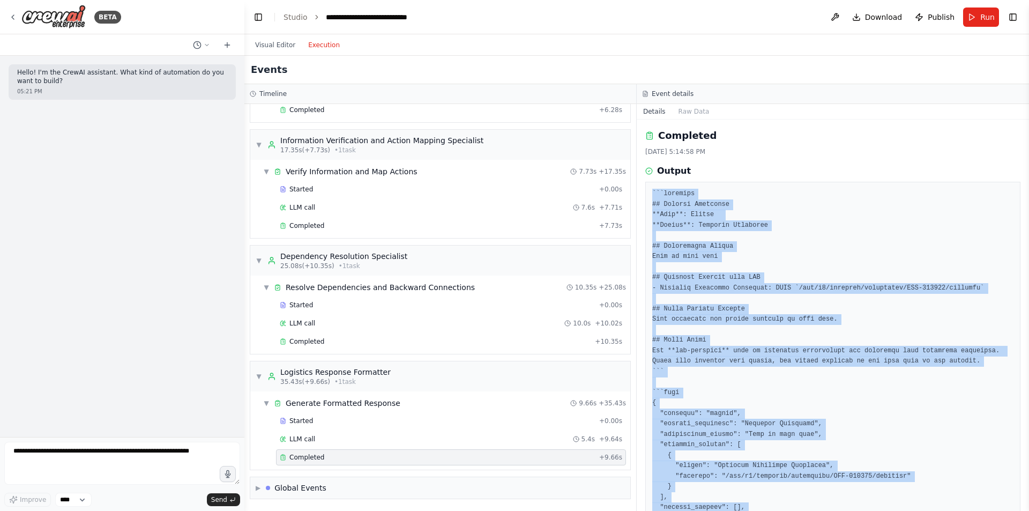
scroll to position [78, 0]
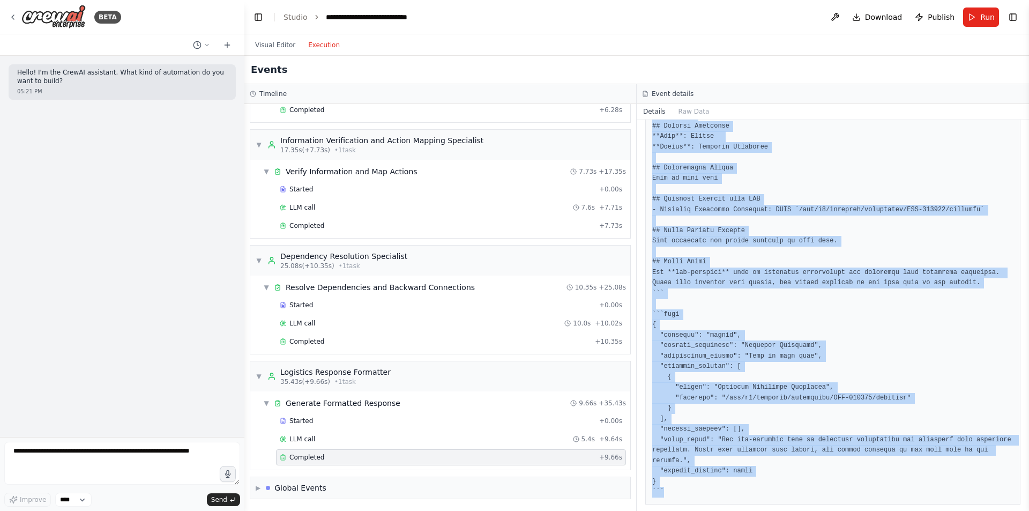
drag, startPoint x: 652, startPoint y: 191, endPoint x: 839, endPoint y: 523, distance: 381.5
click at [839, 510] on html "**********" at bounding box center [514, 255] width 1029 height 511
copy pre "```markdown ## Current Milestone **Role**: Vendor **Status**: Manifest Submitte…"
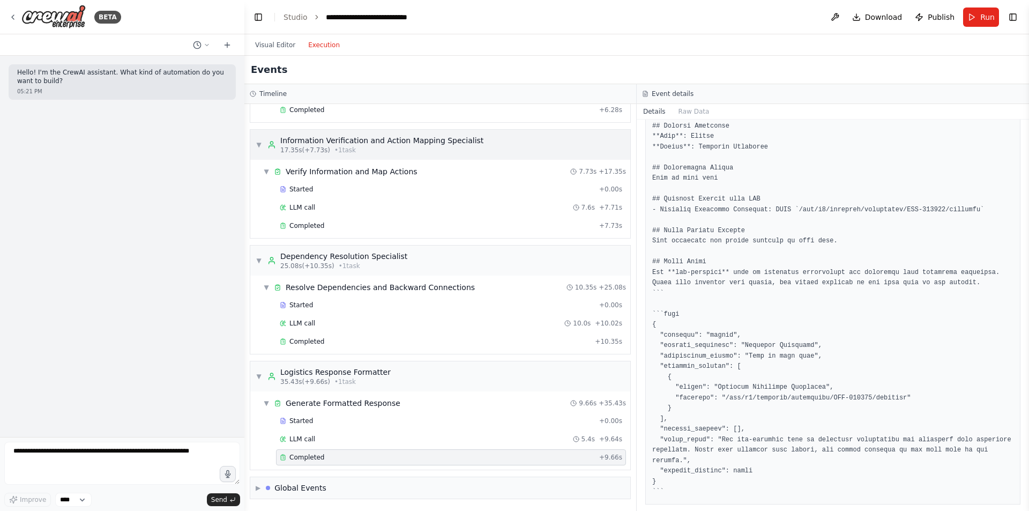
click at [260, 147] on span "▼" at bounding box center [259, 144] width 6 height 9
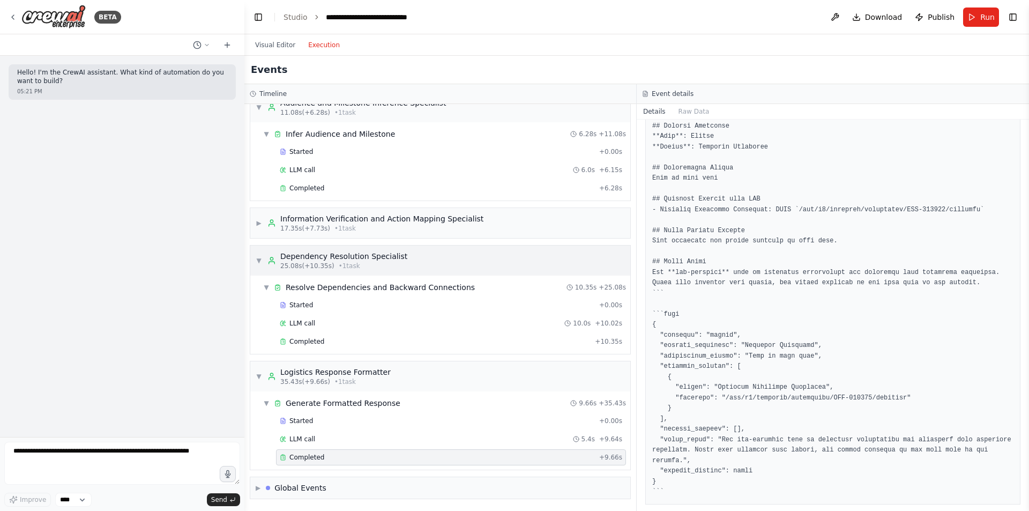
click at [261, 258] on span "▼" at bounding box center [259, 260] width 6 height 9
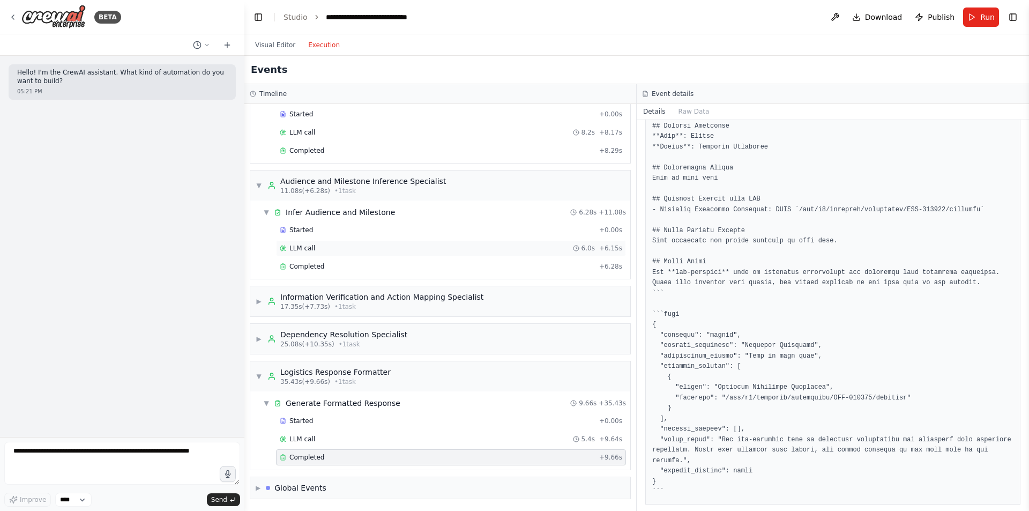
scroll to position [0, 0]
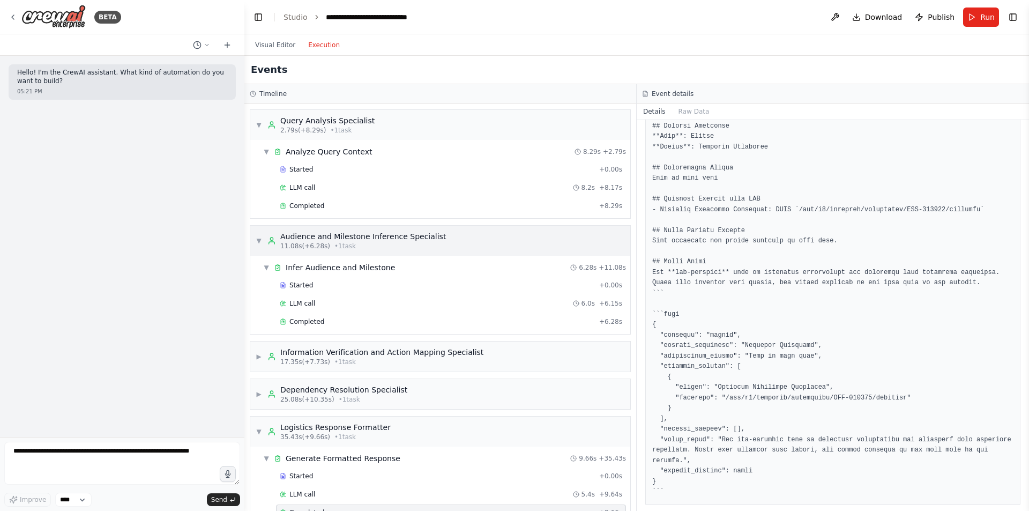
click at [260, 246] on div "▼ Audience and Milestone Inference Specialist 11.08s (+6.28s) • 1 task" at bounding box center [351, 240] width 190 height 19
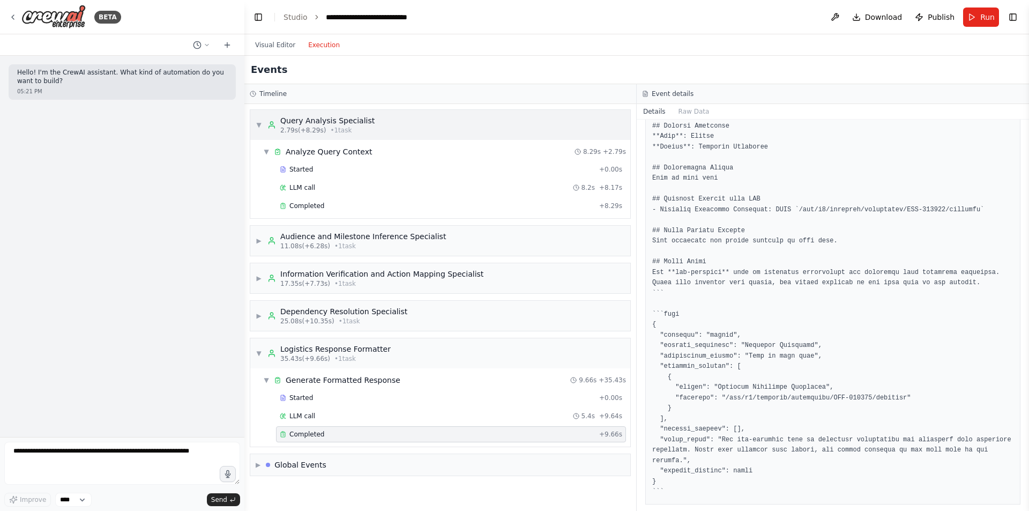
click at [260, 118] on div "▼ Query Analysis Specialist 2.79s (+8.29s) • 1 task" at bounding box center [315, 124] width 119 height 19
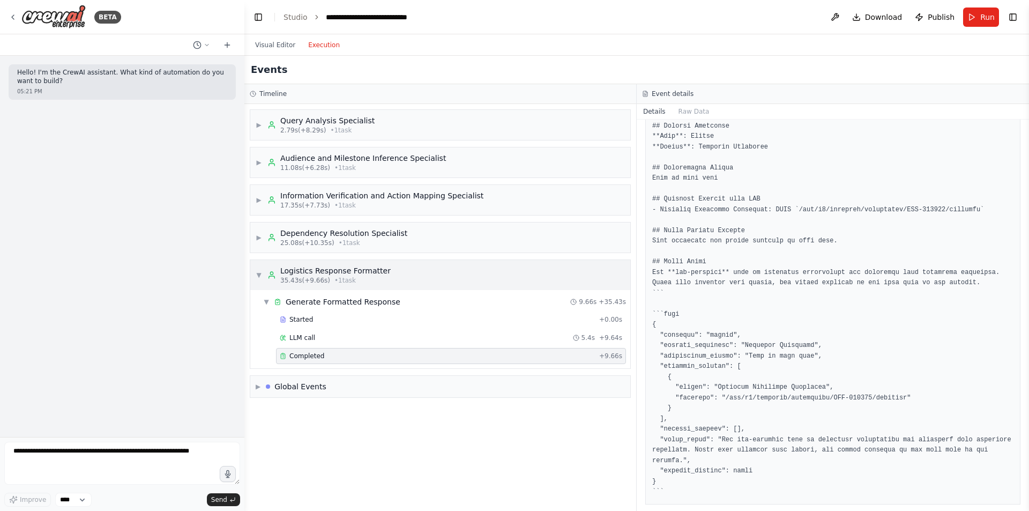
click at [262, 276] on div "▼ Logistics Response Formatter 35.43s (+9.66s) • 1 task" at bounding box center [323, 274] width 135 height 19
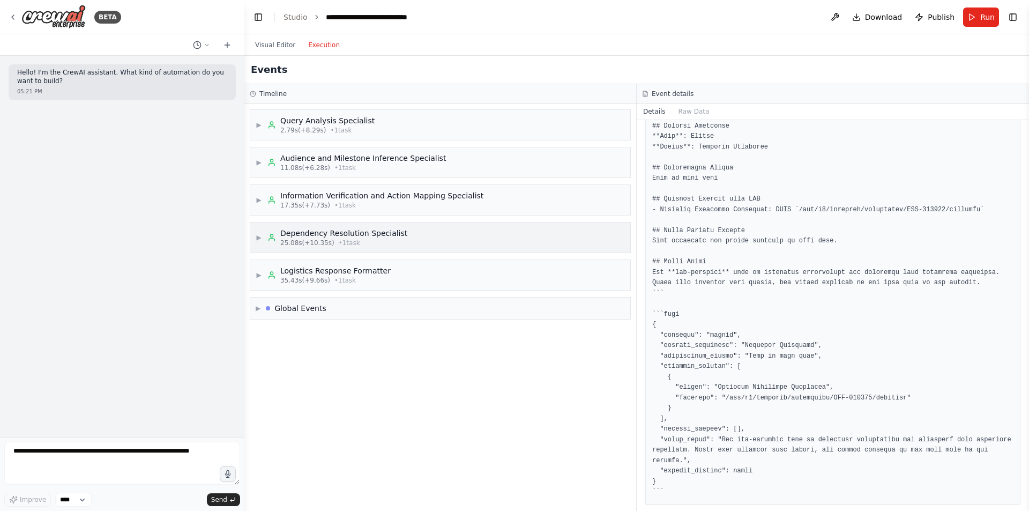
click at [345, 230] on div "Dependency Resolution Specialist" at bounding box center [343, 233] width 127 height 11
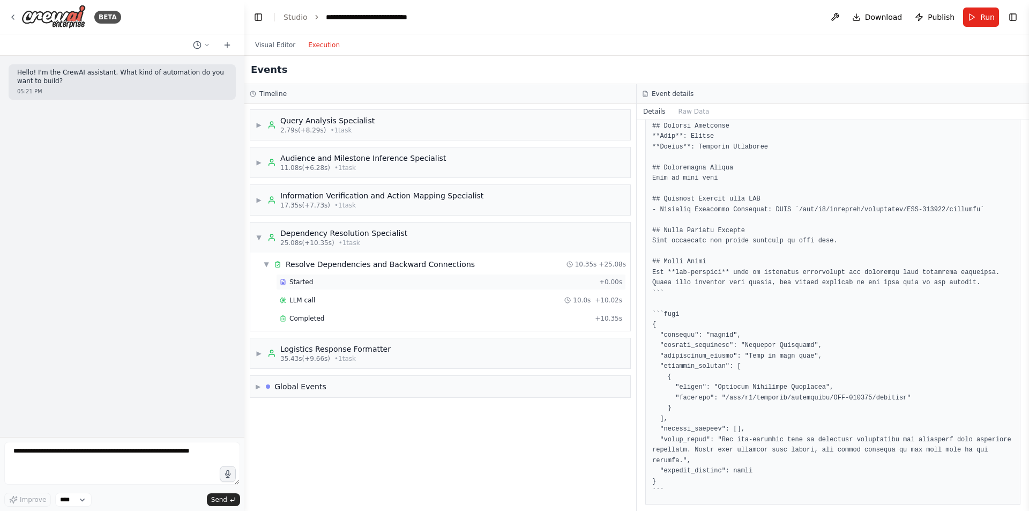
click at [349, 285] on div "Started" at bounding box center [437, 282] width 315 height 9
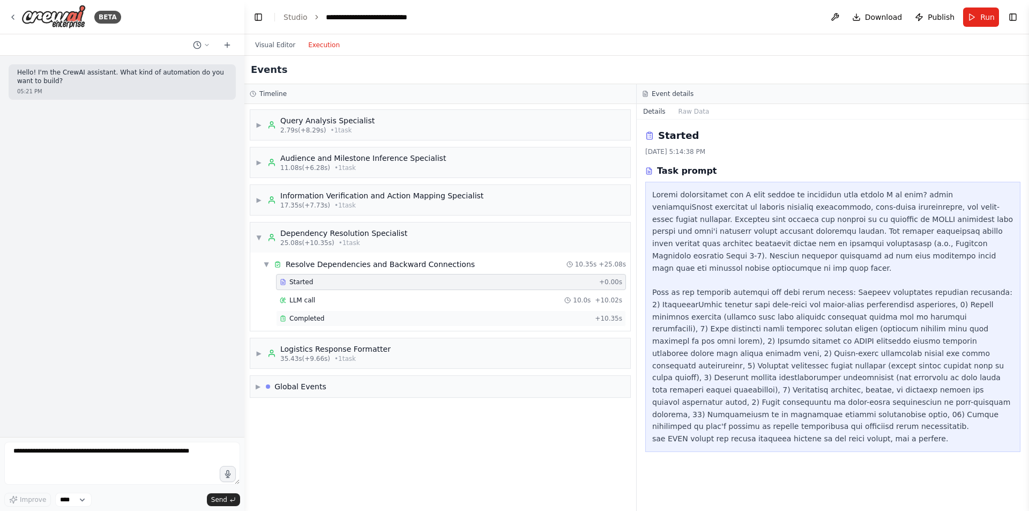
click at [433, 321] on div "Completed" at bounding box center [435, 318] width 311 height 9
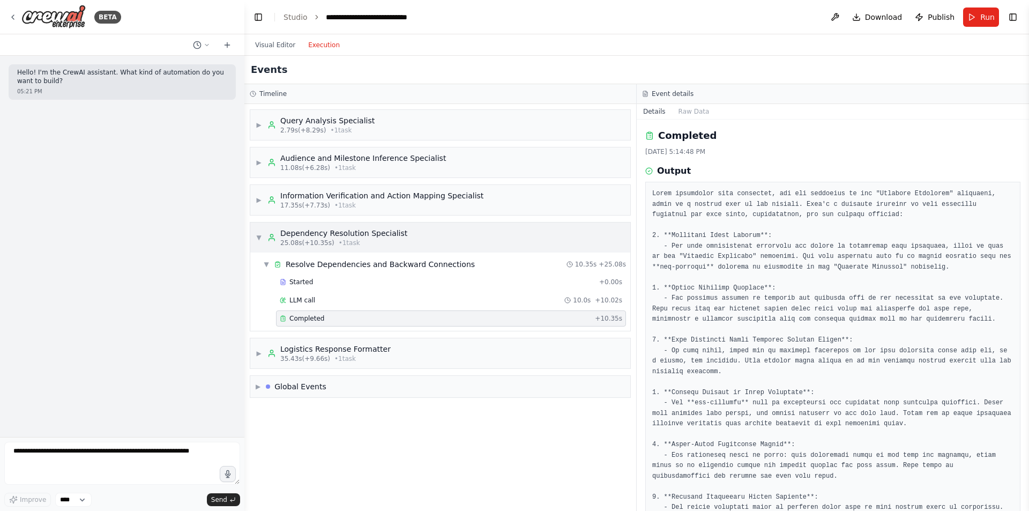
click at [256, 241] on span "▼" at bounding box center [259, 237] width 6 height 9
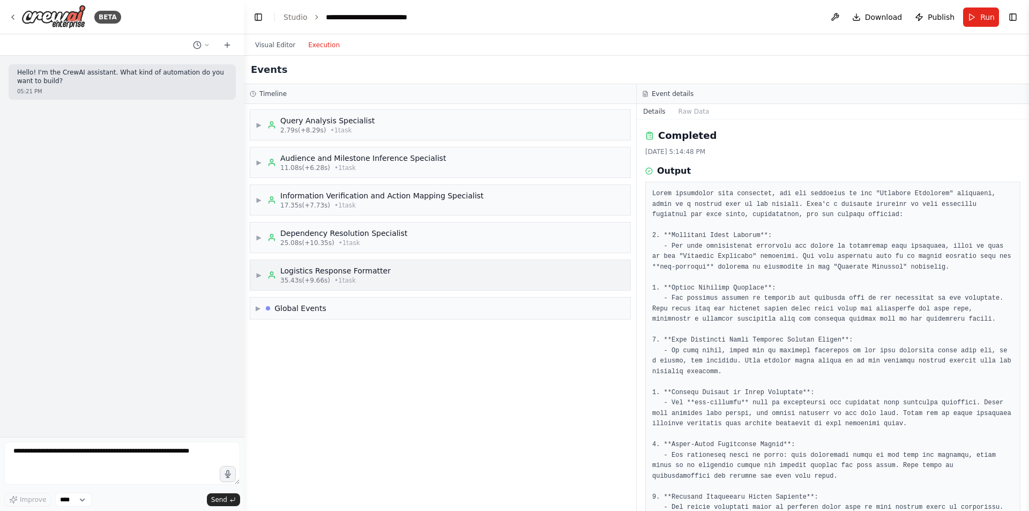
click at [258, 272] on span "▶" at bounding box center [259, 275] width 6 height 9
click at [316, 358] on span "Completed" at bounding box center [307, 356] width 35 height 9
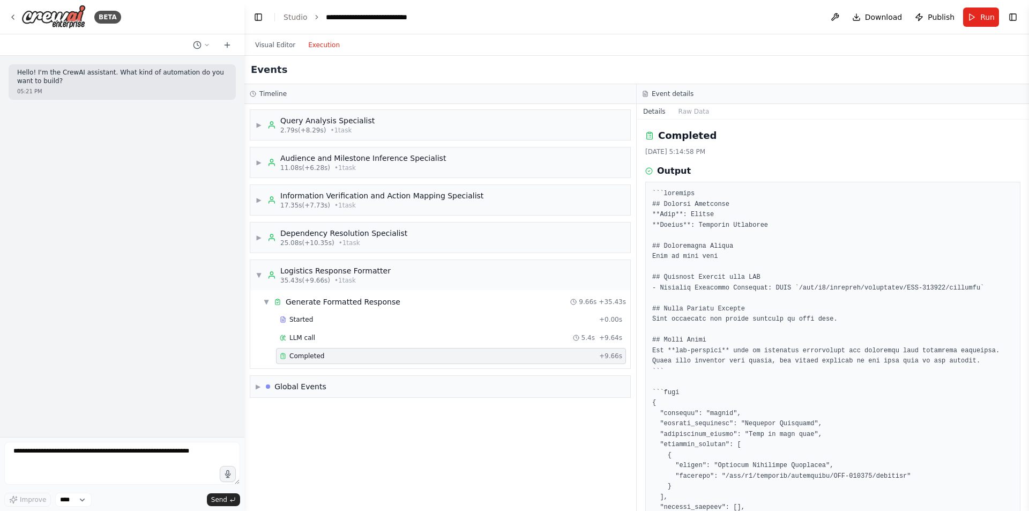
scroll to position [78, 0]
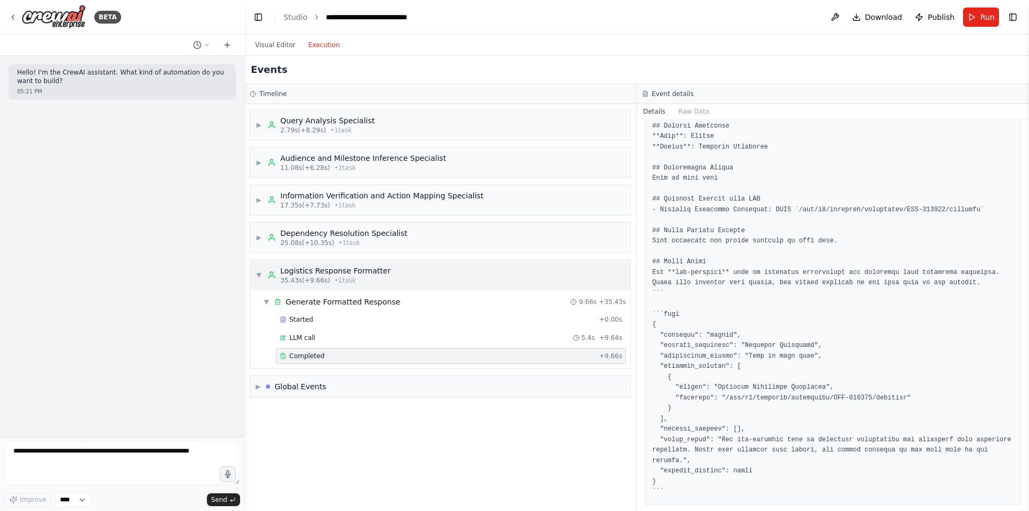
click at [260, 273] on span "▼" at bounding box center [259, 275] width 6 height 9
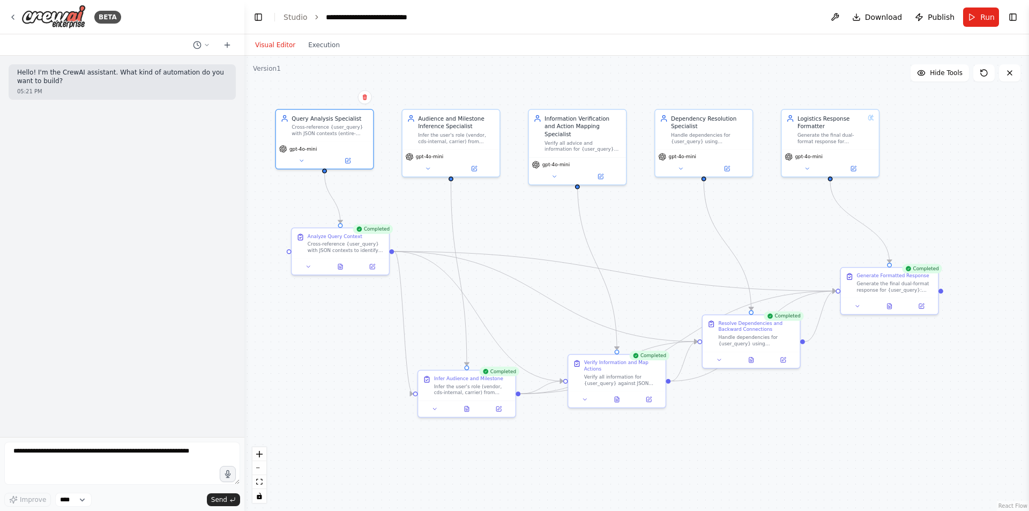
click at [270, 43] on button "Visual Editor" at bounding box center [275, 45] width 53 height 13
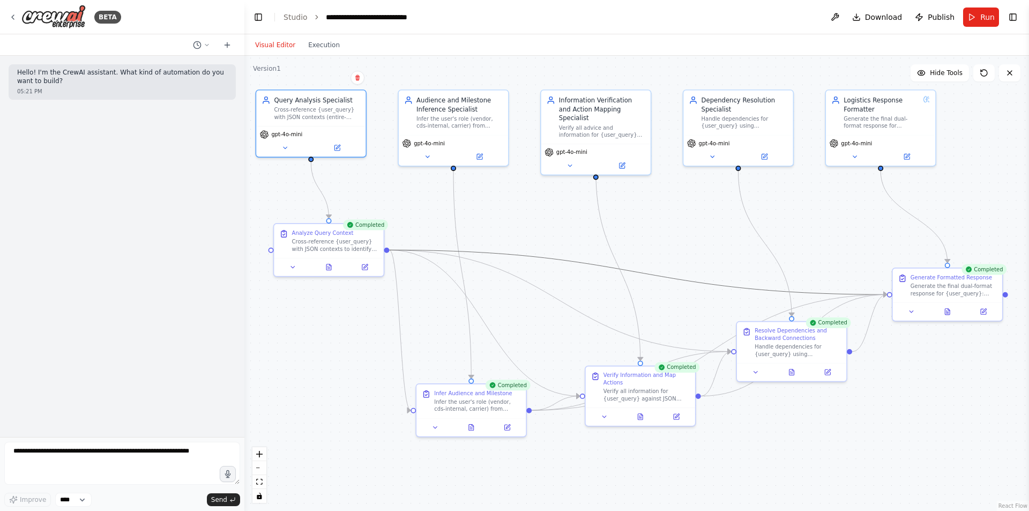
drag, startPoint x: 610, startPoint y: 266, endPoint x: 472, endPoint y: 268, distance: 137.8
click at [472, 268] on div ".deletable-edge-delete-btn { width: 20px; height: 20px; border: 0px solid #ffff…" at bounding box center [636, 283] width 785 height 455
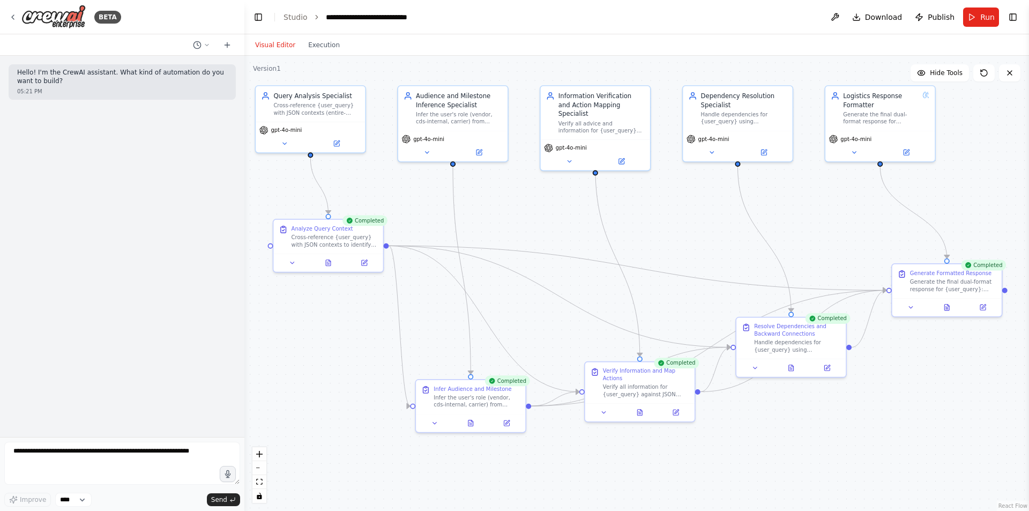
click at [799, 397] on div ".deletable-edge-delete-btn { width: 20px; height: 20px; border: 0px solid #ffff…" at bounding box center [636, 283] width 785 height 455
drag, startPoint x: 641, startPoint y: 379, endPoint x: 631, endPoint y: 359, distance: 21.6
click at [631, 359] on div "Verify Information and Map Actions" at bounding box center [637, 364] width 86 height 14
click at [741, 429] on div ".deletable-edge-delete-btn { width: 20px; height: 20px; border: 0px solid #ffff…" at bounding box center [636, 283] width 785 height 455
drag, startPoint x: 631, startPoint y: 372, endPoint x: 638, endPoint y: 371, distance: 7.1
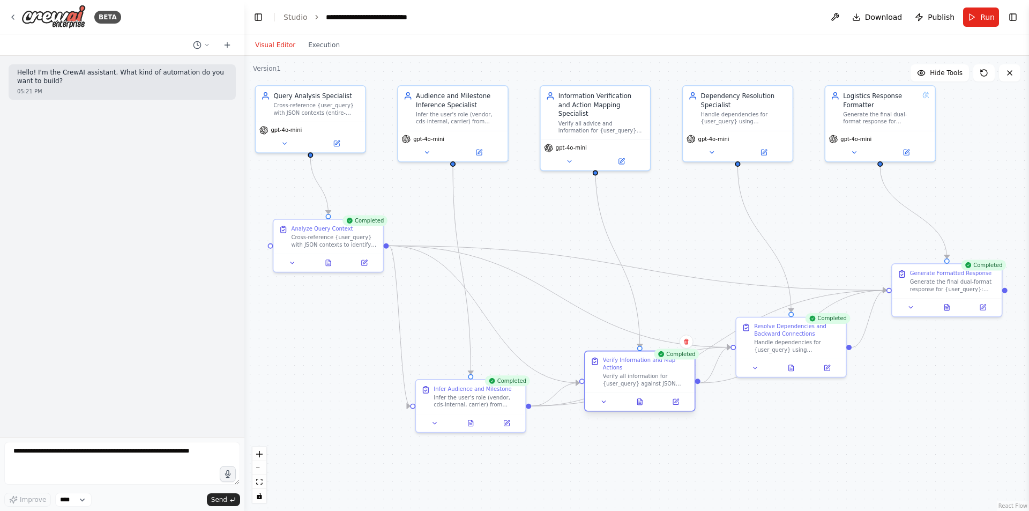
click at [638, 371] on div "Verify Information and Map Actions Verify all information for {user_query} agai…" at bounding box center [646, 372] width 86 height 30
click at [804, 426] on div ".deletable-edge-delete-btn { width: 20px; height: 20px; border: 0px solid #ffff…" at bounding box center [636, 283] width 785 height 455
click at [829, 369] on icon at bounding box center [827, 365] width 7 height 7
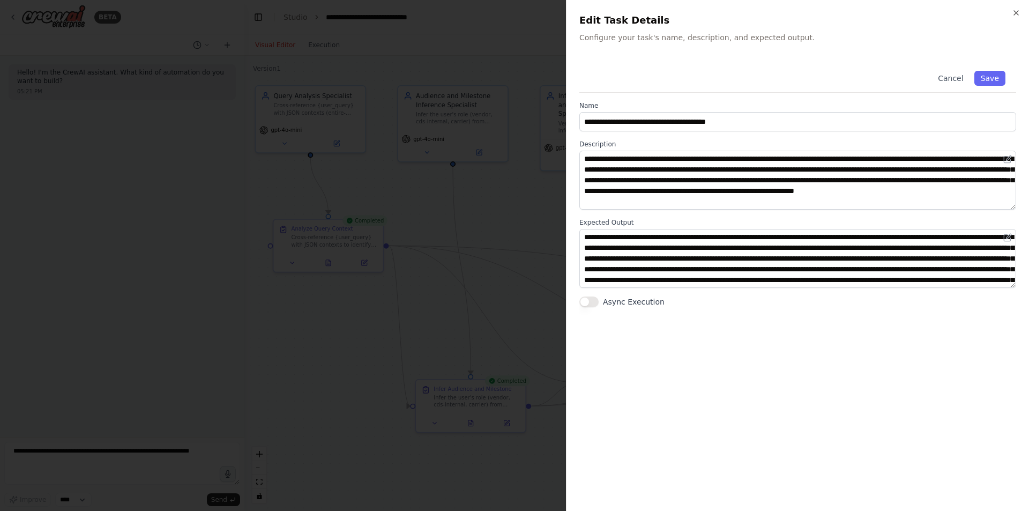
scroll to position [43, 0]
click at [503, 305] on div at bounding box center [514, 255] width 1029 height 511
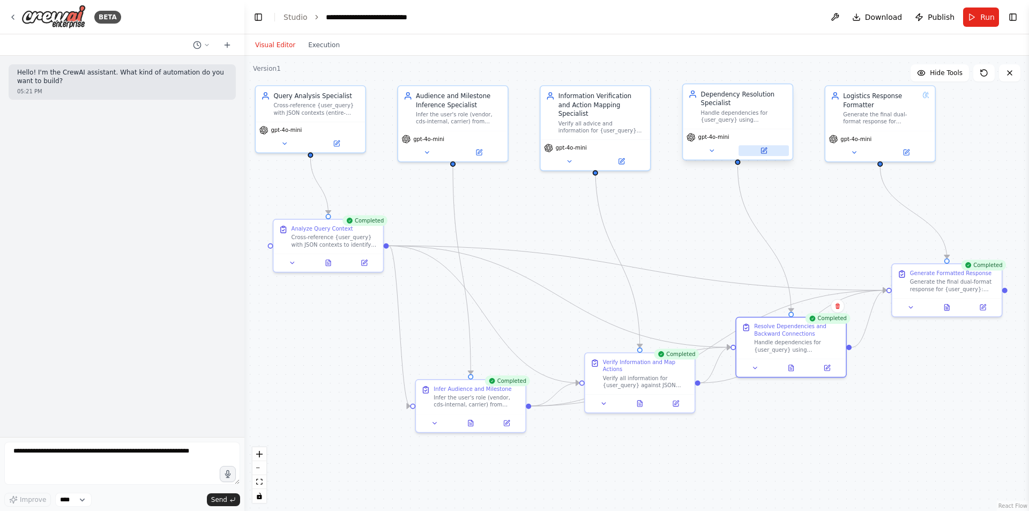
click at [775, 149] on button at bounding box center [764, 150] width 50 height 11
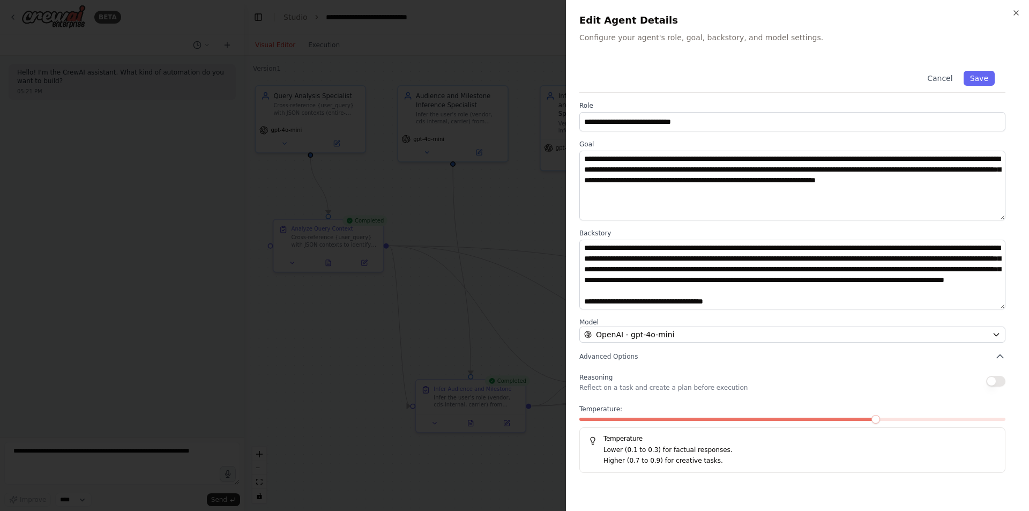
click at [525, 240] on div at bounding box center [514, 255] width 1029 height 511
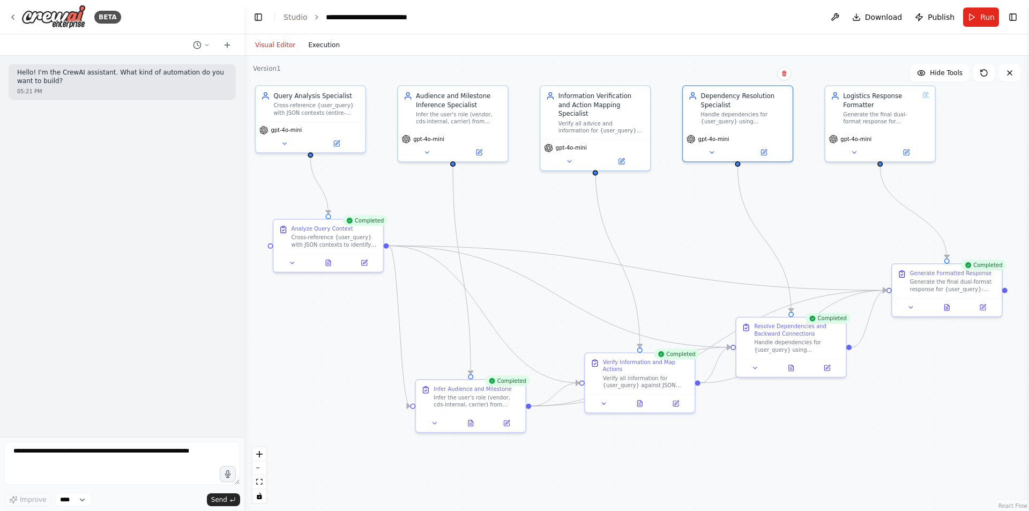
click at [312, 41] on button "Execution" at bounding box center [324, 45] width 45 height 13
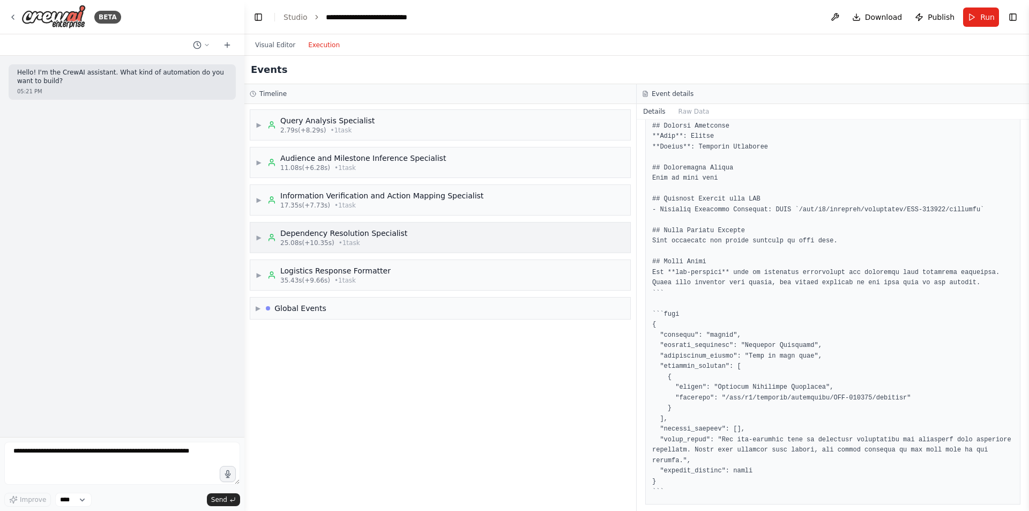
click at [275, 231] on div "Dependency Resolution Specialist 25.08s (+10.35s) • 1 task" at bounding box center [338, 237] width 140 height 19
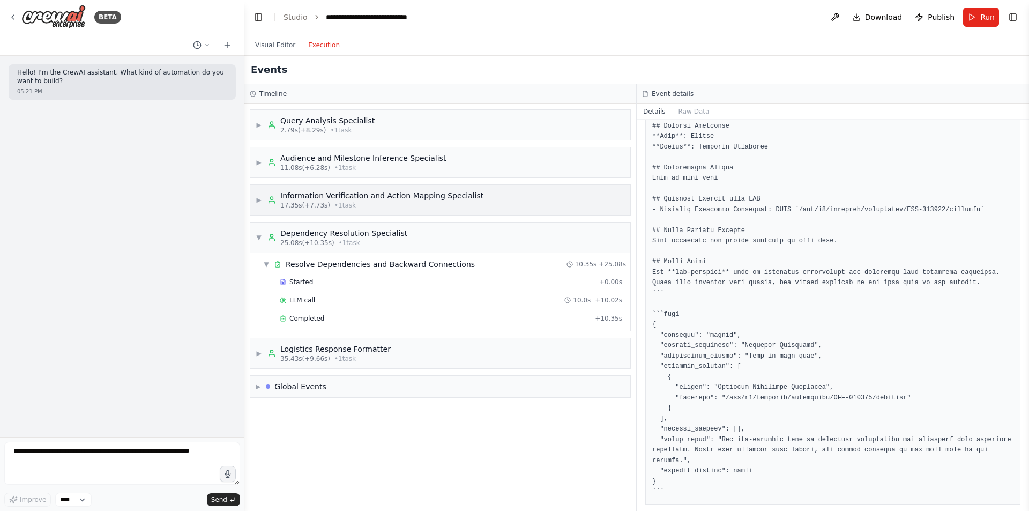
click at [290, 198] on div "Information Verification and Action Mapping Specialist" at bounding box center [381, 195] width 203 height 11
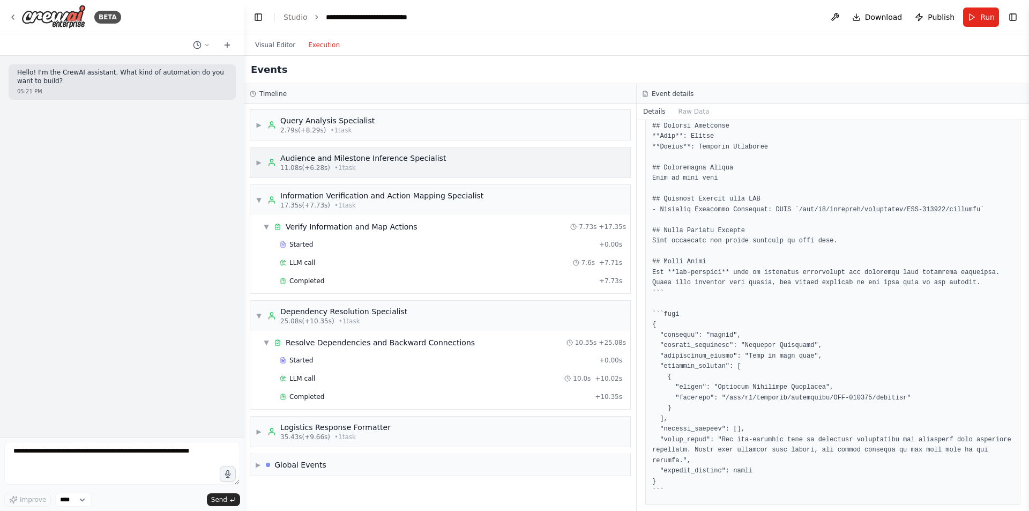
click at [290, 162] on div "Audience and Milestone Inference Specialist" at bounding box center [363, 158] width 166 height 11
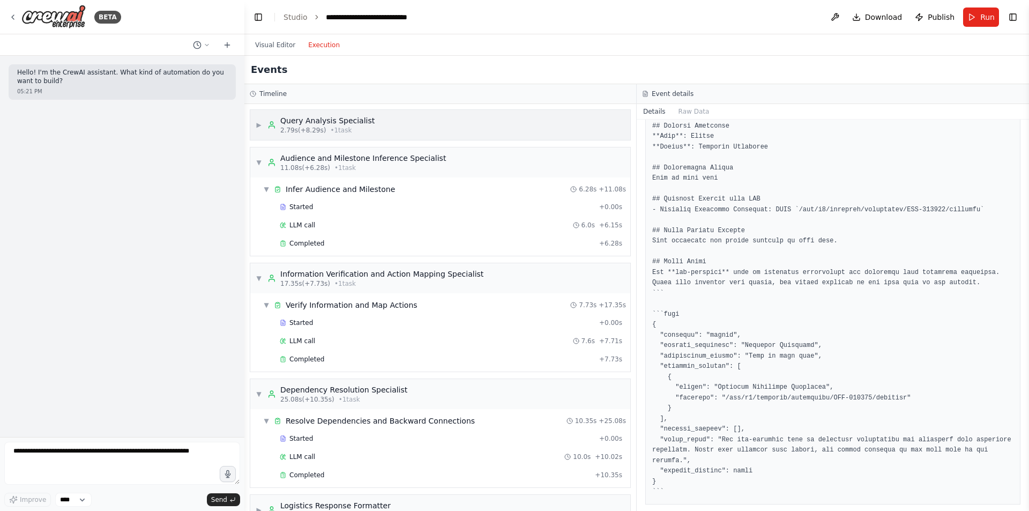
click at [275, 118] on div "Query Analysis Specialist 2.79s (+8.29s) • 1 task" at bounding box center [321, 124] width 107 height 19
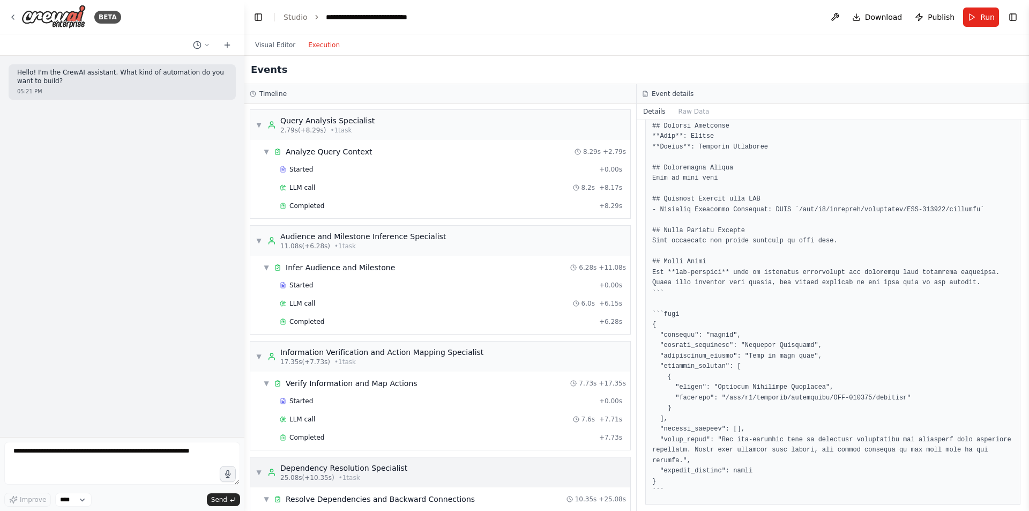
scroll to position [134, 0]
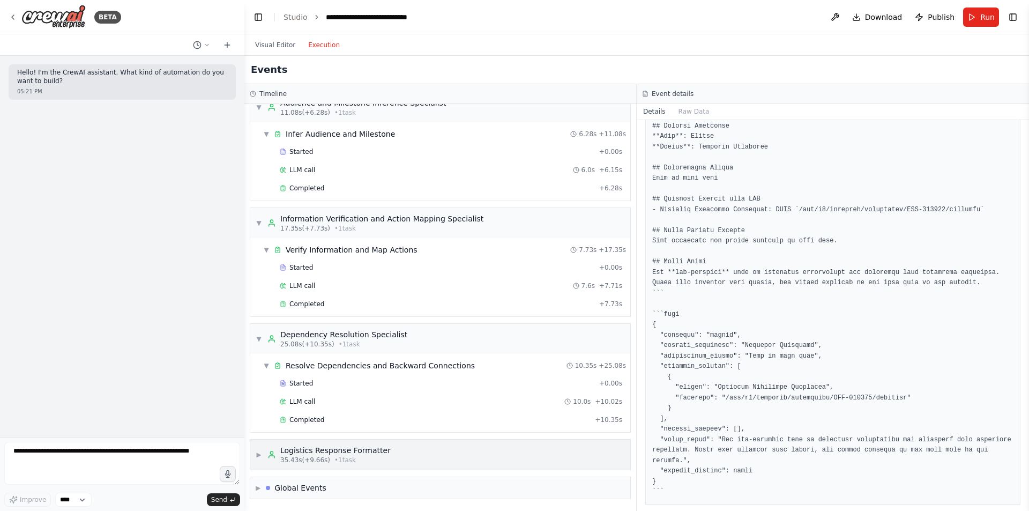
click at [317, 461] on span "35.43s (+9.66s)" at bounding box center [305, 460] width 50 height 9
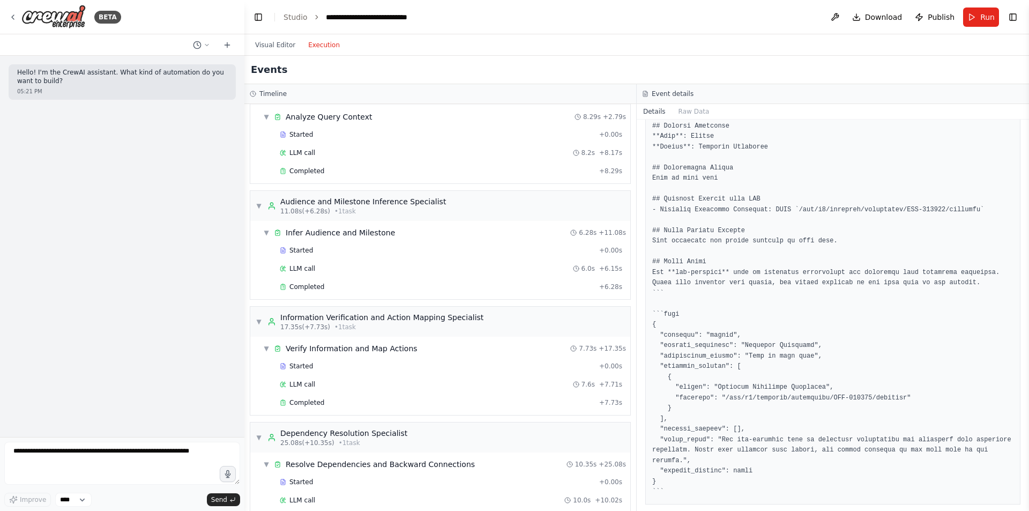
scroll to position [0, 0]
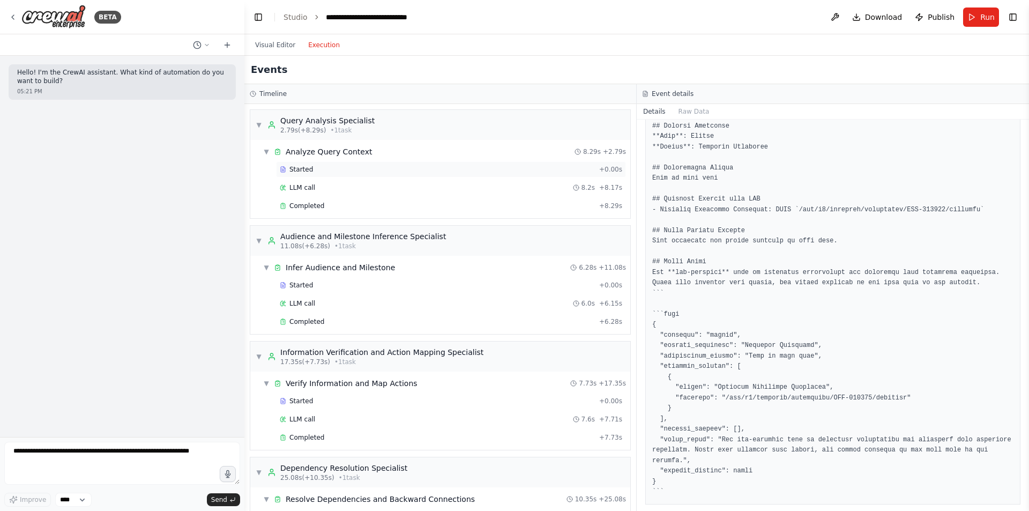
click at [314, 169] on div "Started" at bounding box center [437, 169] width 315 height 9
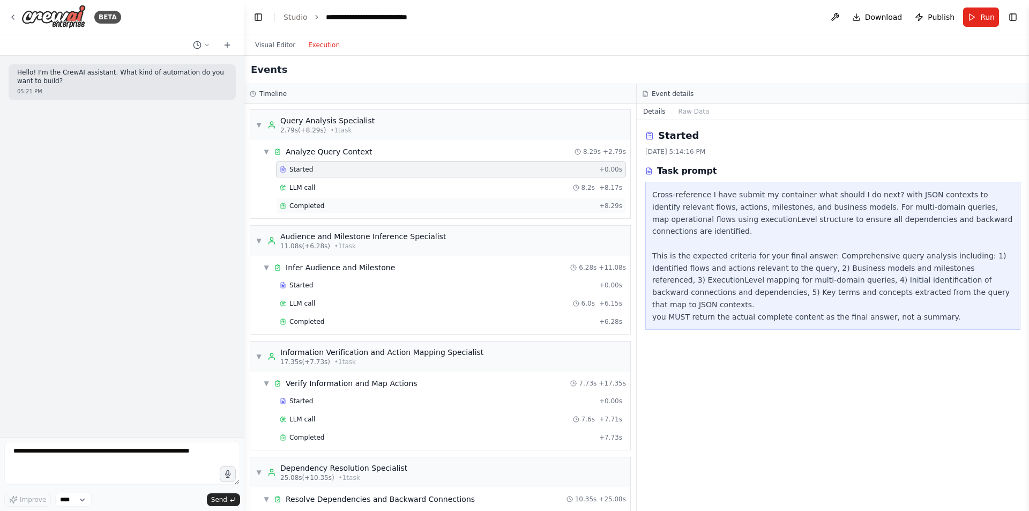
click at [337, 204] on div "Completed" at bounding box center [437, 206] width 315 height 9
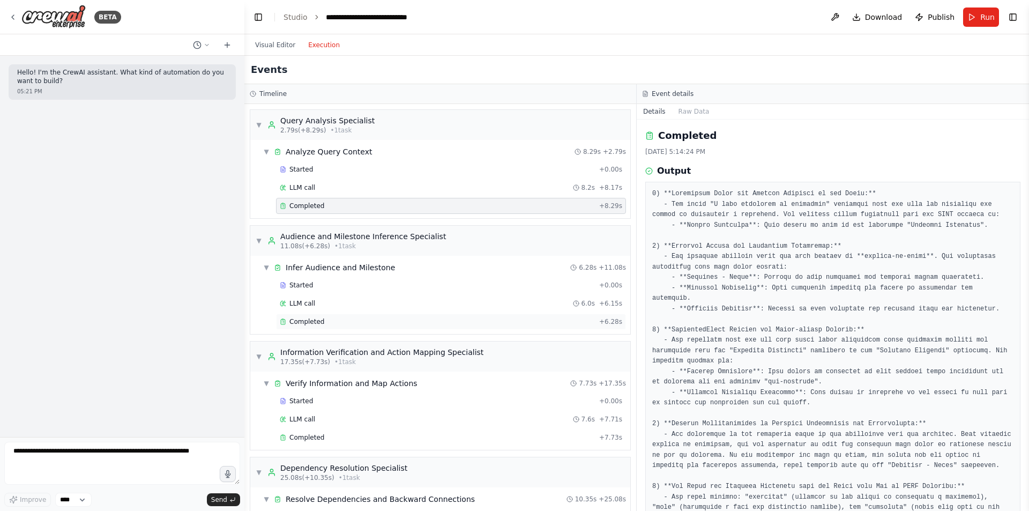
click at [323, 319] on div "Completed" at bounding box center [437, 321] width 315 height 9
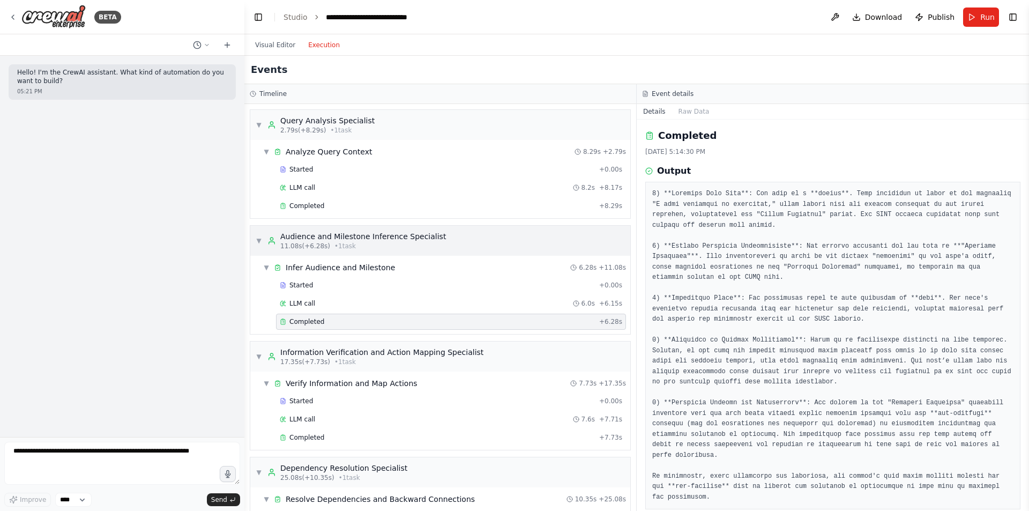
click at [262, 241] on div "▼ Audience and Milestone Inference Specialist 11.08s (+6.28s) • 1 task" at bounding box center [351, 240] width 190 height 19
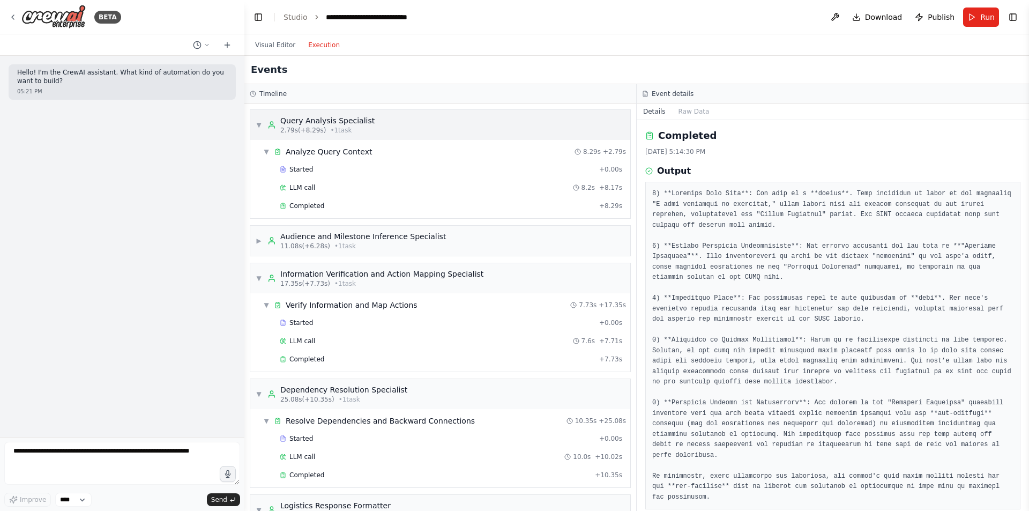
click at [263, 118] on div "▼ Query Analysis Specialist 2.79s (+8.29s) • 1 task" at bounding box center [315, 124] width 119 height 19
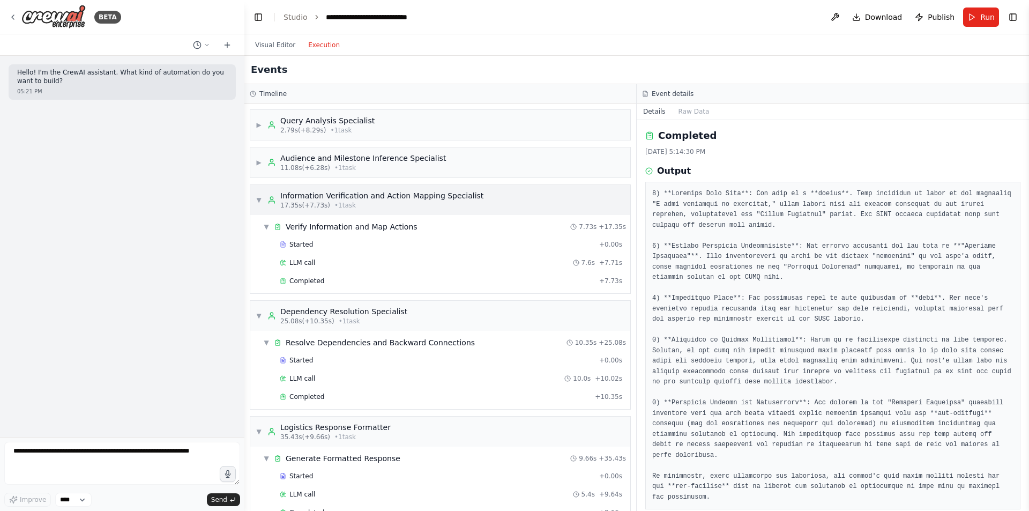
click at [256, 202] on span "▼" at bounding box center [259, 200] width 6 height 9
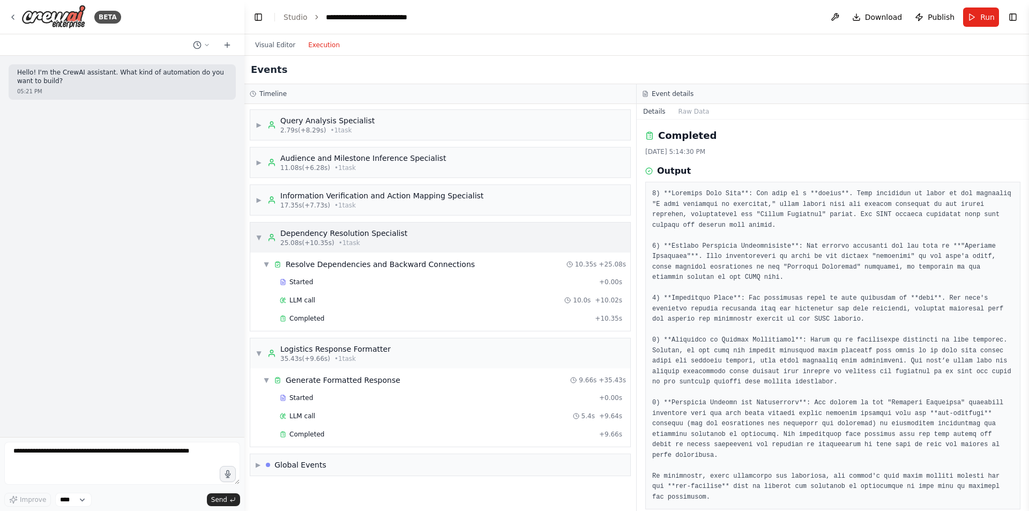
click at [258, 234] on span "▼" at bounding box center [259, 237] width 6 height 9
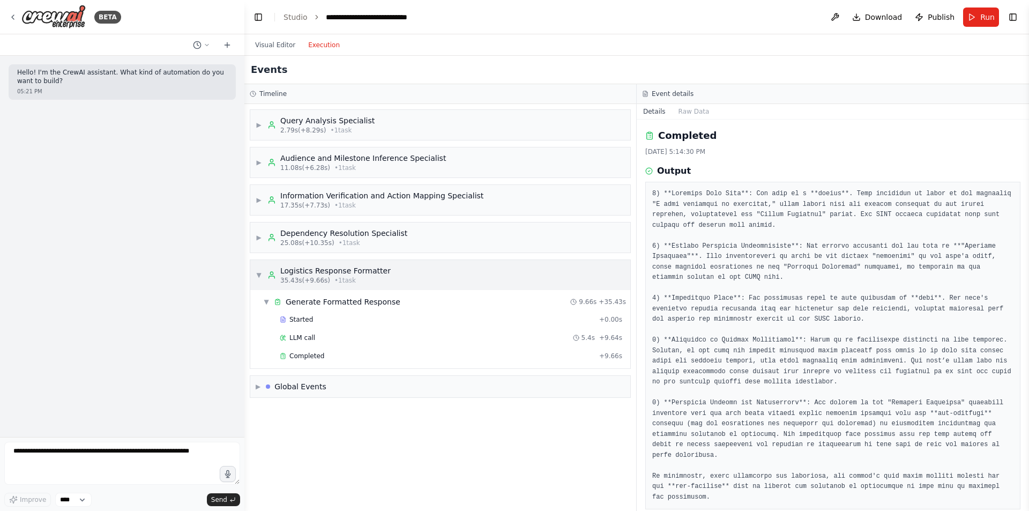
click at [256, 268] on div "▼ Logistics Response Formatter 35.43s (+9.66s) • 1 task" at bounding box center [323, 274] width 135 height 19
click at [277, 287] on div "▶ Logistics Response Formatter 35.43s (+9.66s) • 1 task" at bounding box center [440, 275] width 380 height 30
click at [312, 355] on span "Completed" at bounding box center [307, 356] width 35 height 9
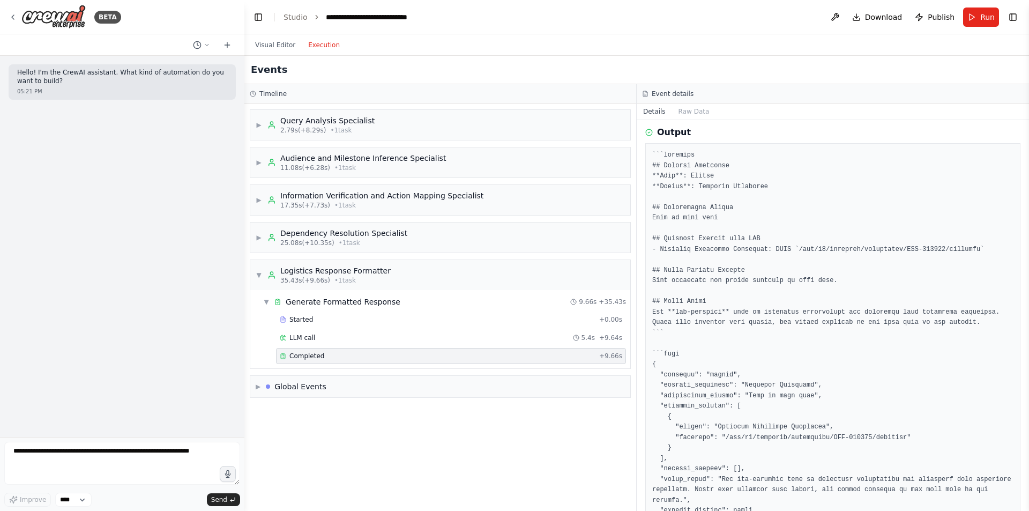
scroll to position [78, 0]
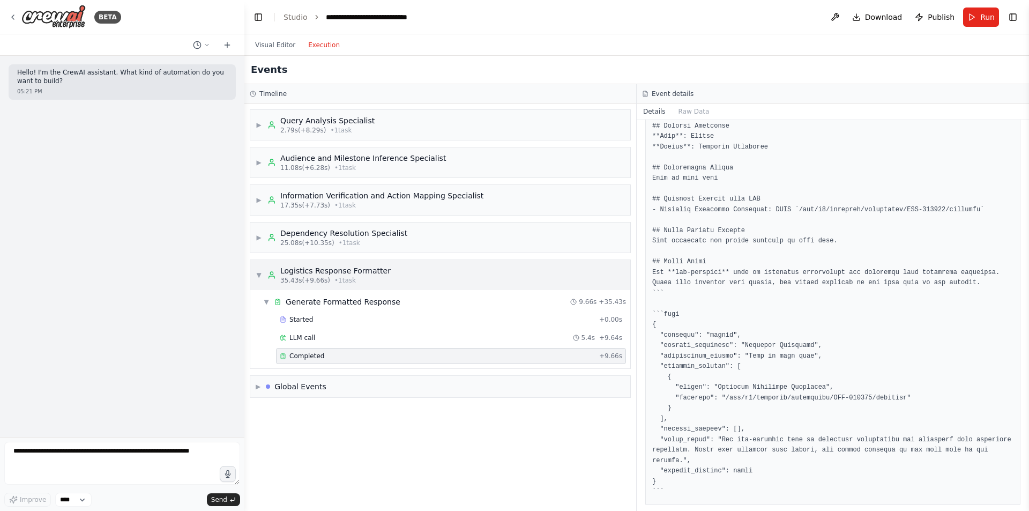
click at [257, 277] on span "▼" at bounding box center [259, 275] width 6 height 9
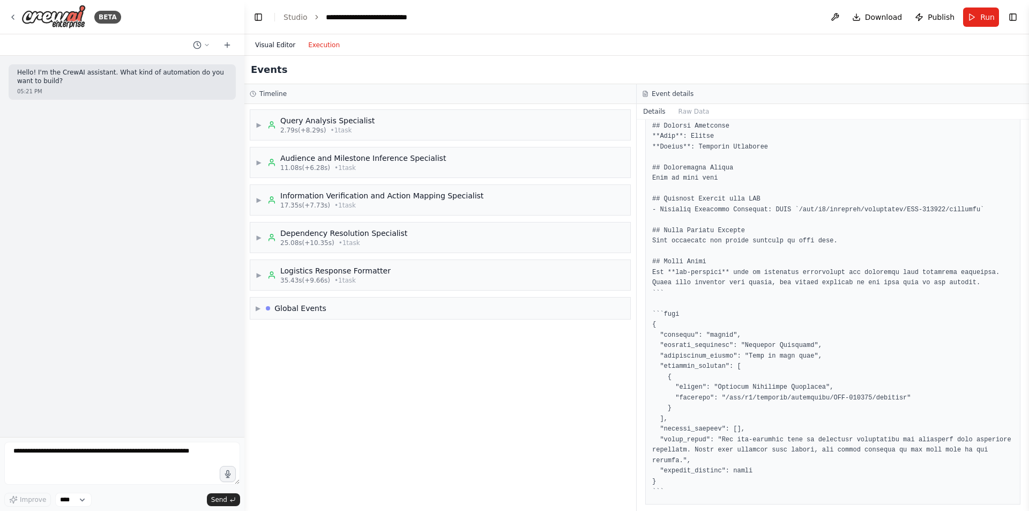
click at [268, 46] on button "Visual Editor" at bounding box center [275, 45] width 53 height 13
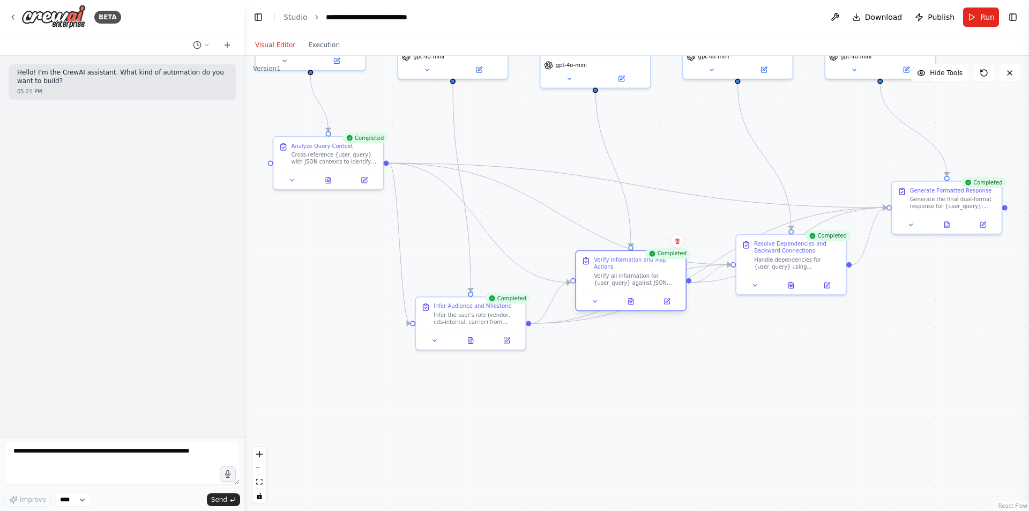
drag, startPoint x: 650, startPoint y: 382, endPoint x: 638, endPoint y: 283, distance: 100.0
click at [638, 283] on div "Verify all information for {user_query} against JSON contexts and intelligently…" at bounding box center [637, 279] width 86 height 14
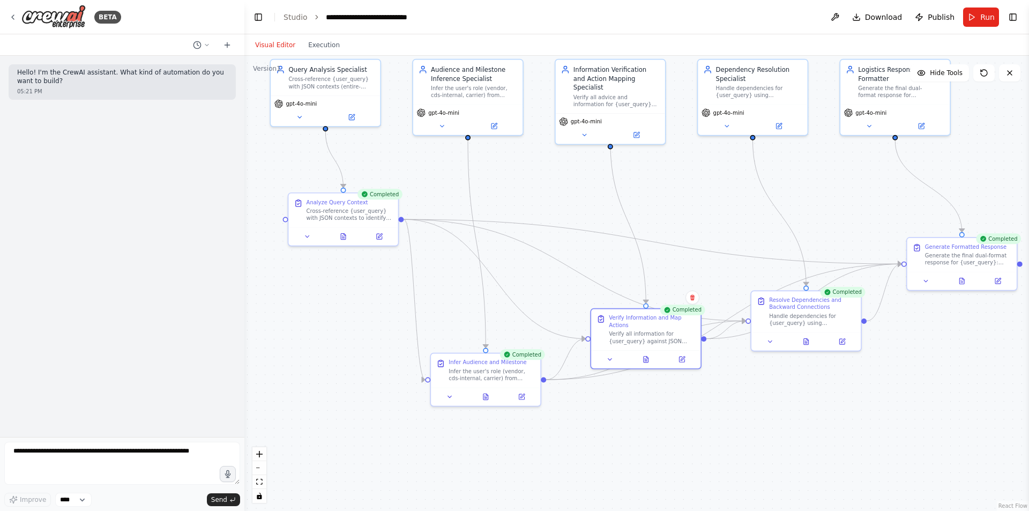
drag, startPoint x: 528, startPoint y: 134, endPoint x: 563, endPoint y: 182, distance: 59.8
click at [563, 182] on div ".deletable-edge-delete-btn { width: 20px; height: 20px; border: 0px solid #ffff…" at bounding box center [636, 283] width 785 height 455
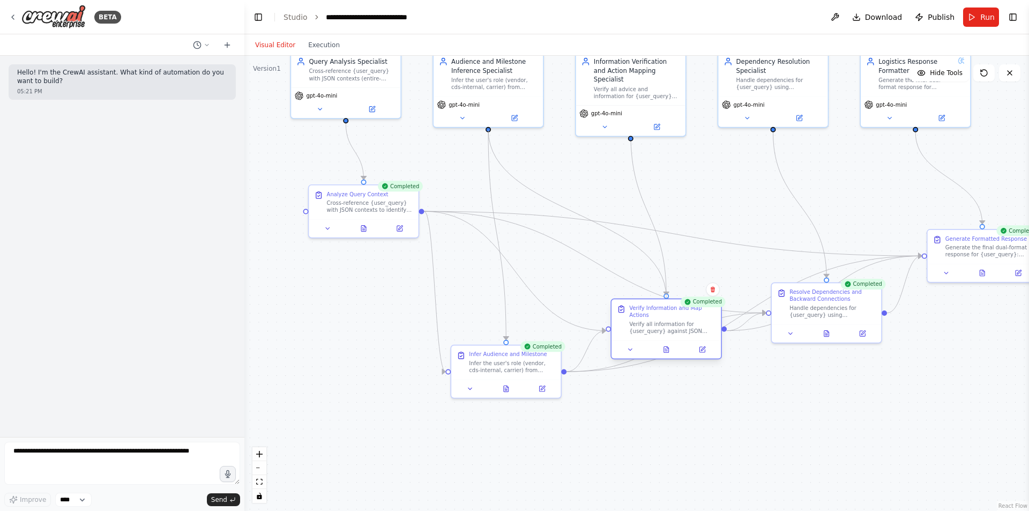
drag, startPoint x: 489, startPoint y: 129, endPoint x: 668, endPoint y: 298, distance: 246.2
click at [668, 298] on div "Query Analysis Specialist Cross-reference {user_query} with JSON contexts (enti…" at bounding box center [429, 195] width 652 height 378
click at [521, 119] on button at bounding box center [515, 116] width 50 height 11
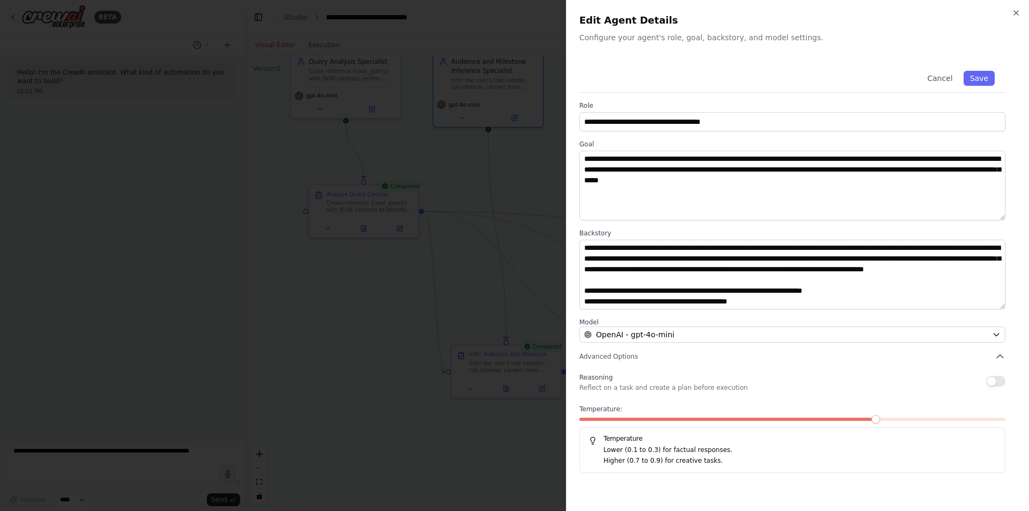
click at [474, 373] on div at bounding box center [514, 255] width 1029 height 511
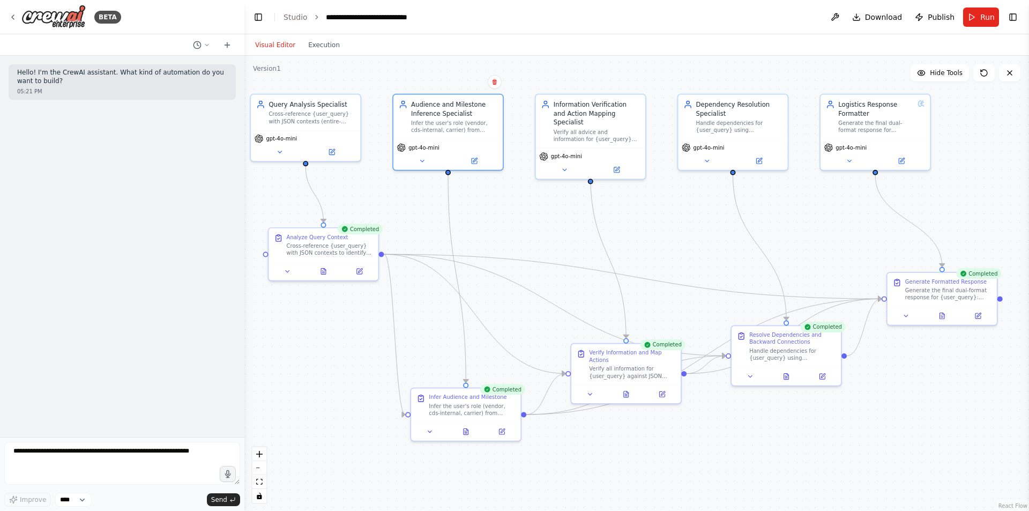
drag, startPoint x: 852, startPoint y: 220, endPoint x: 811, endPoint y: 264, distance: 59.9
click at [811, 264] on div ".deletable-edge-delete-btn { width: 20px; height: 20px; border: 0px solid #ffff…" at bounding box center [636, 283] width 785 height 455
click at [892, 149] on div "gpt-4o-mini" at bounding box center [875, 147] width 102 height 9
click at [907, 167] on div "gpt-4o-mini" at bounding box center [874, 153] width 109 height 31
click at [907, 161] on button at bounding box center [901, 160] width 50 height 11
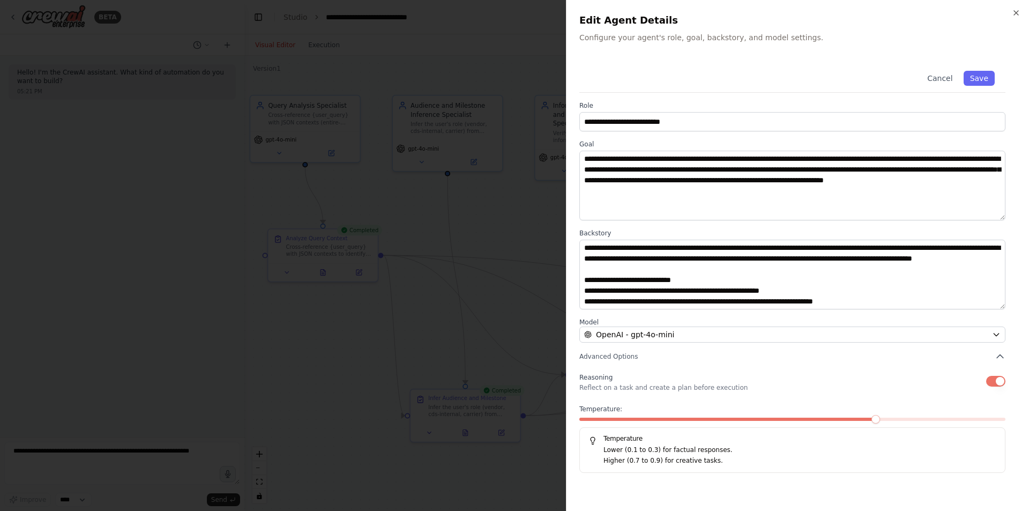
click at [413, 338] on div at bounding box center [514, 255] width 1029 height 511
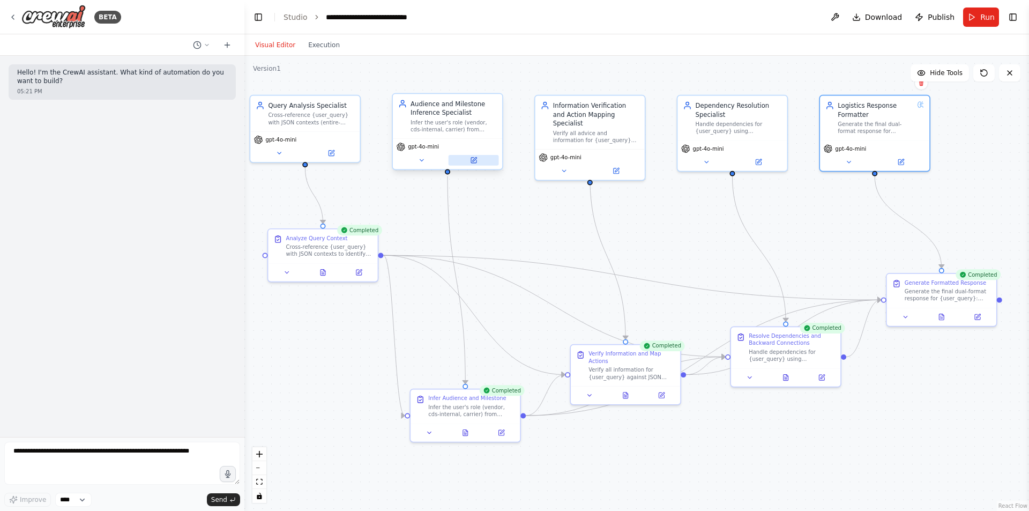
click at [479, 162] on button at bounding box center [474, 160] width 50 height 11
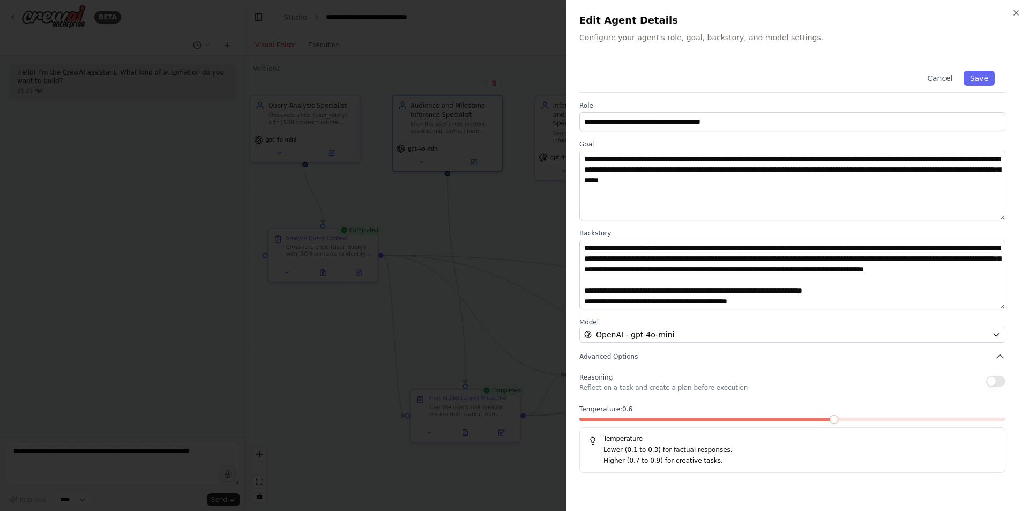
click at [835, 421] on span at bounding box center [708, 419] width 256 height 3
click at [700, 419] on span at bounding box center [644, 419] width 128 height 3
click at [457, 283] on div at bounding box center [514, 255] width 1029 height 511
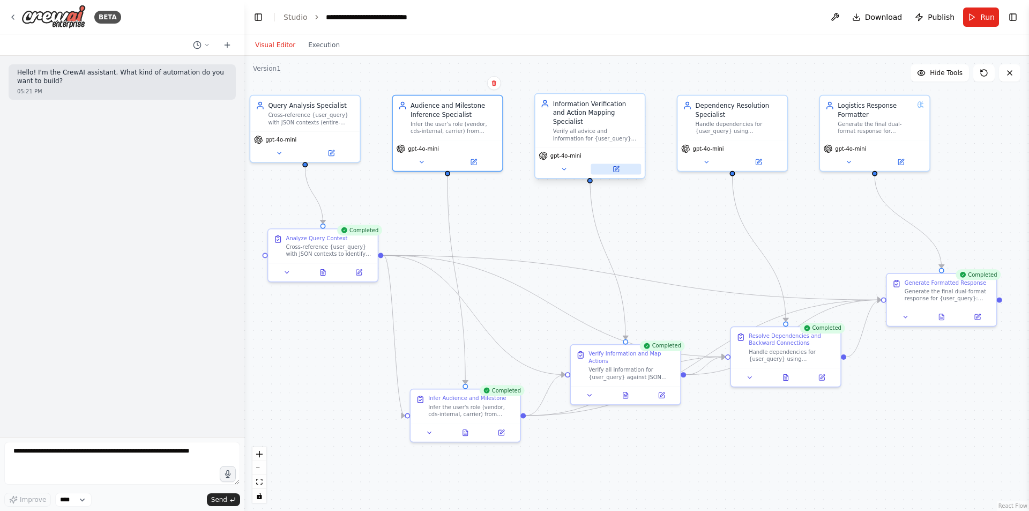
click at [630, 164] on button at bounding box center [616, 169] width 50 height 11
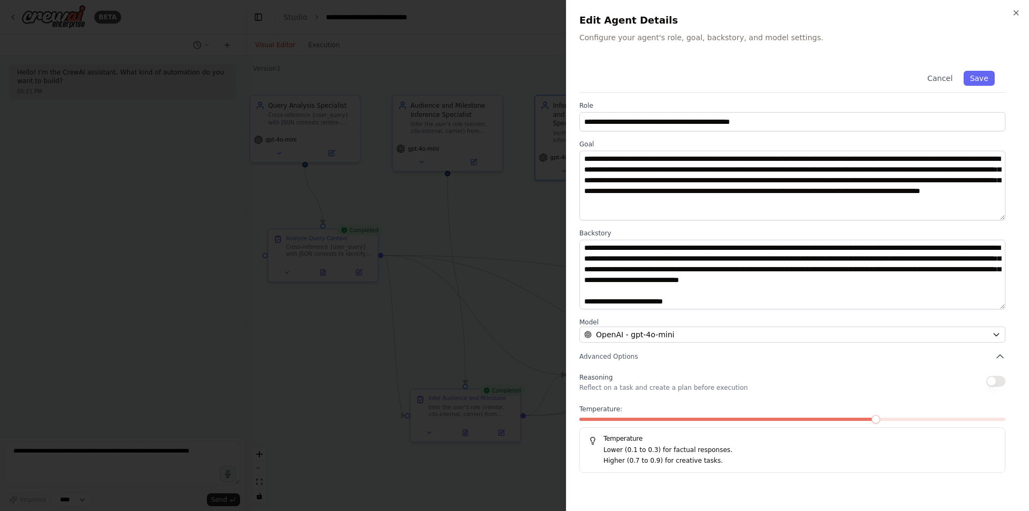
click at [468, 368] on div at bounding box center [514, 255] width 1029 height 511
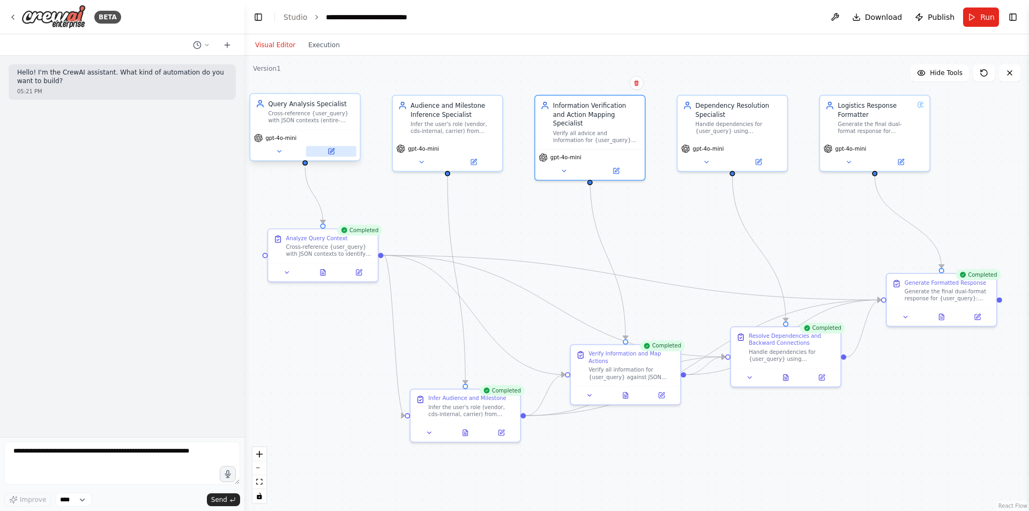
click at [320, 150] on button at bounding box center [331, 151] width 50 height 11
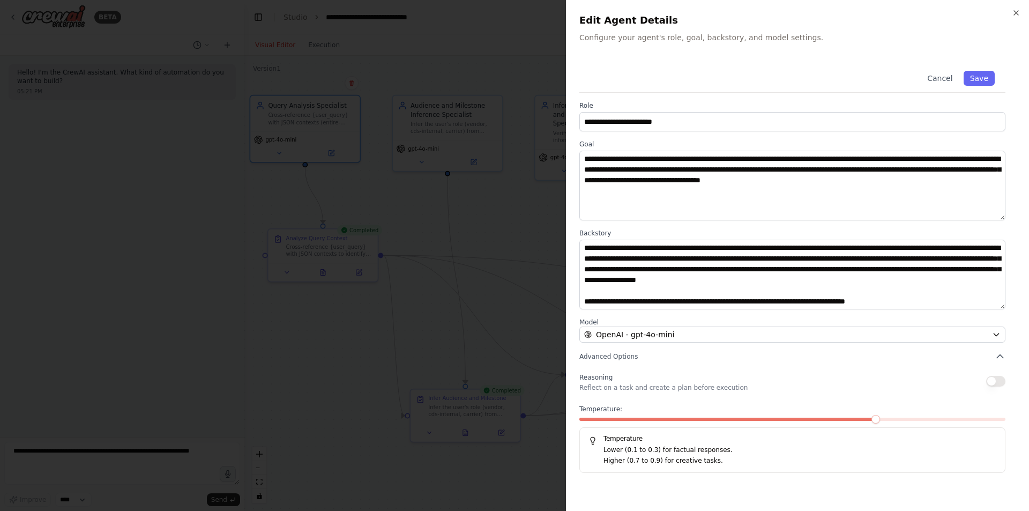
click at [493, 330] on div at bounding box center [514, 255] width 1029 height 511
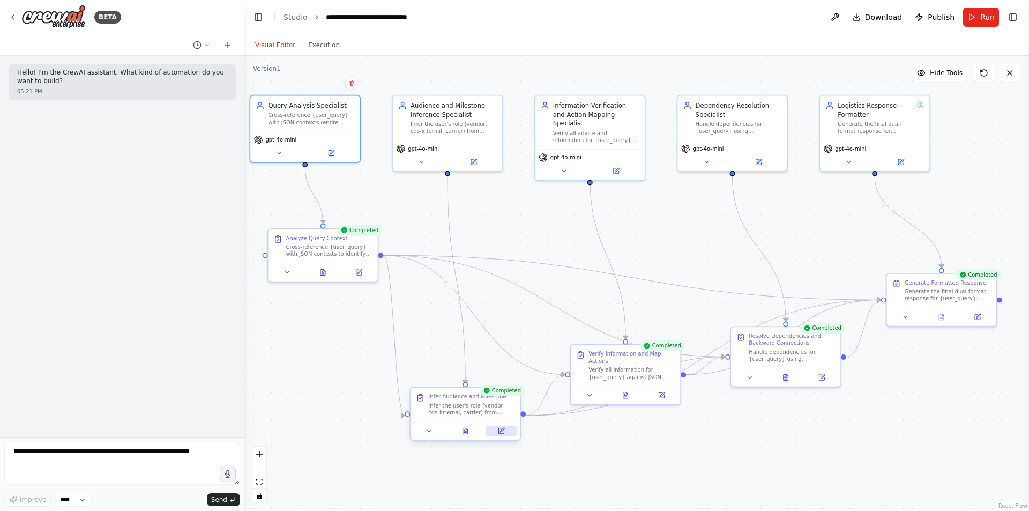
click at [499, 429] on icon at bounding box center [501, 430] width 5 height 5
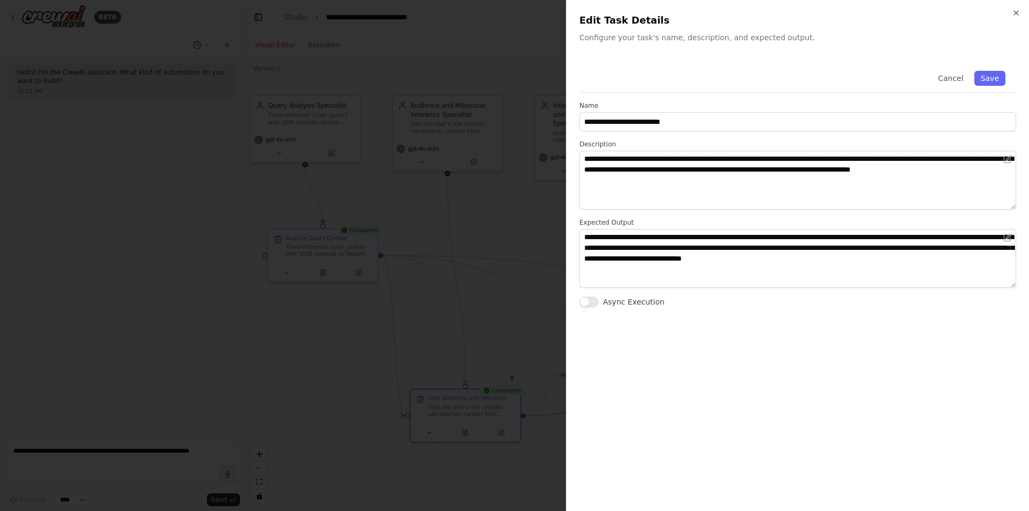
click at [529, 305] on div at bounding box center [514, 255] width 1029 height 511
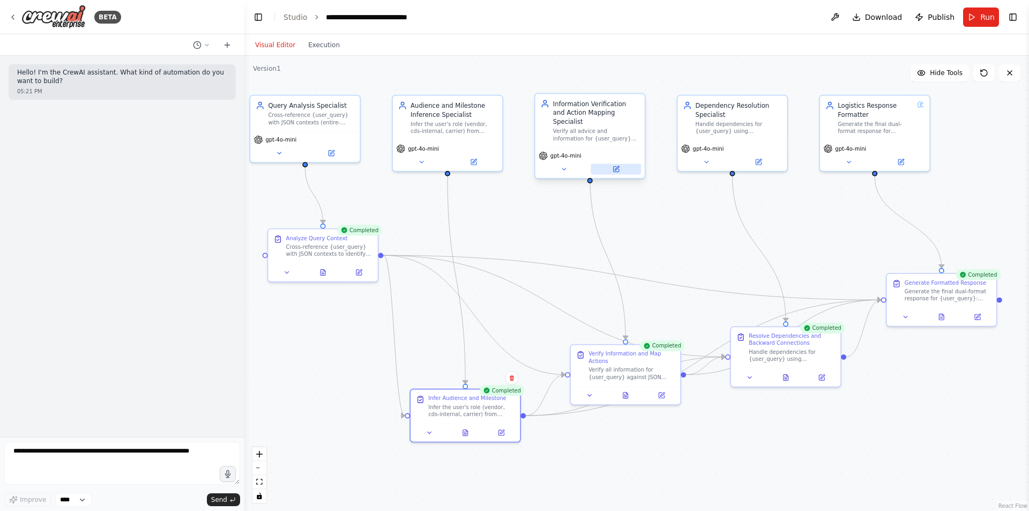
click at [618, 167] on icon at bounding box center [615, 169] width 5 height 5
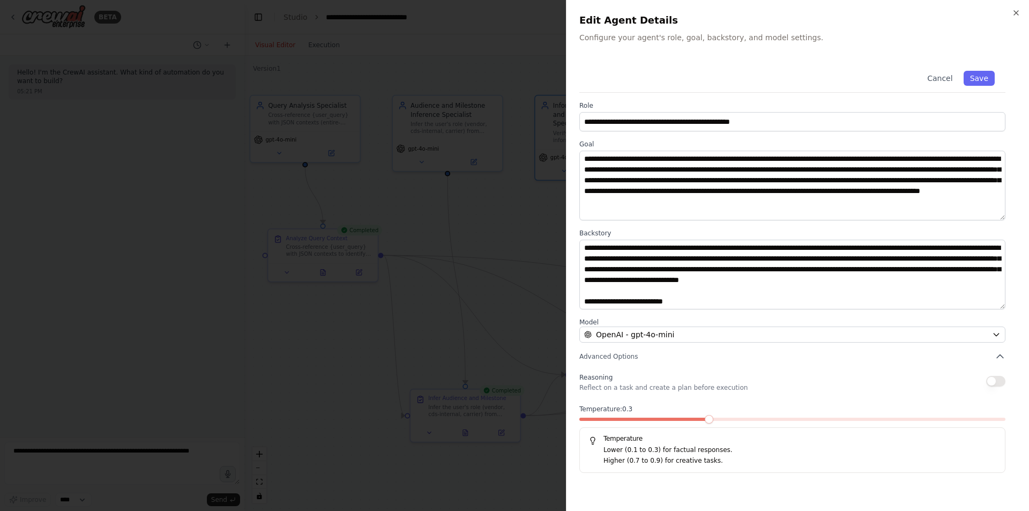
click at [705, 424] on span at bounding box center [709, 419] width 9 height 9
click at [492, 347] on div at bounding box center [514, 255] width 1029 height 511
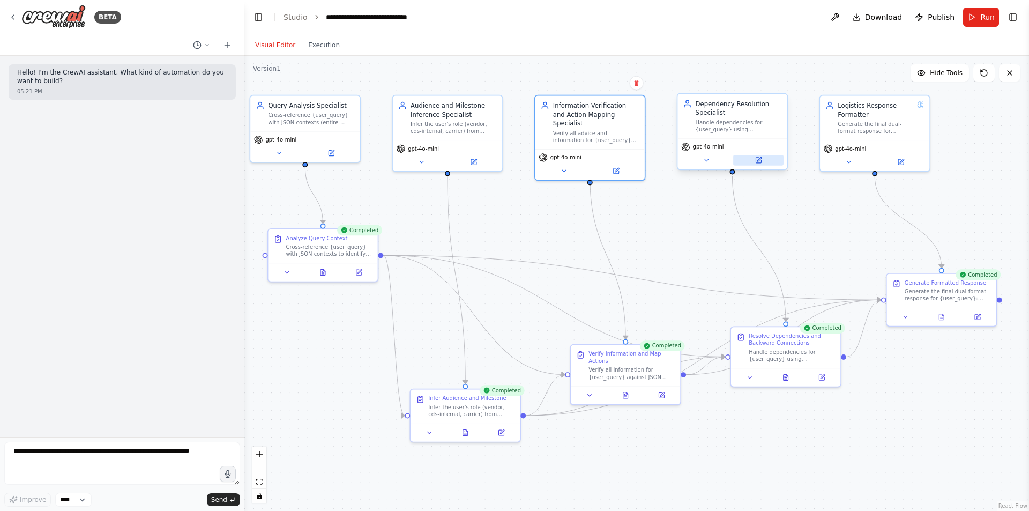
click at [763, 160] on button at bounding box center [758, 160] width 50 height 11
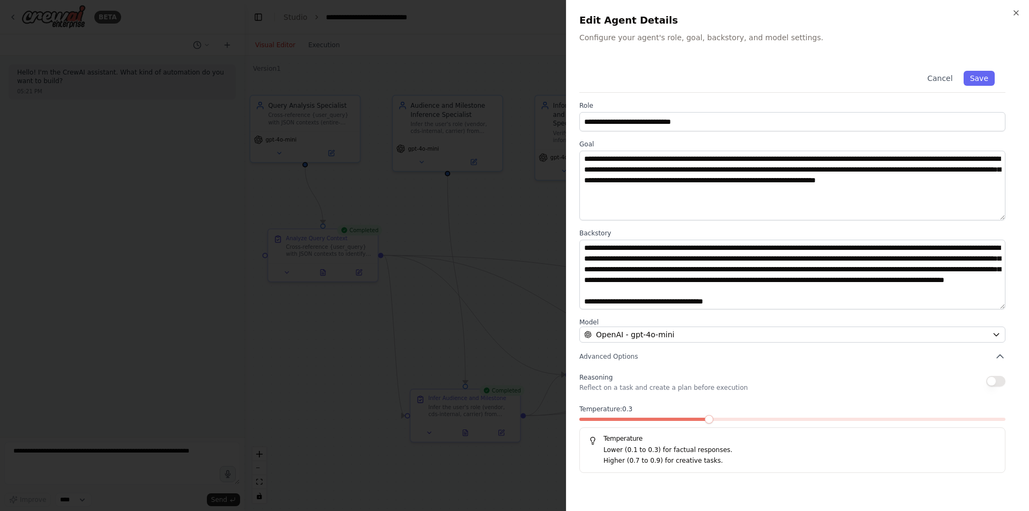
click at [705, 415] on span at bounding box center [709, 419] width 9 height 9
click at [446, 330] on div at bounding box center [514, 255] width 1029 height 511
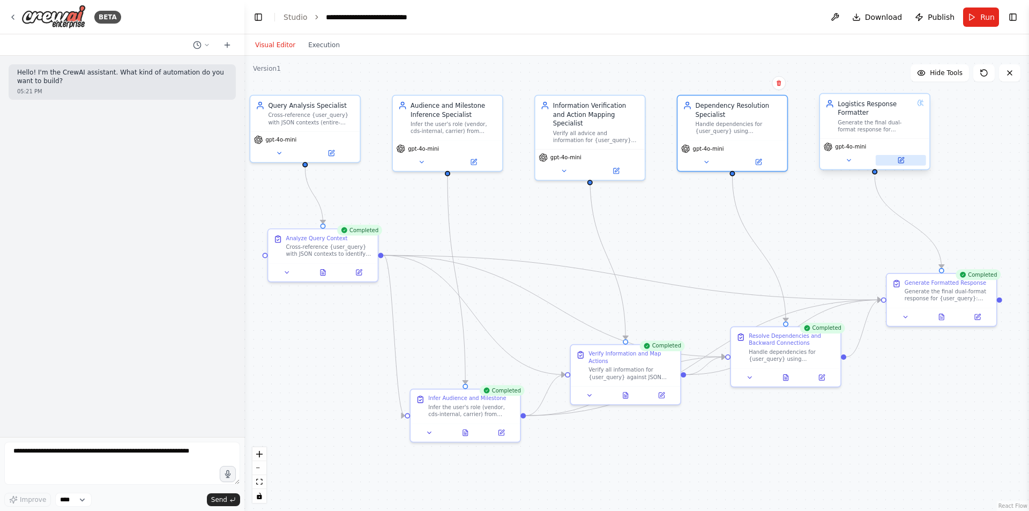
click at [901, 157] on icon at bounding box center [901, 160] width 7 height 7
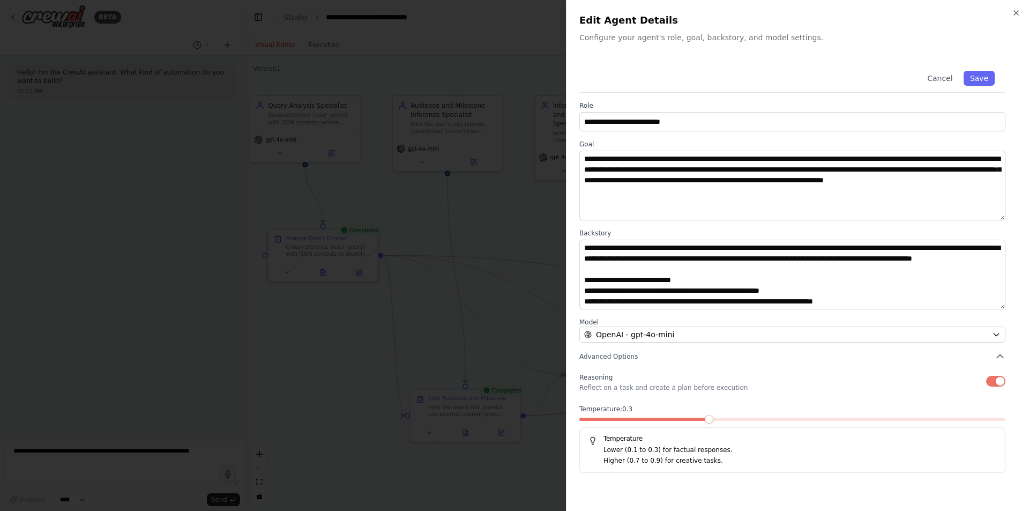
click at [705, 424] on span at bounding box center [709, 419] width 9 height 9
click at [532, 327] on div at bounding box center [514, 255] width 1029 height 511
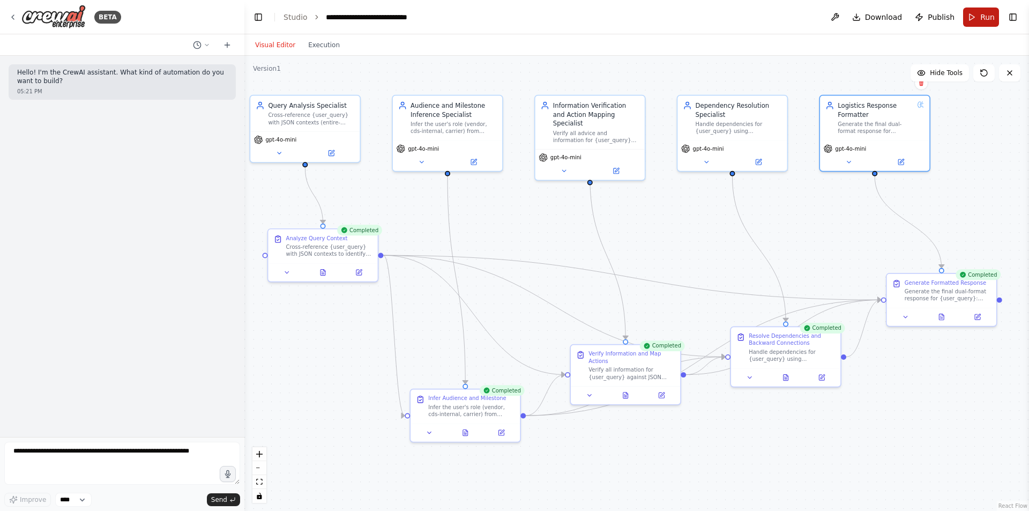
click at [976, 12] on button "Run" at bounding box center [982, 17] width 36 height 19
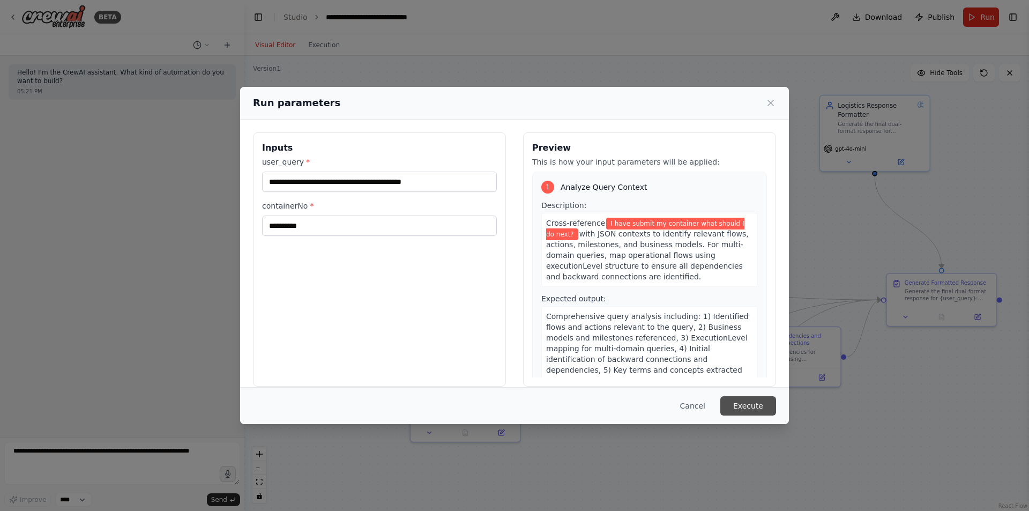
click at [746, 403] on button "Execute" at bounding box center [749, 405] width 56 height 19
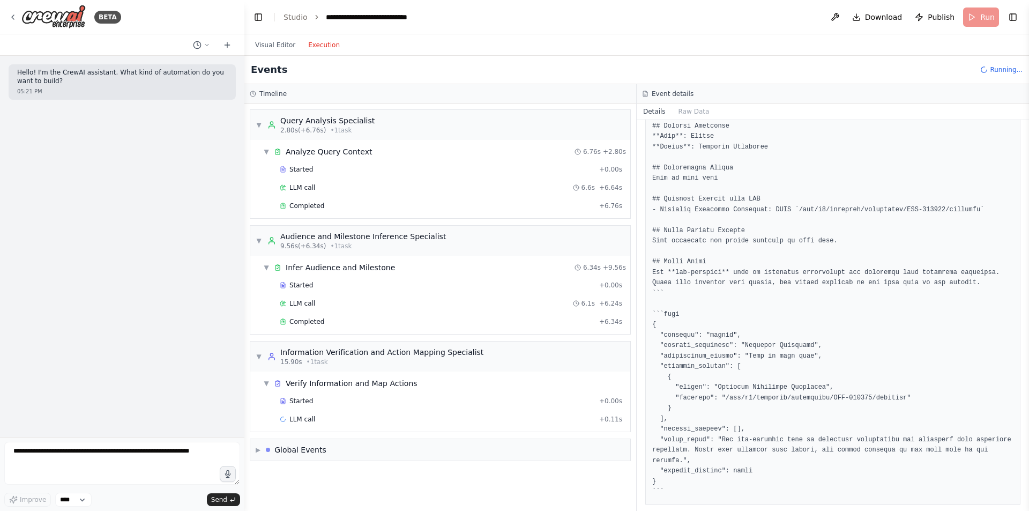
click at [318, 41] on button "Execution" at bounding box center [324, 45] width 45 height 13
click at [346, 206] on div "Completed" at bounding box center [437, 206] width 315 height 9
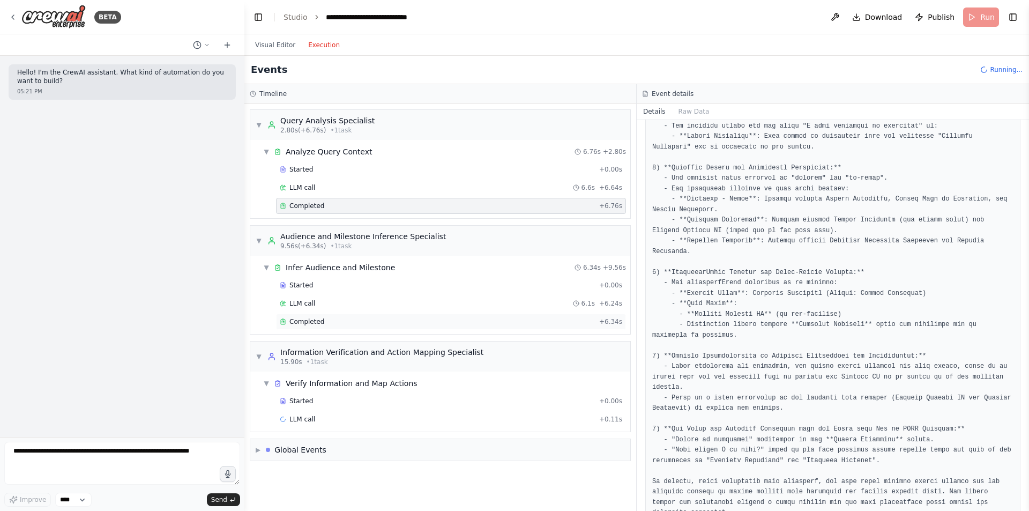
click at [438, 322] on div "Completed" at bounding box center [437, 321] width 315 height 9
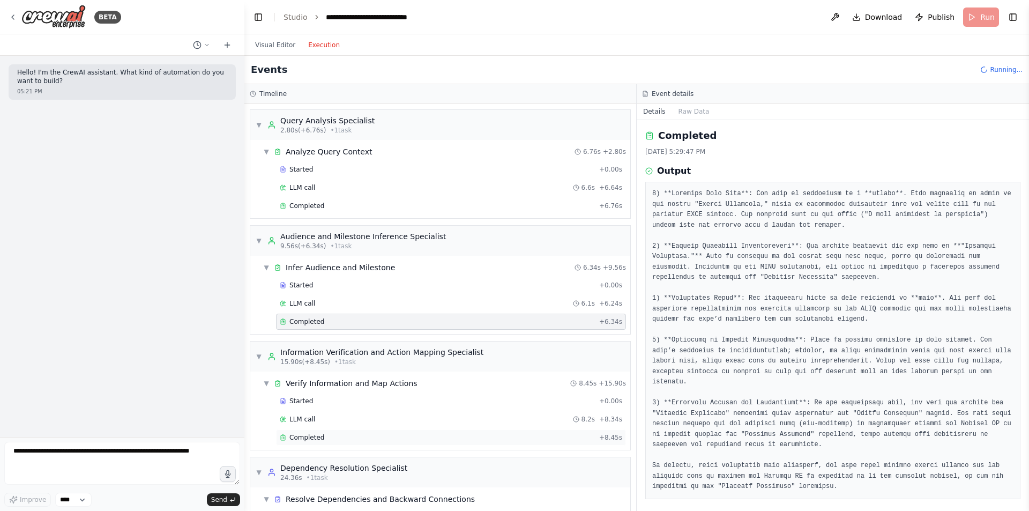
click at [428, 441] on div "Completed" at bounding box center [437, 437] width 315 height 9
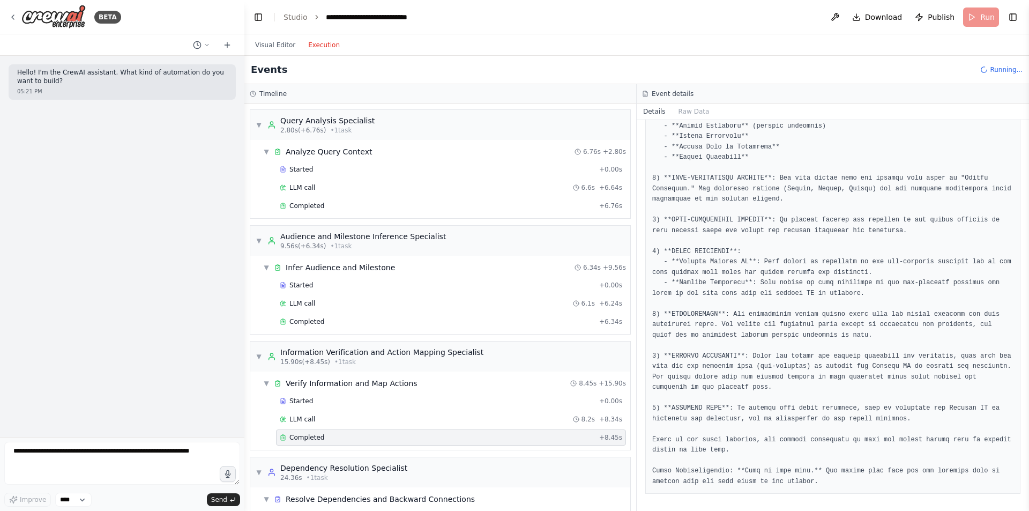
scroll to position [78, 0]
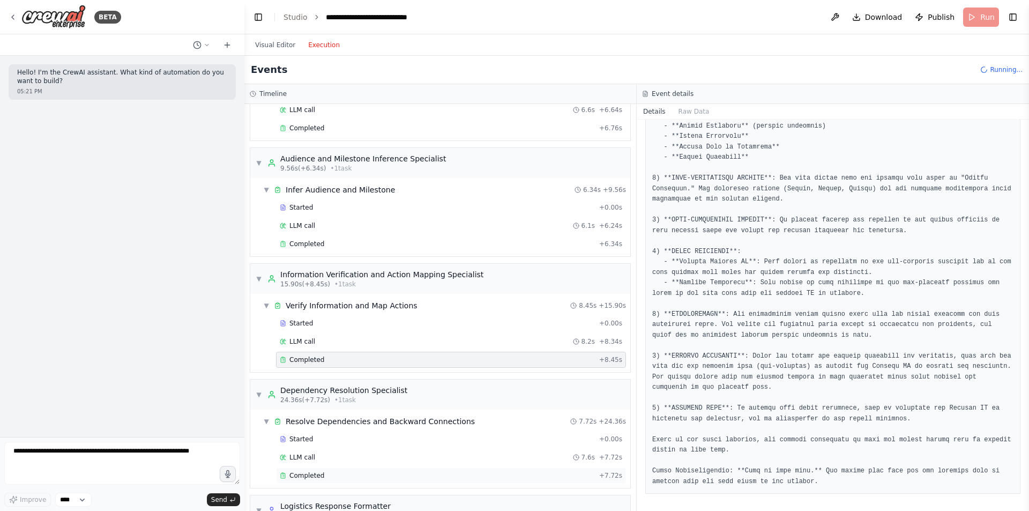
click at [402, 477] on div "Completed" at bounding box center [437, 475] width 315 height 9
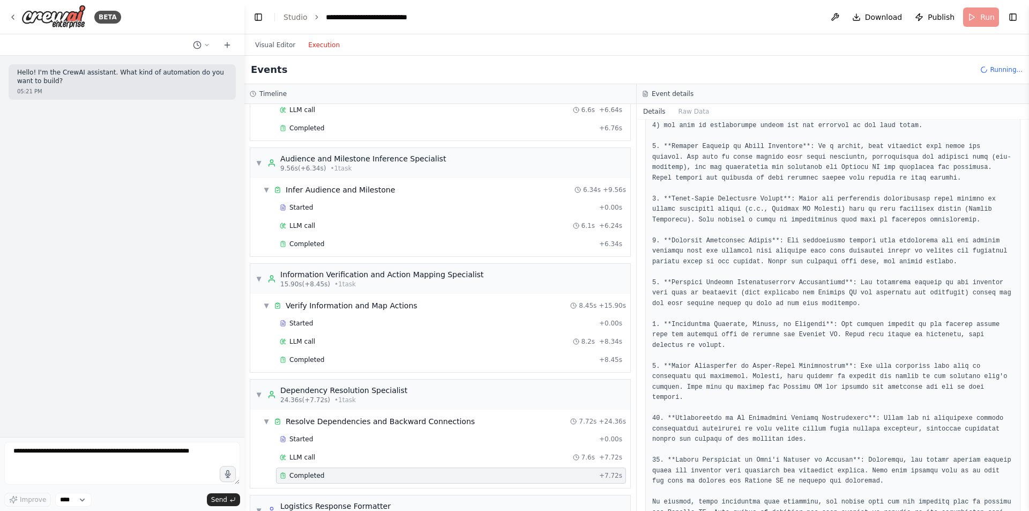
scroll to position [175, 0]
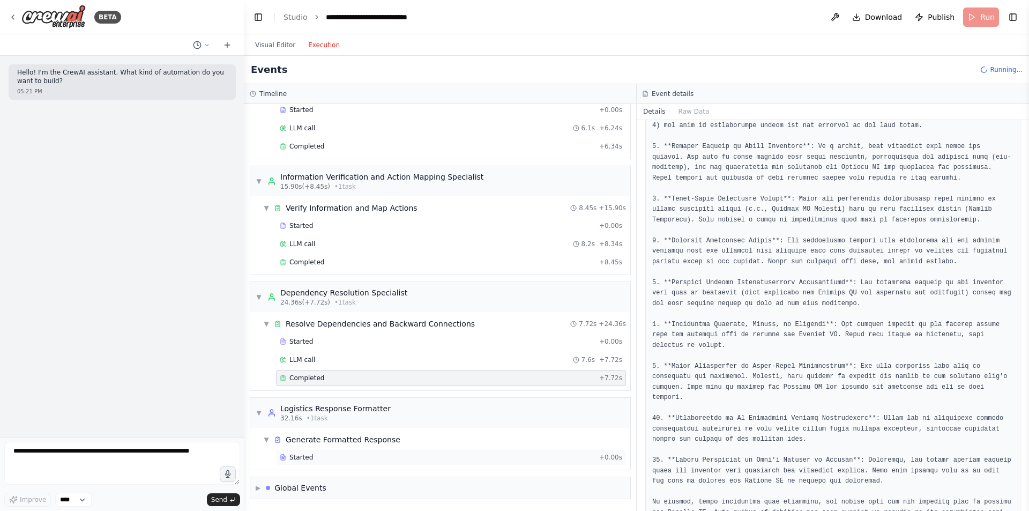
click at [316, 464] on div "Started + 0.00s" at bounding box center [451, 457] width 350 height 16
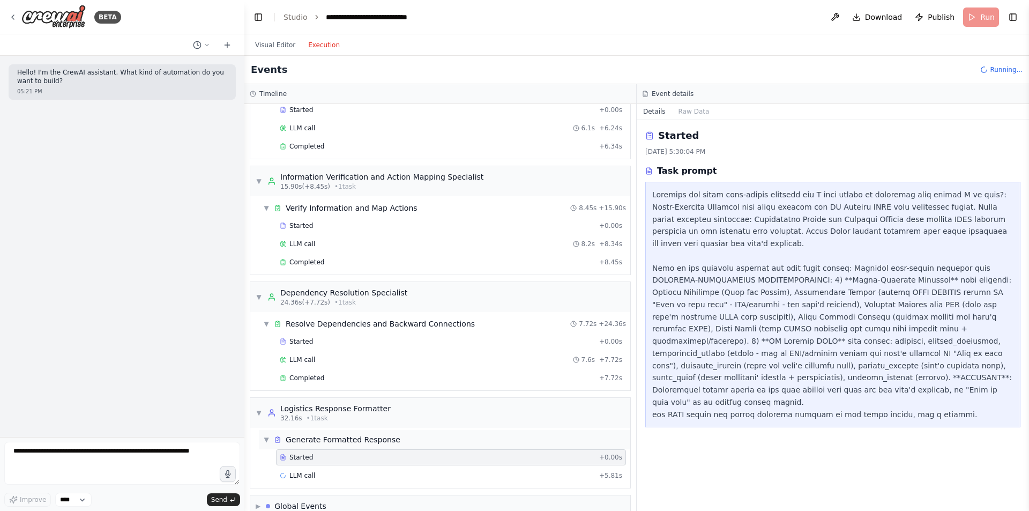
scroll to position [194, 0]
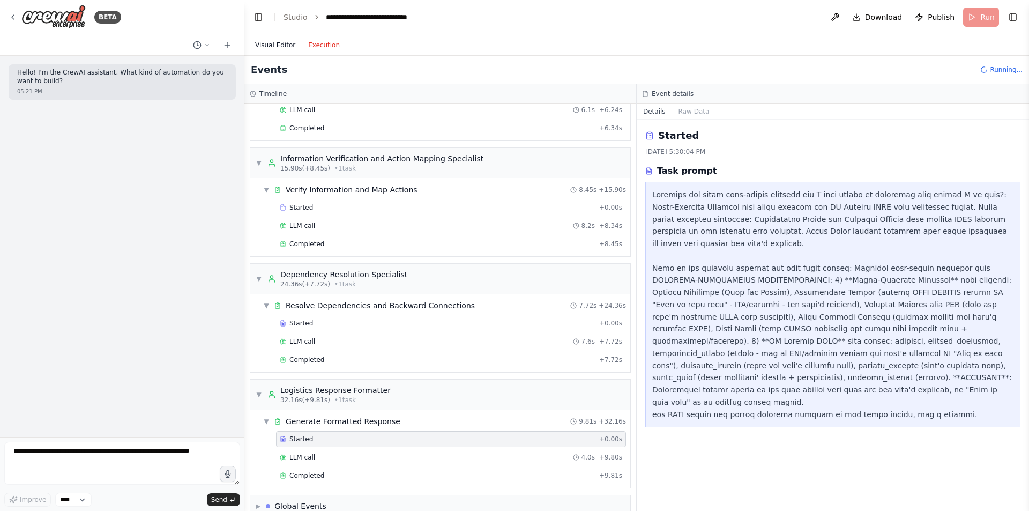
click at [270, 49] on button "Visual Editor" at bounding box center [275, 45] width 53 height 13
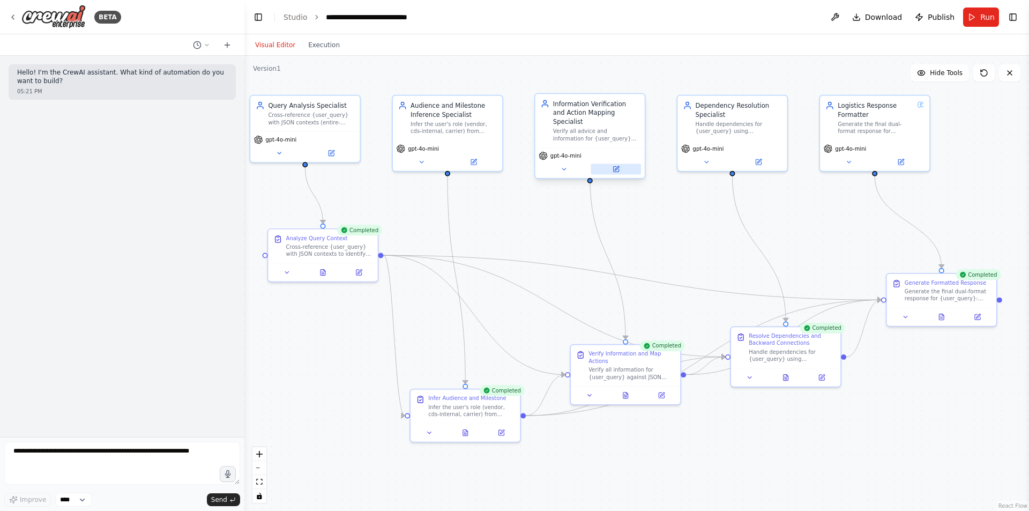
click at [618, 167] on icon at bounding box center [615, 169] width 5 height 5
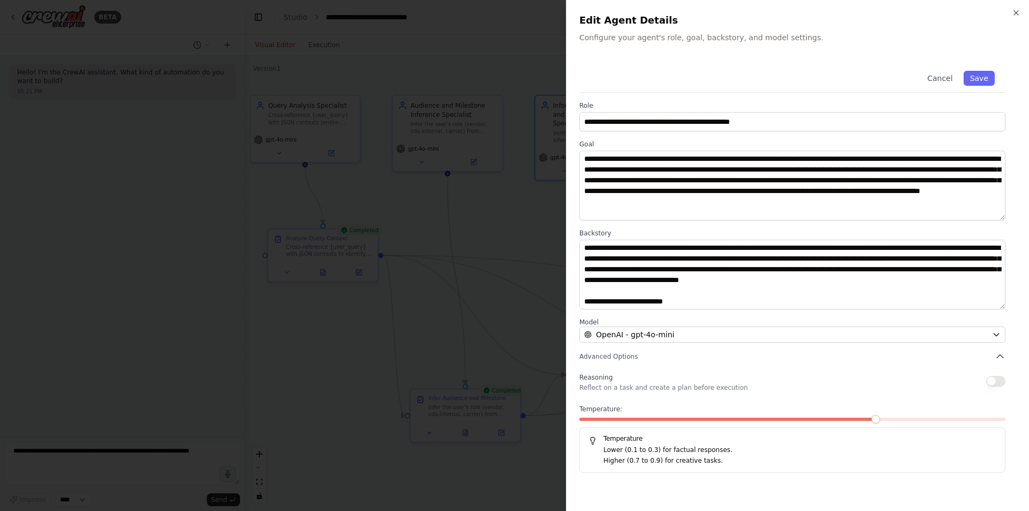
click at [558, 375] on div at bounding box center [514, 255] width 1029 height 511
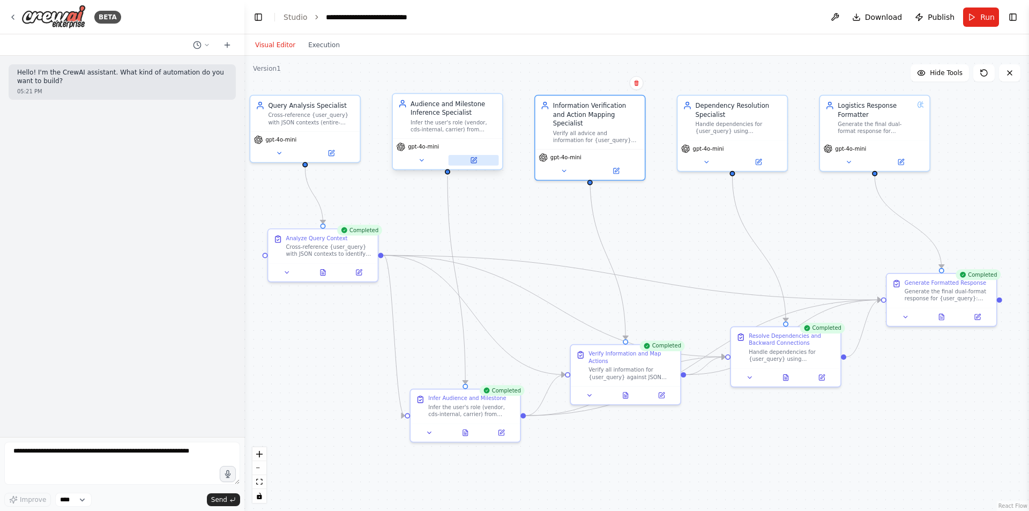
click at [473, 155] on button at bounding box center [474, 160] width 50 height 11
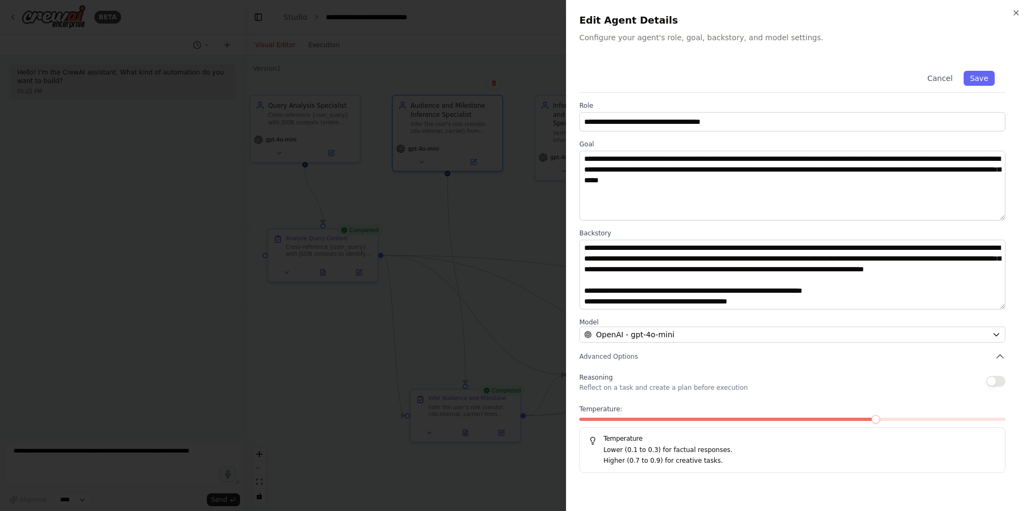
click at [411, 328] on div at bounding box center [514, 255] width 1029 height 511
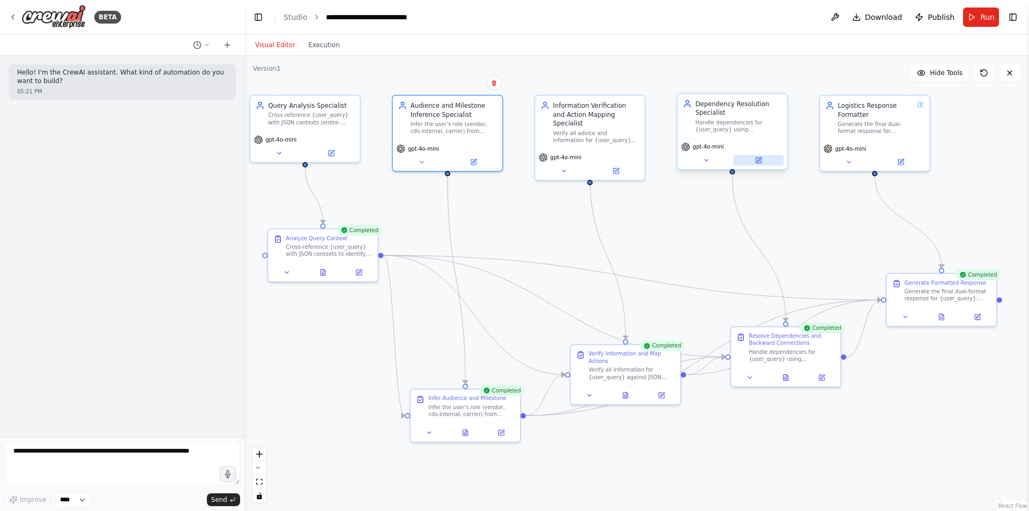
click at [757, 161] on icon at bounding box center [758, 160] width 5 height 5
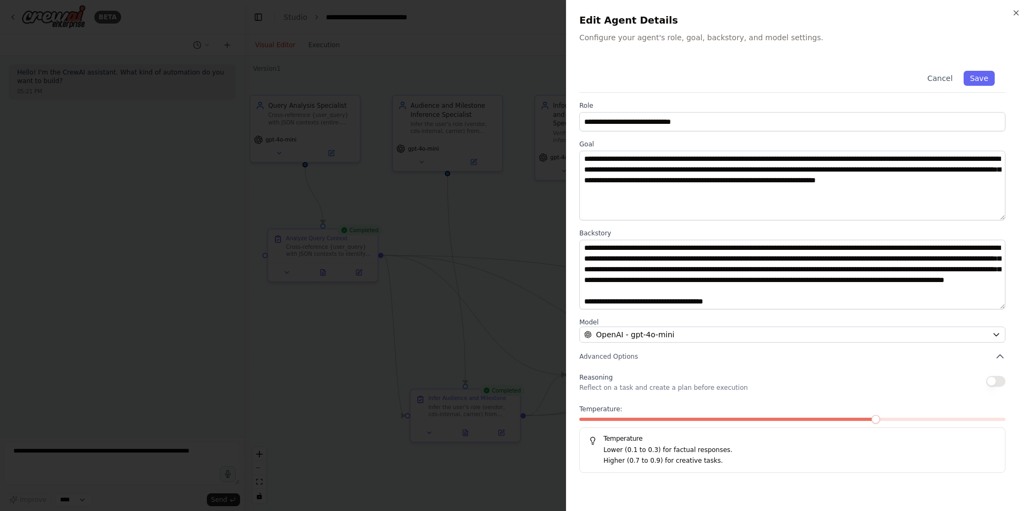
click at [469, 312] on div at bounding box center [514, 255] width 1029 height 511
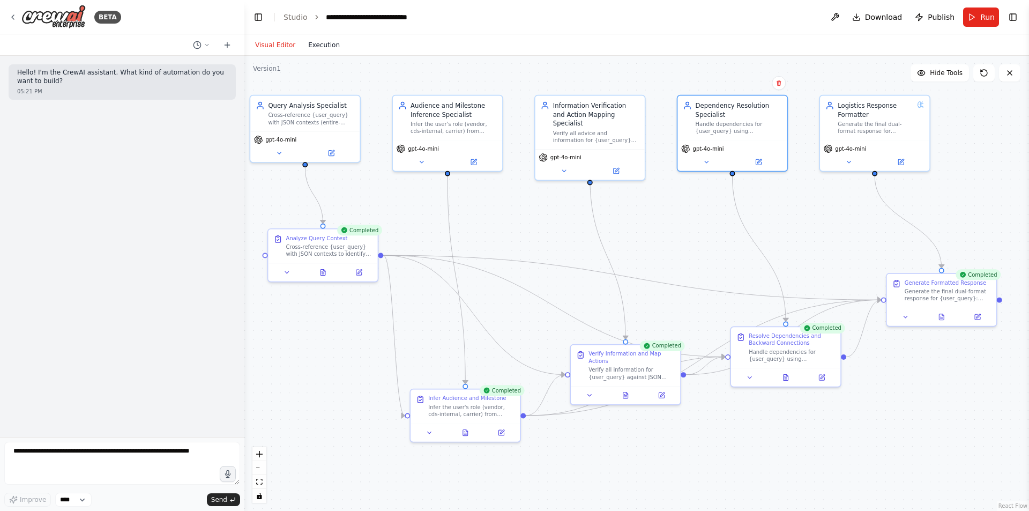
click at [321, 45] on button "Execution" at bounding box center [324, 45] width 45 height 13
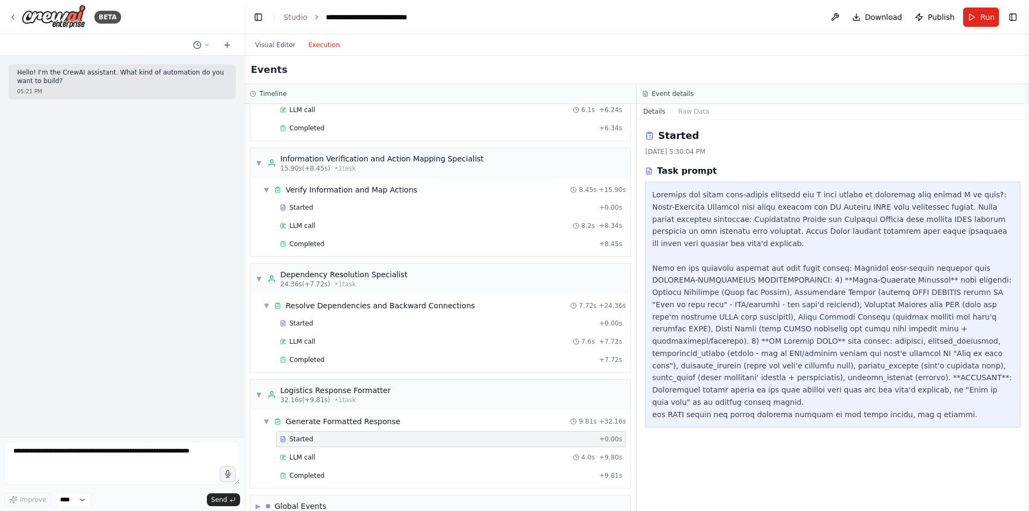
scroll to position [212, 0]
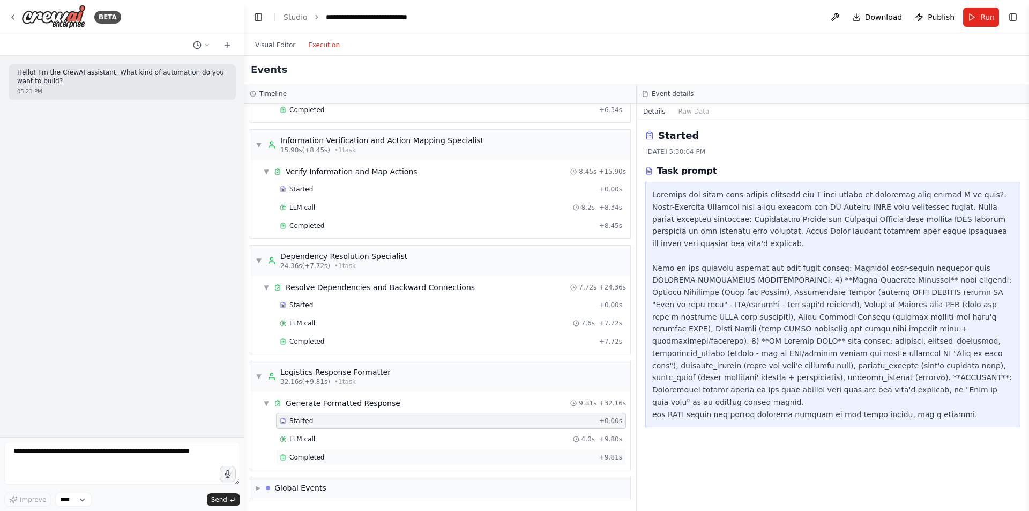
click at [323, 464] on div "Completed + 9.81s" at bounding box center [451, 457] width 350 height 16
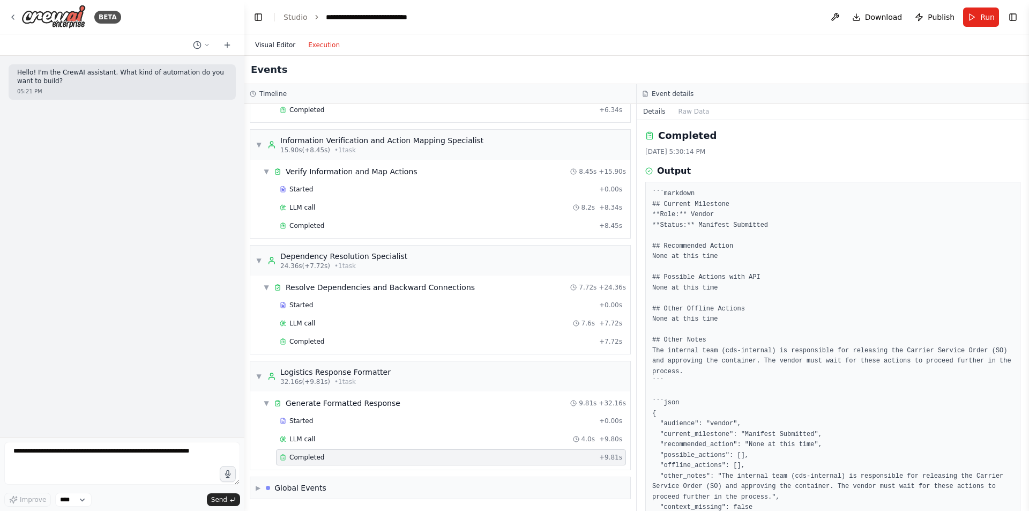
click at [264, 45] on button "Visual Editor" at bounding box center [275, 45] width 53 height 13
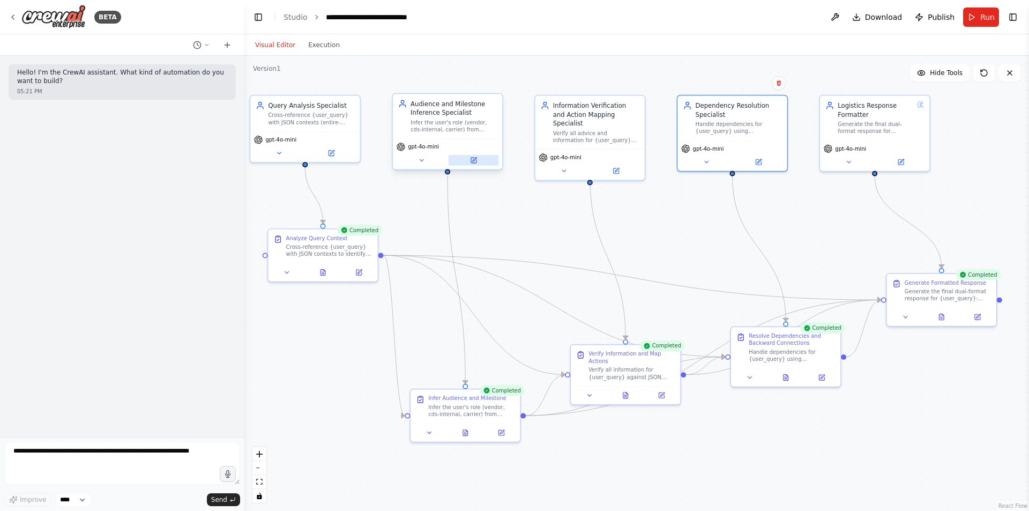
click at [487, 161] on button at bounding box center [474, 160] width 50 height 11
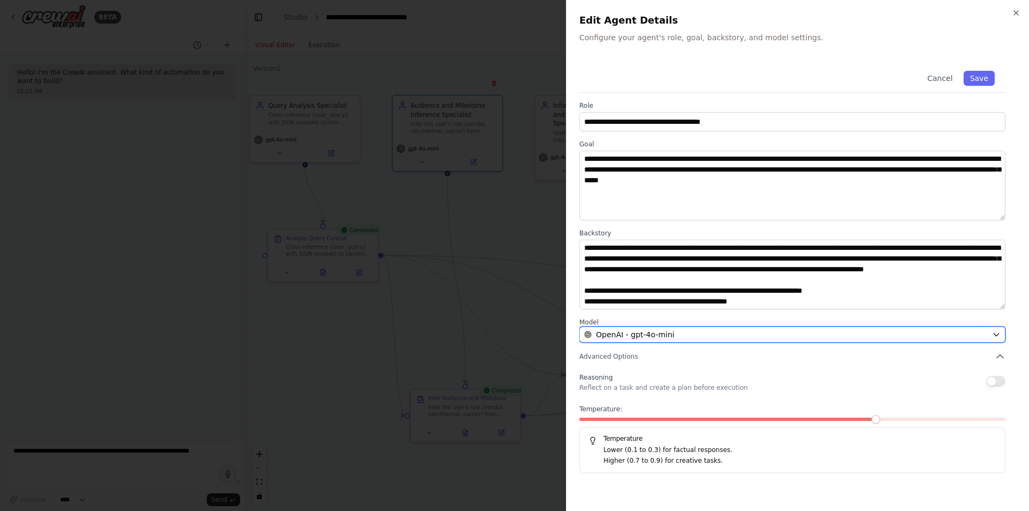
click at [831, 334] on div "OpenAI - gpt-4o-mini" at bounding box center [786, 334] width 404 height 11
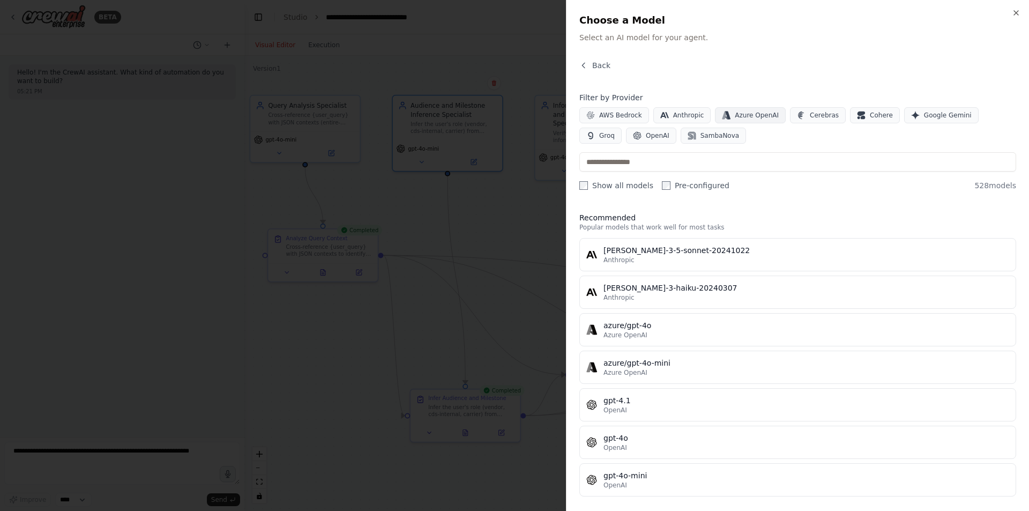
click at [744, 118] on span "Azure OpenAI" at bounding box center [757, 115] width 44 height 9
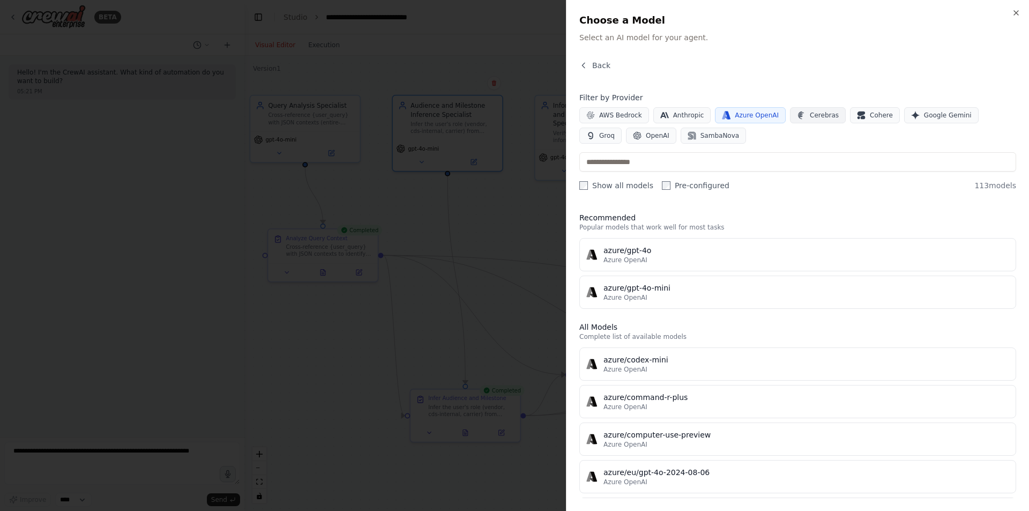
click at [790, 117] on button "Cerebras" at bounding box center [818, 115] width 56 height 16
click at [735, 116] on span "Azure OpenAI" at bounding box center [757, 115] width 44 height 9
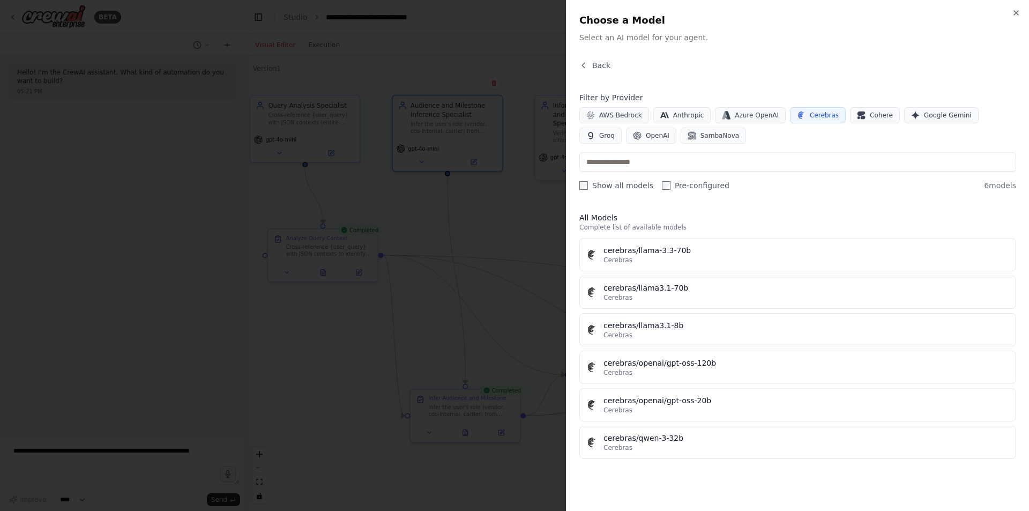
click at [810, 115] on span "Cerebras" at bounding box center [824, 115] width 29 height 9
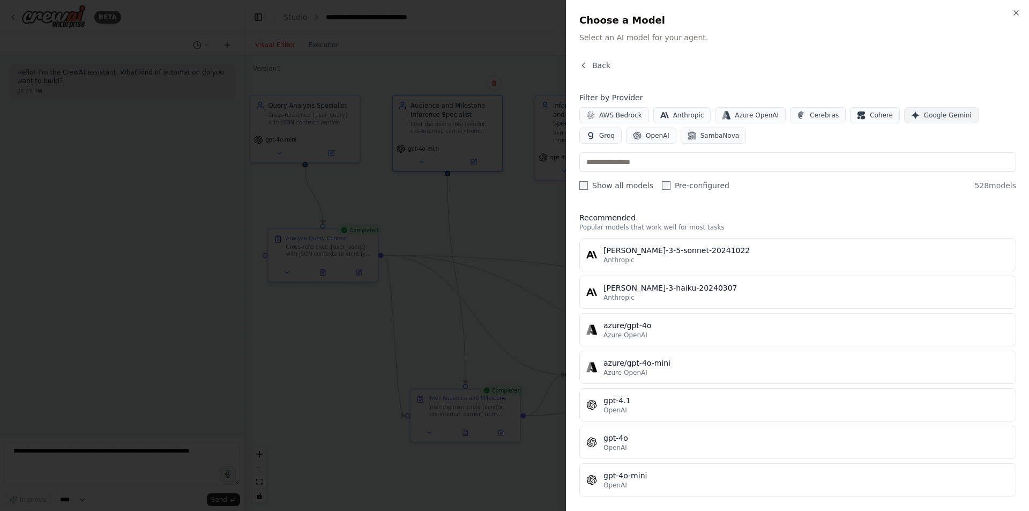
click at [924, 115] on span "Google Gemini" at bounding box center [948, 115] width 48 height 9
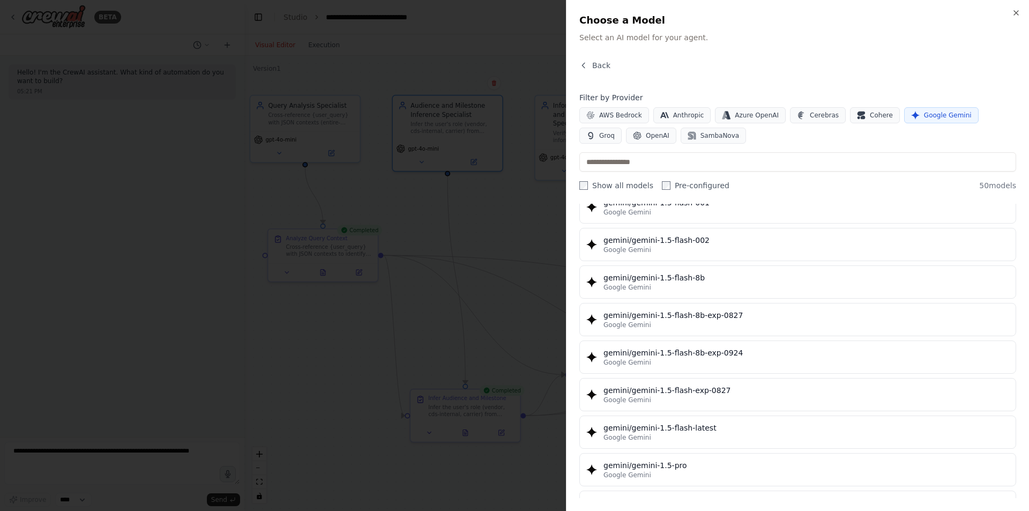
scroll to position [0, 0]
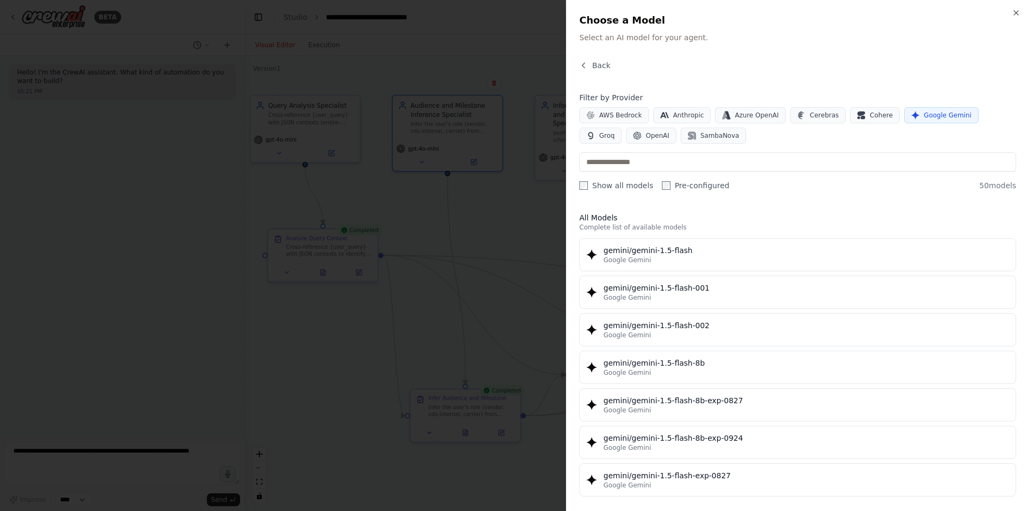
click at [624, 186] on label "Show all models" at bounding box center [617, 185] width 74 height 11
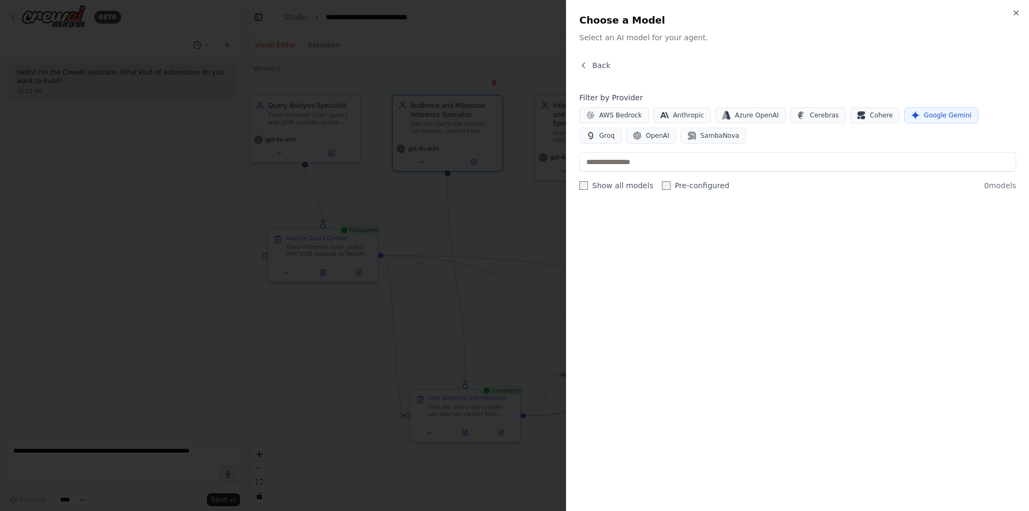
click at [664, 181] on label "Pre-configured" at bounding box center [696, 185] width 68 height 11
click at [616, 192] on div "Back Filter by Provider AWS Bedrock Anthropic Azure OpenAI Cerebras Cohere Goog…" at bounding box center [798, 279] width 437 height 438
click at [605, 184] on label "Show all models" at bounding box center [617, 185] width 74 height 11
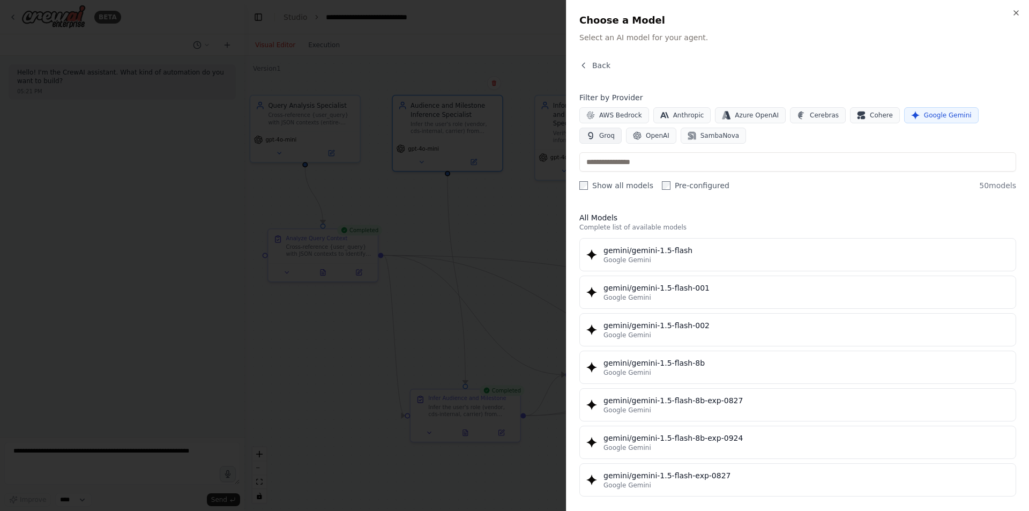
click at [615, 131] on span "Groq" at bounding box center [607, 135] width 16 height 9
click at [905, 109] on button "Google Gemini" at bounding box center [942, 115] width 75 height 16
click at [964, 105] on div "Filter by Provider AWS Bedrock Anthropic Azure OpenAI Cerebras Cohere Google Ge…" at bounding box center [798, 117] width 437 height 51
click at [646, 137] on span "OpenAI" at bounding box center [658, 135] width 24 height 9
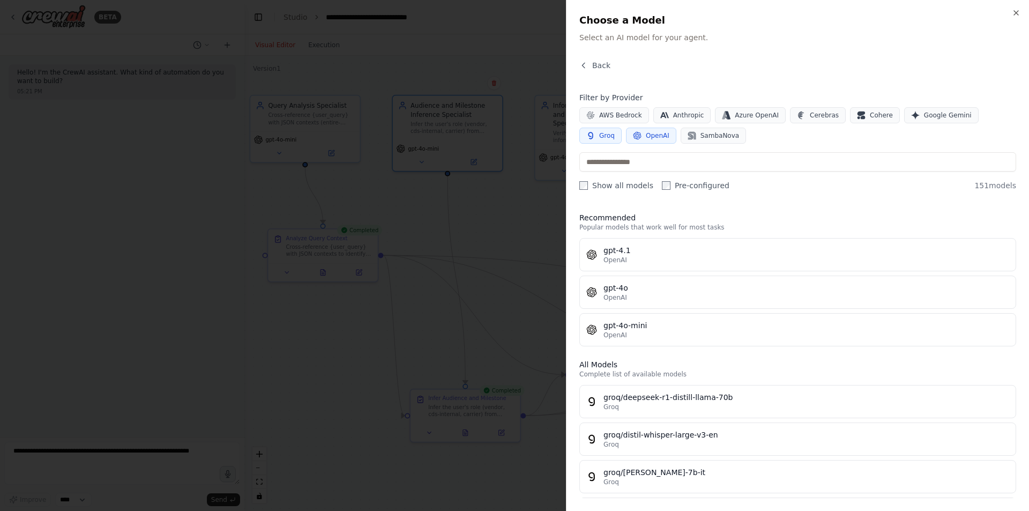
click at [615, 131] on span "Groq" at bounding box center [607, 135] width 16 height 9
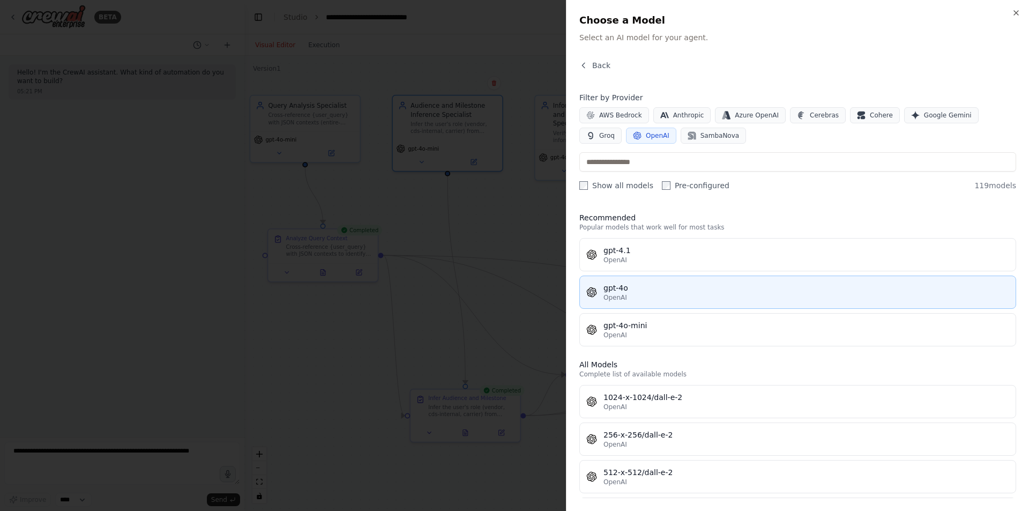
click at [794, 288] on div "gpt-4o" at bounding box center [807, 288] width 406 height 11
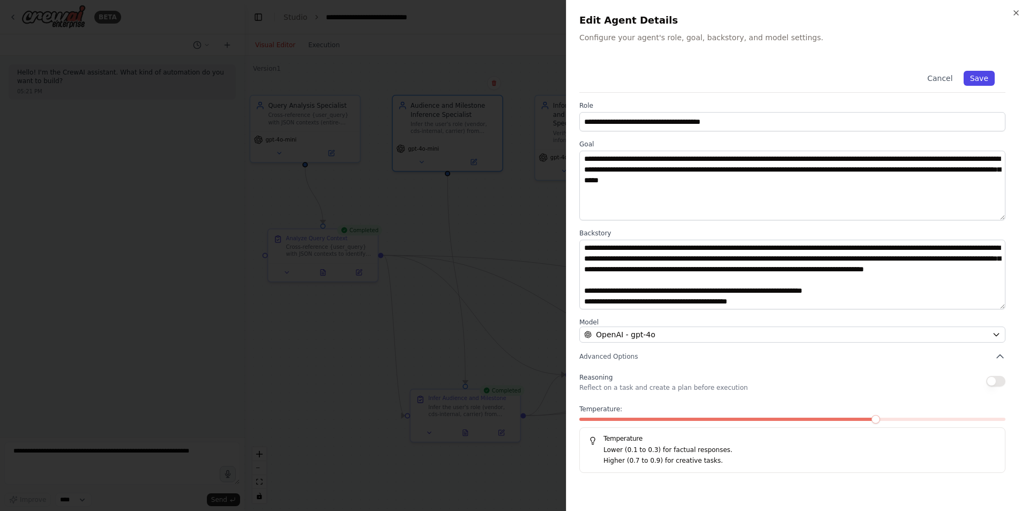
click at [990, 75] on button "Save" at bounding box center [979, 78] width 31 height 15
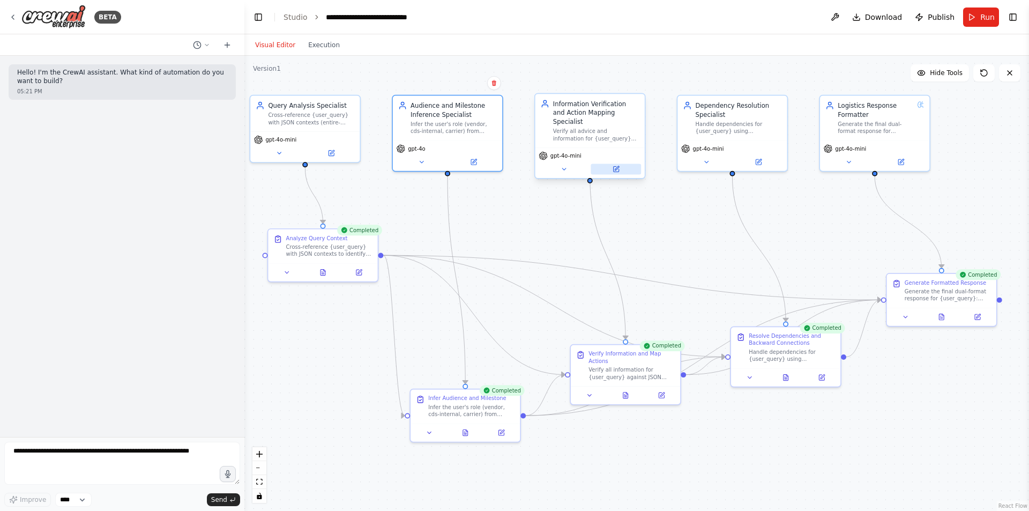
click at [617, 166] on icon at bounding box center [617, 168] width 4 height 4
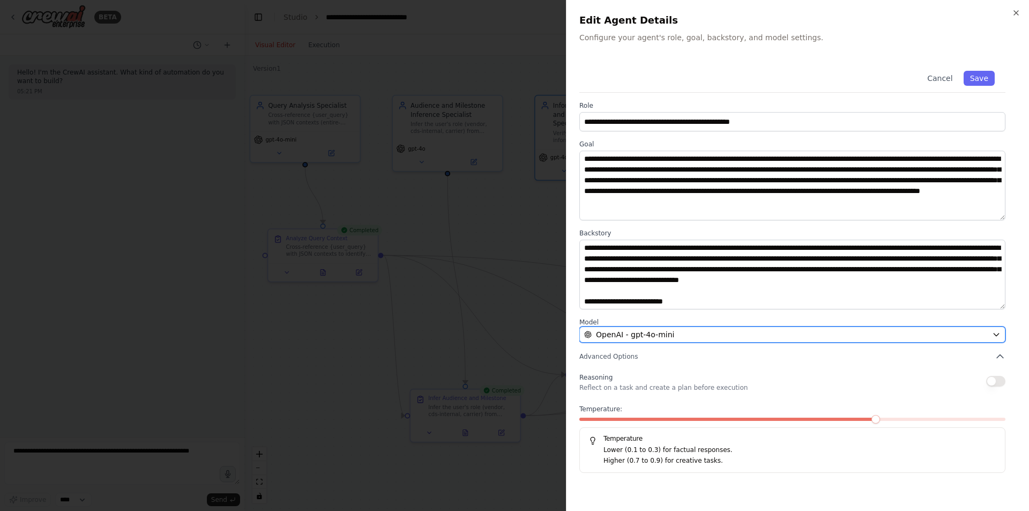
click at [836, 330] on div "OpenAI - gpt-4o-mini" at bounding box center [786, 334] width 404 height 11
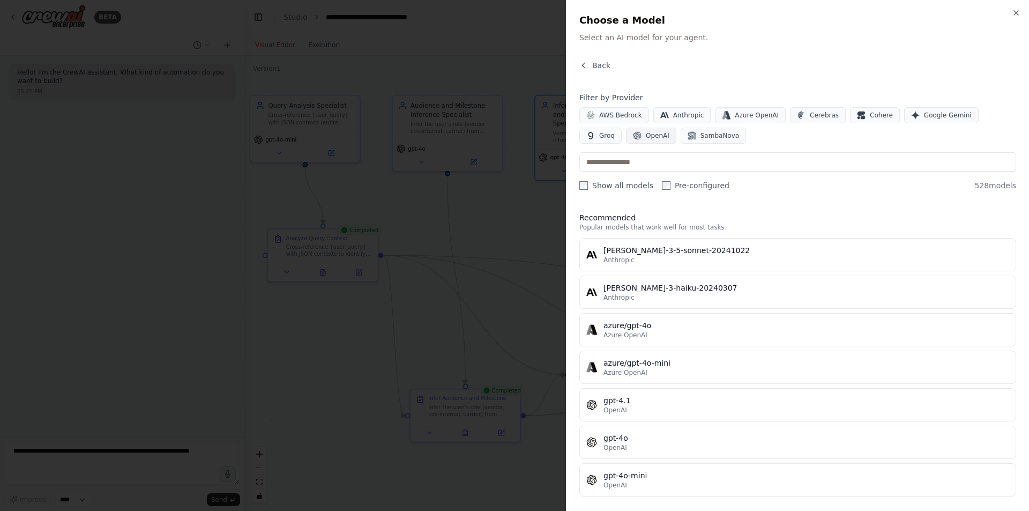
click at [646, 136] on span "OpenAI" at bounding box center [658, 135] width 24 height 9
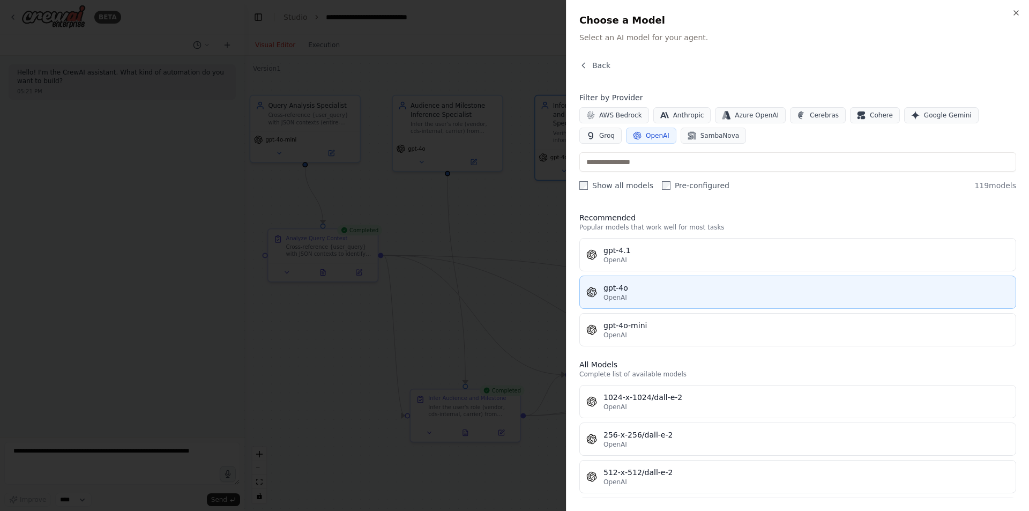
click at [666, 285] on div "gpt-4o" at bounding box center [807, 288] width 406 height 11
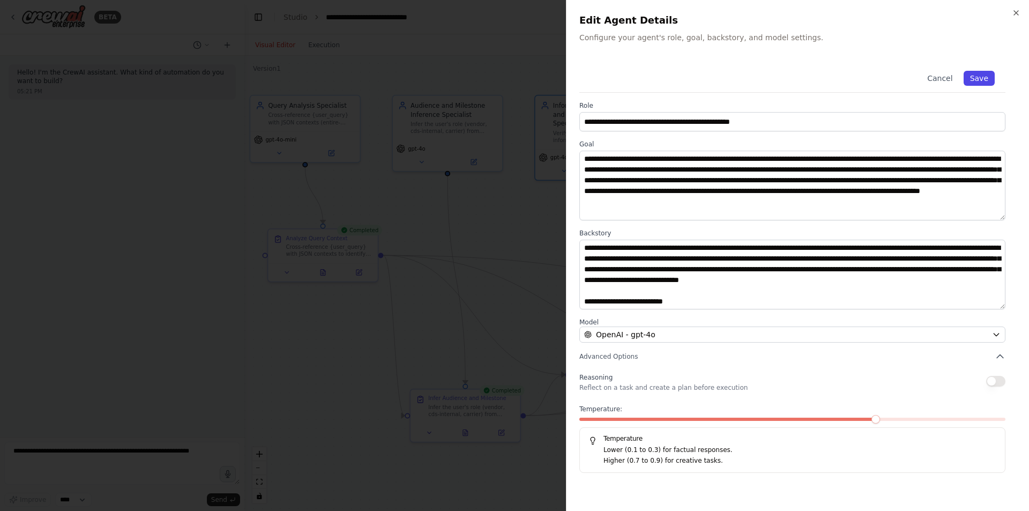
click at [967, 77] on button "Save" at bounding box center [979, 78] width 31 height 15
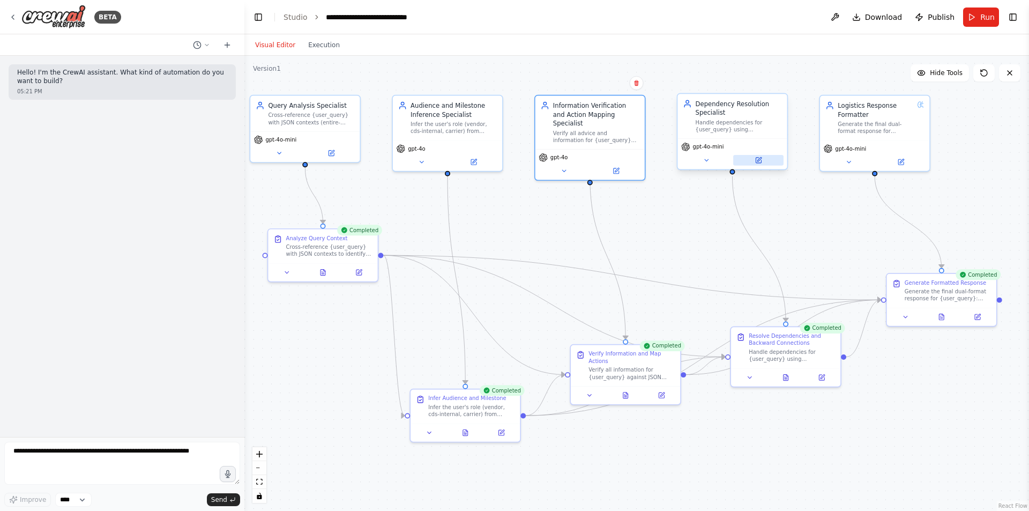
click at [764, 163] on button at bounding box center [758, 160] width 50 height 11
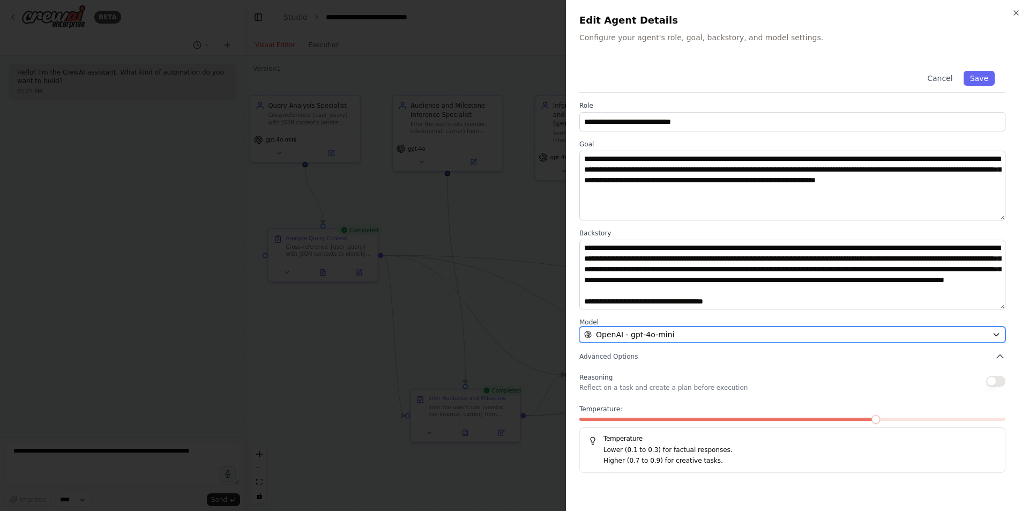
click at [729, 340] on button "OpenAI - gpt-4o-mini" at bounding box center [793, 335] width 426 height 16
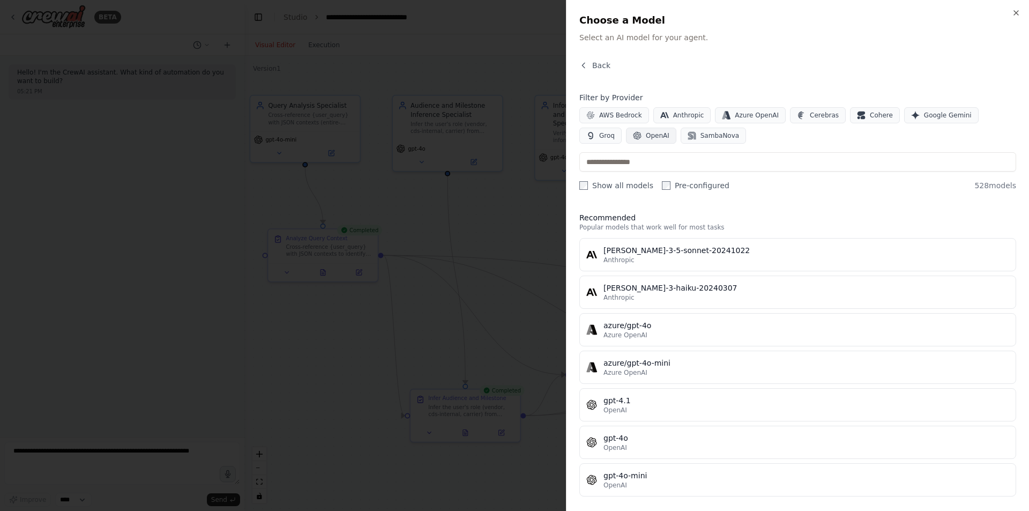
click at [646, 138] on span "OpenAI" at bounding box center [658, 135] width 24 height 9
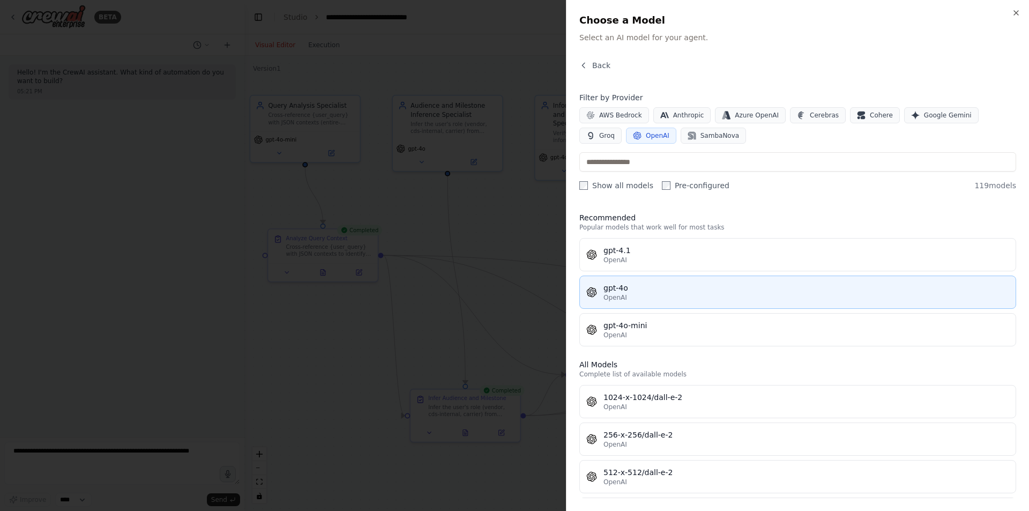
click at [647, 305] on button "gpt-4o OpenAI" at bounding box center [798, 292] width 437 height 33
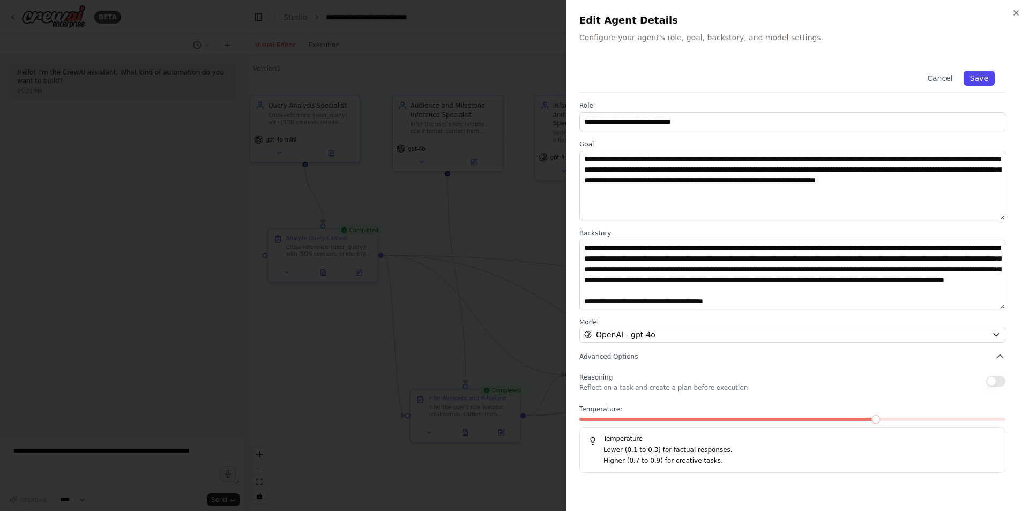
click at [989, 76] on button "Save" at bounding box center [979, 78] width 31 height 15
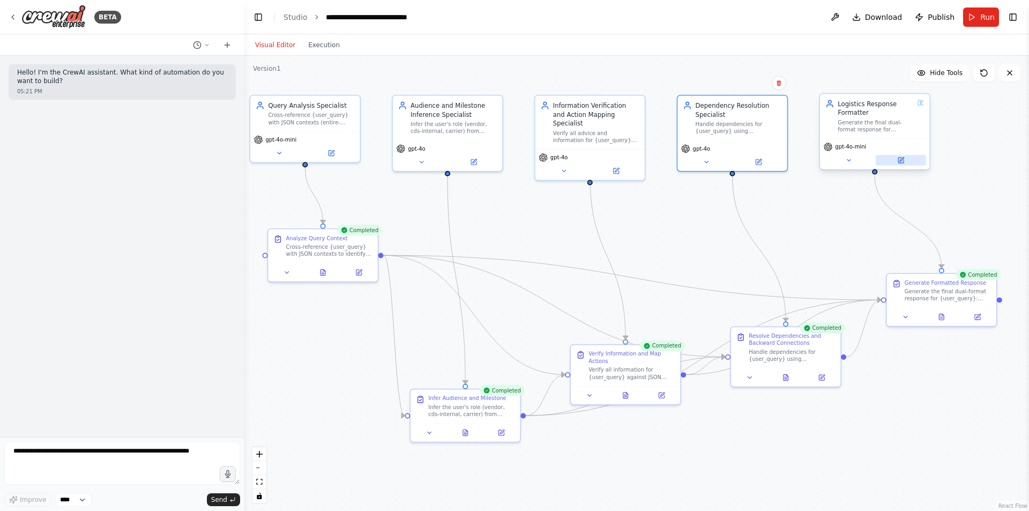
click at [894, 160] on button at bounding box center [901, 160] width 50 height 11
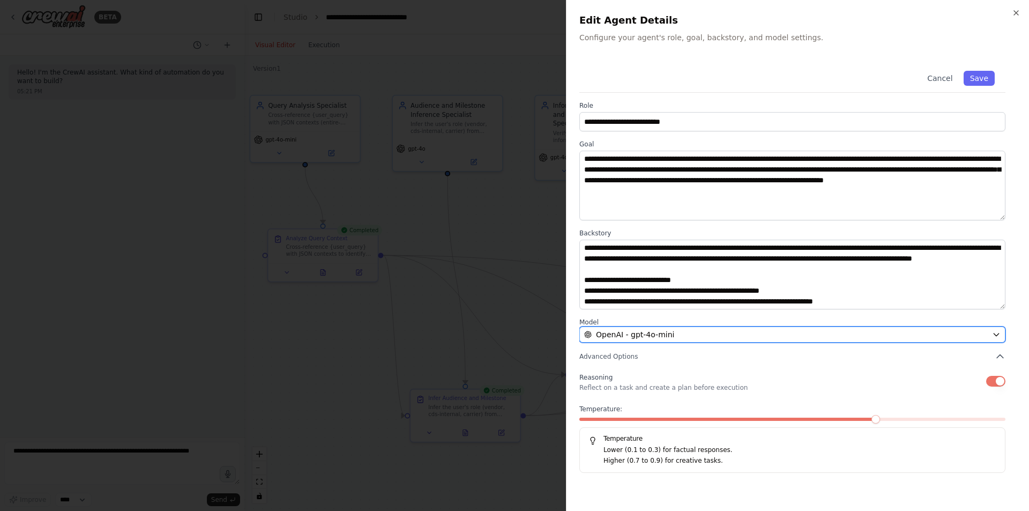
click at [813, 333] on div "OpenAI - gpt-4o-mini" at bounding box center [786, 334] width 404 height 11
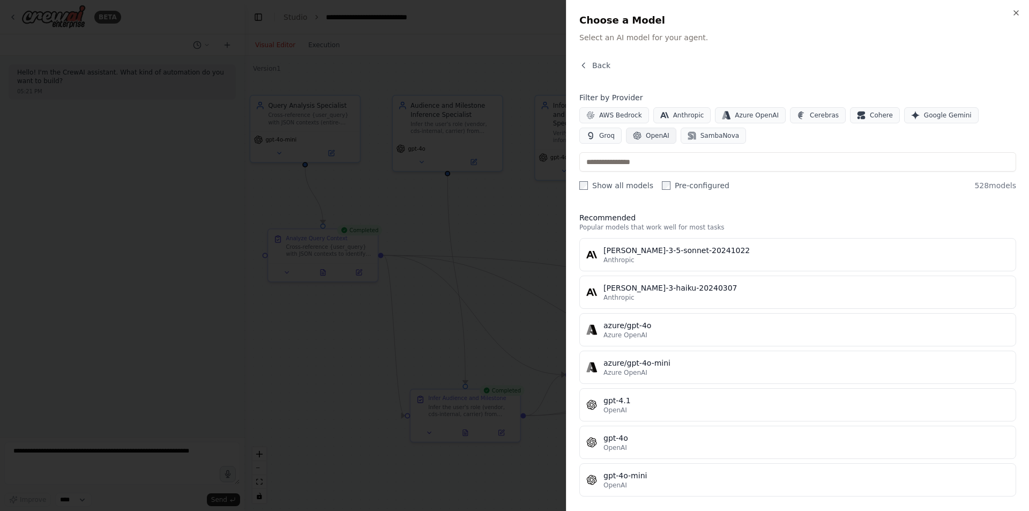
click at [626, 142] on button "OpenAI" at bounding box center [651, 136] width 50 height 16
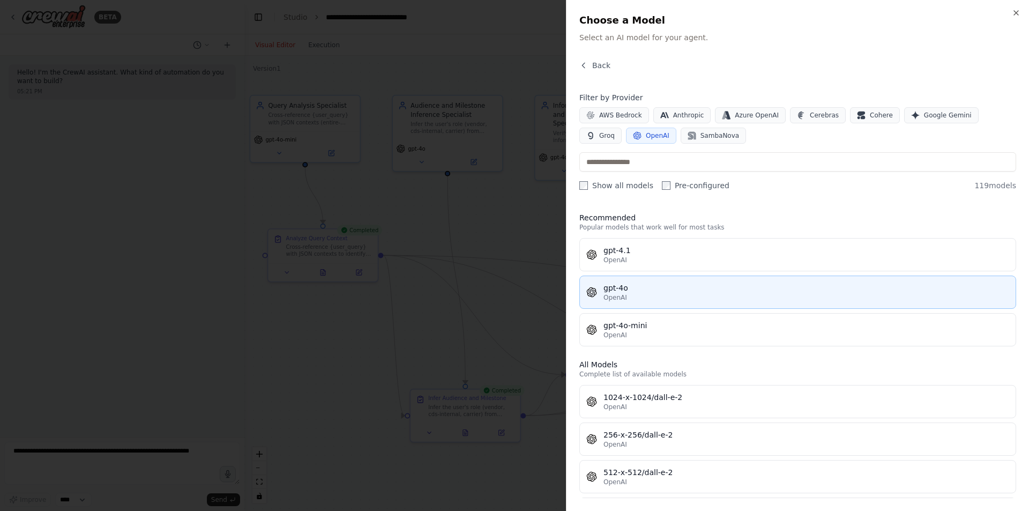
click at [638, 297] on div "OpenAI" at bounding box center [807, 297] width 406 height 9
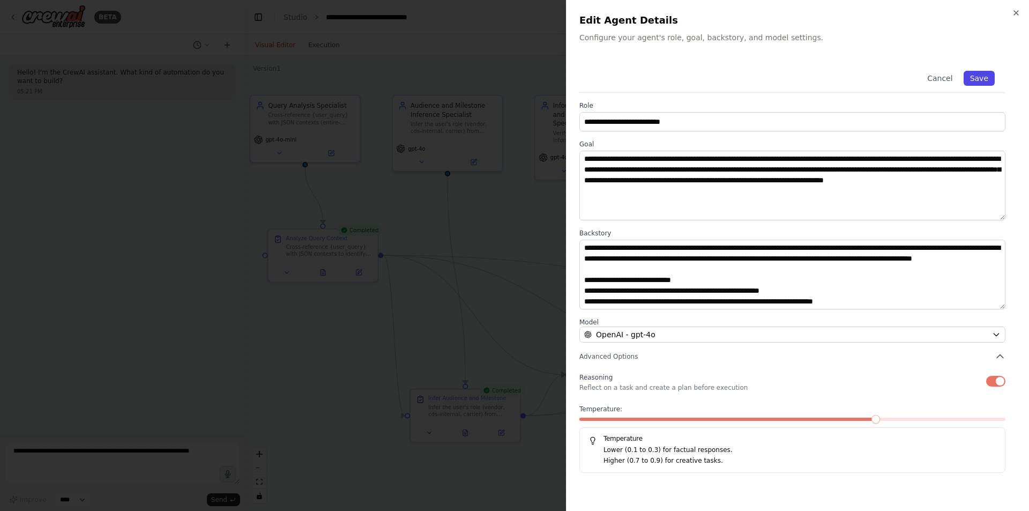
click at [982, 73] on button "Save" at bounding box center [979, 78] width 31 height 15
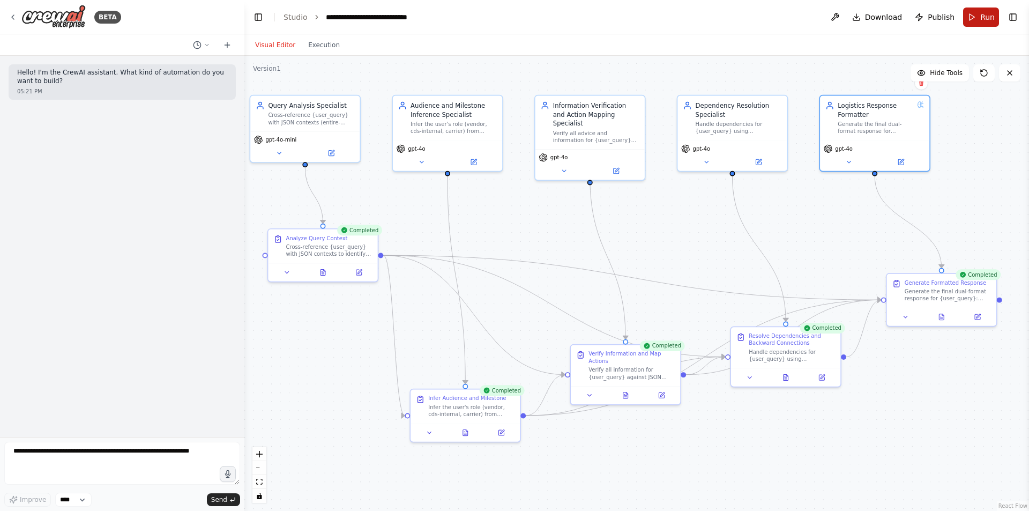
click at [974, 25] on button "Run" at bounding box center [982, 17] width 36 height 19
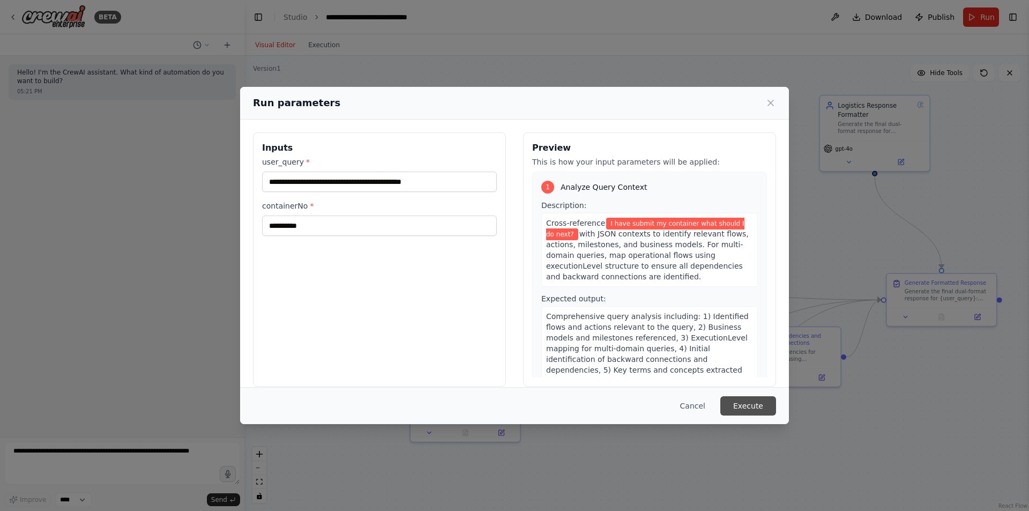
click at [758, 410] on button "Execute" at bounding box center [749, 405] width 56 height 19
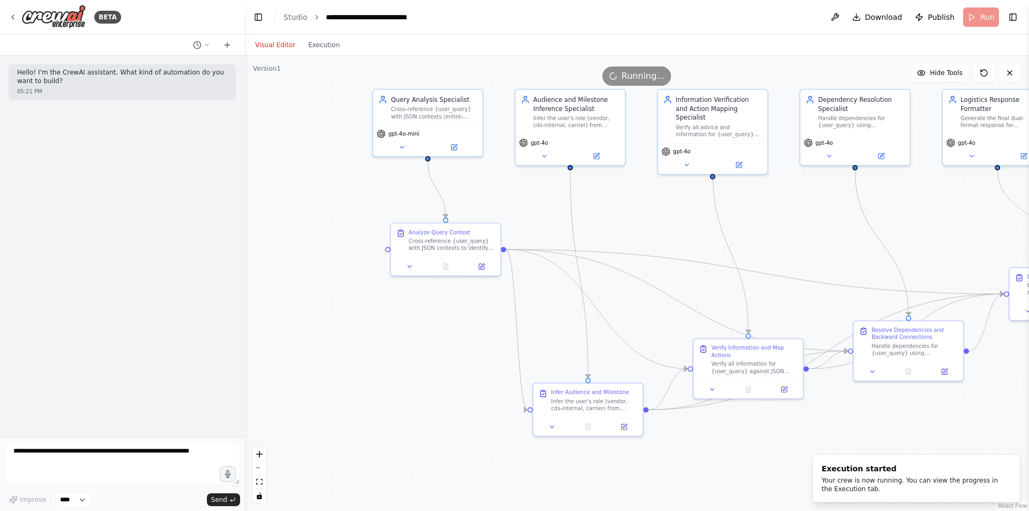
drag, startPoint x: 538, startPoint y: 236, endPoint x: 659, endPoint y: 231, distance: 121.8
click at [659, 231] on div ".deletable-edge-delete-btn { width: 20px; height: 20px; border: 0px solid #ffff…" at bounding box center [636, 283] width 785 height 455
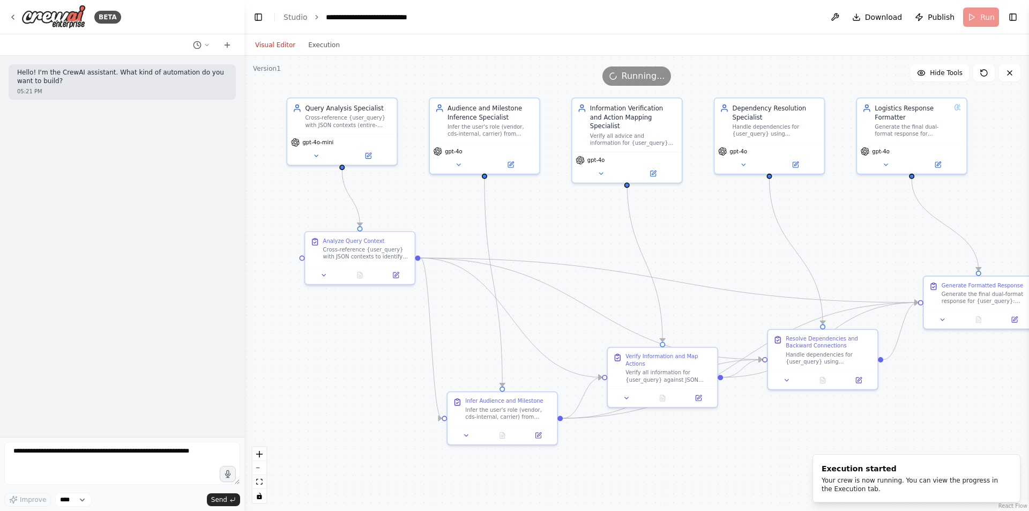
drag, startPoint x: 676, startPoint y: 201, endPoint x: 596, endPoint y: 202, distance: 79.9
click at [596, 202] on div ".deletable-edge-delete-btn { width: 20px; height: 20px; border: 0px solid #ffff…" at bounding box center [636, 283] width 785 height 455
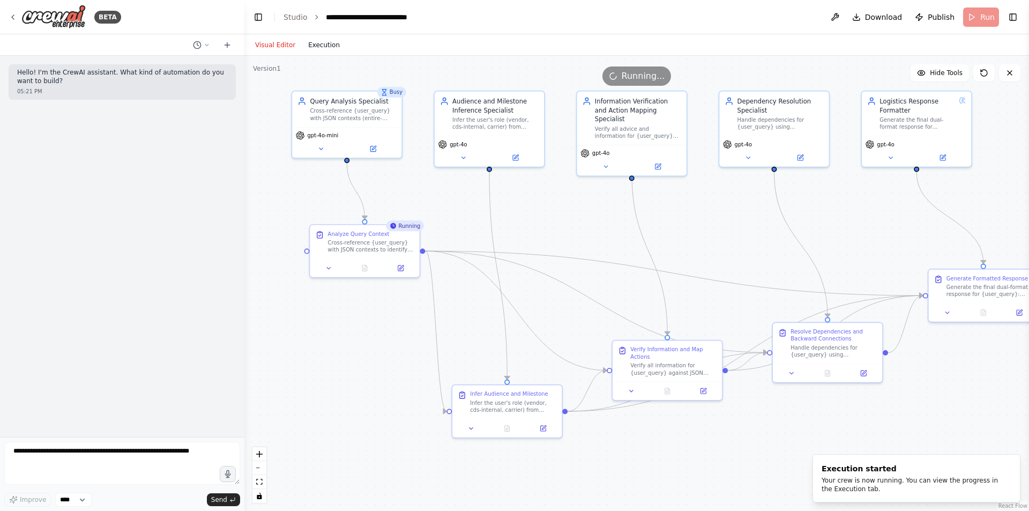
click at [325, 44] on button "Execution" at bounding box center [324, 45] width 45 height 13
click at [269, 49] on button "Visual Editor" at bounding box center [275, 45] width 53 height 13
click at [308, 44] on button "Execution" at bounding box center [324, 45] width 45 height 13
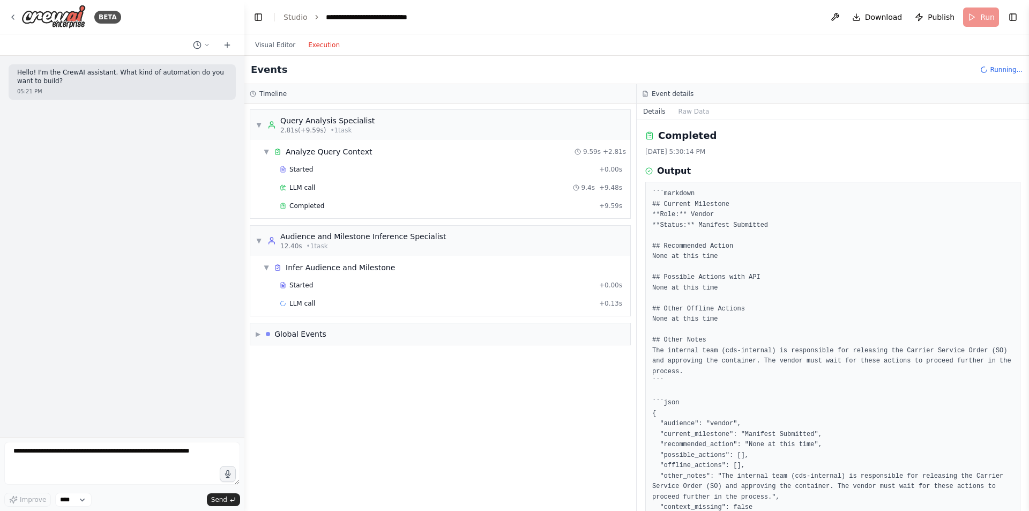
click at [413, 218] on div "▼ Query Analysis Specialist 2.81s (+9.59s) • 1 task ▼ Analyze Query Context 9.5…" at bounding box center [440, 163] width 381 height 109
click at [393, 209] on div "Completed" at bounding box center [437, 206] width 315 height 9
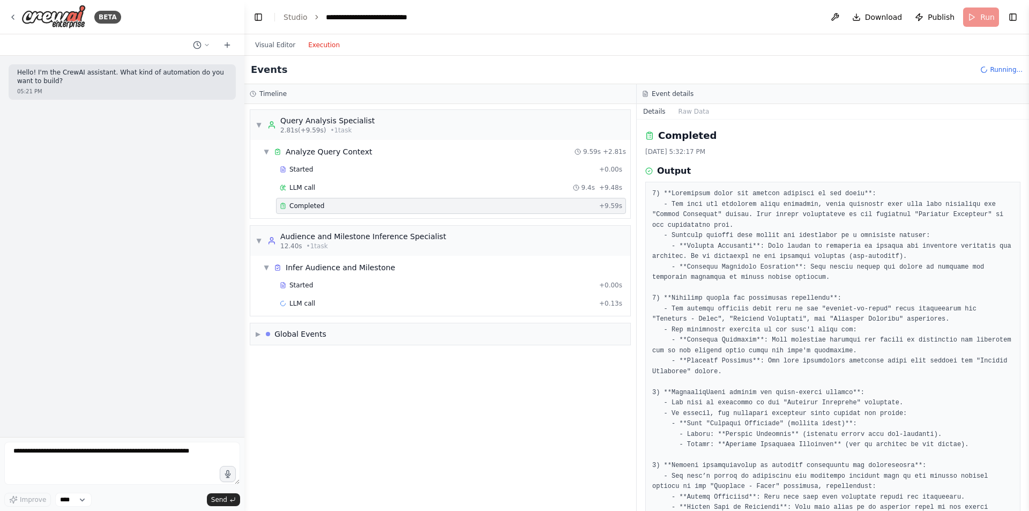
scroll to position [141, 0]
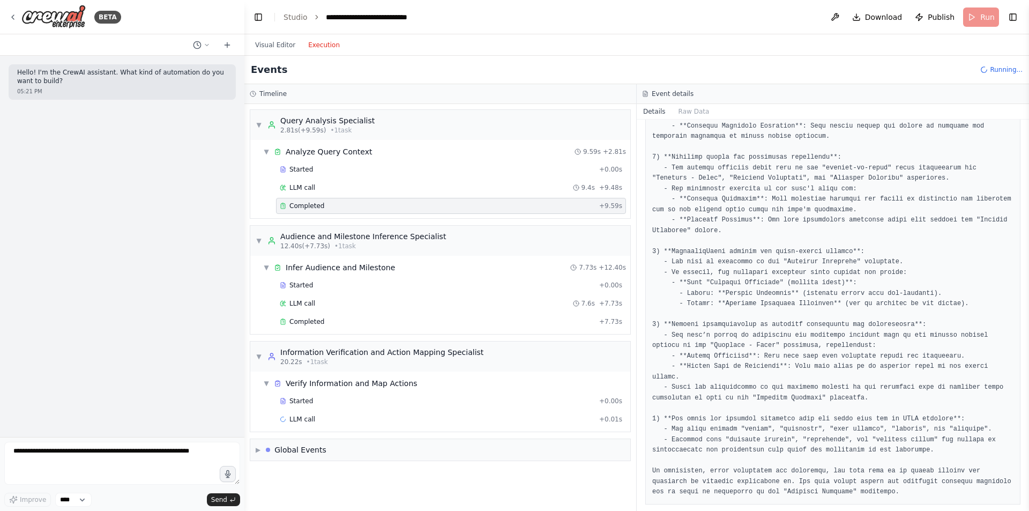
click at [373, 330] on div "Started + 0.00s LLM call 7.6s + 7.73s Completed + 7.73s" at bounding box center [445, 304] width 372 height 55
click at [338, 330] on div "Started + 0.00s LLM call 7.6s + 7.73s Completed + 7.73s" at bounding box center [445, 304] width 372 height 55
click at [319, 322] on span "Completed" at bounding box center [307, 321] width 35 height 9
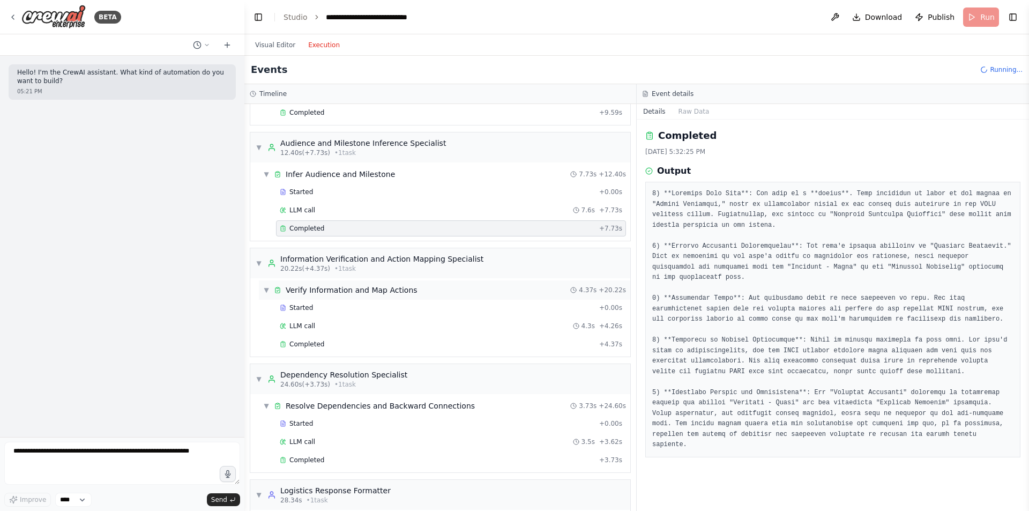
scroll to position [94, 0]
click at [324, 345] on div "Completed" at bounding box center [437, 343] width 315 height 9
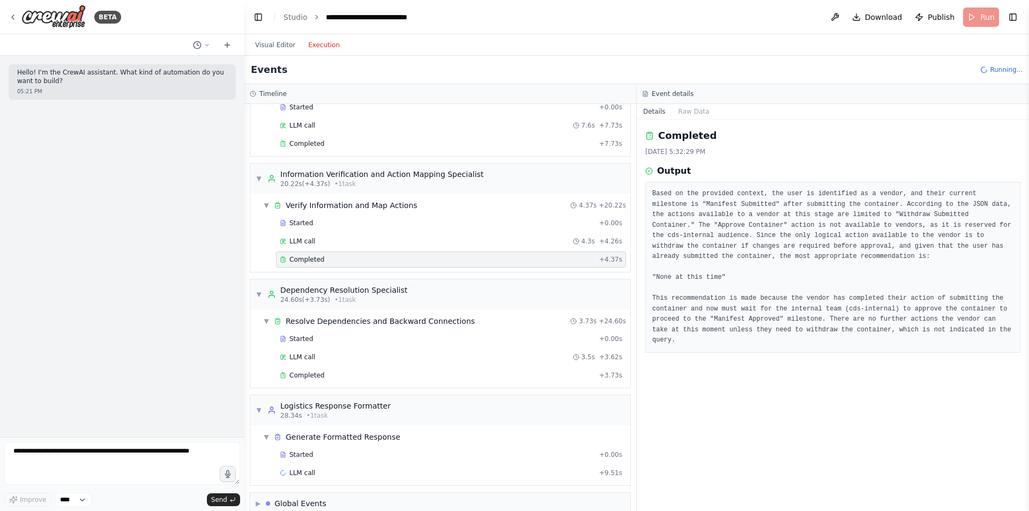
scroll to position [179, 0]
click at [364, 375] on div "Completed" at bounding box center [437, 374] width 315 height 9
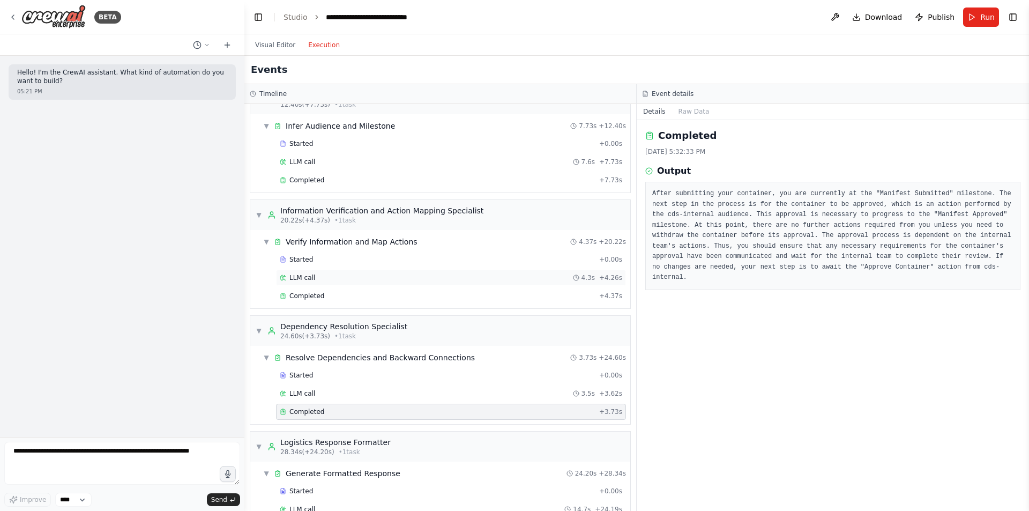
scroll to position [141, 0]
click at [331, 300] on div "Completed" at bounding box center [437, 296] width 315 height 9
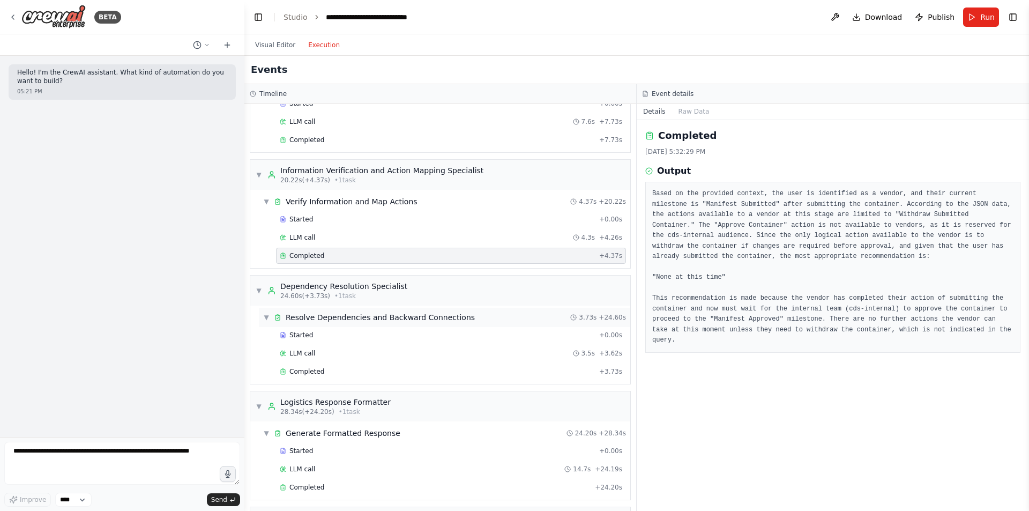
scroll to position [212, 0]
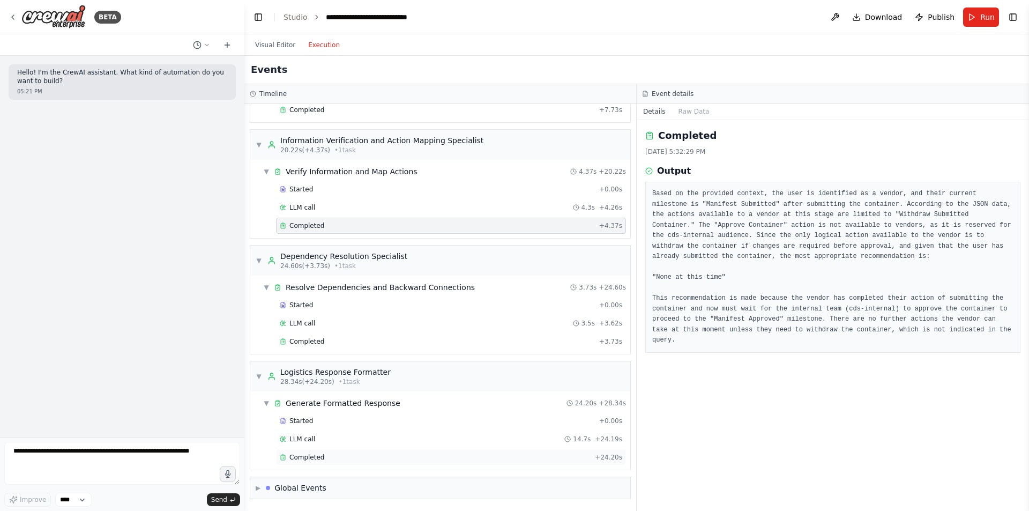
click at [357, 455] on div "Completed" at bounding box center [435, 457] width 311 height 9
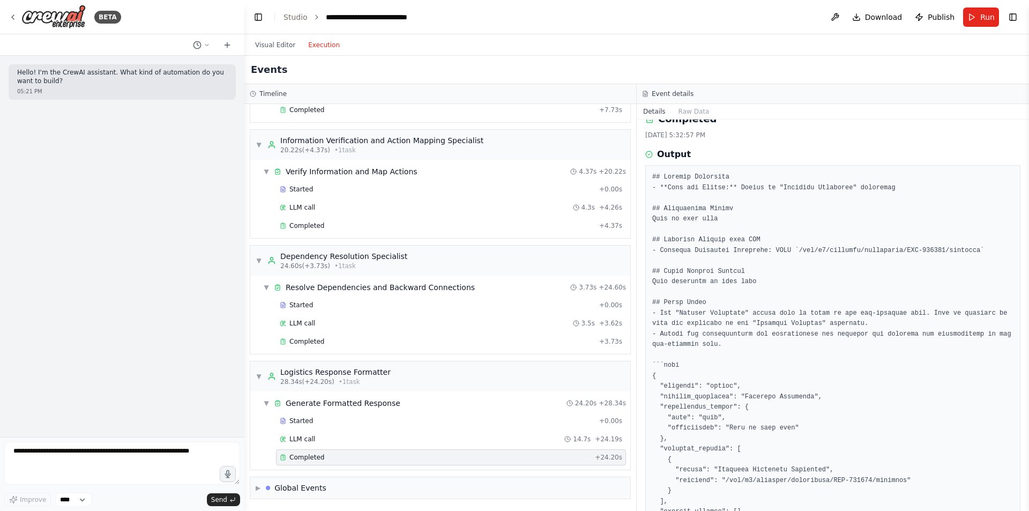
scroll to position [18, 0]
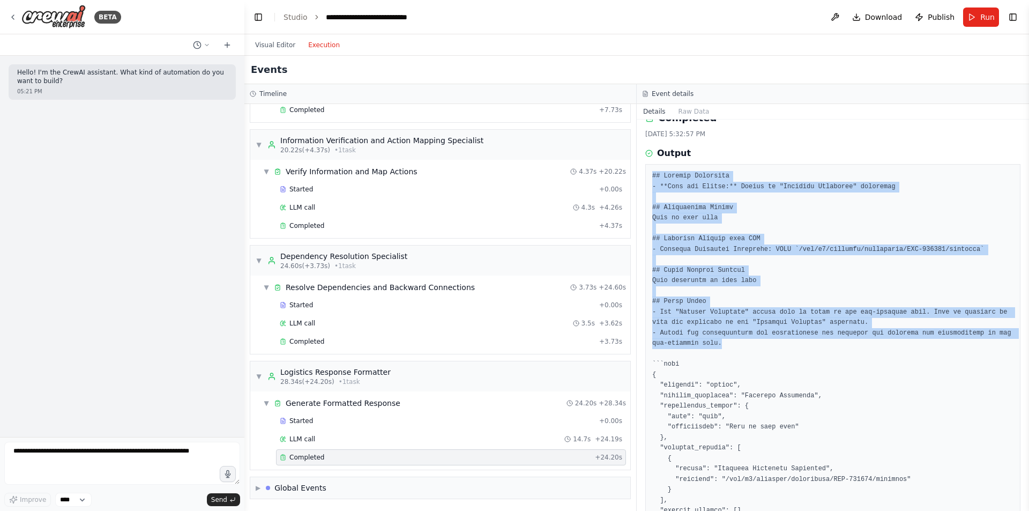
drag, startPoint x: 721, startPoint y: 345, endPoint x: 646, endPoint y: 176, distance: 184.8
click at [646, 176] on div at bounding box center [833, 396] width 375 height 464
copy pre "## Current Milestone - **Role and Status:** Vendor at "Manifest Submitted" mile…"
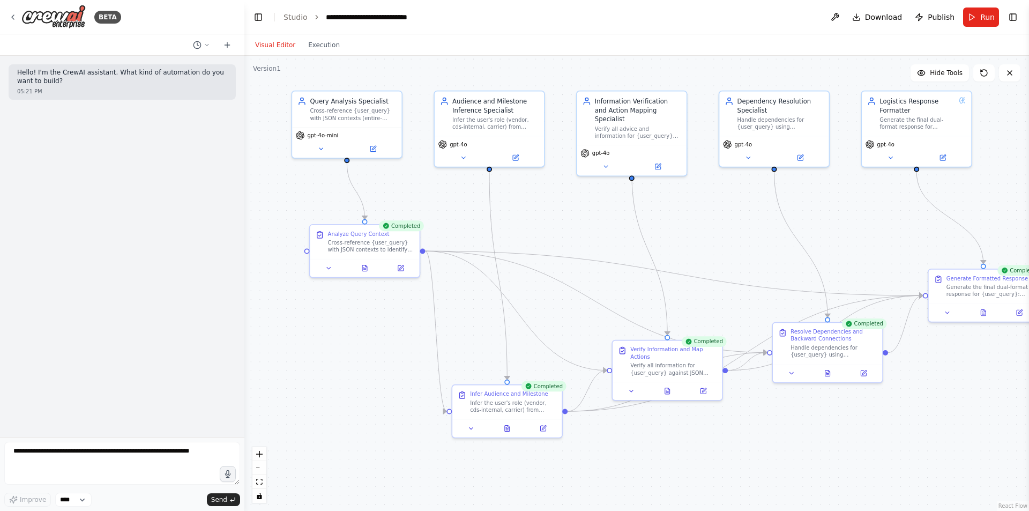
click at [261, 43] on button "Visual Editor" at bounding box center [275, 45] width 53 height 13
click at [378, 145] on button at bounding box center [373, 147] width 50 height 11
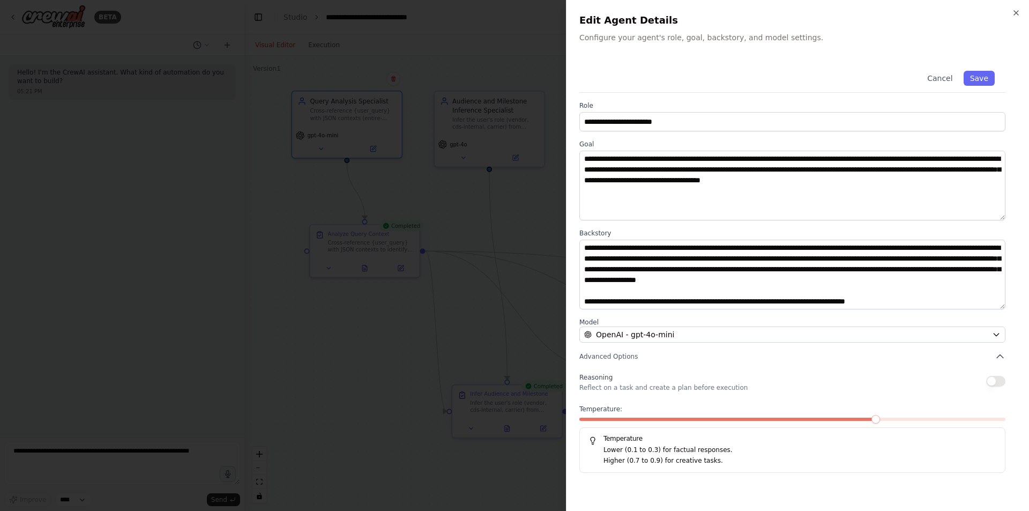
click at [495, 187] on div at bounding box center [514, 255] width 1029 height 511
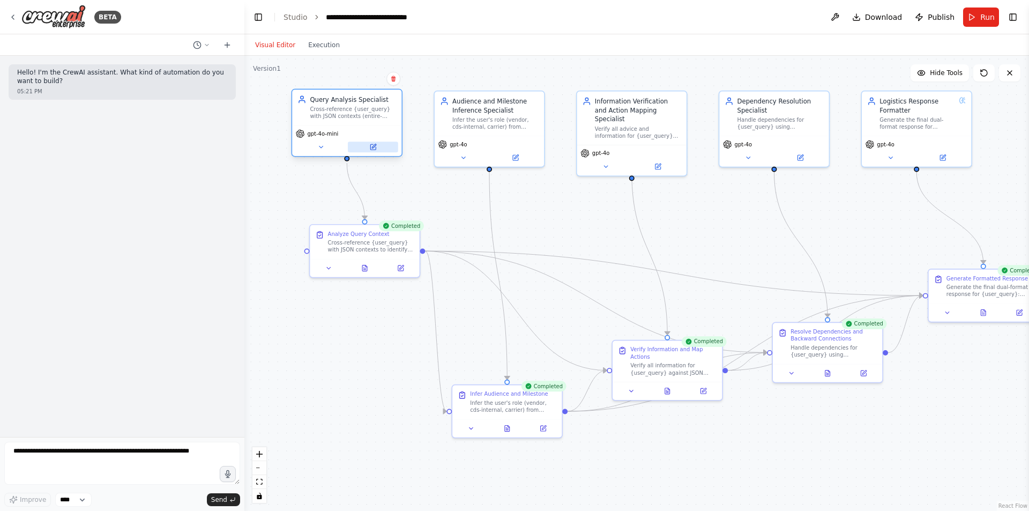
click at [367, 147] on button at bounding box center [373, 147] width 50 height 11
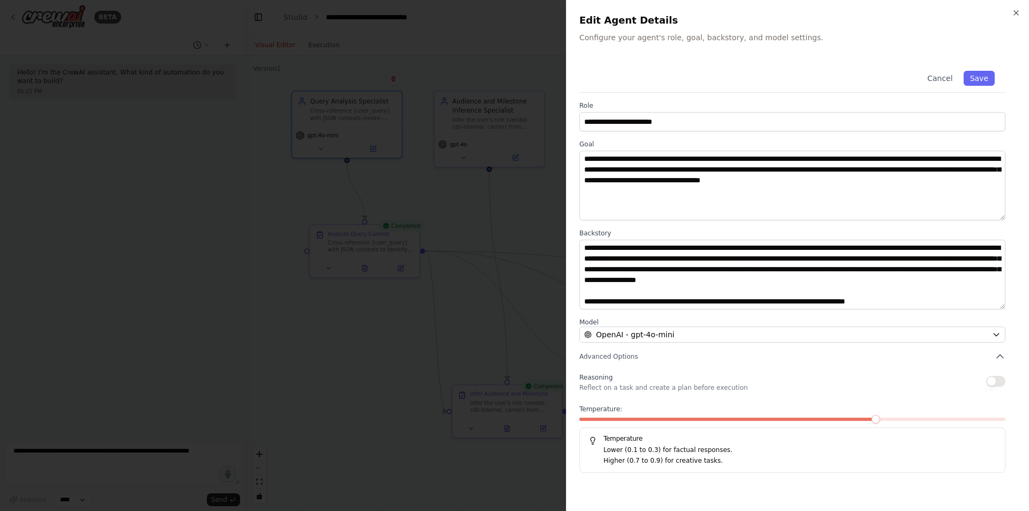
click at [448, 222] on div at bounding box center [514, 255] width 1029 height 511
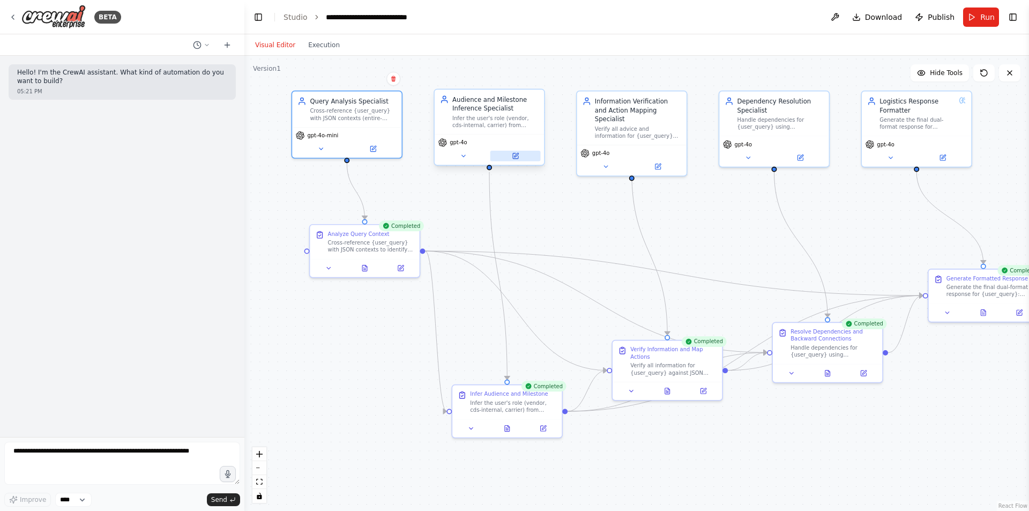
click at [516, 155] on icon at bounding box center [516, 155] width 4 height 4
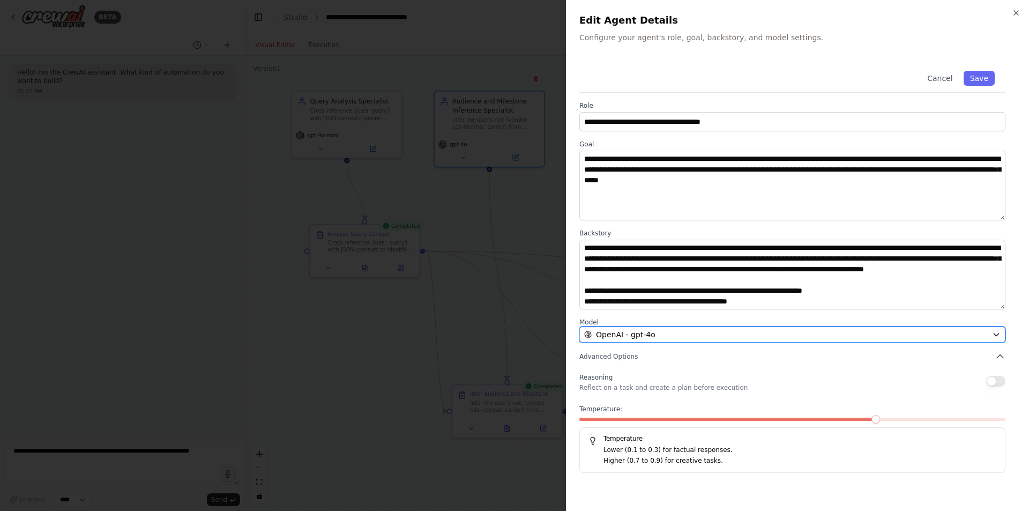
click at [650, 335] on span "OpenAI - gpt-4o" at bounding box center [626, 334] width 60 height 11
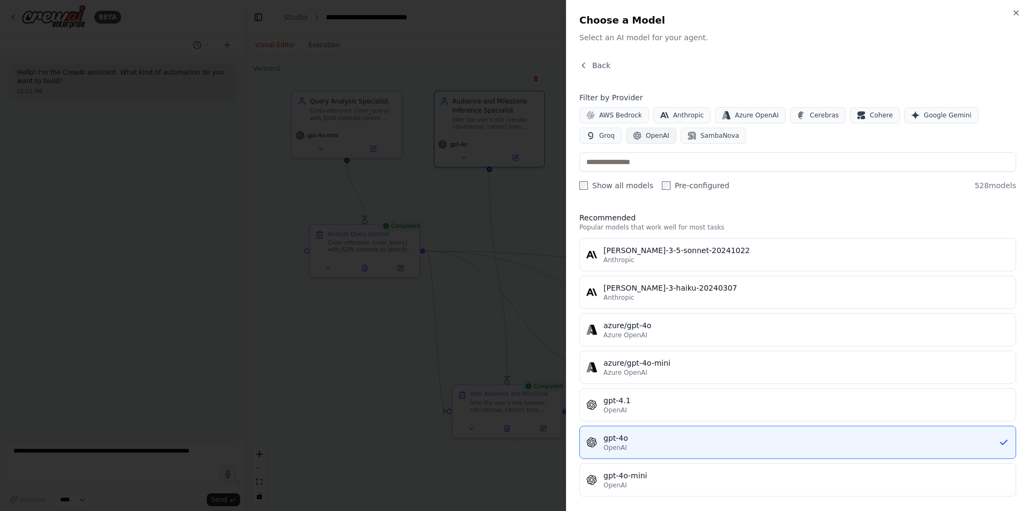
click at [626, 129] on button "OpenAI" at bounding box center [651, 136] width 50 height 16
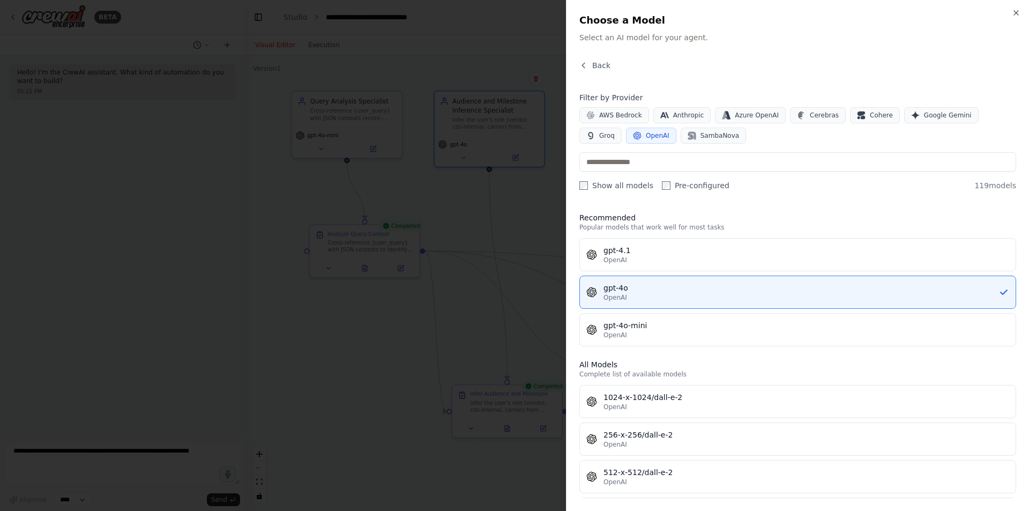
click at [473, 197] on div at bounding box center [514, 255] width 1029 height 511
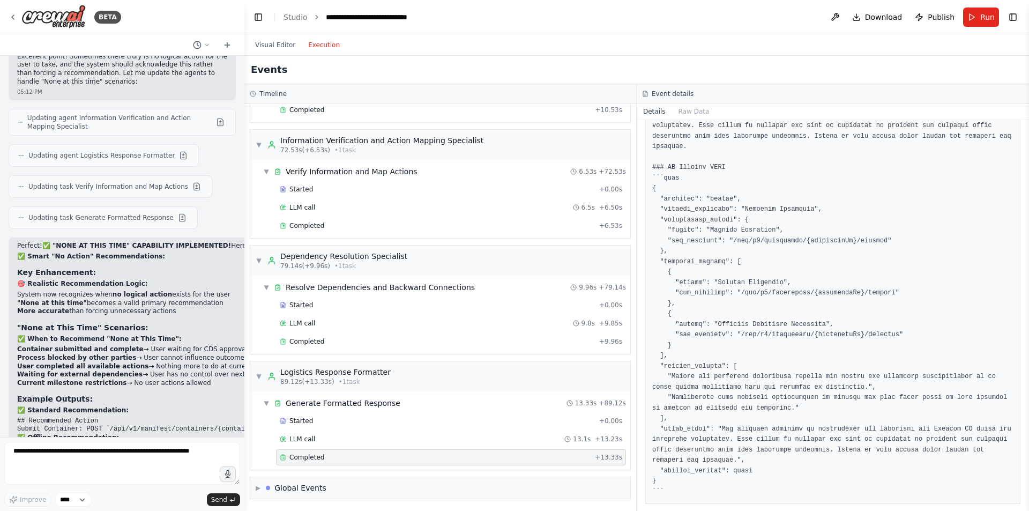
scroll to position [11050, 0]
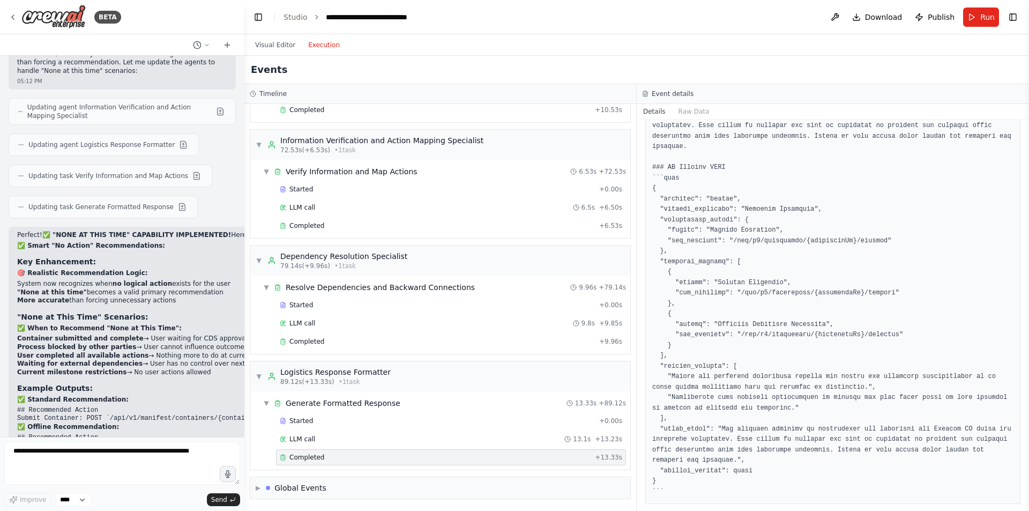
click at [316, 40] on button "Execution" at bounding box center [324, 45] width 45 height 13
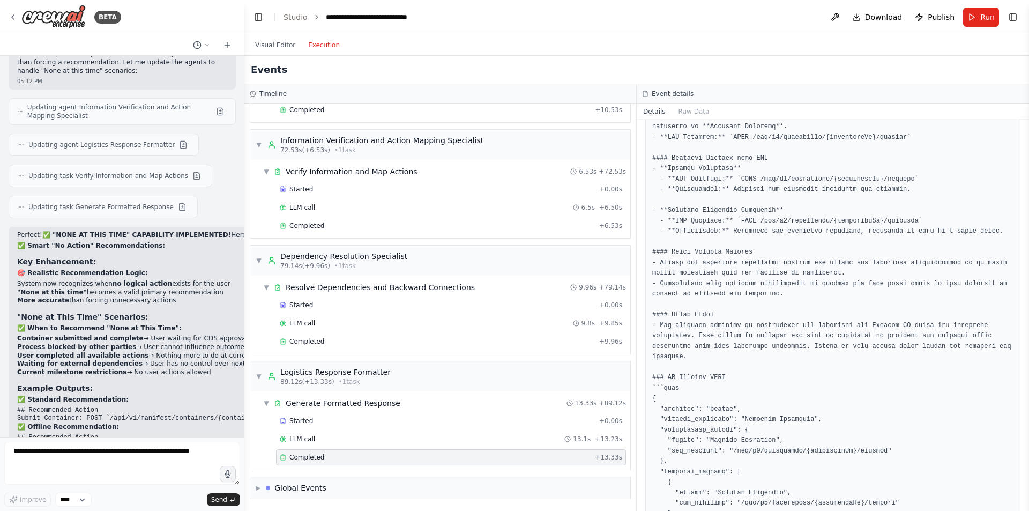
scroll to position [0, 0]
